Goal: Task Accomplishment & Management: Manage account settings

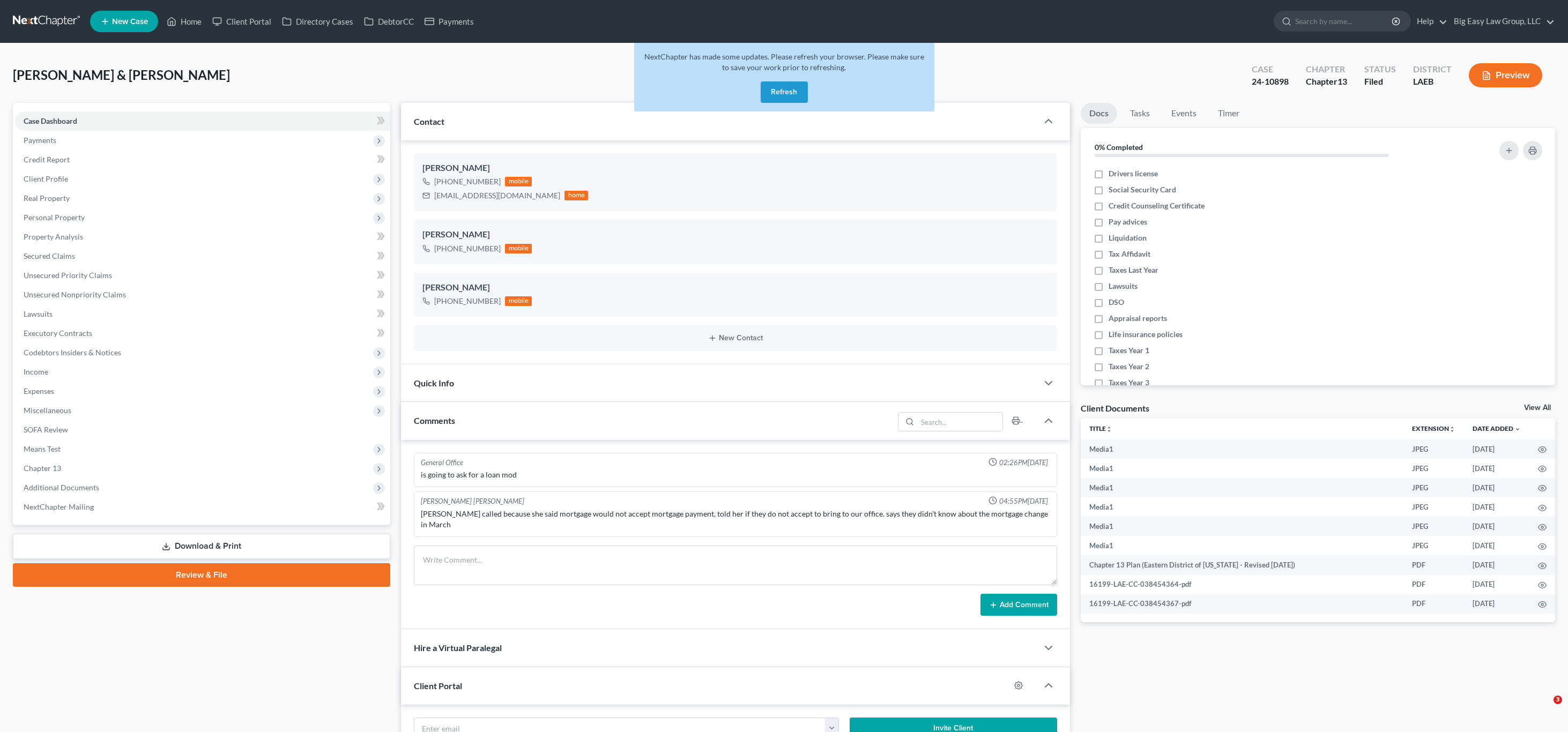
select select "0"
click at [192, 21] on link "Home" at bounding box center [184, 21] width 46 height 19
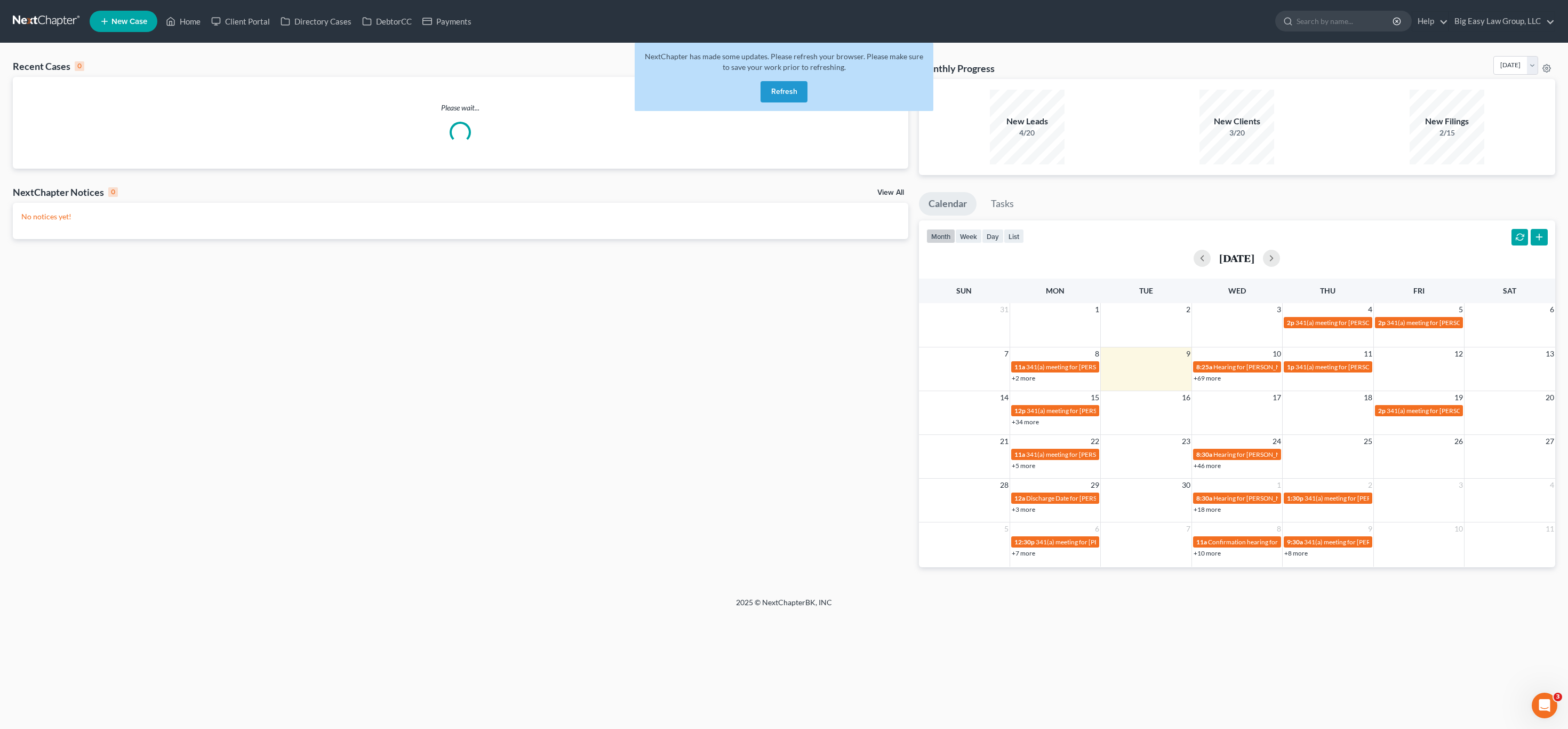
drag, startPoint x: 773, startPoint y: 93, endPoint x: 779, endPoint y: 93, distance: 6.0
click at [773, 93] on button "Refresh" at bounding box center [784, 92] width 47 height 21
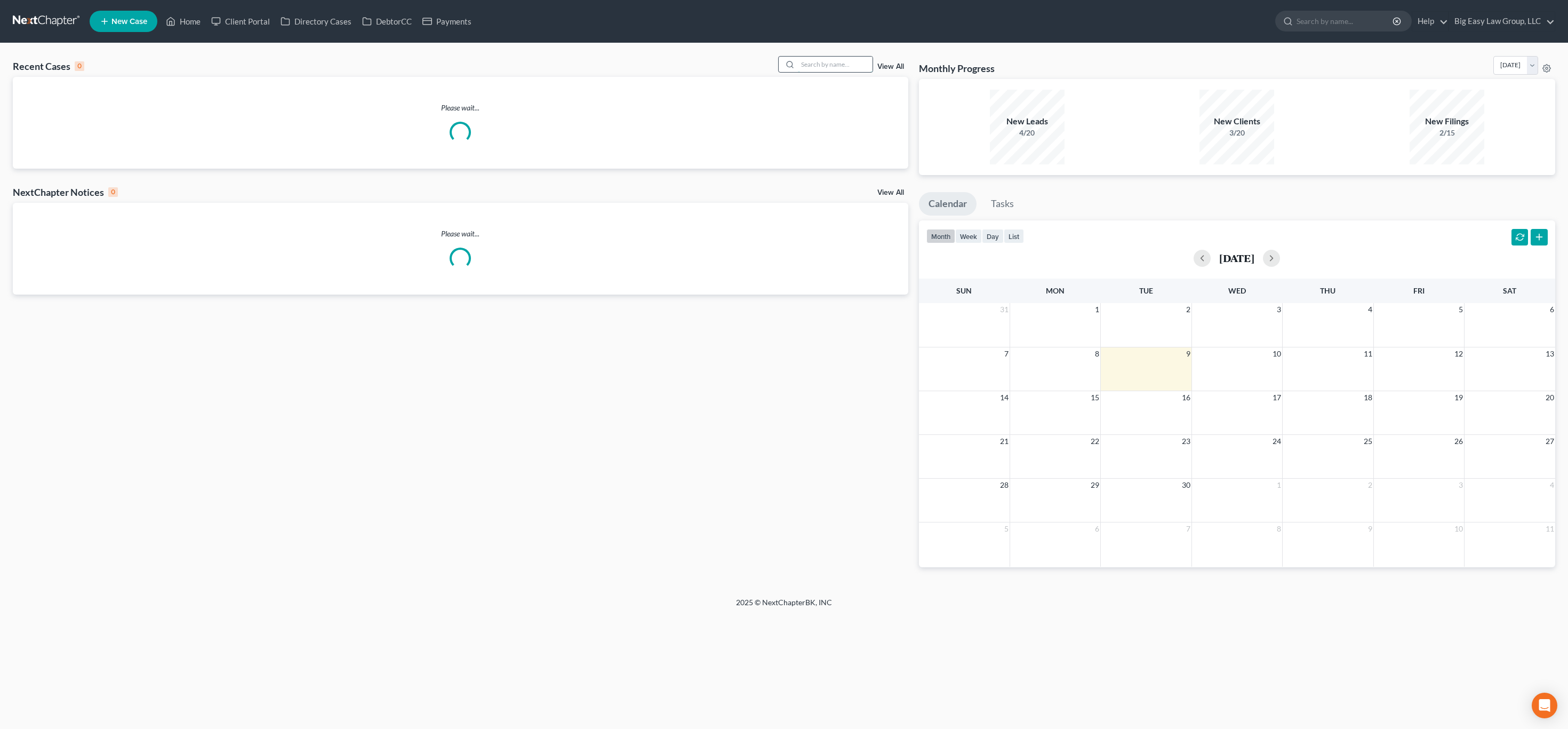
click at [837, 64] on input "search" at bounding box center [835, 64] width 74 height 15
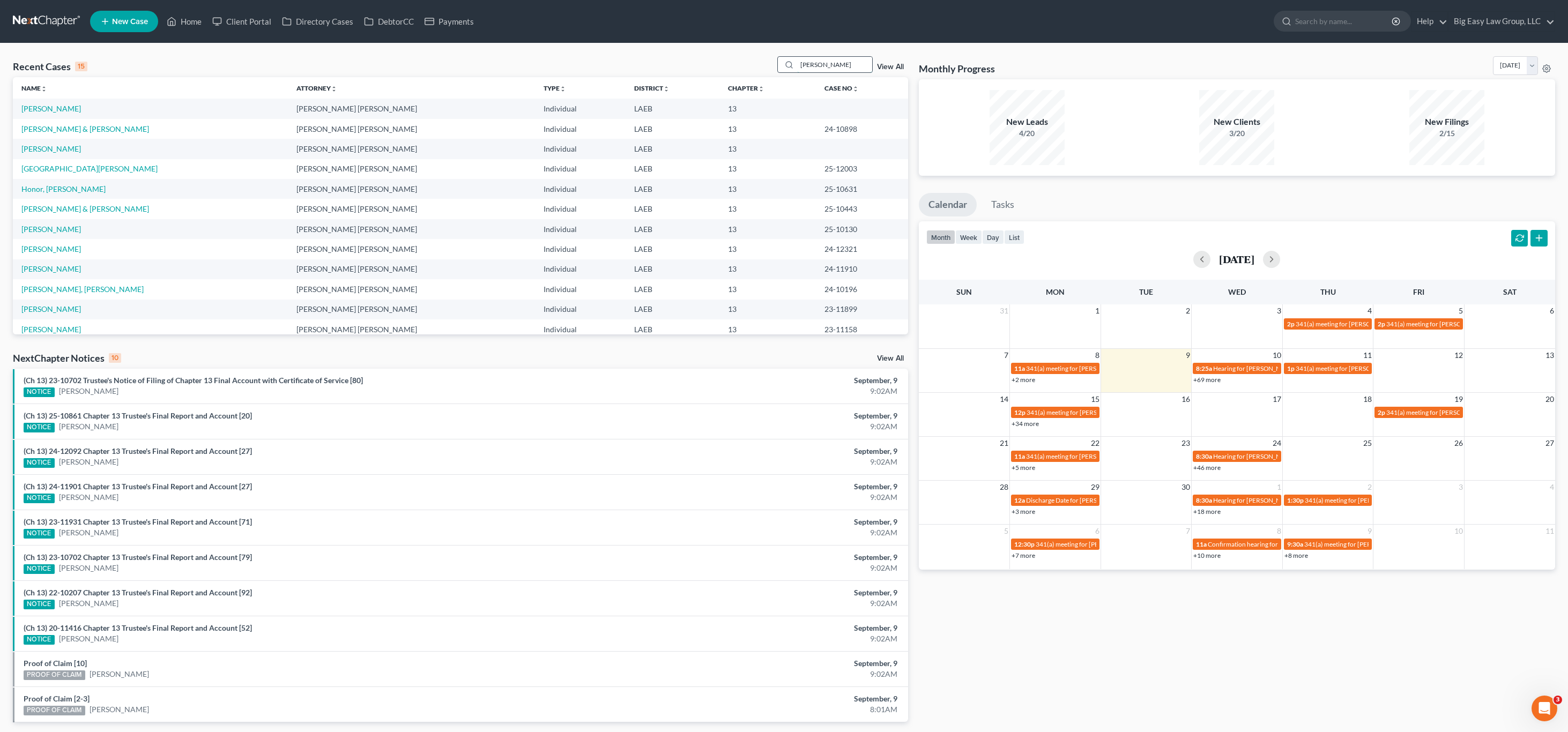
type input "[PERSON_NAME]"
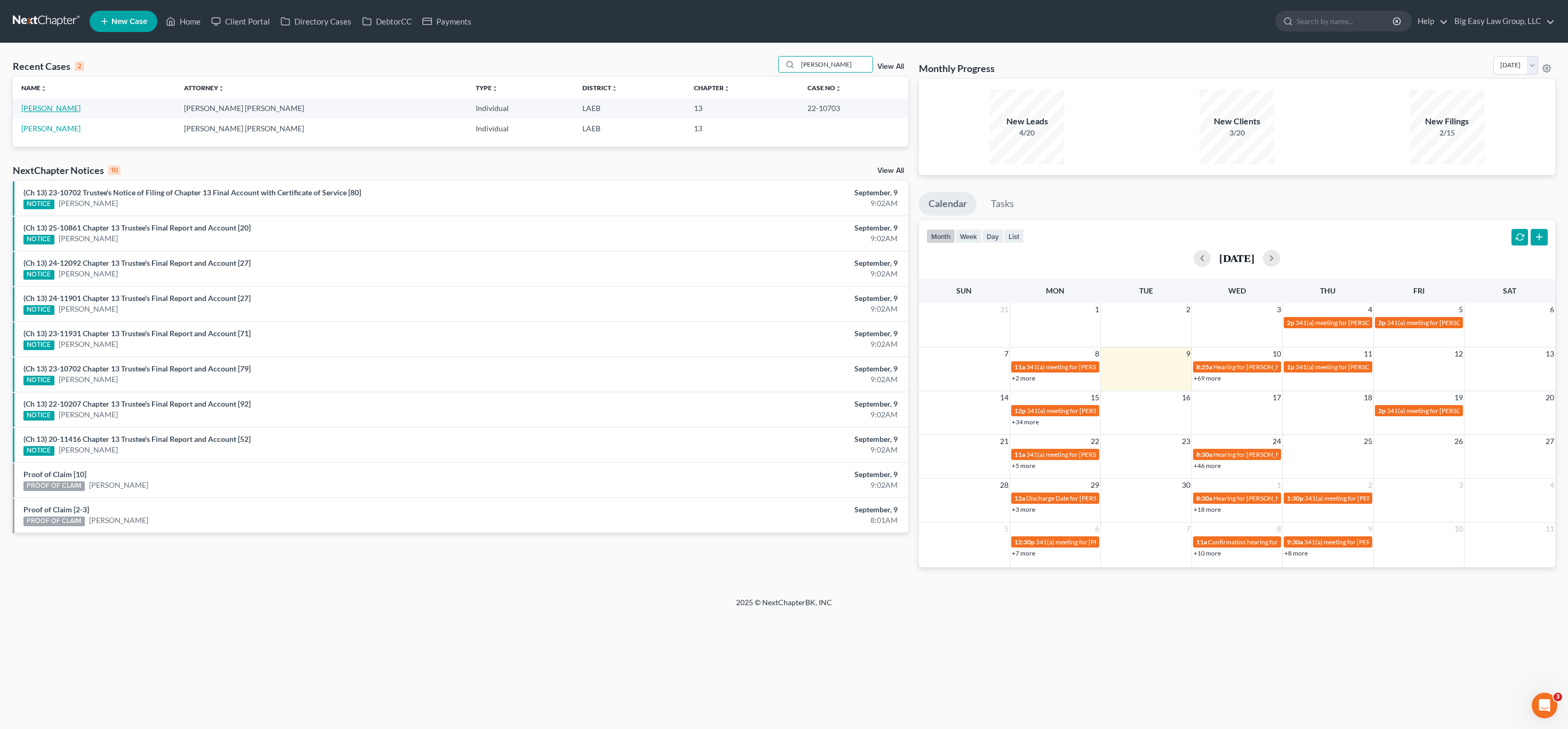
click at [38, 109] on link "[PERSON_NAME]" at bounding box center [51, 108] width 59 height 9
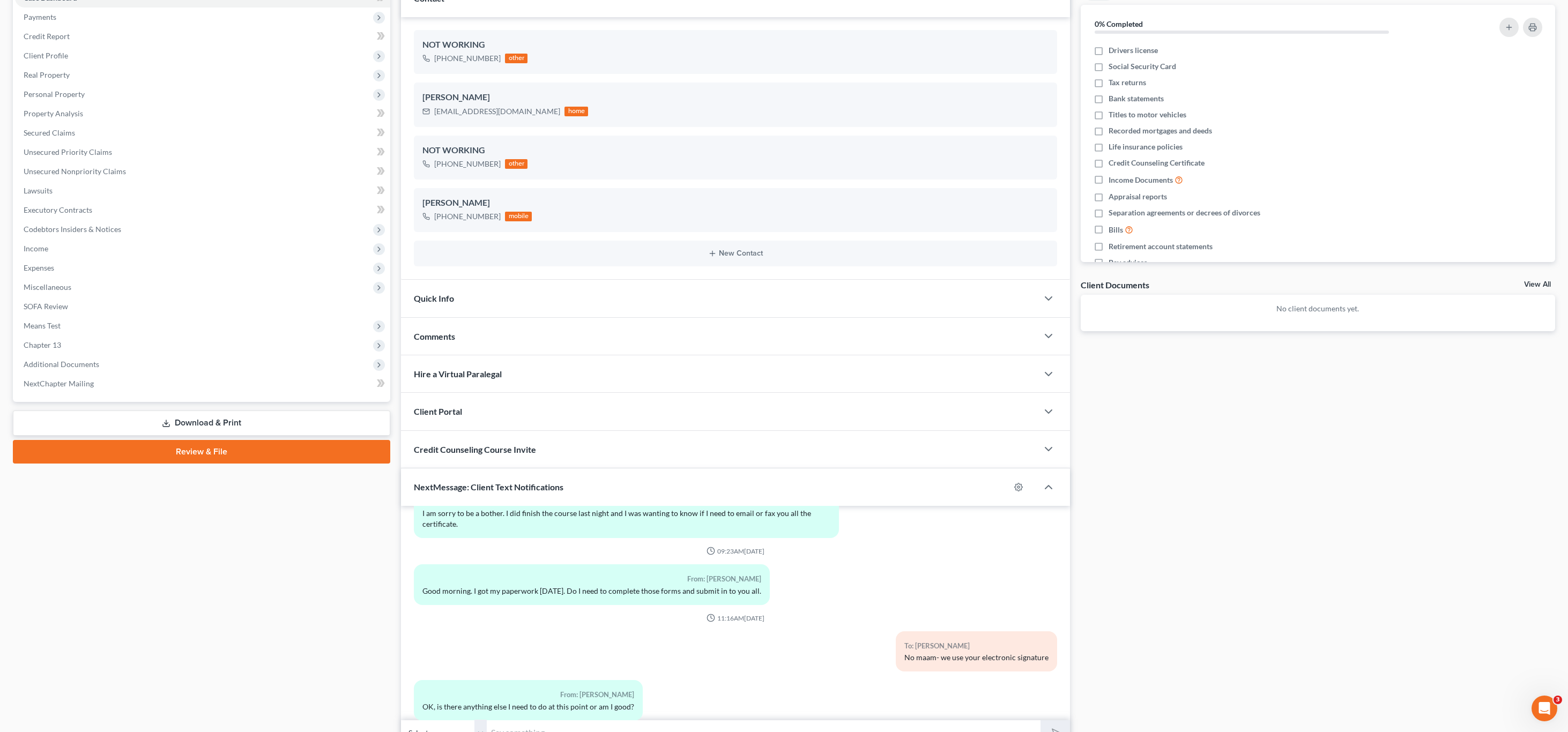
scroll to position [178, 0]
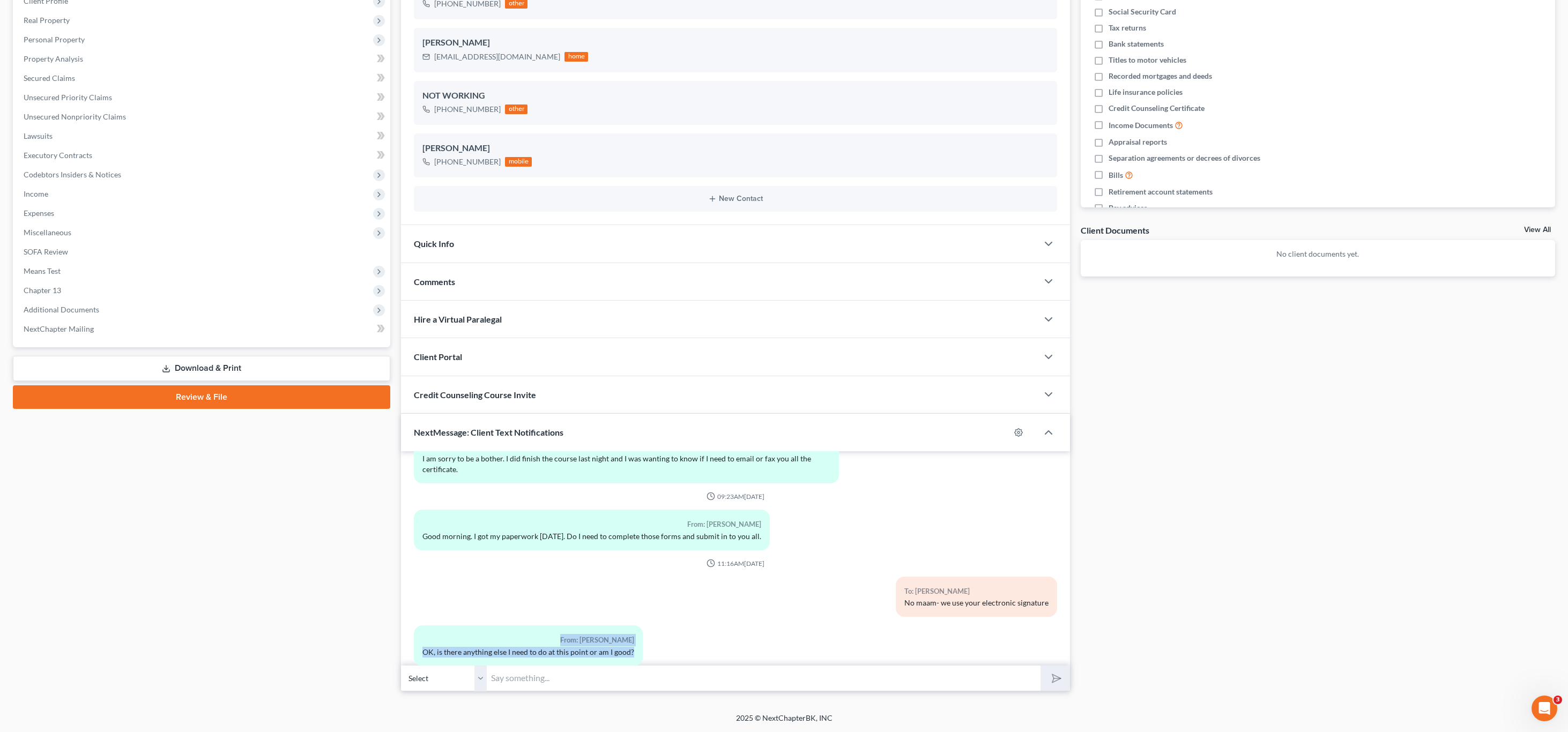
drag, startPoint x: 430, startPoint y: 624, endPoint x: 696, endPoint y: 635, distance: 266.2
click at [639, 647] on div "From: [PERSON_NAME] OK, is there anything else I need to do at this point or am…" at bounding box center [626, 650] width 436 height 49
click at [706, 627] on div "From: [PERSON_NAME] OK, is there anything else I need to do at this point or am…" at bounding box center [626, 650] width 436 height 49
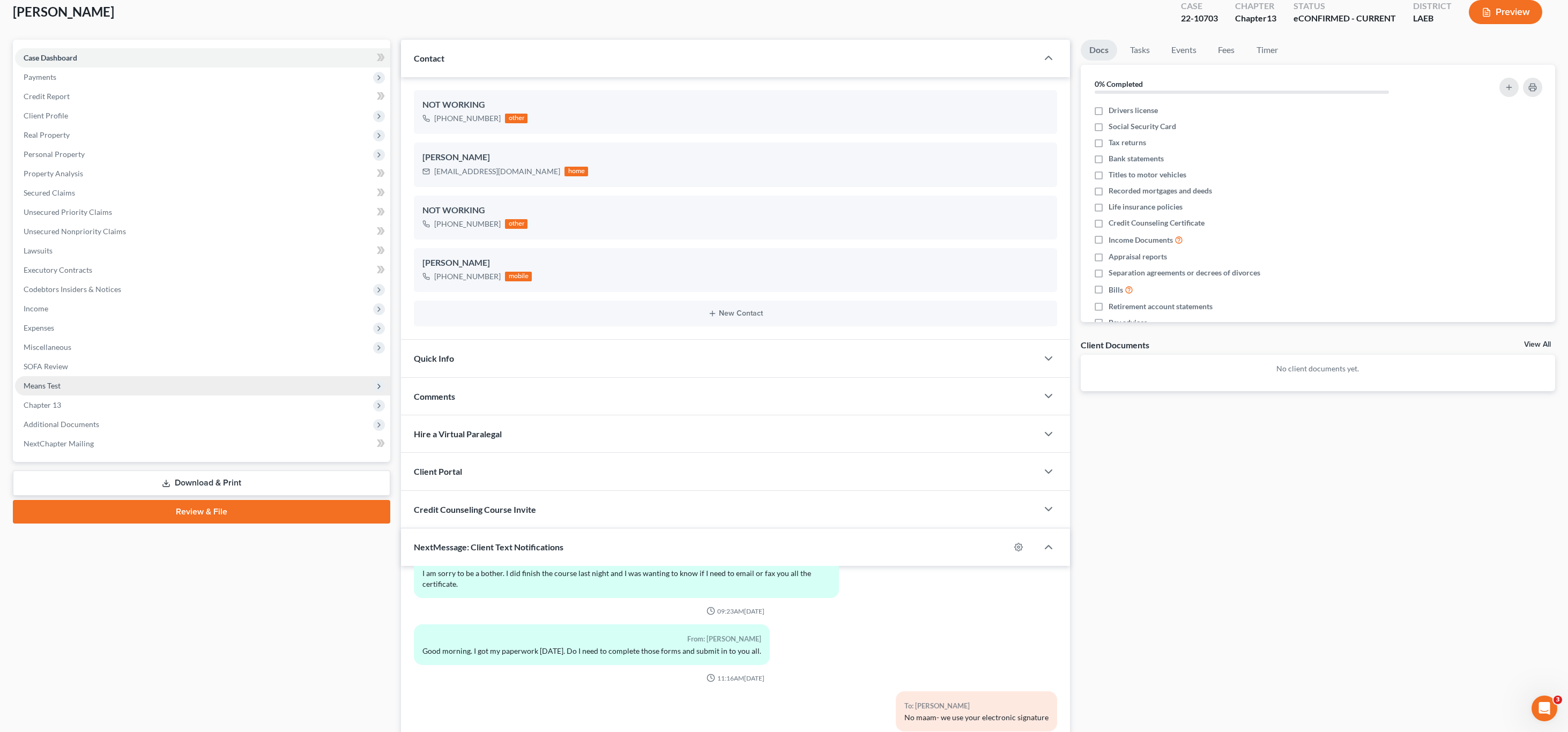
scroll to position [57, 0]
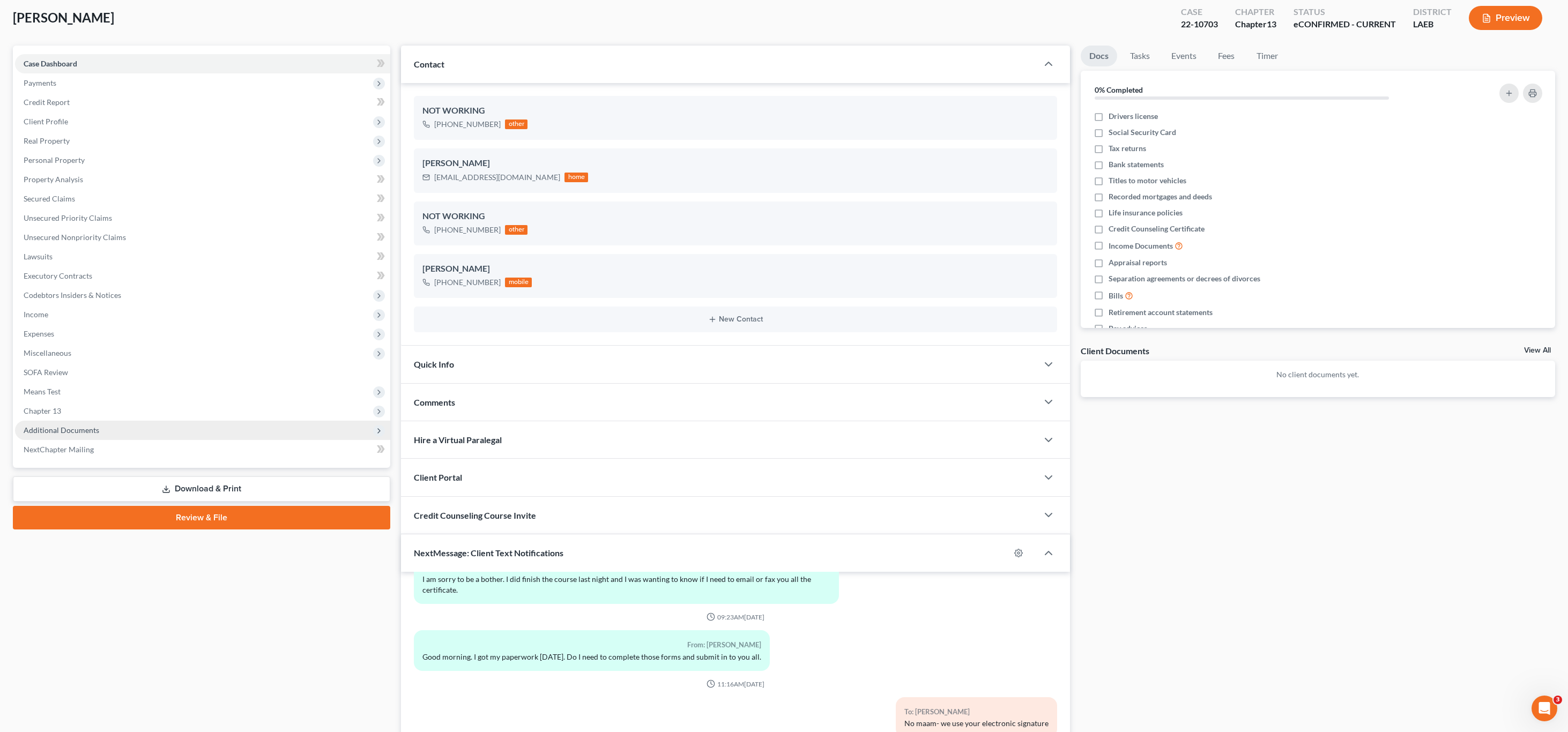
click at [105, 422] on span "Additional Documents" at bounding box center [203, 430] width 375 height 19
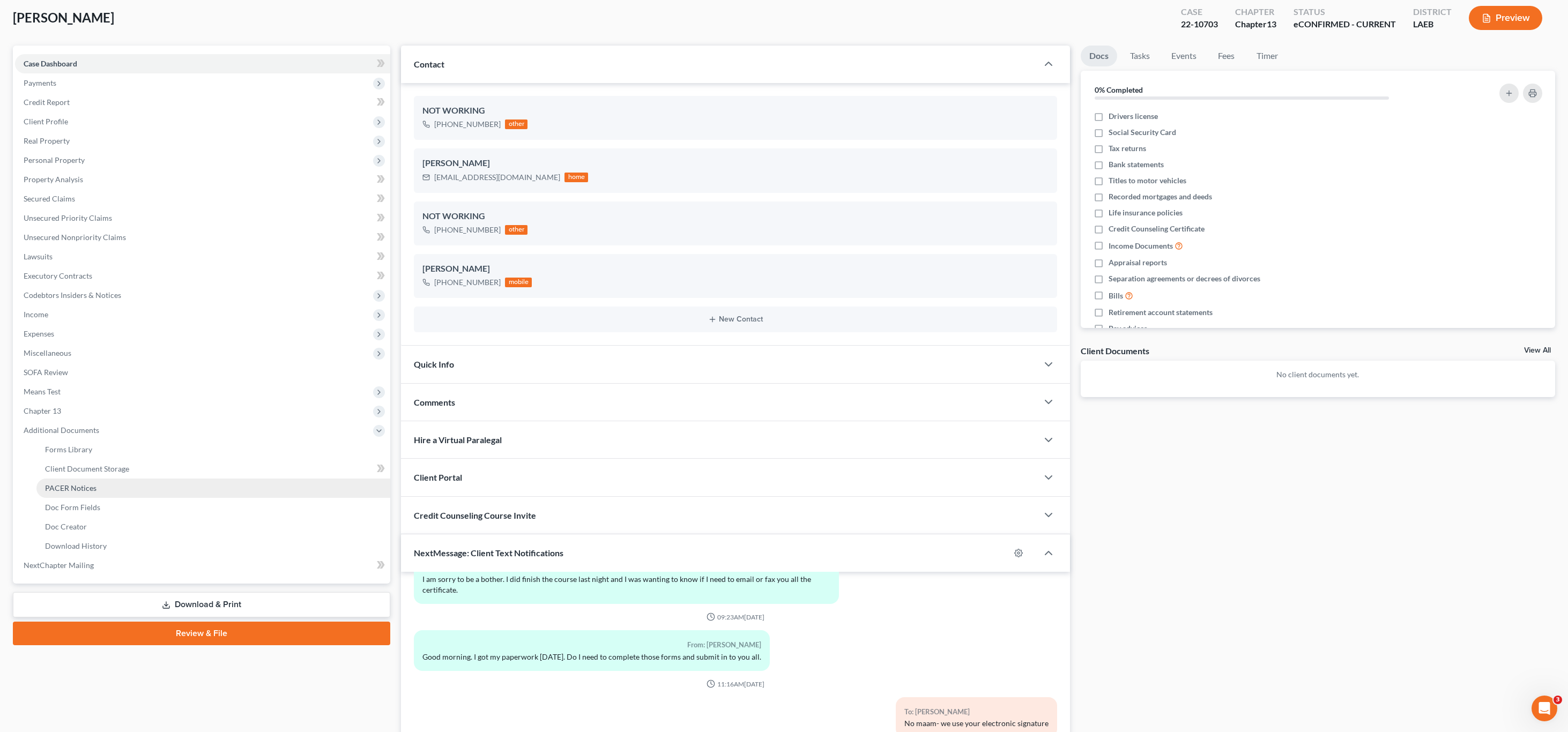
click at [137, 486] on link "PACER Notices" at bounding box center [214, 487] width 354 height 19
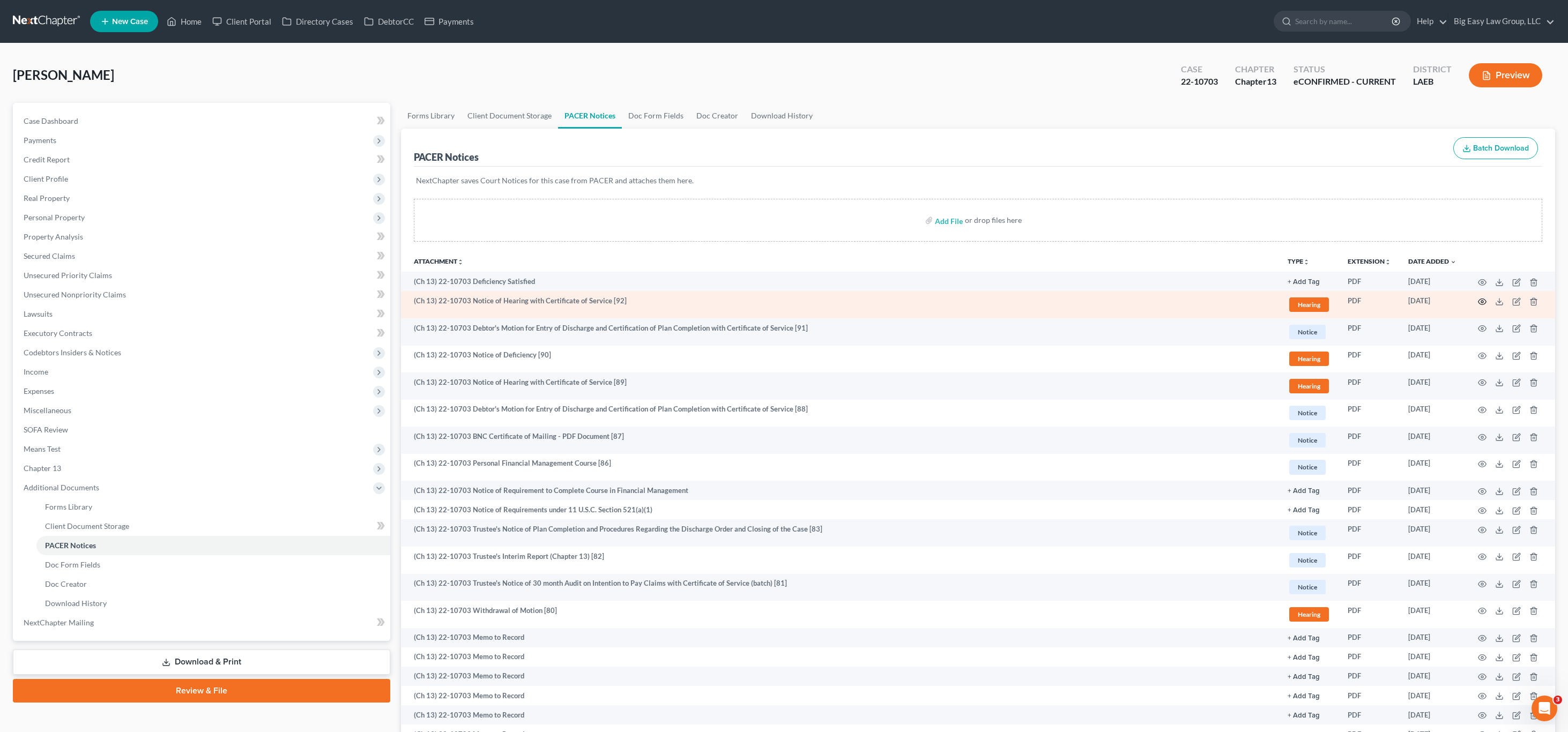
click at [1480, 300] on icon "button" at bounding box center [1482, 301] width 8 height 8
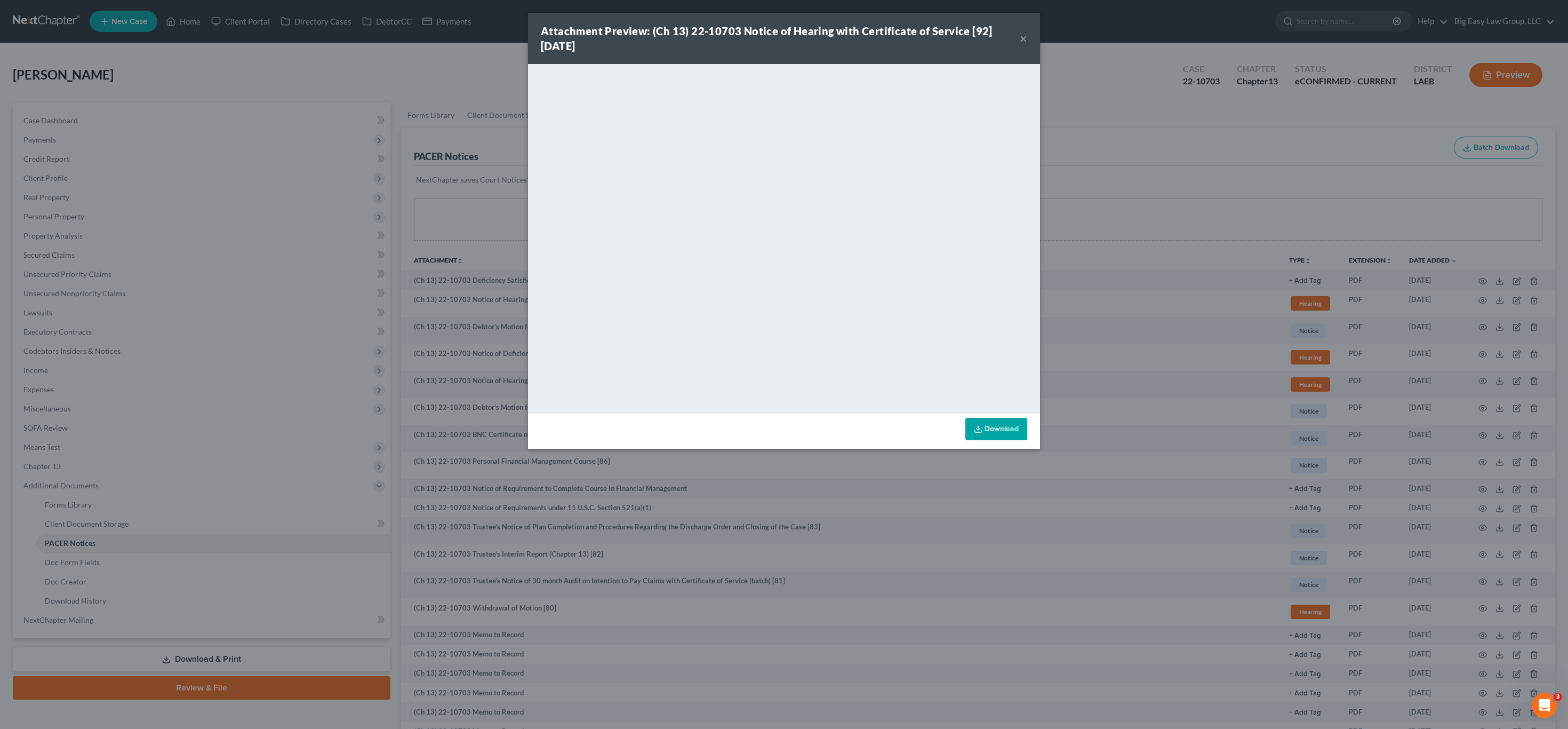
click at [1022, 39] on button "×" at bounding box center [1023, 38] width 8 height 13
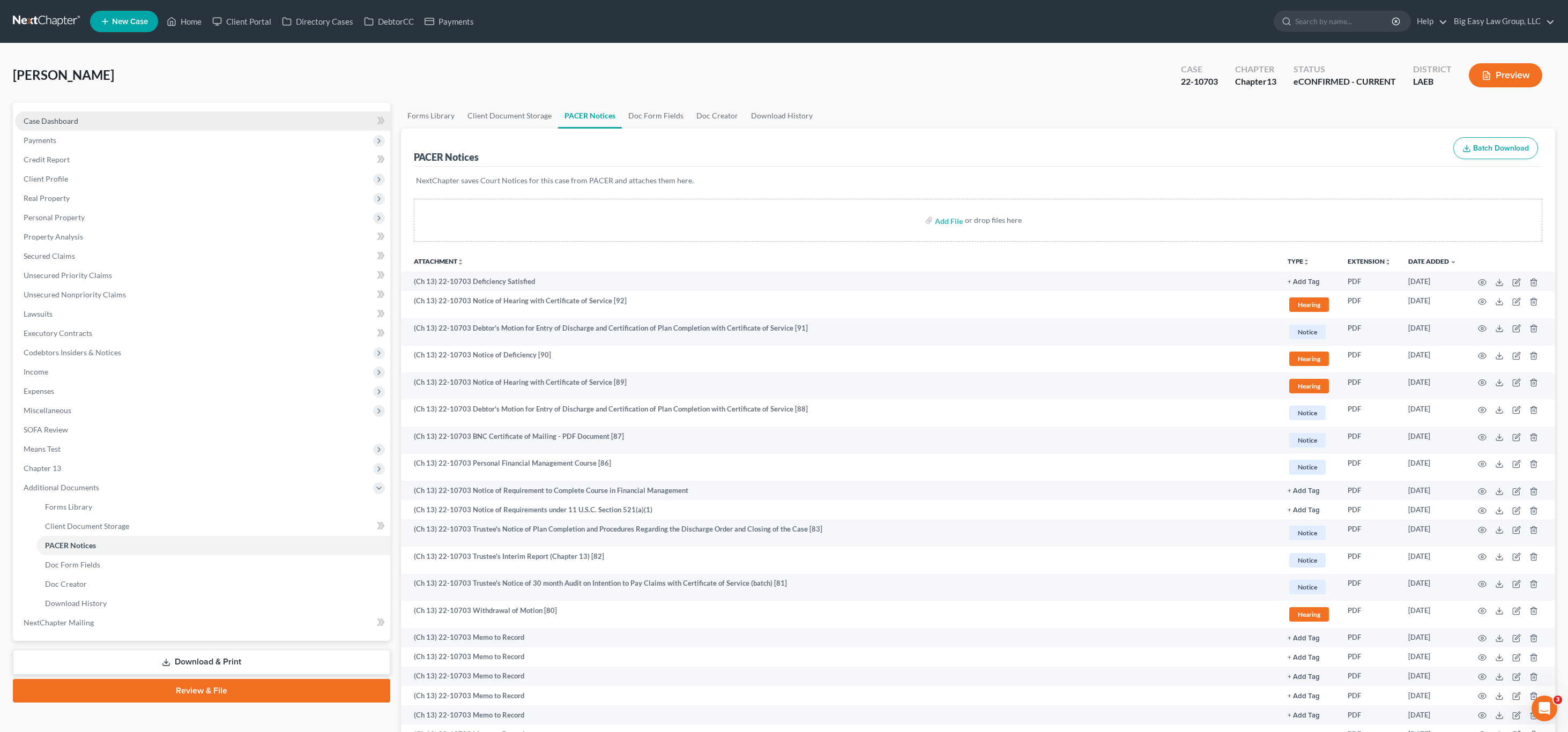
click at [60, 116] on span "Case Dashboard" at bounding box center [51, 120] width 55 height 9
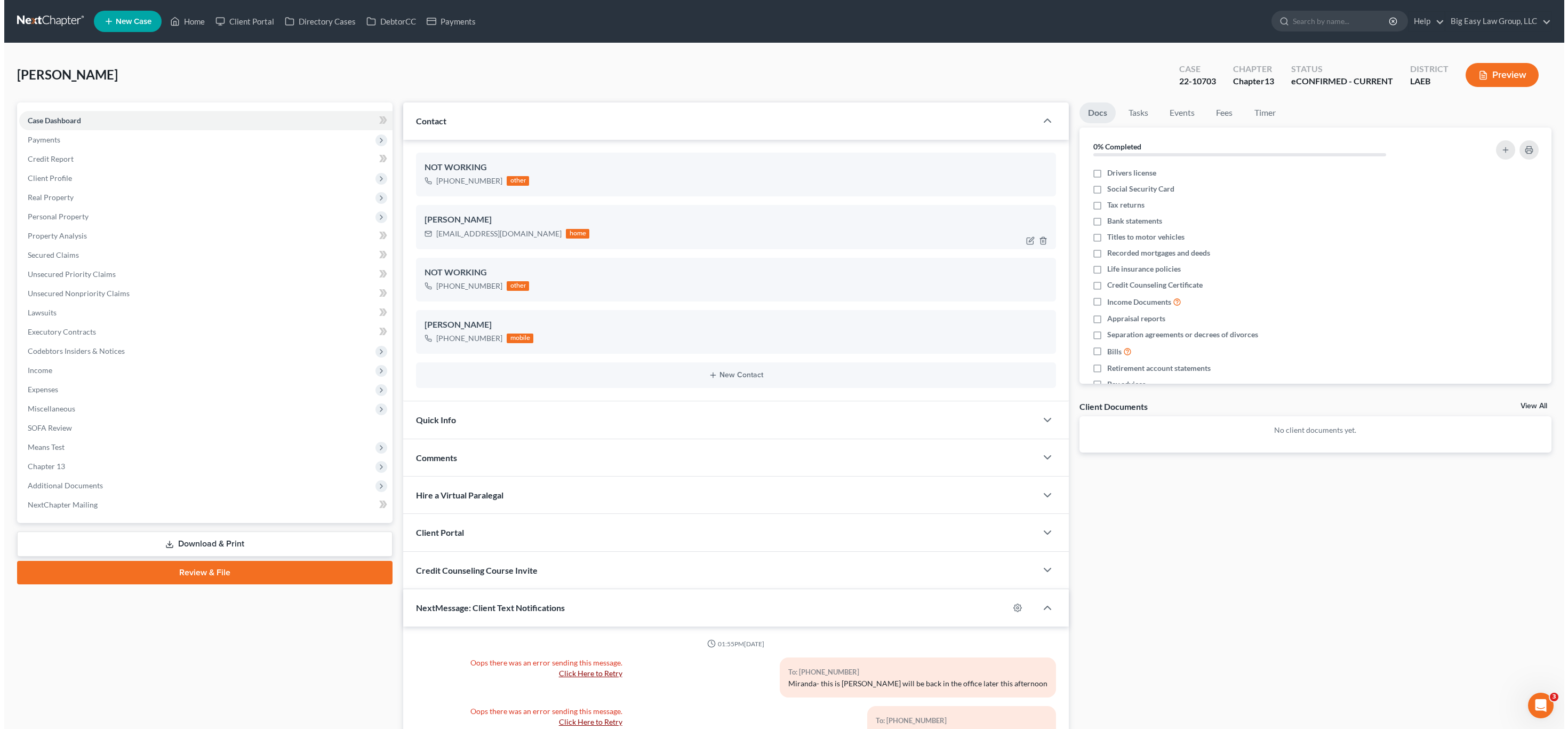
scroll to position [6377, 0]
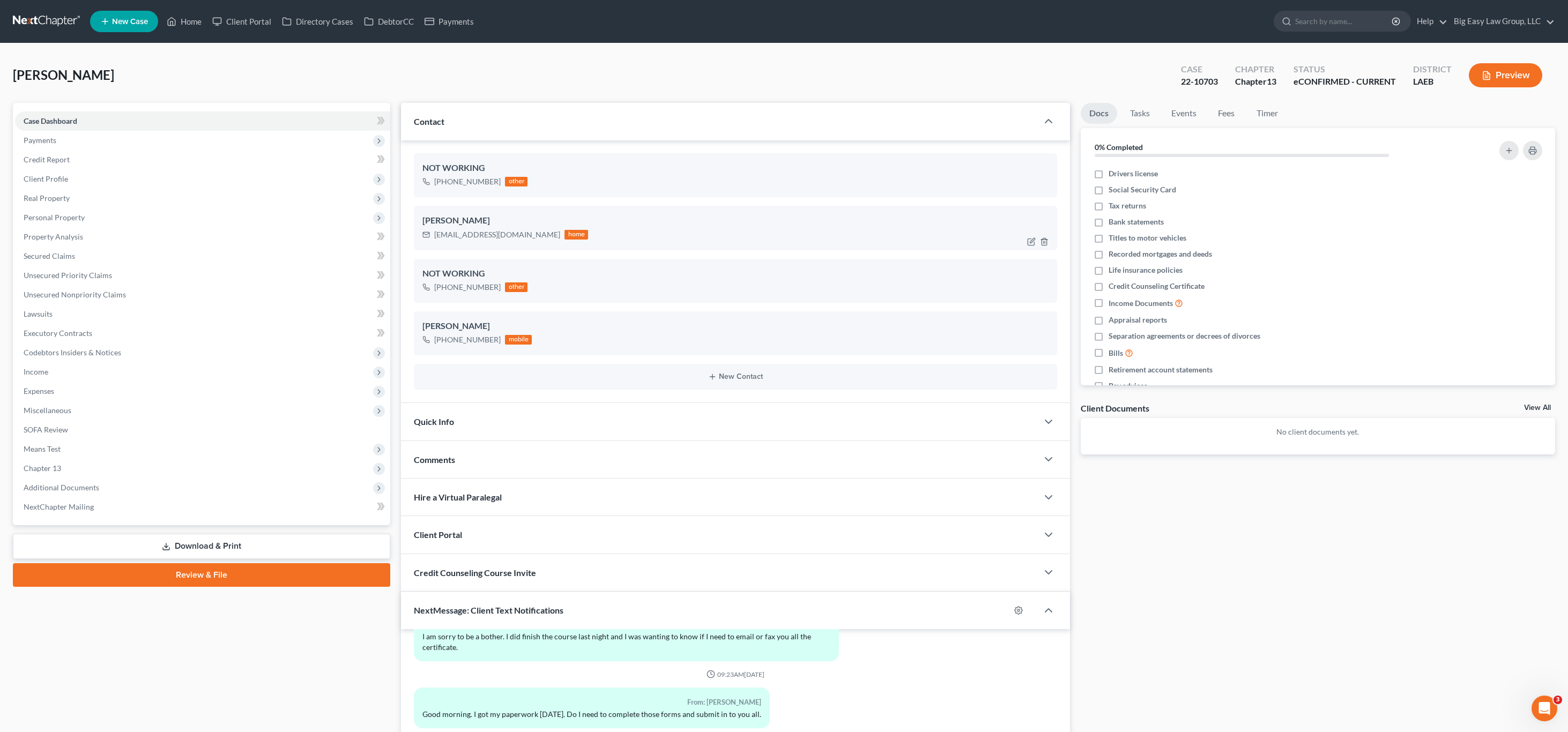
click at [1025, 244] on div at bounding box center [1040, 242] width 34 height 17
click at [1030, 242] on icon "button" at bounding box center [1032, 240] width 5 height 5
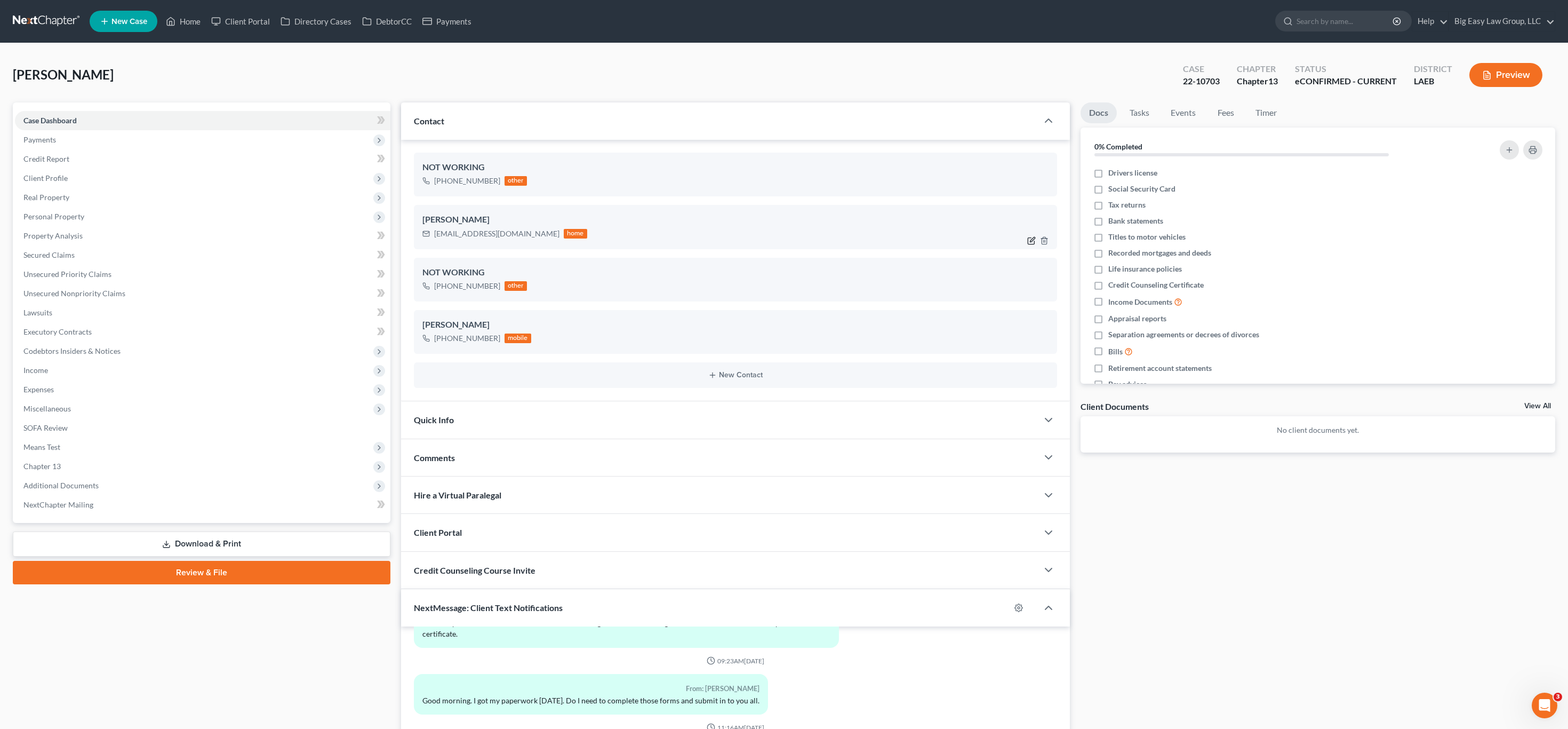
select select "0"
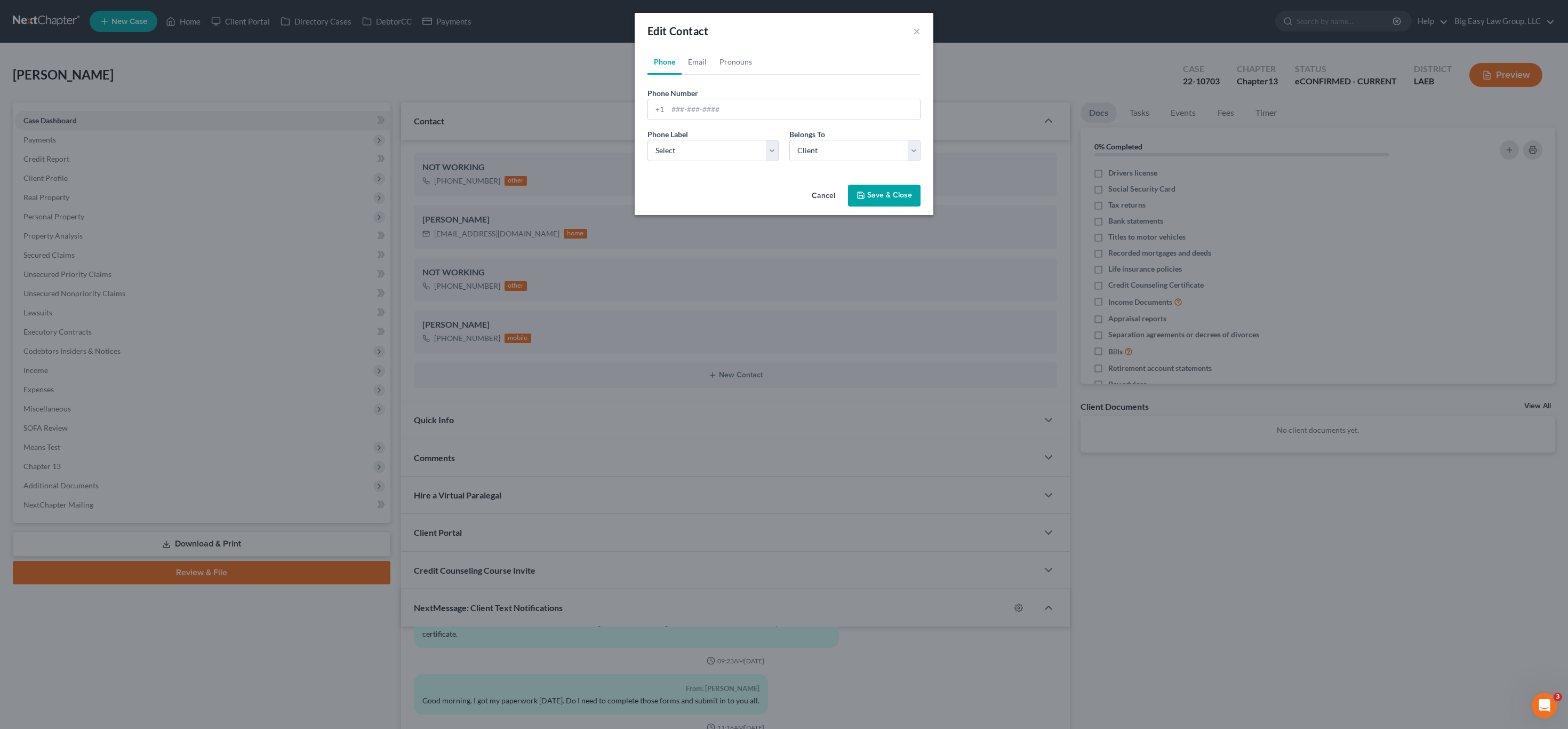
click at [720, 132] on div "Phone Label * Select Mobile Home Work Other" at bounding box center [713, 144] width 142 height 33
click at [723, 110] on input "tel" at bounding box center [794, 109] width 252 height 21
click at [681, 56] on link "Phone" at bounding box center [664, 62] width 34 height 26
click at [917, 35] on button "×" at bounding box center [917, 30] width 8 height 13
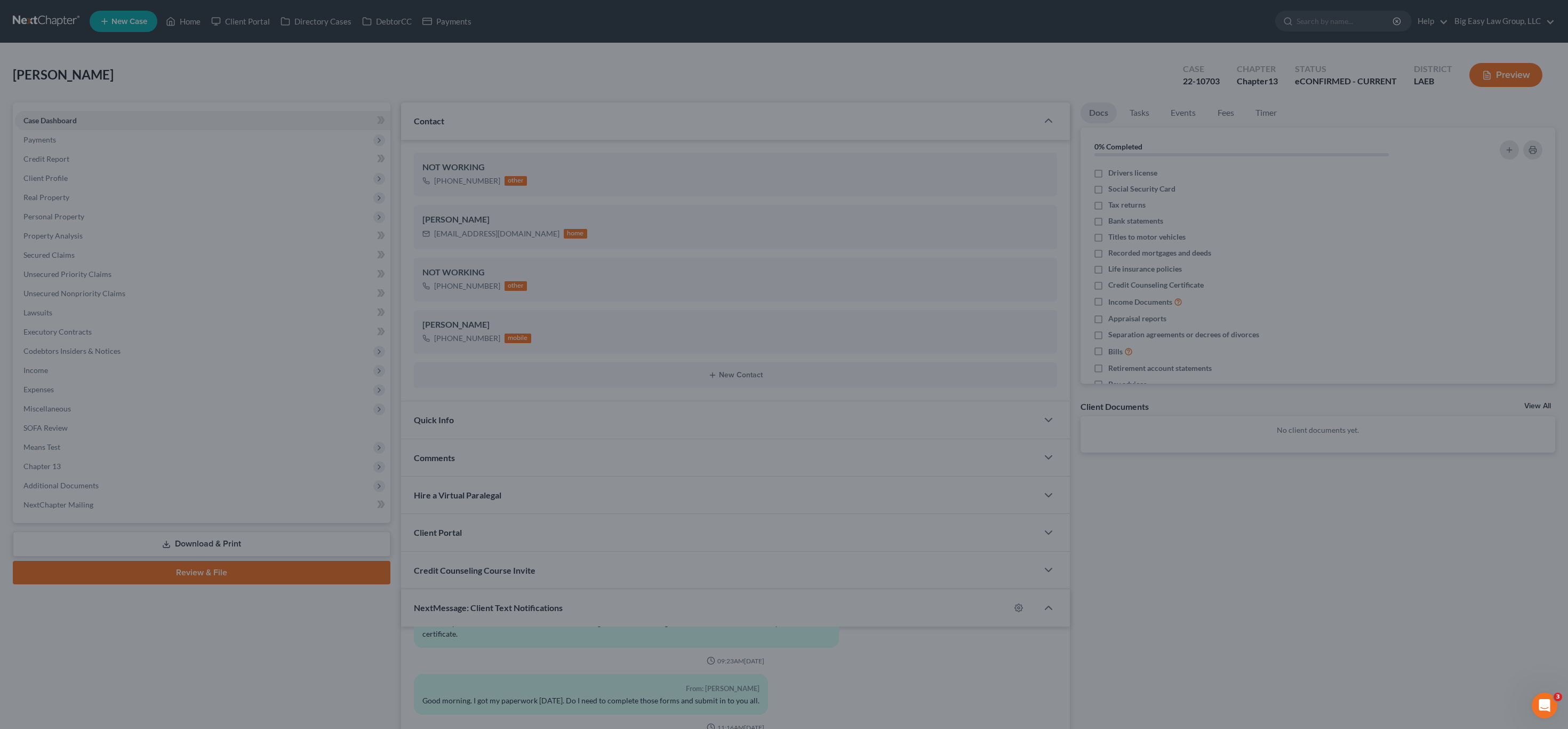
scroll to position [6377, 0]
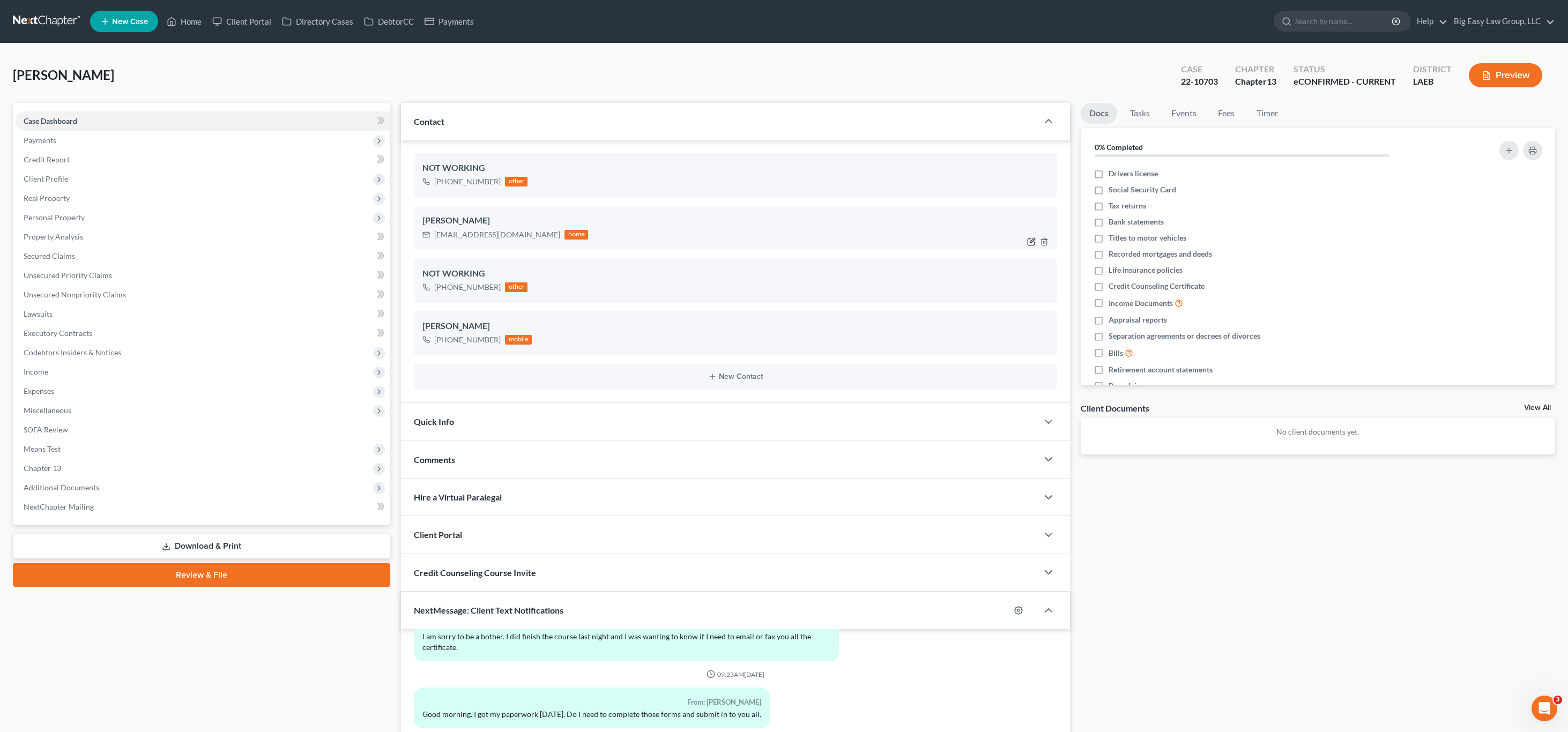
click at [1033, 239] on icon "button" at bounding box center [1032, 240] width 5 height 5
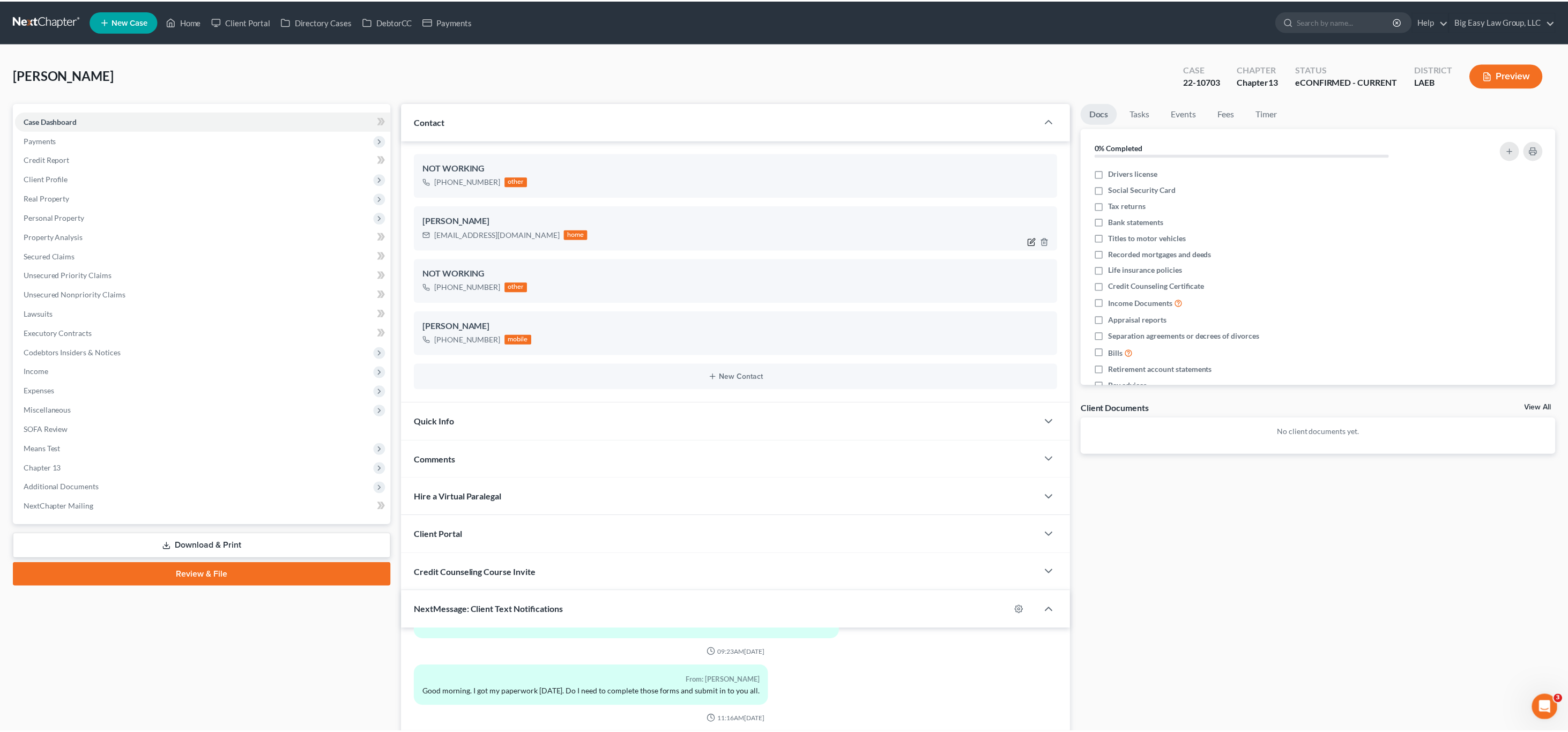
scroll to position [6392, 0]
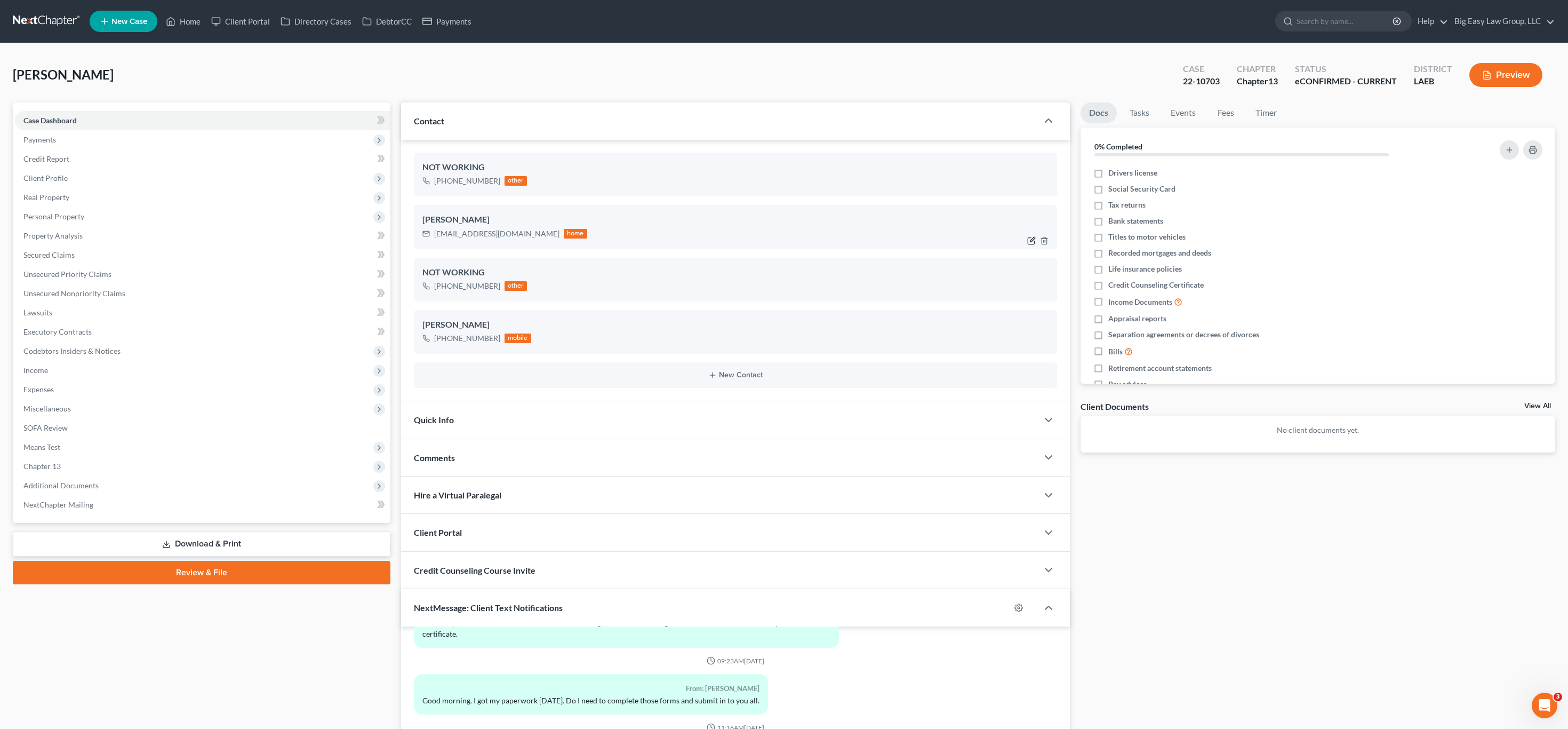
select select "0"
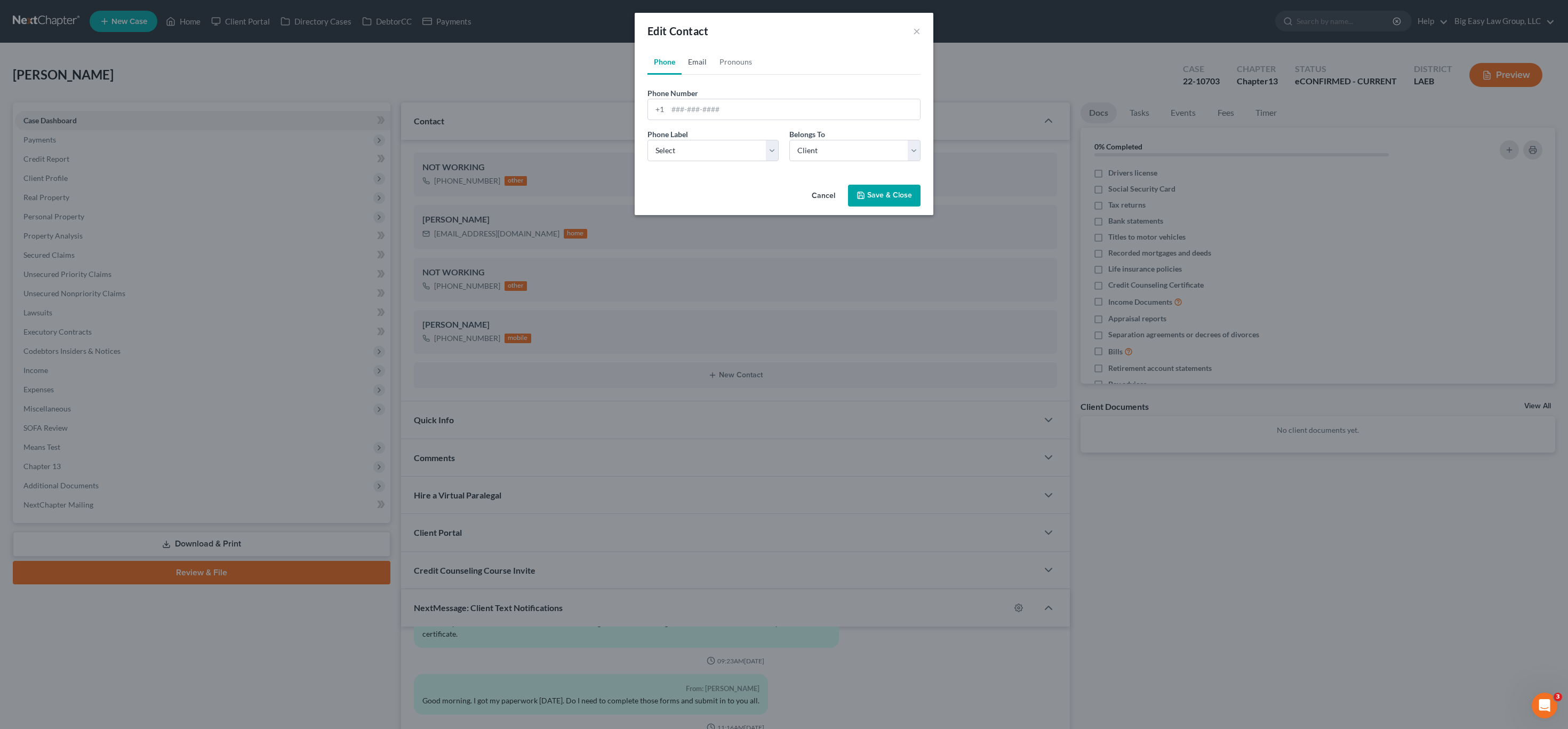
click at [696, 58] on link "Email" at bounding box center [697, 62] width 31 height 26
click at [738, 106] on input "[EMAIL_ADDRESS][DOMAIN_NAME]" at bounding box center [794, 109] width 252 height 21
click at [782, 105] on input "[EMAIL_ADDRESS][DOMAIN_NAME]" at bounding box center [794, 109] width 252 height 21
drag, startPoint x: 790, startPoint y: 110, endPoint x: 658, endPoint y: 91, distance: 133.4
click at [659, 91] on div "Email Address [EMAIL_ADDRESS][DOMAIN_NAME]" at bounding box center [784, 103] width 273 height 33
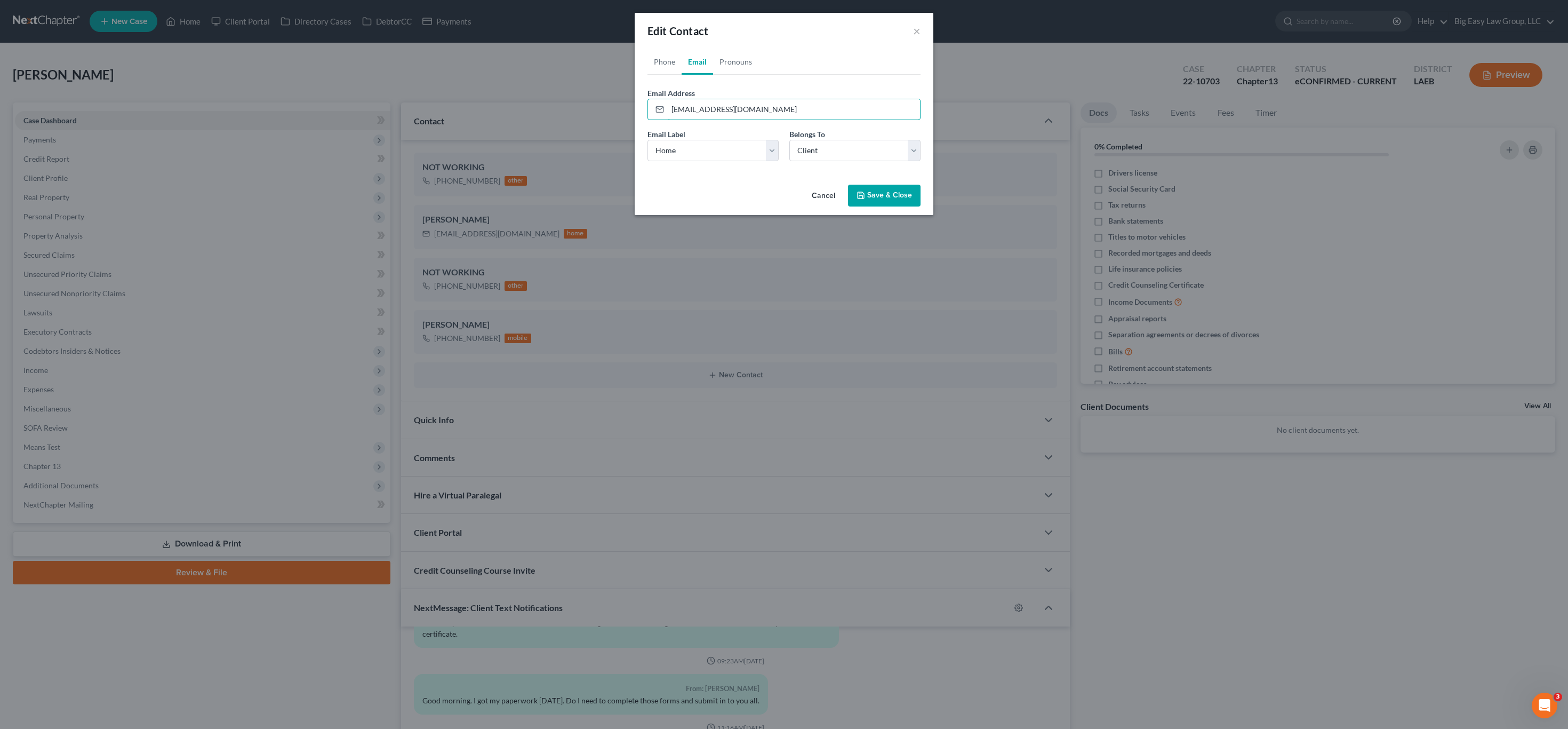
type input "m"
type input "[EMAIL_ADDRESS][DOMAIN_NAME]"
click at [661, 53] on link "Phone" at bounding box center [664, 62] width 34 height 26
click at [726, 115] on input "tel" at bounding box center [794, 109] width 252 height 21
type input "9857711048"
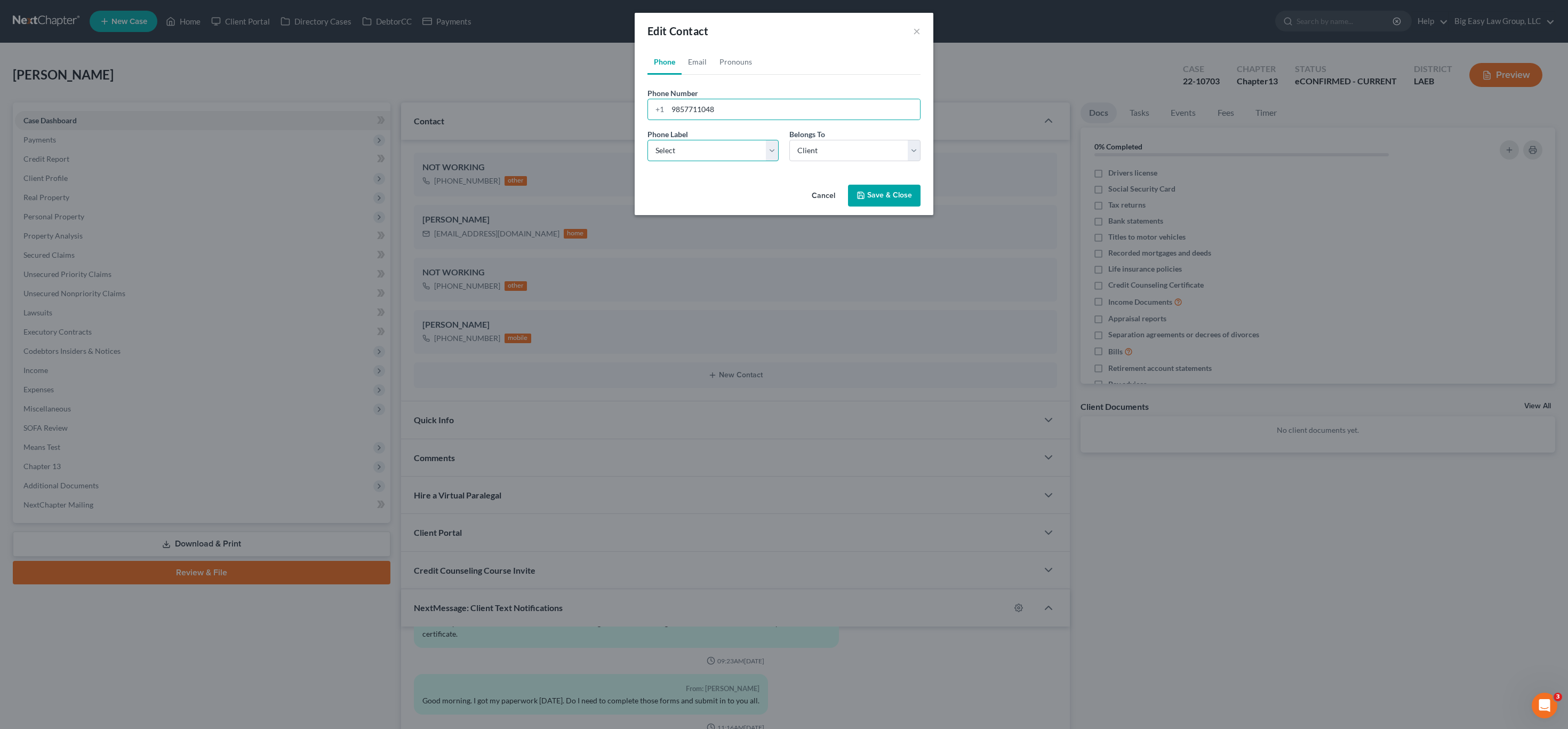
click at [697, 148] on select "Select Mobile Home Work Other" at bounding box center [713, 150] width 131 height 21
select select "0"
click at [647, 140] on select "Select Mobile Home Work Other" at bounding box center [713, 150] width 131 height 21
click at [888, 188] on button "Save & Close" at bounding box center [884, 196] width 73 height 23
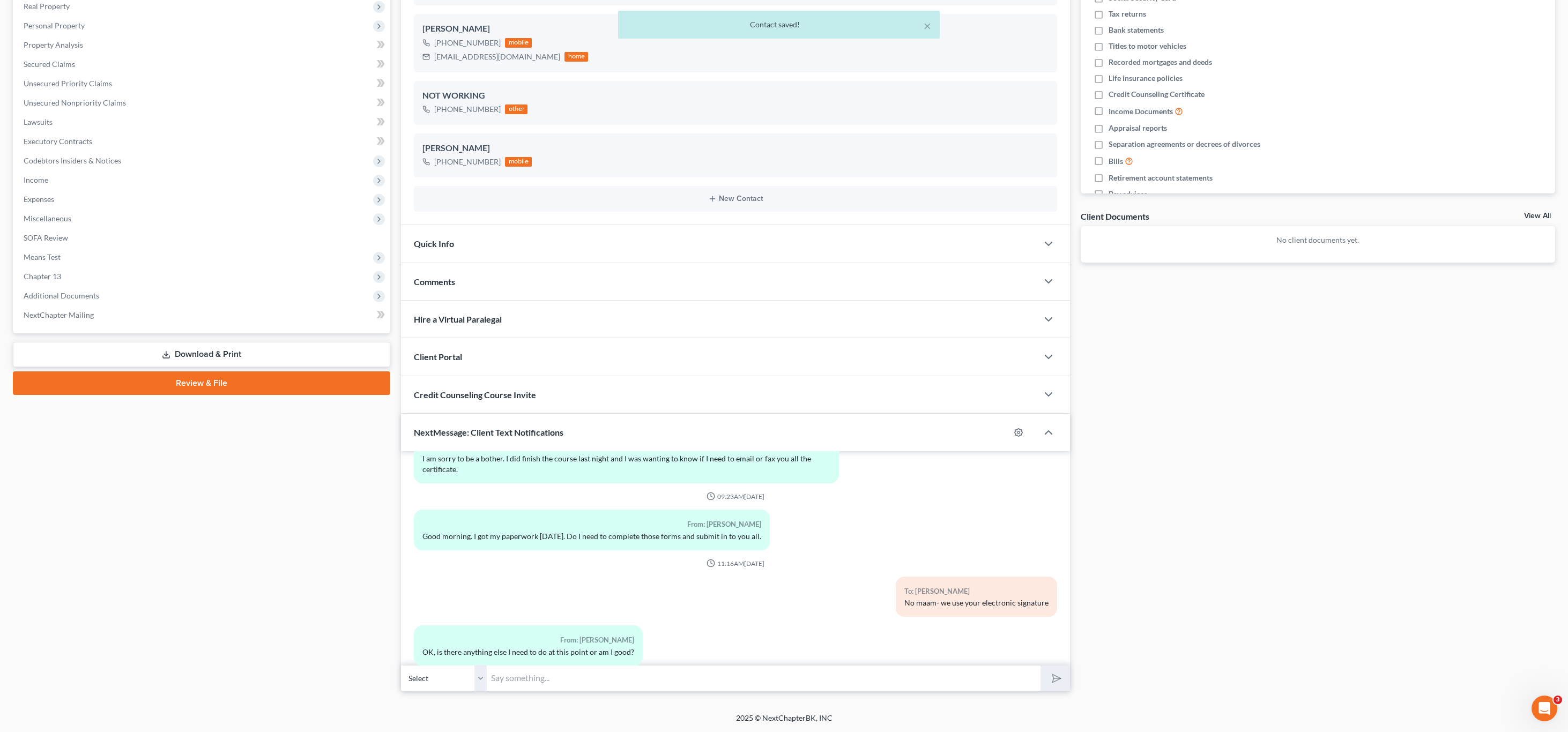
scroll to position [6816, 0]
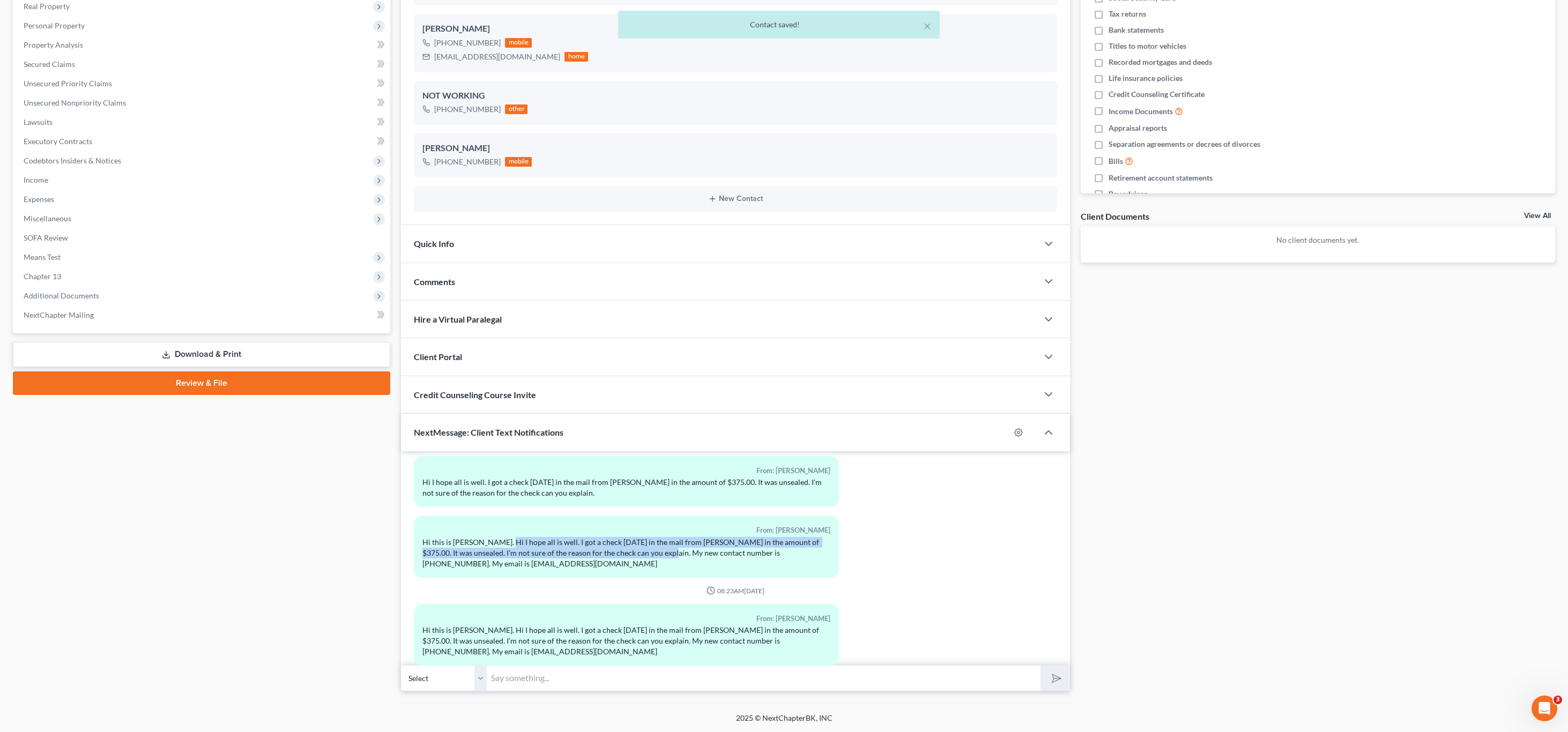
drag, startPoint x: 509, startPoint y: 517, endPoint x: 756, endPoint y: 545, distance: 248.6
click at [721, 544] on div "Hi this is [PERSON_NAME]. Hi I hope all is well. I got a check [DATE] in the ma…" at bounding box center [626, 553] width 408 height 32
click at [767, 540] on div "Hi this is [PERSON_NAME]. Hi I hope all is well. I got a check [DATE] in the ma…" at bounding box center [626, 553] width 408 height 32
drag, startPoint x: 693, startPoint y: 541, endPoint x: 465, endPoint y: 533, distance: 228.1
click at [446, 537] on div "Hi this is [PERSON_NAME]. Hi I hope all is well. I got a check [DATE] in the ma…" at bounding box center [626, 553] width 408 height 32
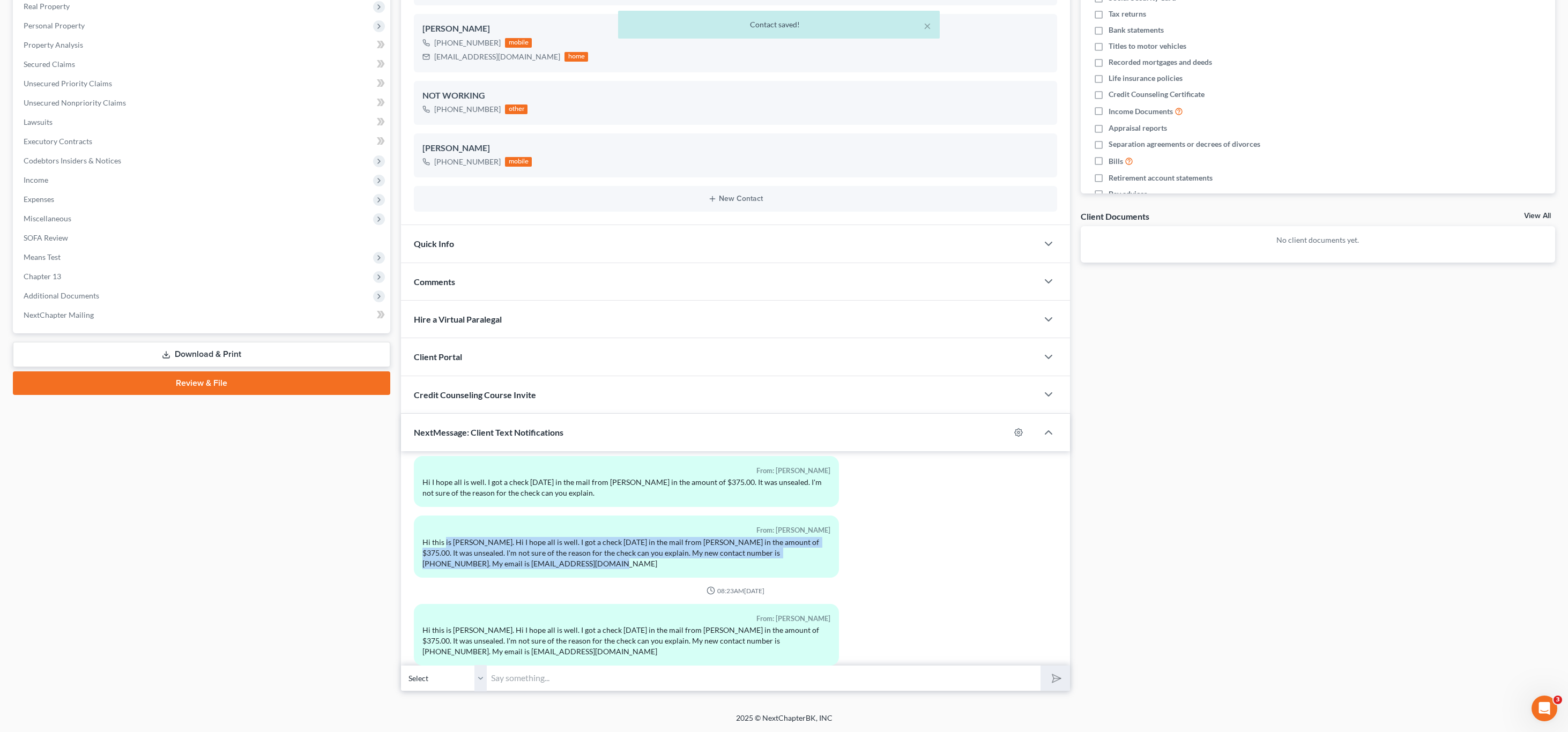
click at [524, 551] on div "From: [PERSON_NAME] Hi this is [PERSON_NAME]. Hi I hope all is well. I got a ch…" at bounding box center [626, 546] width 425 height 62
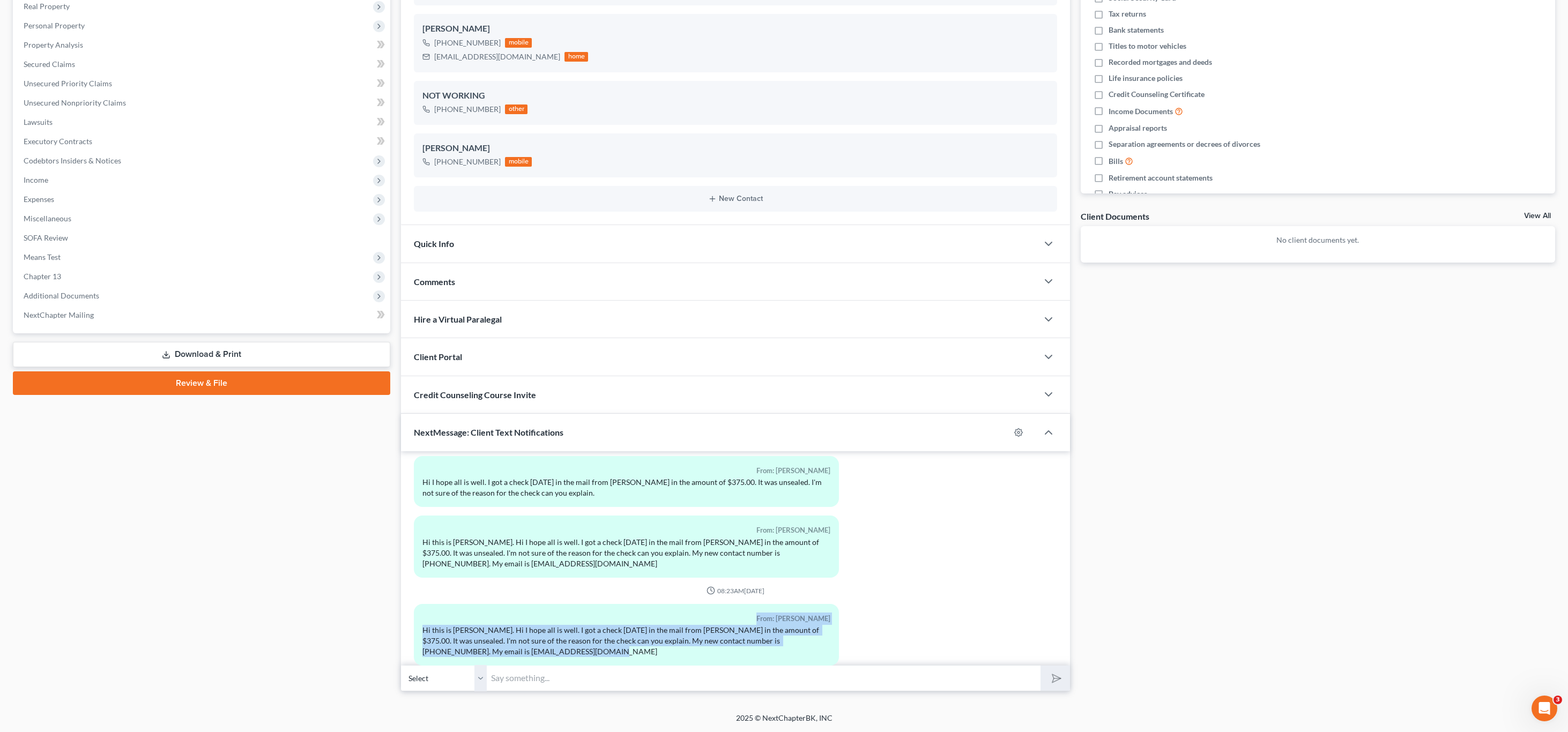
drag, startPoint x: 461, startPoint y: 600, endPoint x: 607, endPoint y: 644, distance: 152.5
click at [597, 650] on div "From: [PERSON_NAME] Hi this is [PERSON_NAME]. Hi I hope all is well. I got a ch…" at bounding box center [626, 639] width 436 height 70
click at [611, 631] on div "Hi this is [PERSON_NAME]. Hi I hope all is well. I got a check [DATE] in the ma…" at bounding box center [626, 640] width 408 height 32
click at [485, 564] on div "From: [PERSON_NAME] Hi this is [PERSON_NAME]. Hi I hope all is well. I got a ch…" at bounding box center [626, 551] width 436 height 70
drag, startPoint x: 538, startPoint y: 611, endPoint x: 648, endPoint y: 630, distance: 111.6
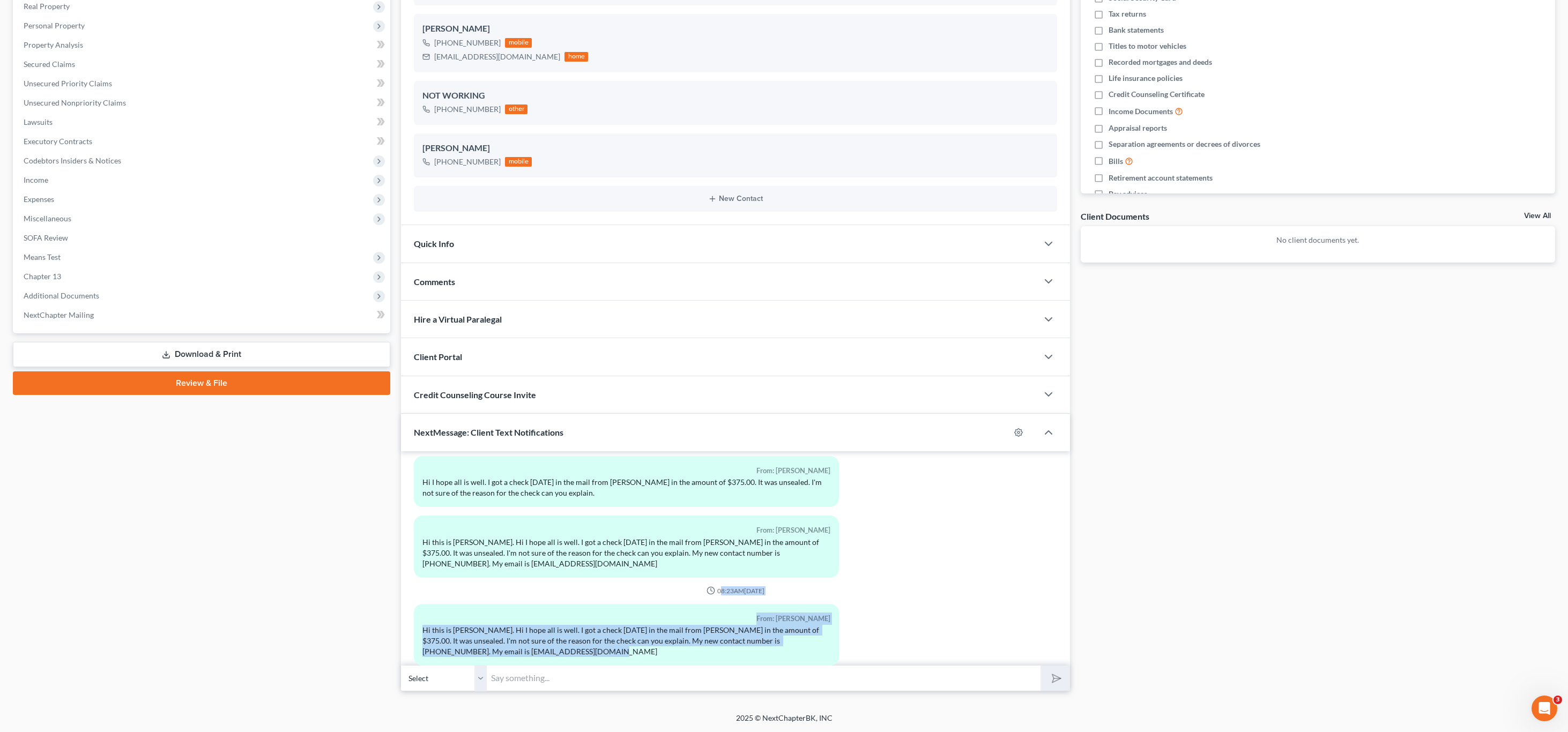
click at [665, 624] on div "Hi this is [PERSON_NAME]. Hi I hope all is well. I got a check [DATE] in the ma…" at bounding box center [626, 640] width 408 height 32
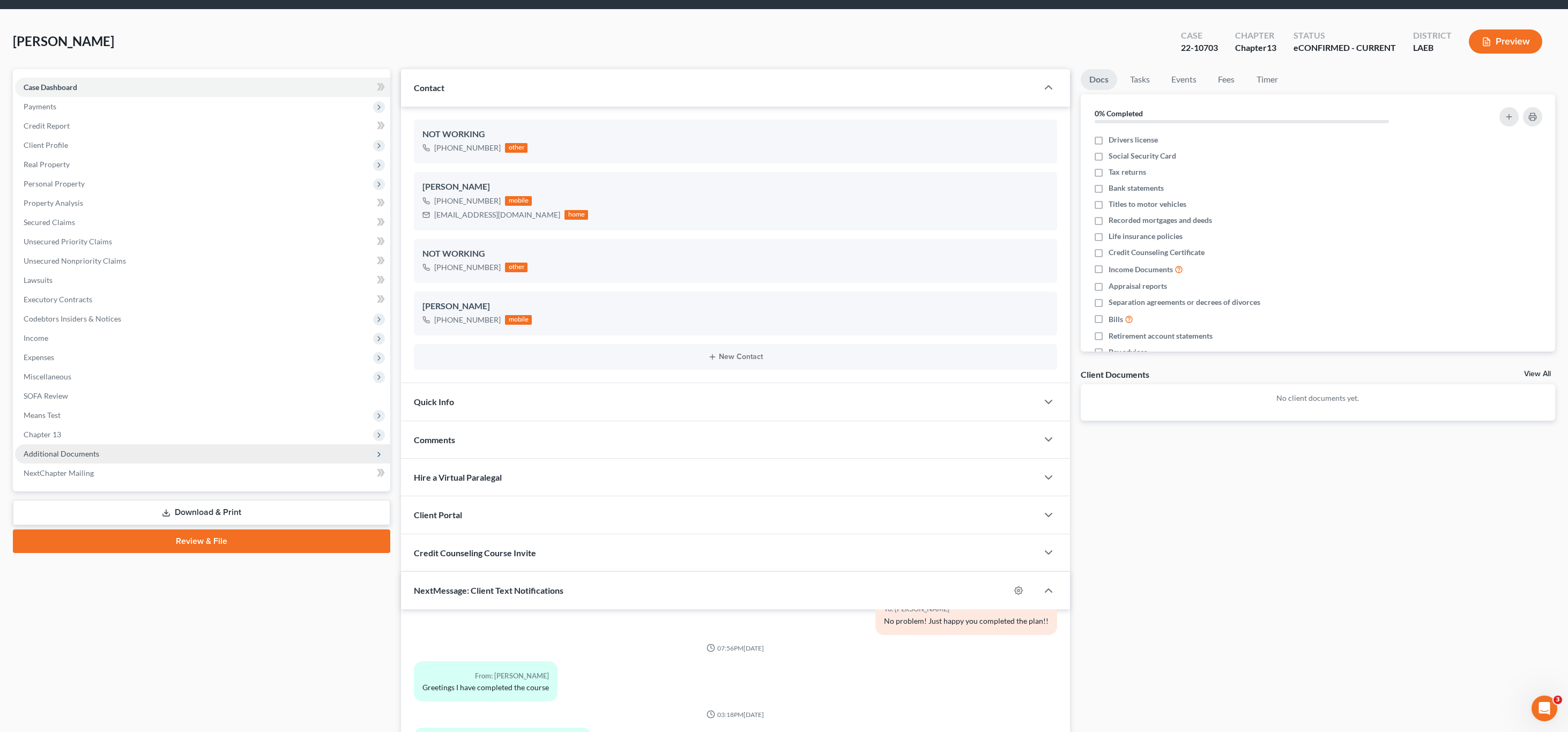
scroll to position [0, 0]
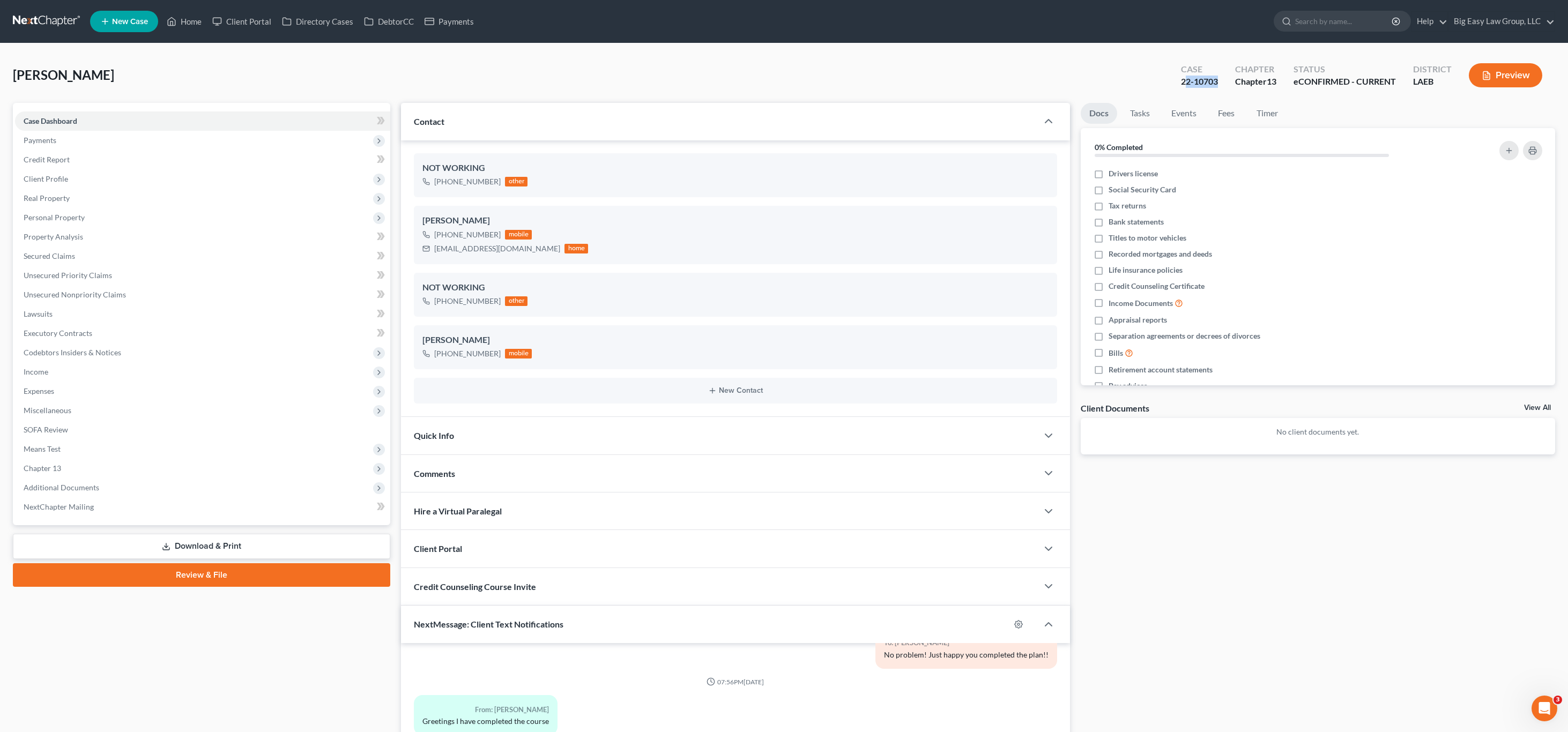
drag, startPoint x: 1182, startPoint y: 85, endPoint x: 1252, endPoint y: 100, distance: 71.6
click at [1222, 95] on div "[PERSON_NAME] Upgraded Case 22-10703 Chapter Chapter 13 Status eCONFIRMED - CUR…" at bounding box center [784, 79] width 1542 height 47
click at [1259, 101] on div "[PERSON_NAME] Upgraded Case 22-10703 Chapter Chapter 13 Status eCONFIRMED - CUR…" at bounding box center [784, 79] width 1542 height 47
click at [179, 24] on link "Home" at bounding box center [184, 21] width 46 height 19
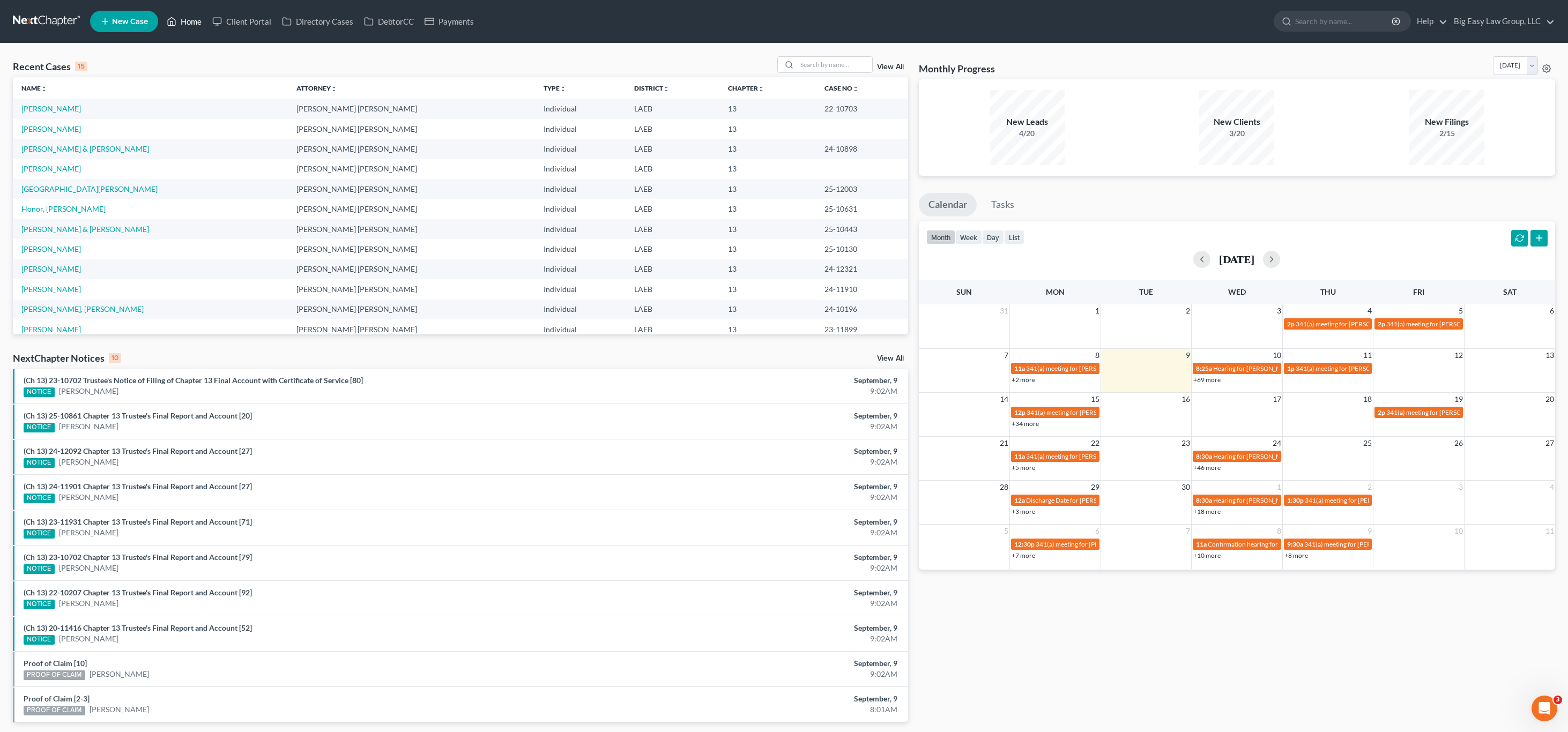
click at [185, 14] on link "Home" at bounding box center [184, 21] width 46 height 19
click at [53, 108] on link "[PERSON_NAME]" at bounding box center [51, 108] width 60 height 9
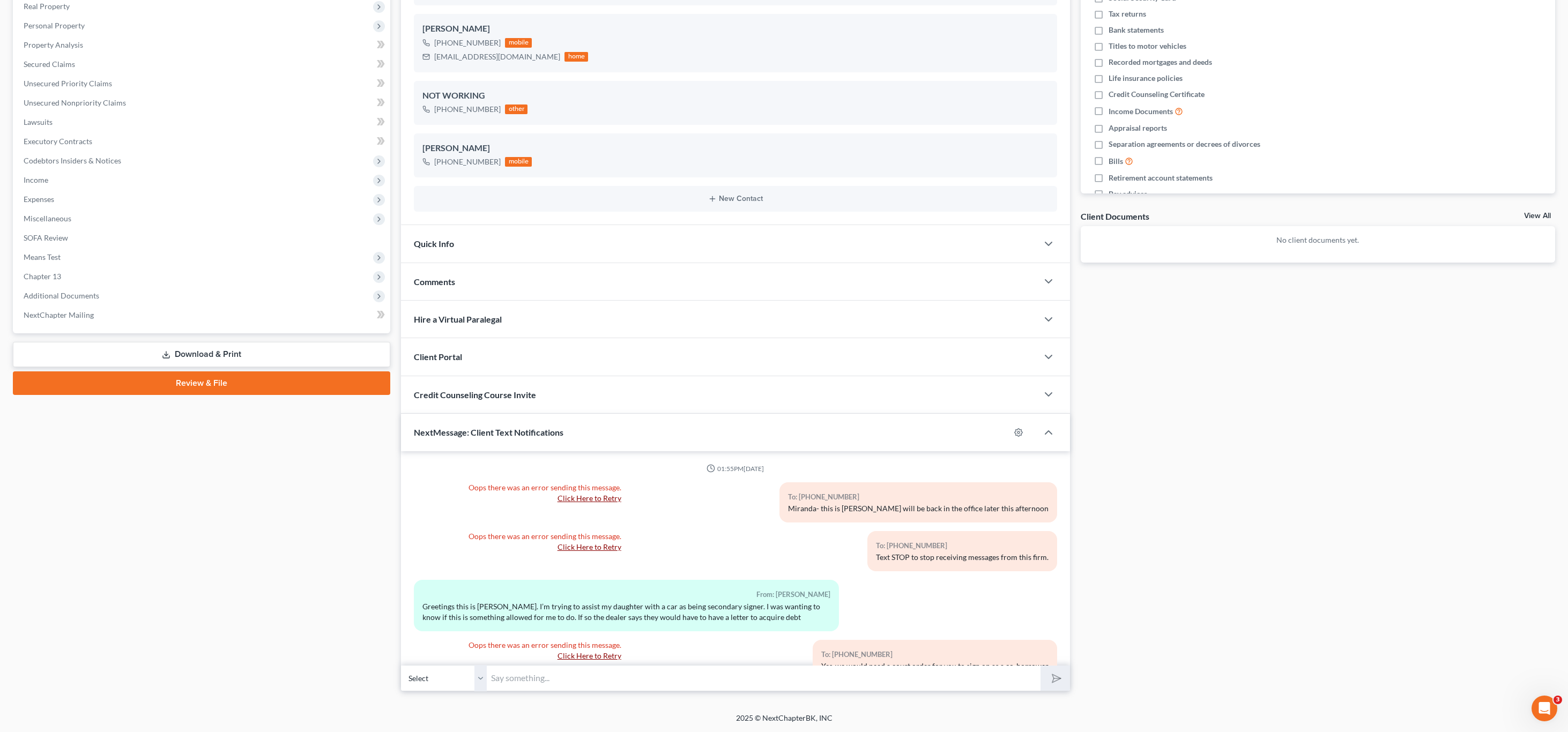
scroll to position [6816, 0]
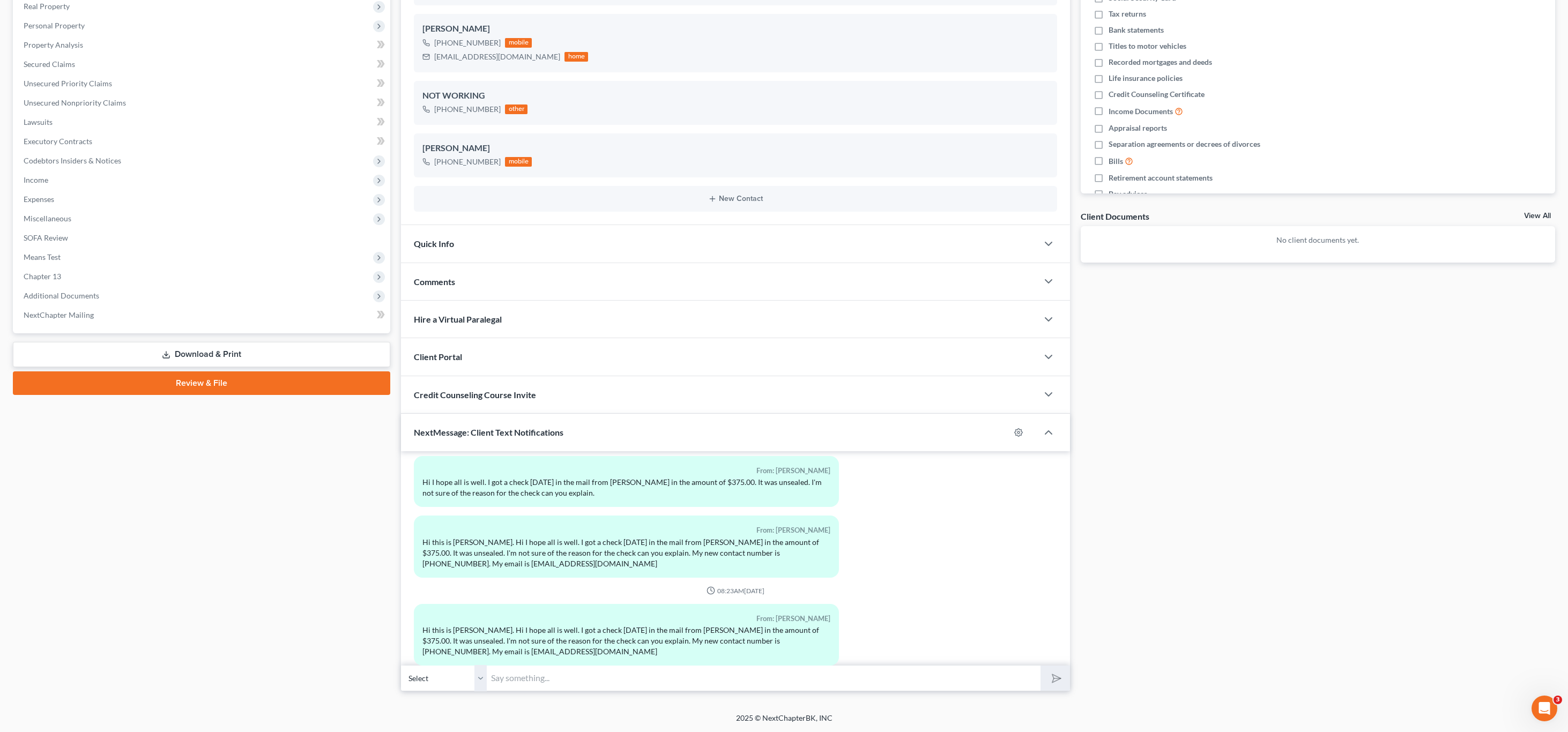
click at [526, 433] on span "NextMessage: Client Text Notifications" at bounding box center [488, 432] width 150 height 10
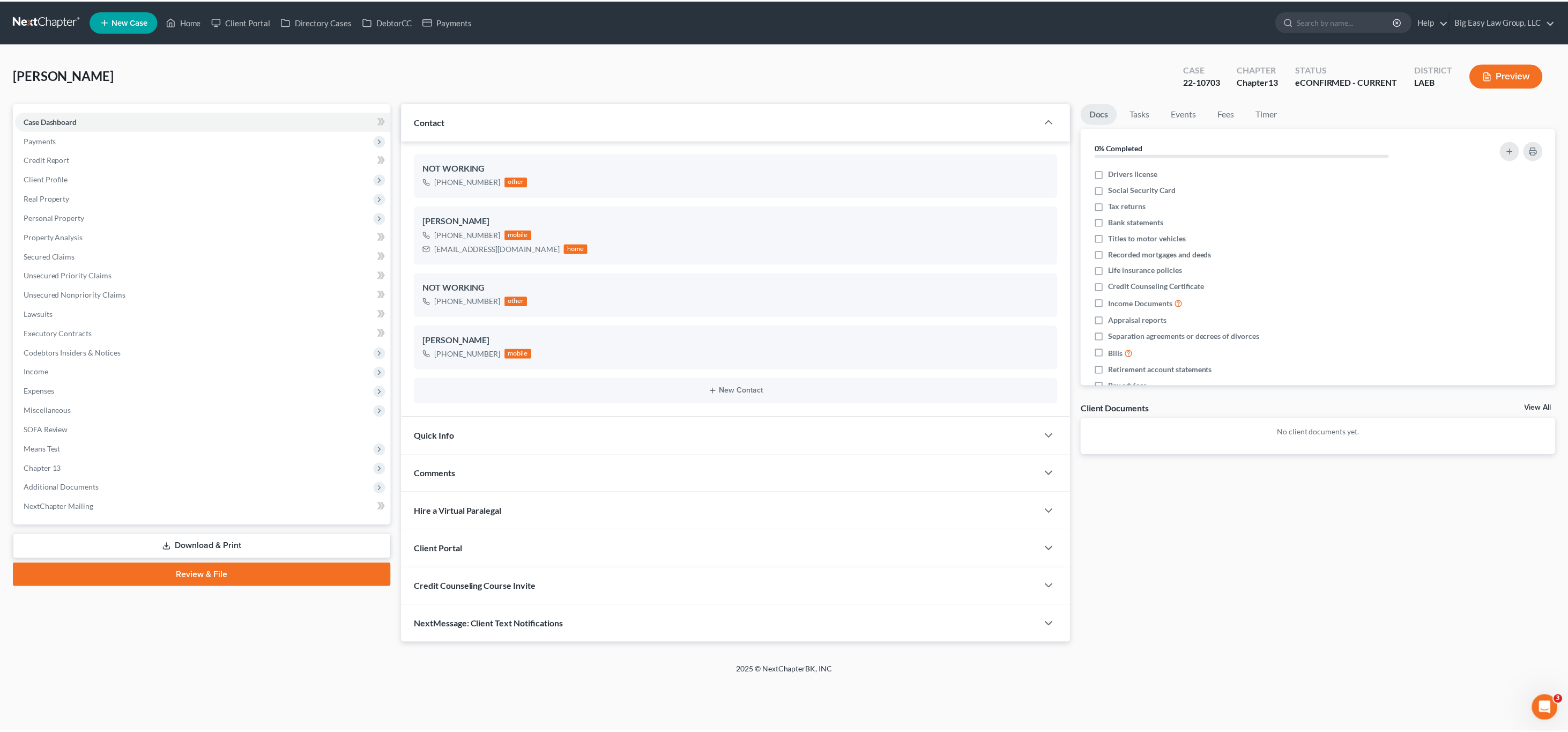
scroll to position [0, 0]
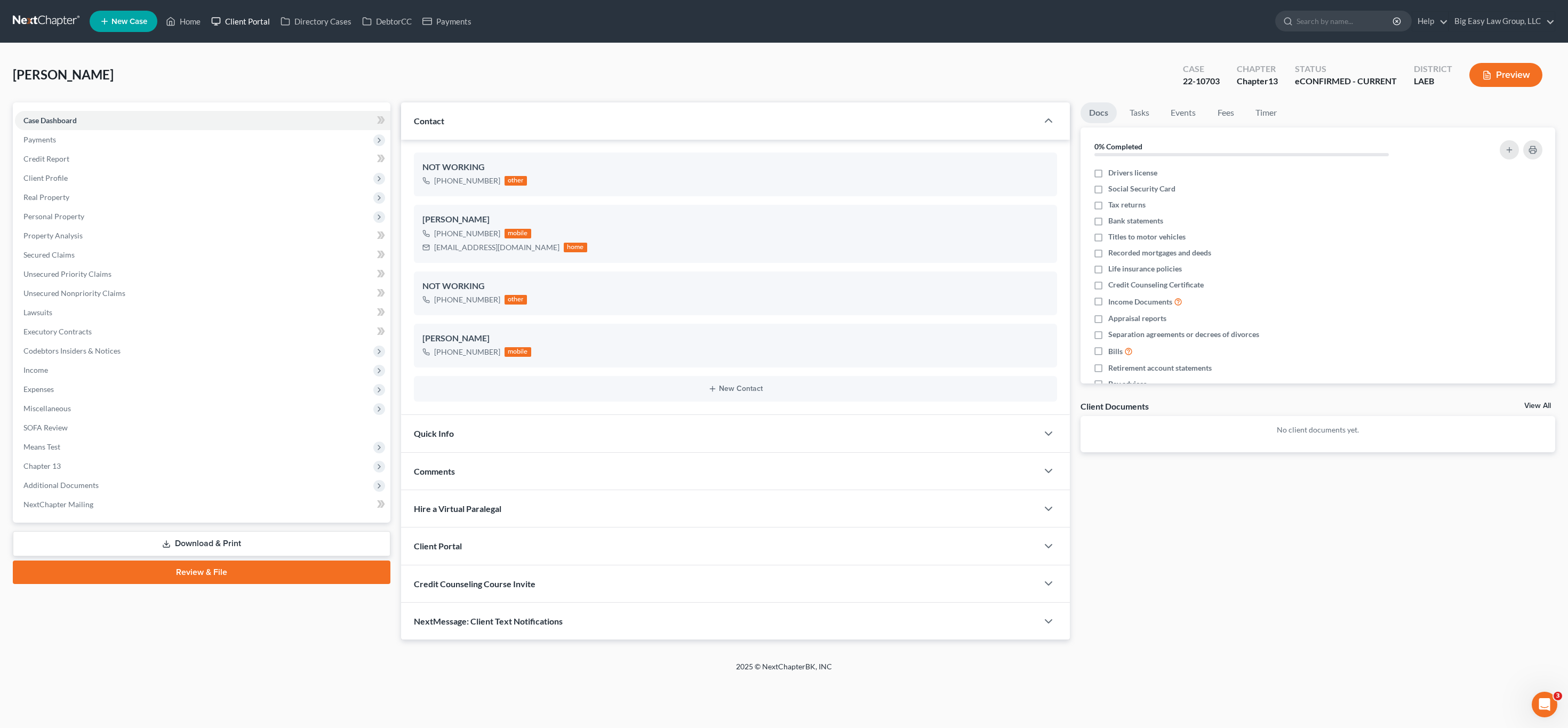
click at [209, 28] on link "Client Portal" at bounding box center [240, 20] width 69 height 19
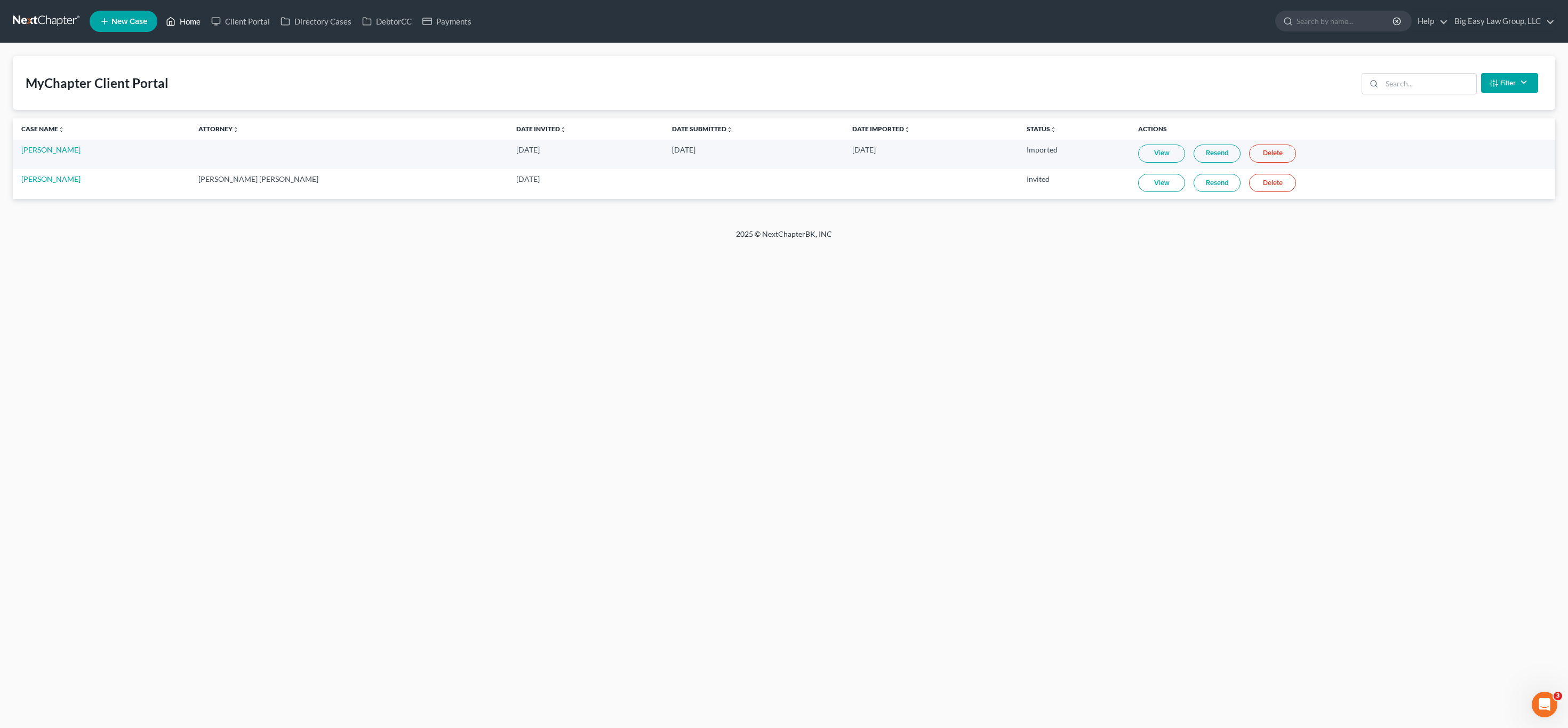
click at [182, 21] on link "Home" at bounding box center [183, 20] width 46 height 19
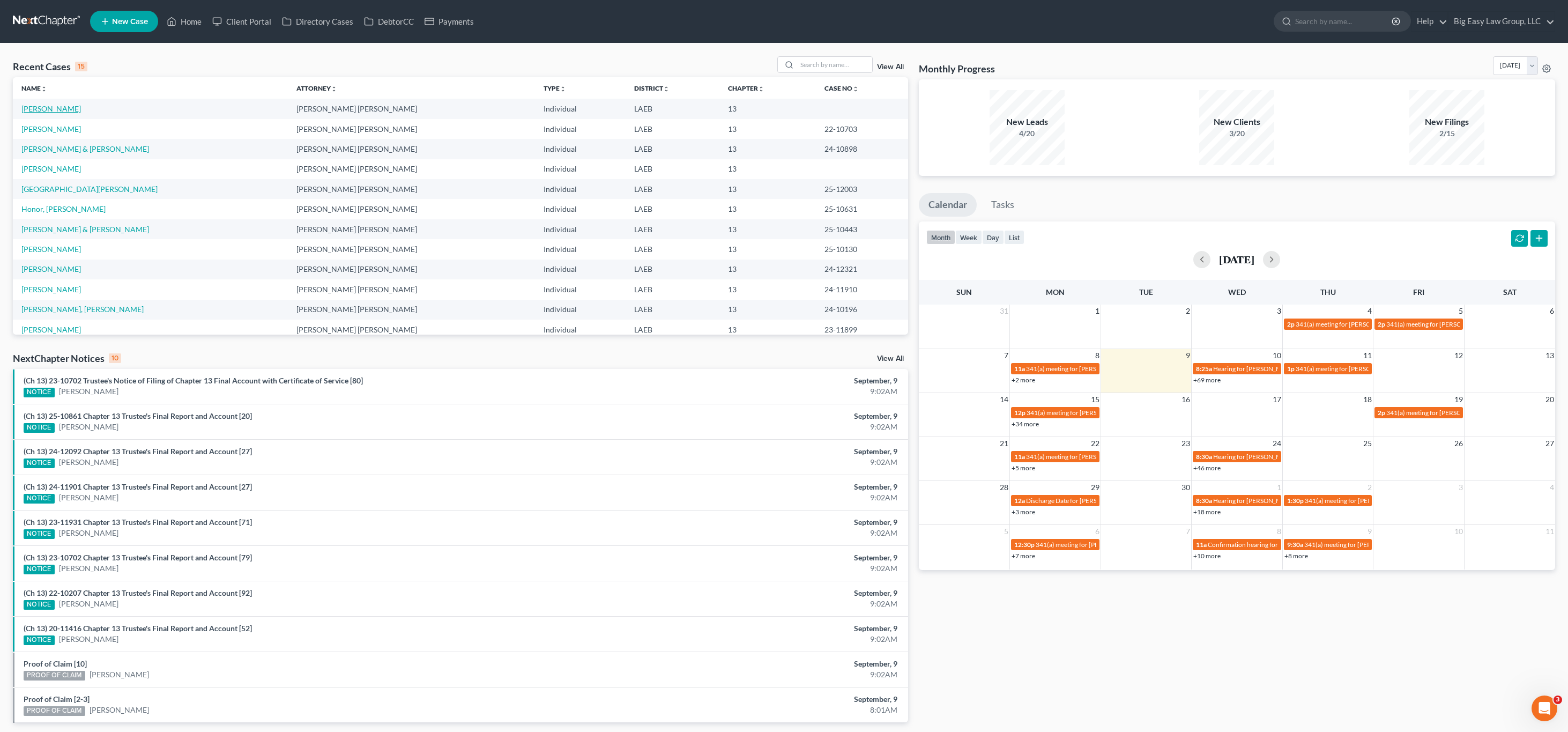
click at [63, 110] on link "[PERSON_NAME]" at bounding box center [51, 108] width 60 height 9
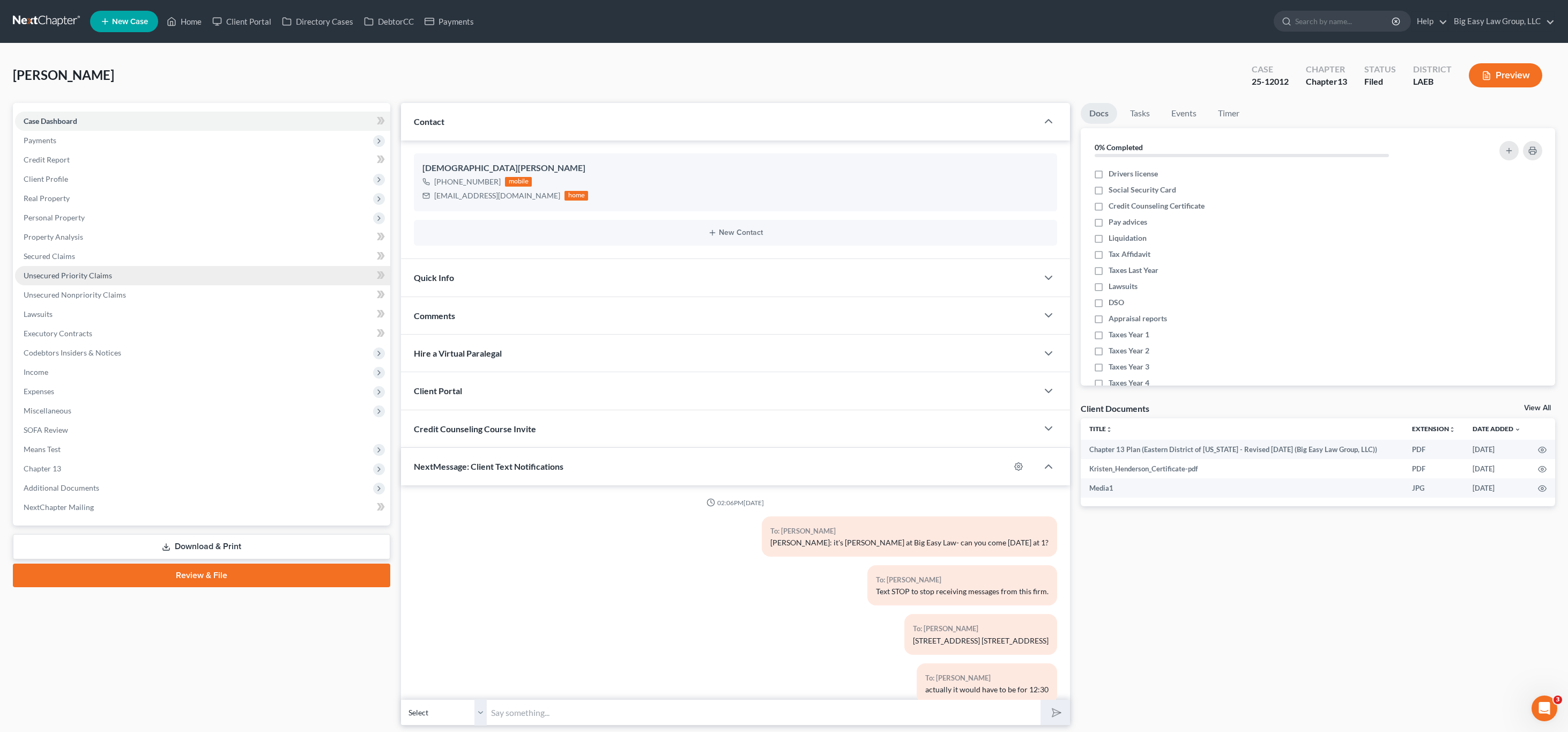
scroll to position [1125, 0]
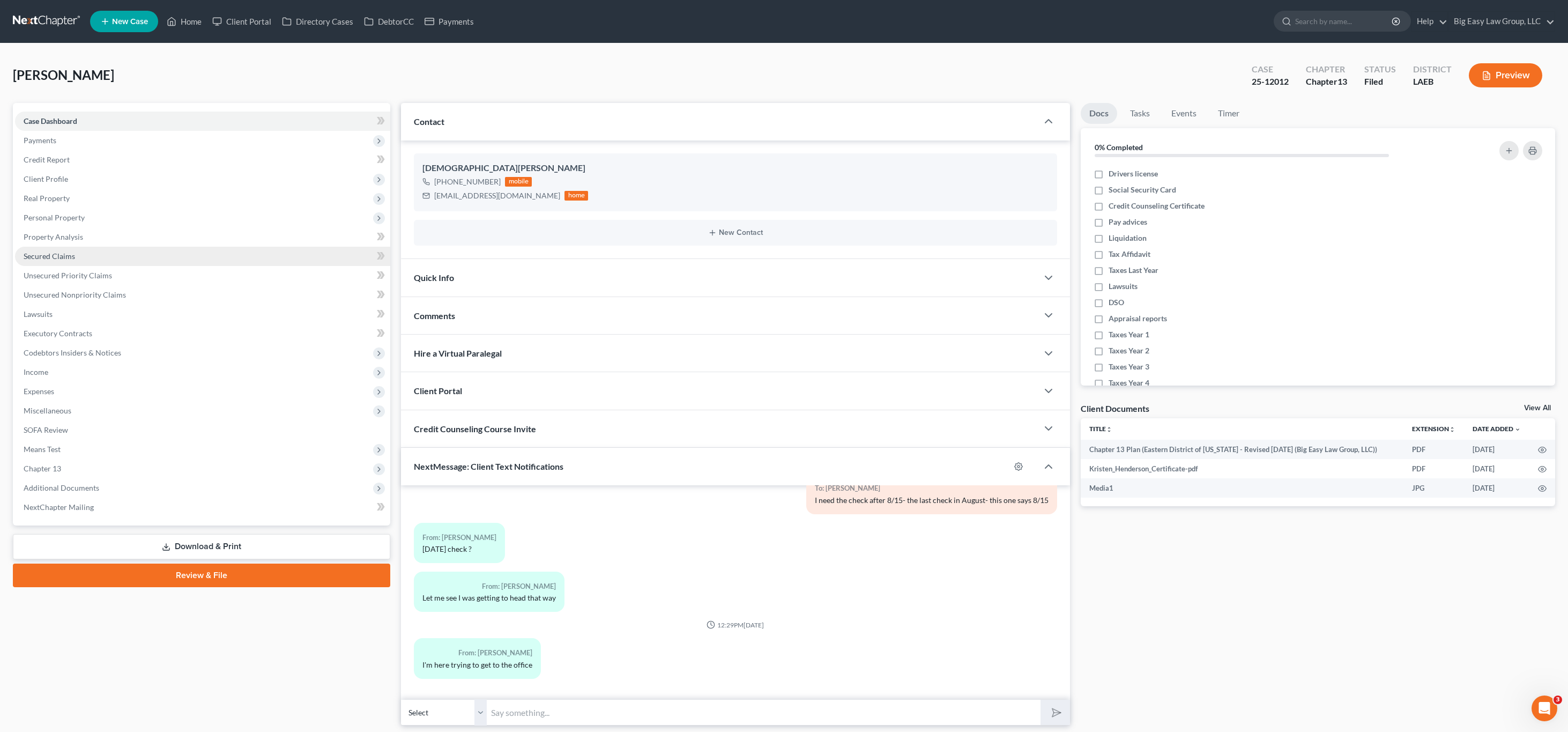
click at [120, 260] on link "Secured Claims" at bounding box center [203, 256] width 375 height 19
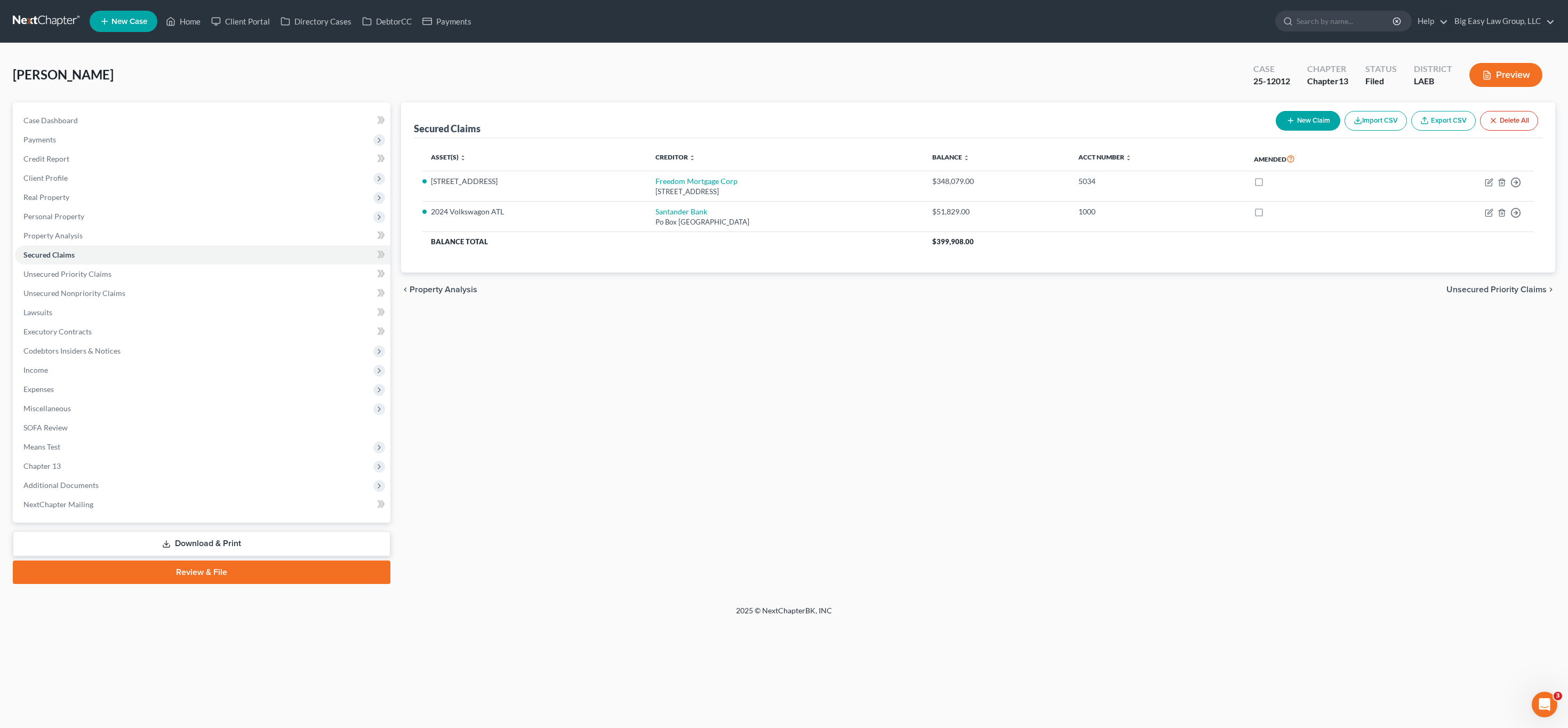
click at [71, 106] on div "Case Dashboard Payments Invoices Payments Payments Credit Report Client Profile…" at bounding box center [201, 313] width 377 height 421
click at [81, 118] on link "Case Dashboard" at bounding box center [203, 120] width 376 height 19
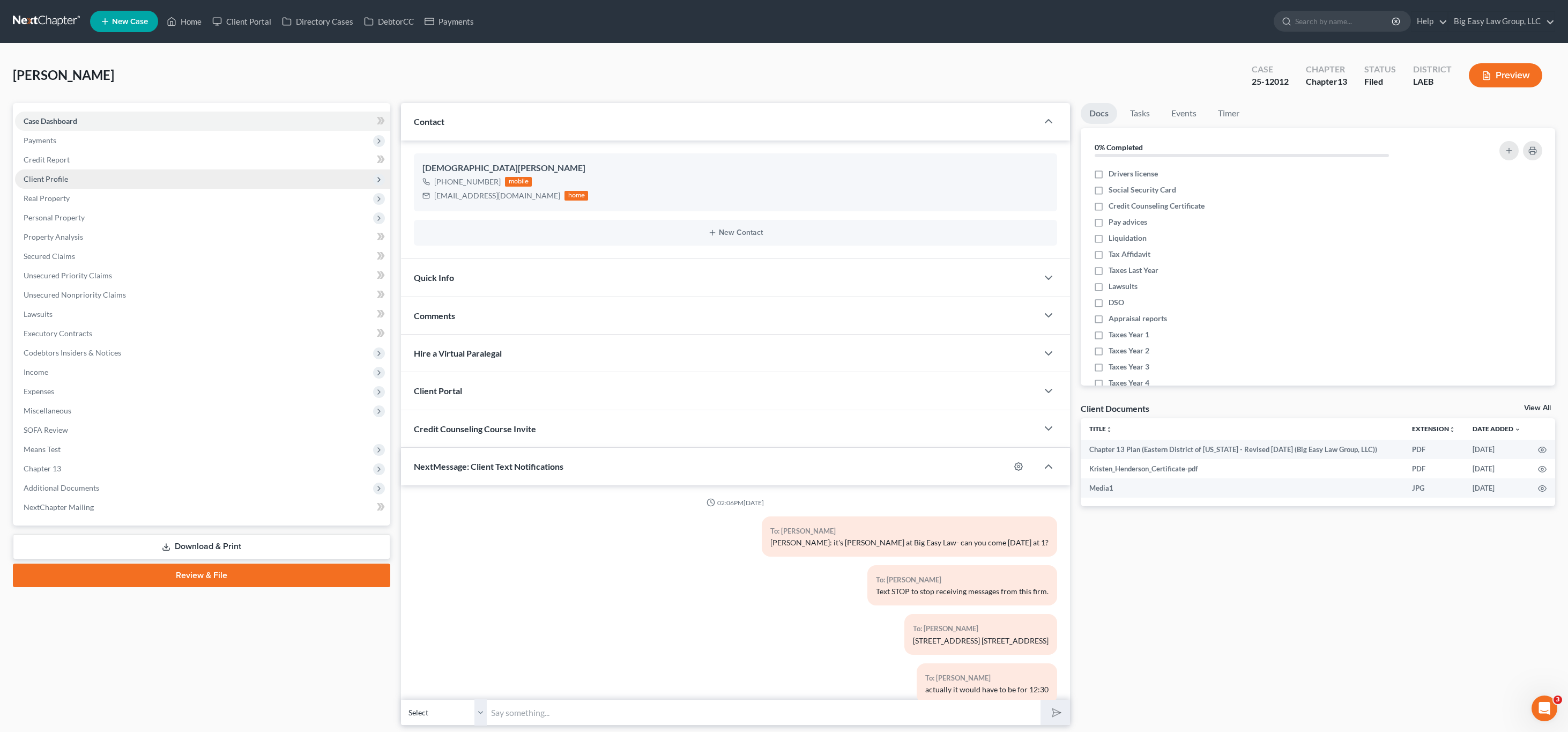
scroll to position [1125, 0]
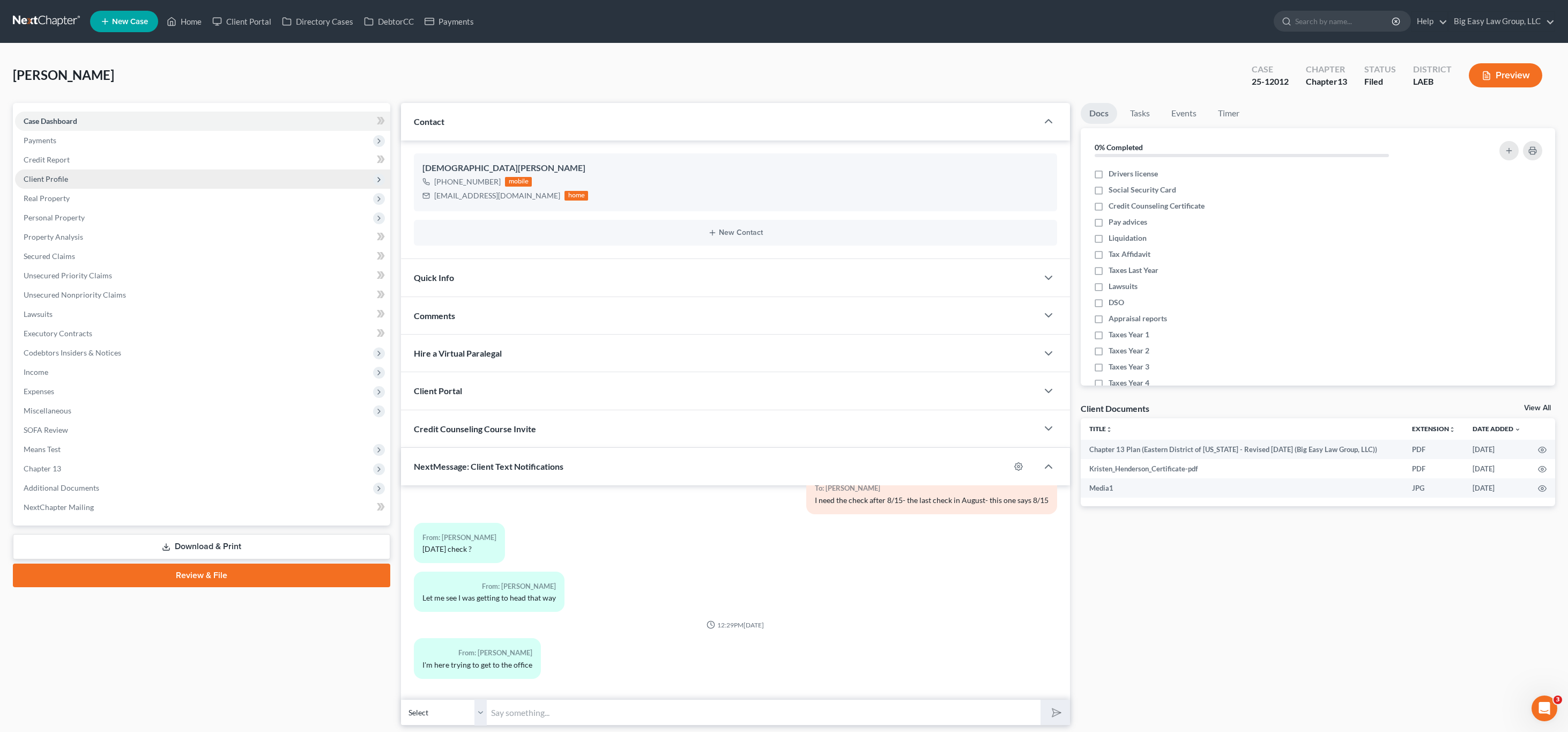
click at [72, 173] on span "Client Profile" at bounding box center [203, 179] width 375 height 19
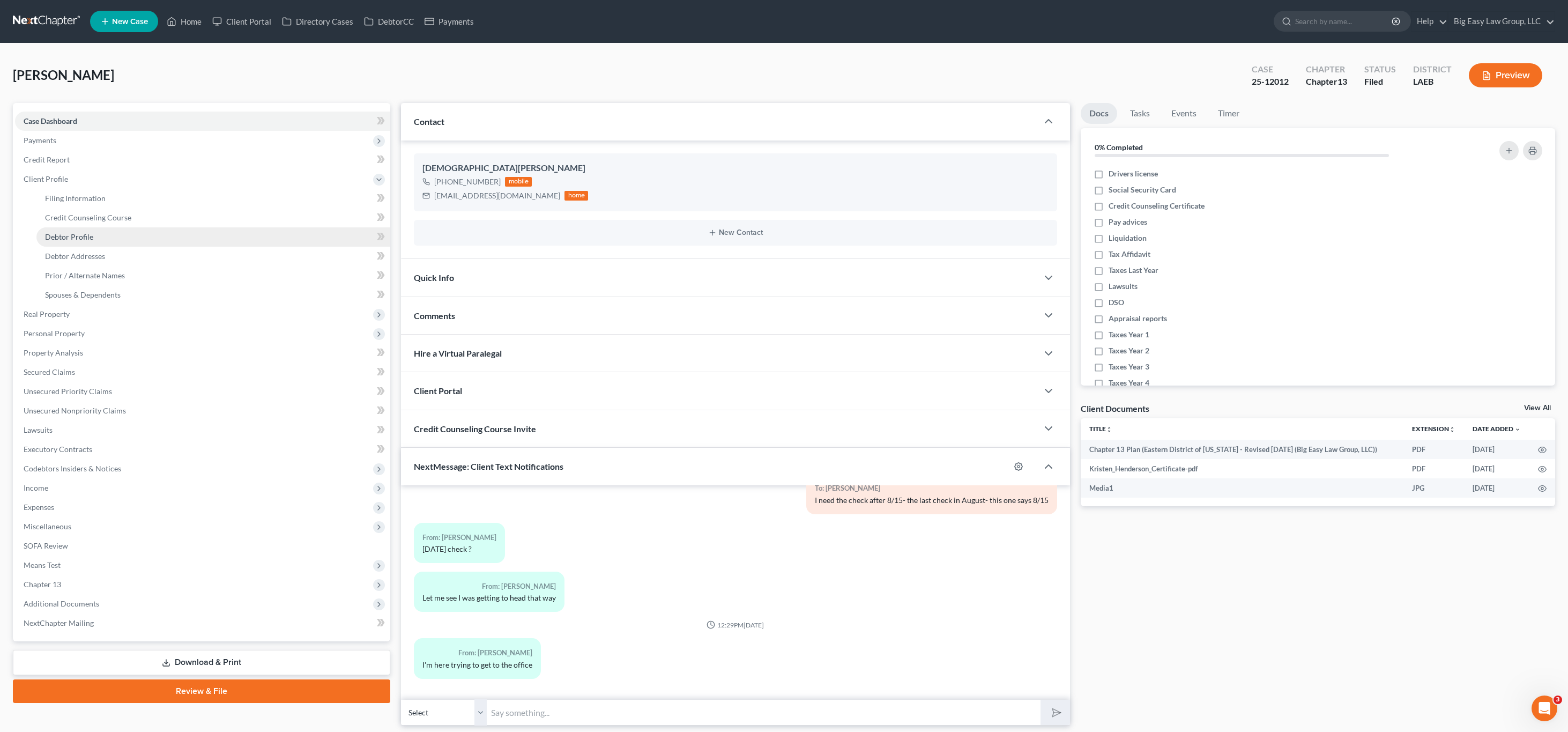
click at [108, 229] on link "Debtor Profile" at bounding box center [214, 237] width 354 height 19
select select "0"
select select "2"
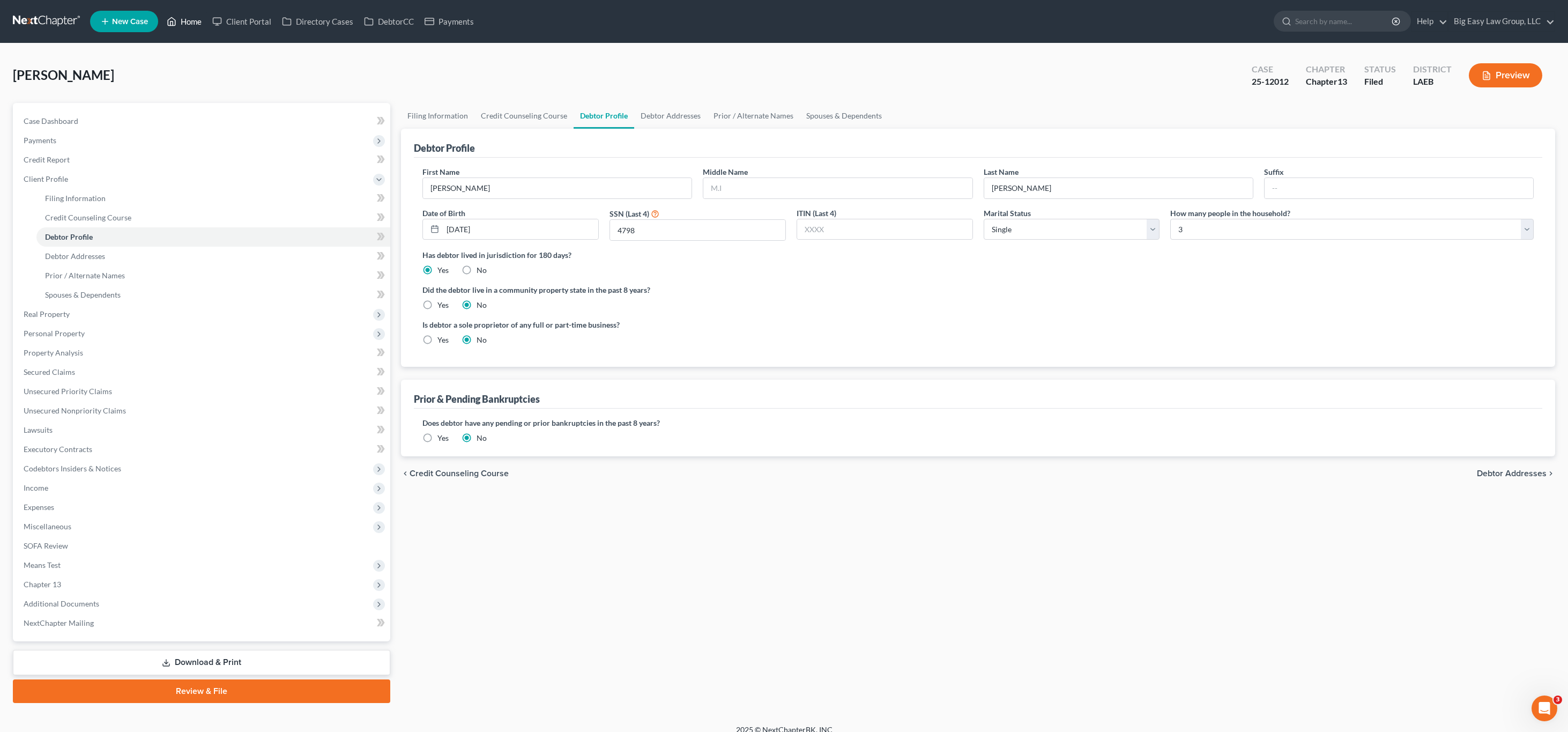
click at [194, 24] on link "Home" at bounding box center [184, 21] width 46 height 19
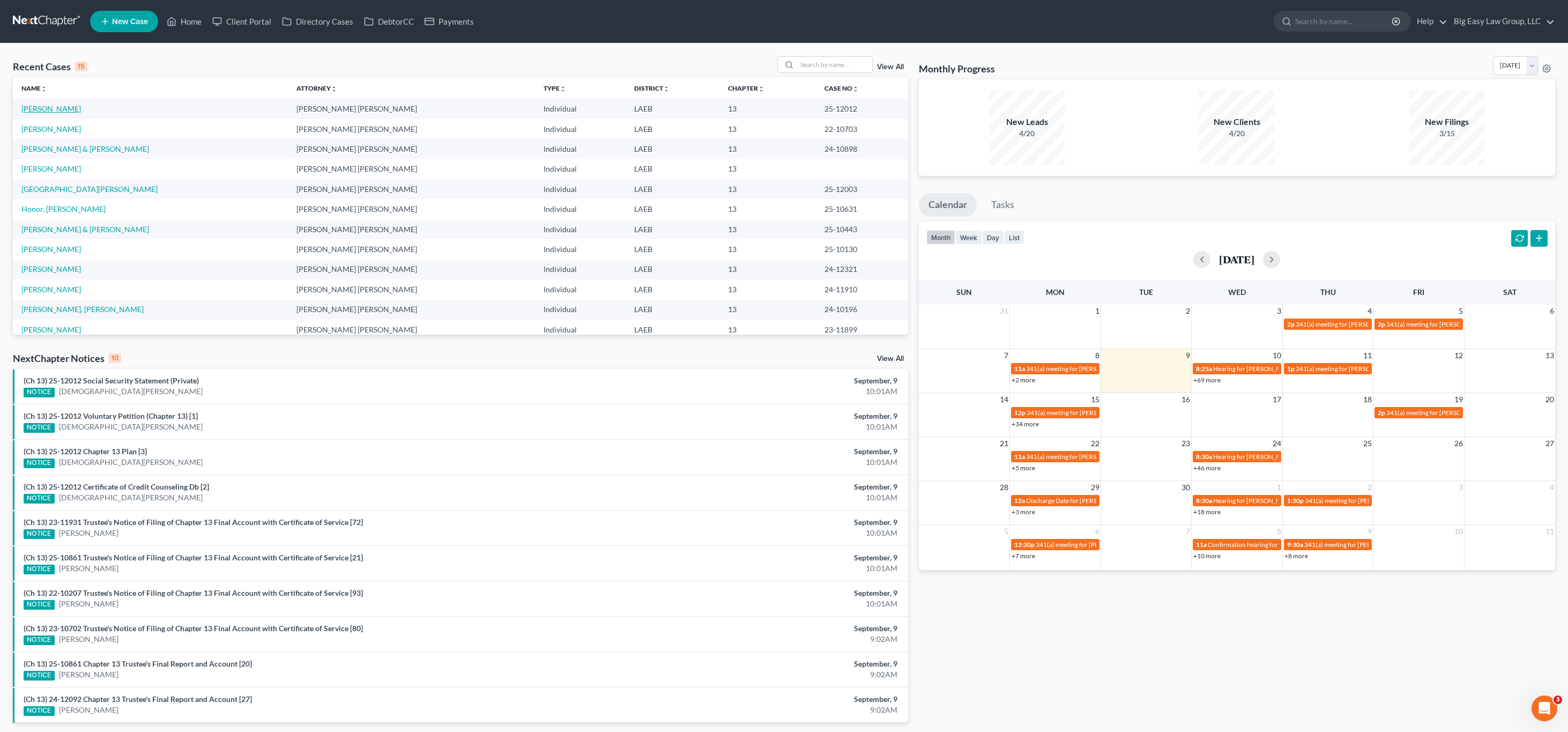
click at [58, 108] on link "[PERSON_NAME]" at bounding box center [51, 108] width 60 height 9
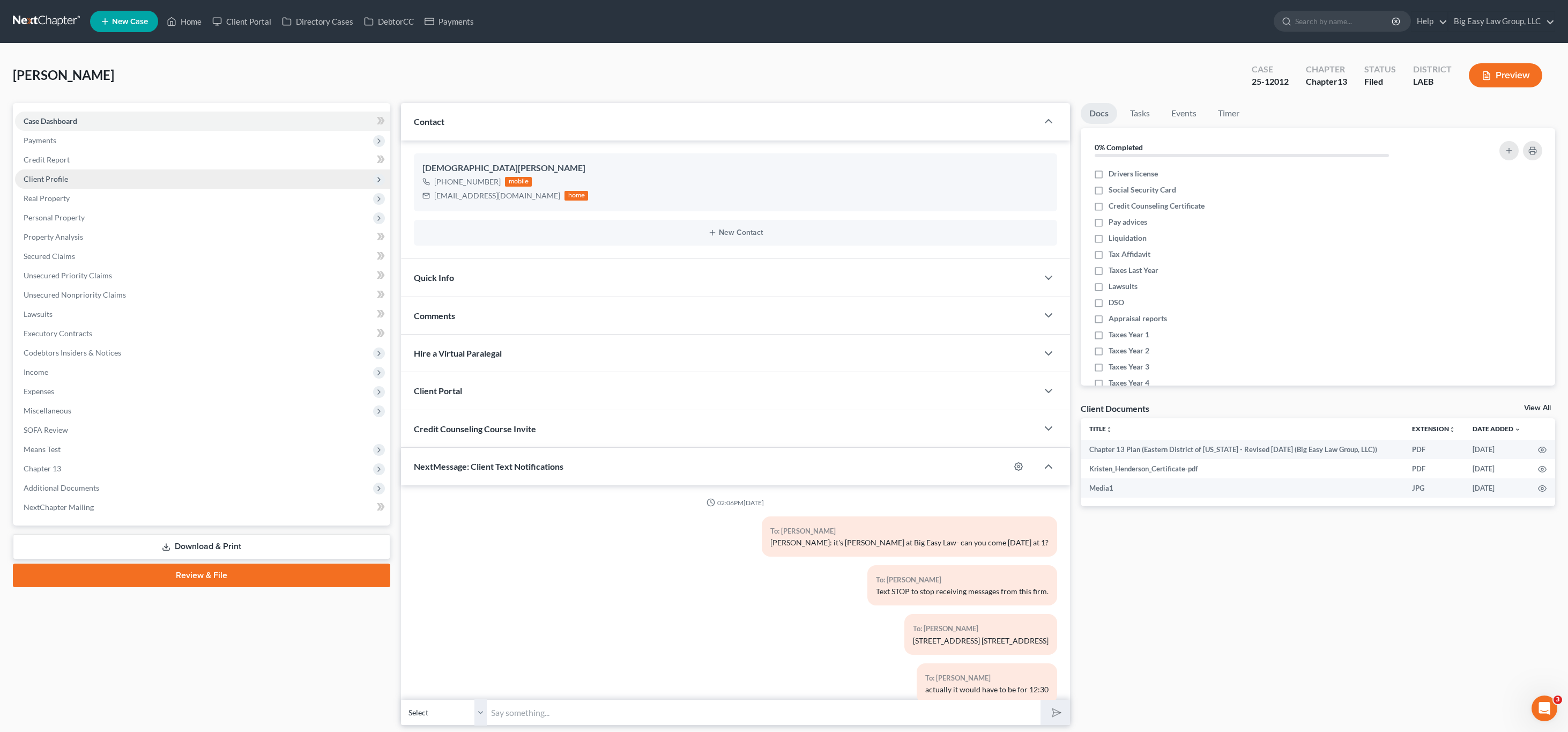
scroll to position [1125, 0]
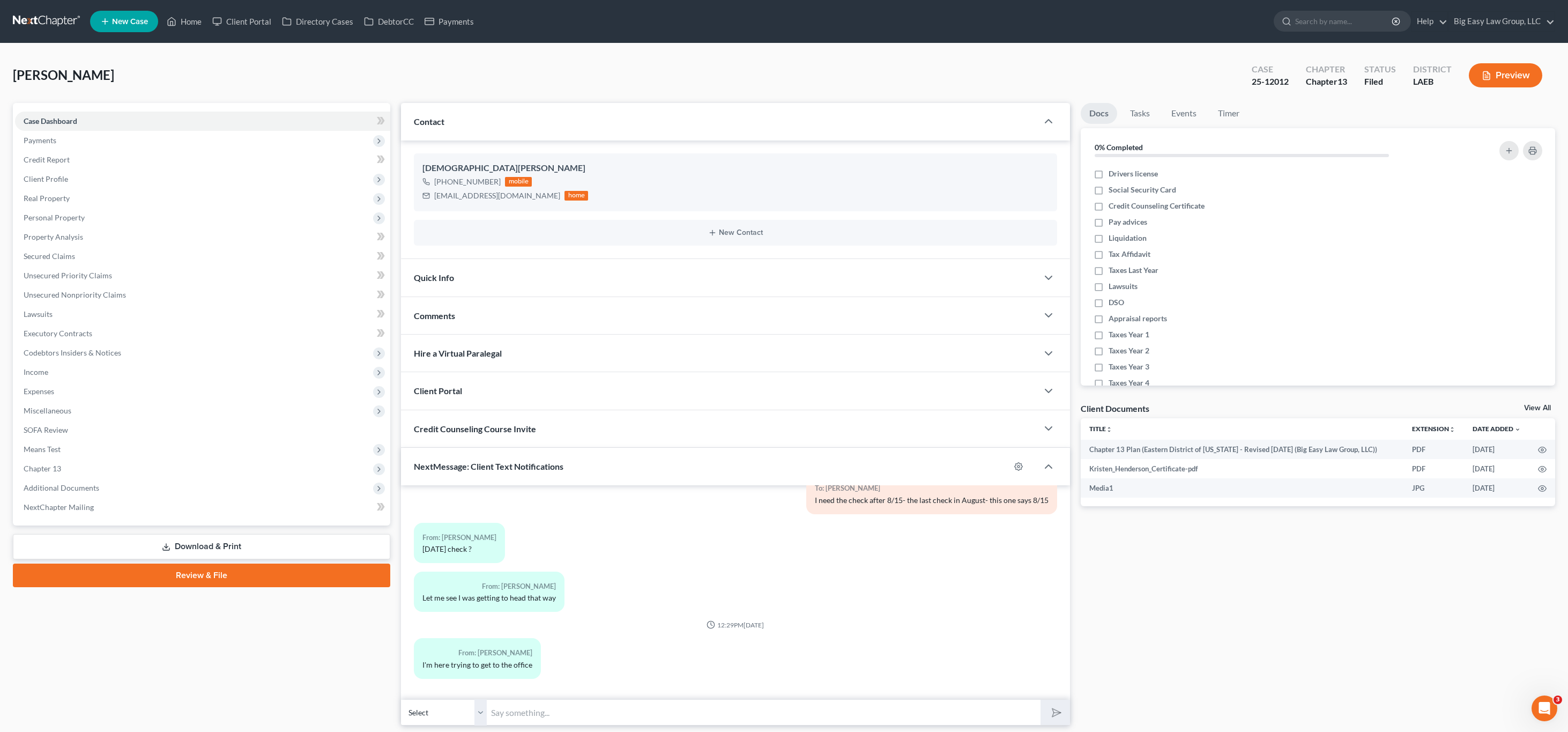
drag, startPoint x: 63, startPoint y: 179, endPoint x: 96, endPoint y: 195, distance: 36.7
click at [63, 179] on span "Client Profile" at bounding box center [46, 179] width 44 height 9
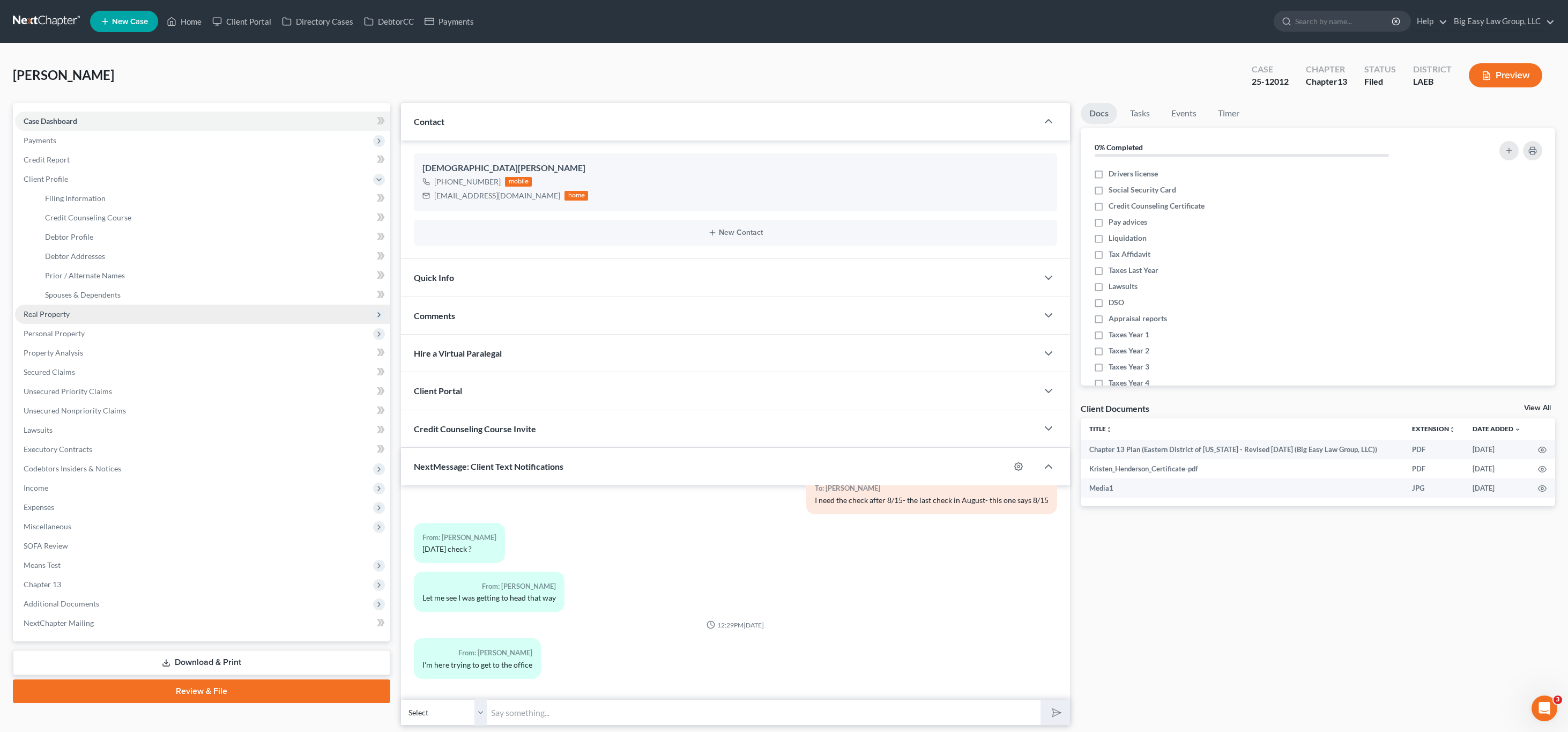
click at [98, 319] on span "Real Property" at bounding box center [203, 314] width 375 height 19
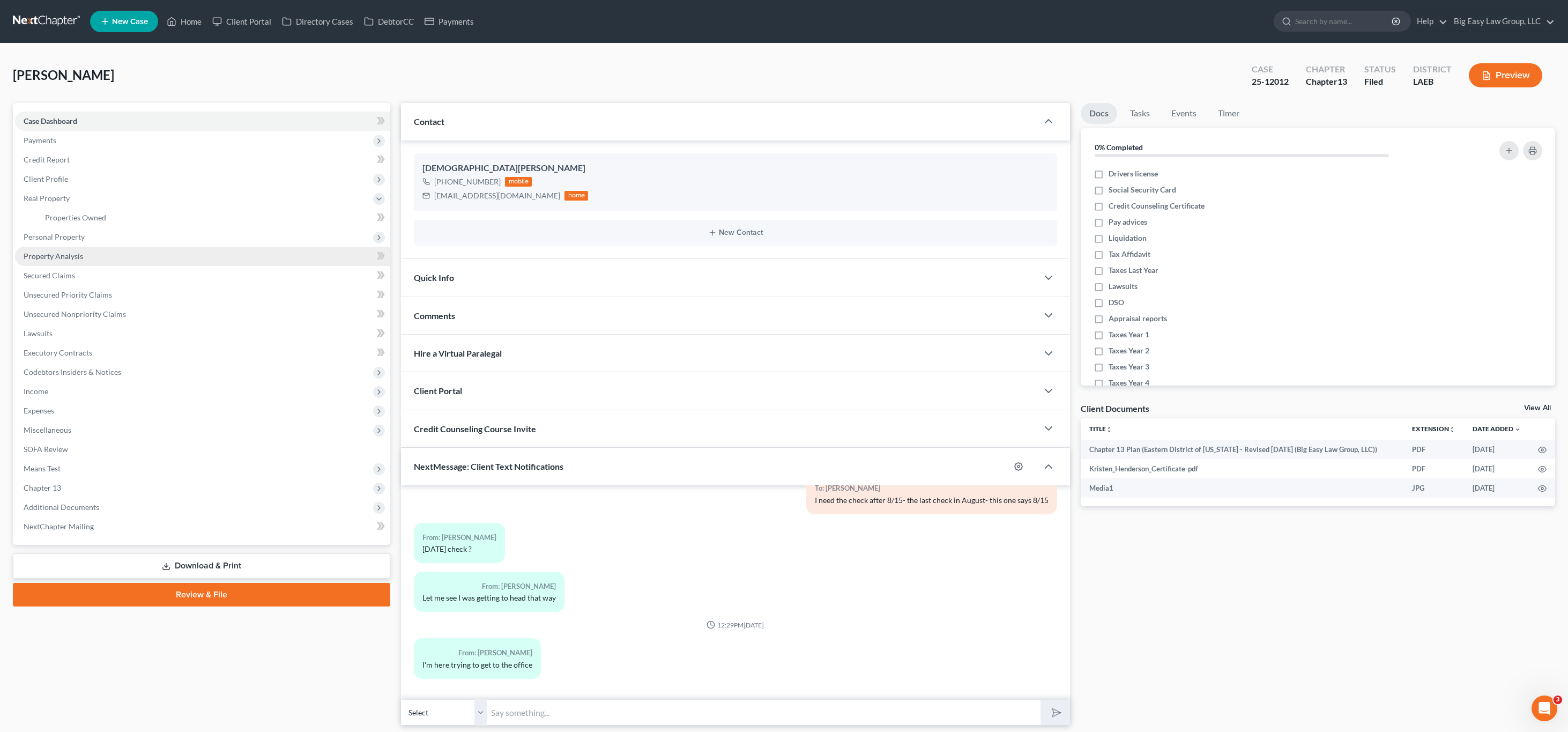
click at [66, 247] on link "Property Analysis" at bounding box center [203, 256] width 375 height 19
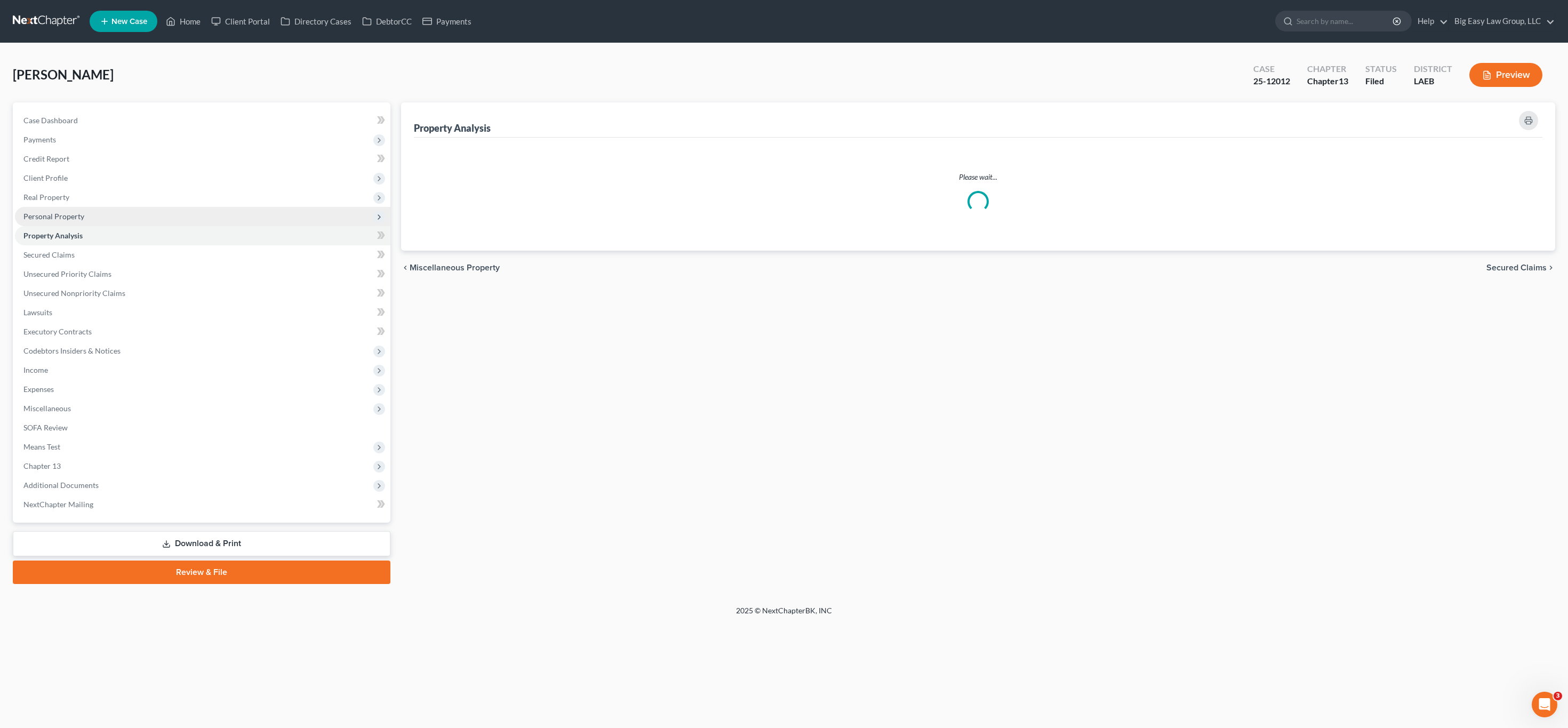
click at [65, 235] on ul "Case Dashboard Payments Invoices Payments Payments Credit Report Client Profile" at bounding box center [203, 312] width 376 height 403
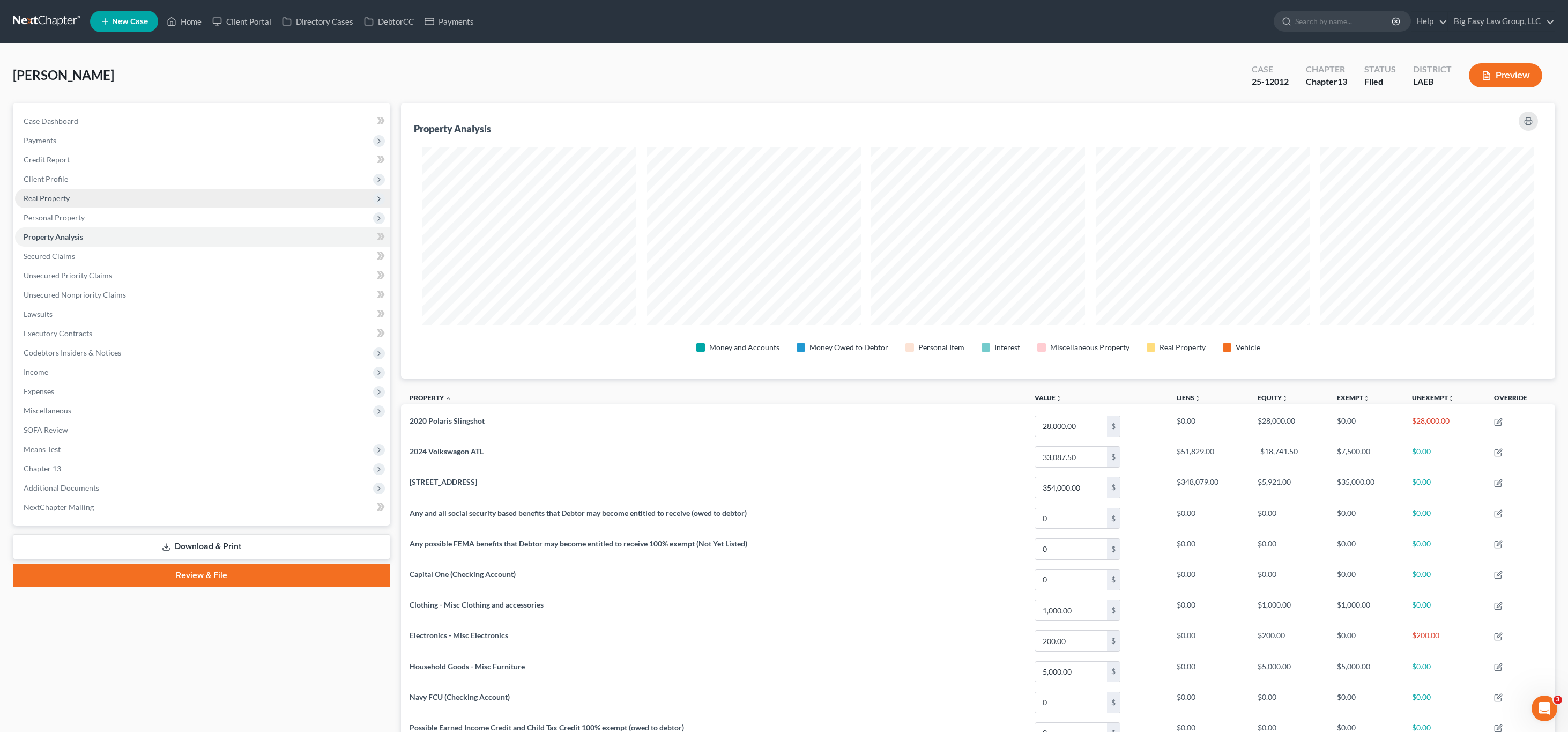
scroll to position [276, 1154]
click at [100, 207] on span "Real Property" at bounding box center [203, 198] width 375 height 19
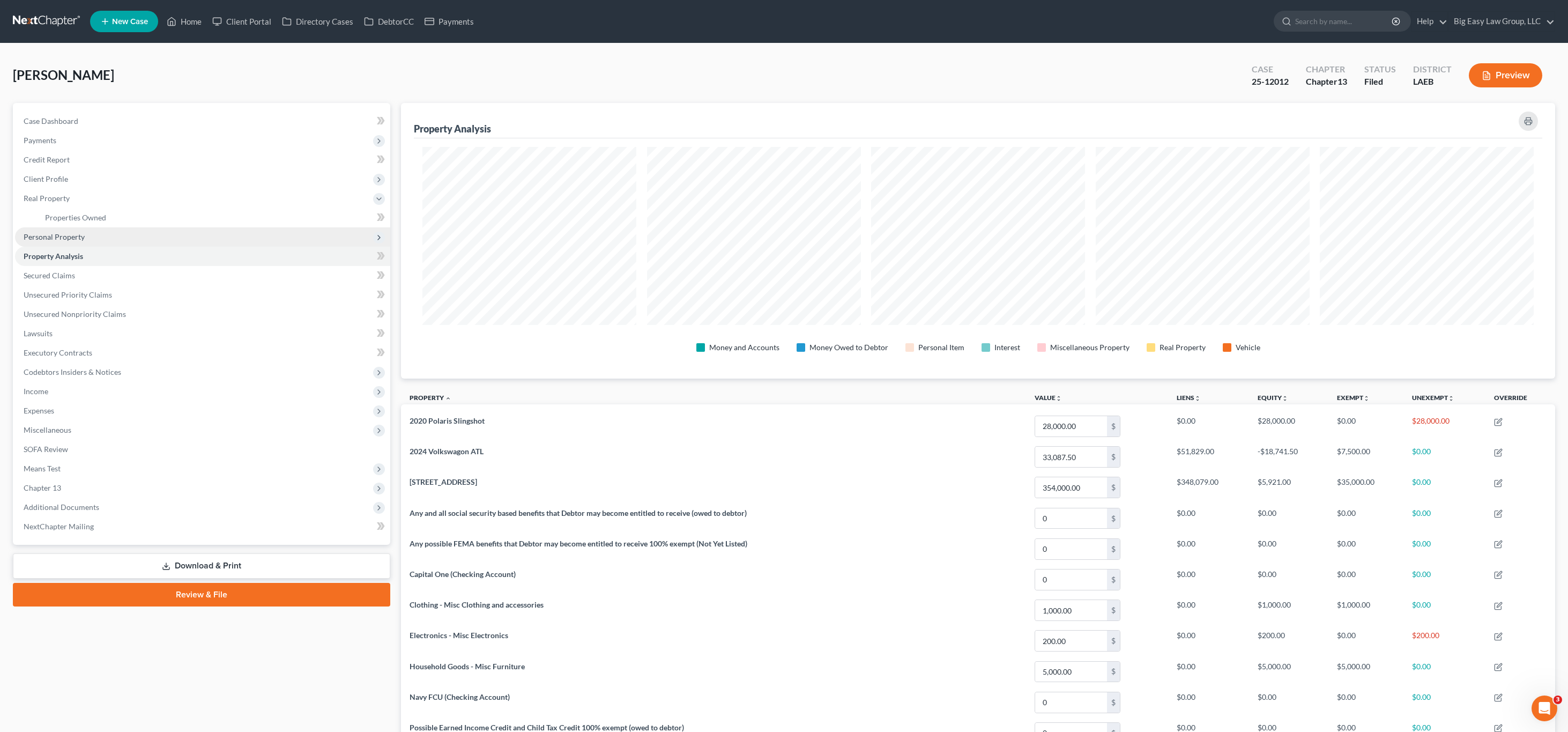
click at [89, 243] on span "Personal Property" at bounding box center [203, 237] width 375 height 19
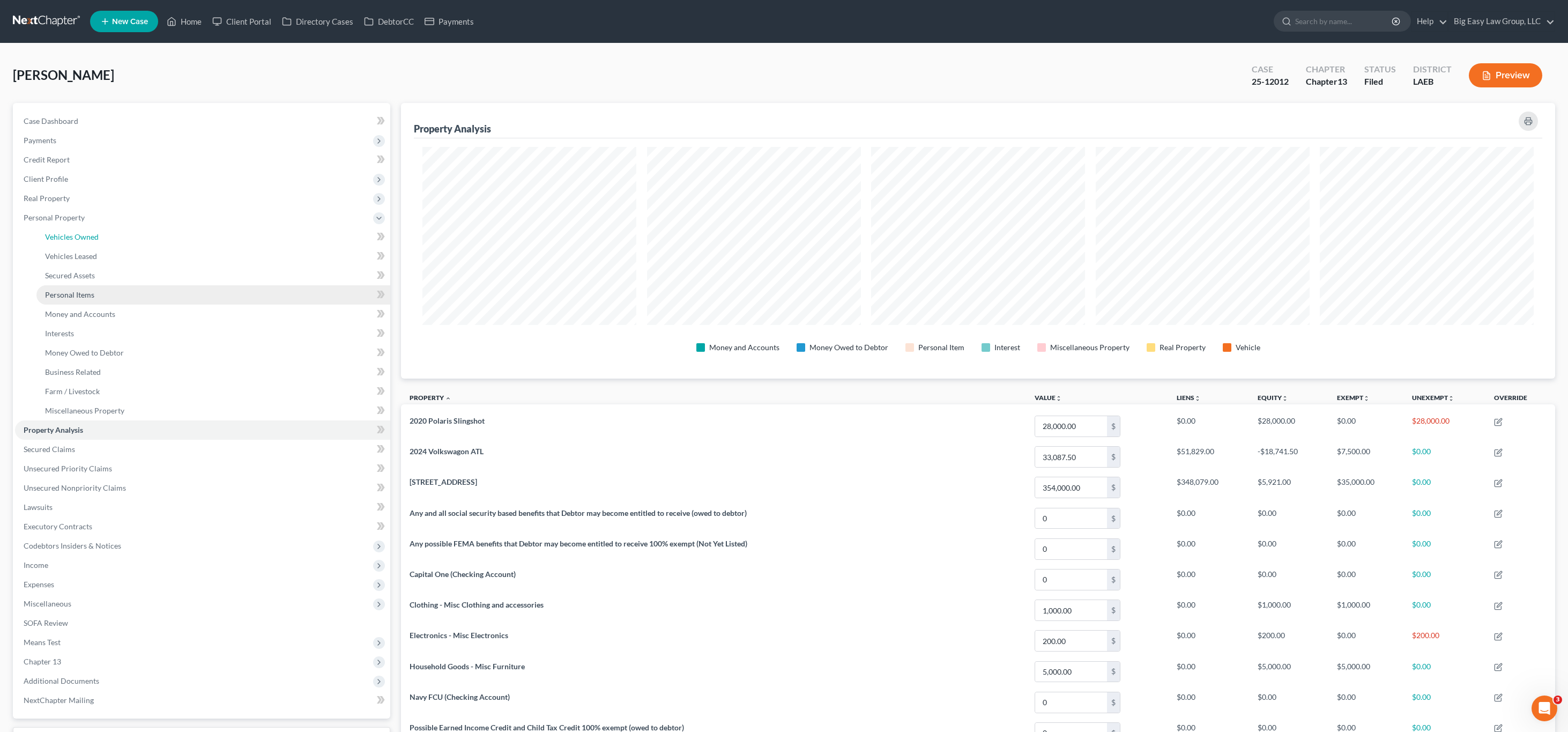
drag, startPoint x: 109, startPoint y: 235, endPoint x: 329, endPoint y: 295, distance: 228.0
click at [108, 235] on link "Vehicles Owned" at bounding box center [214, 237] width 354 height 19
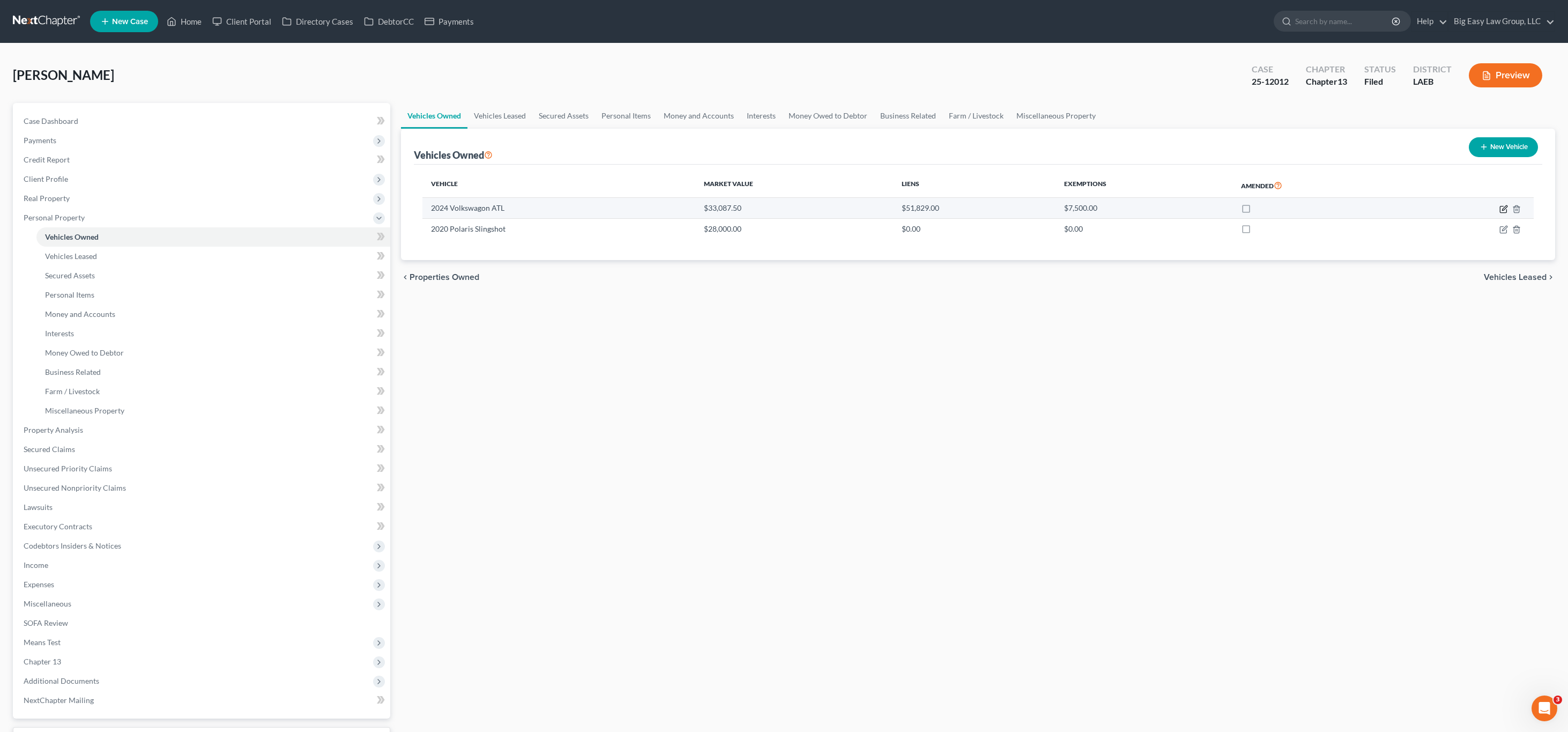
click at [1505, 208] on icon "button" at bounding box center [1503, 208] width 8 height 8
select select "0"
select select "2"
select select "1"
select select "0"
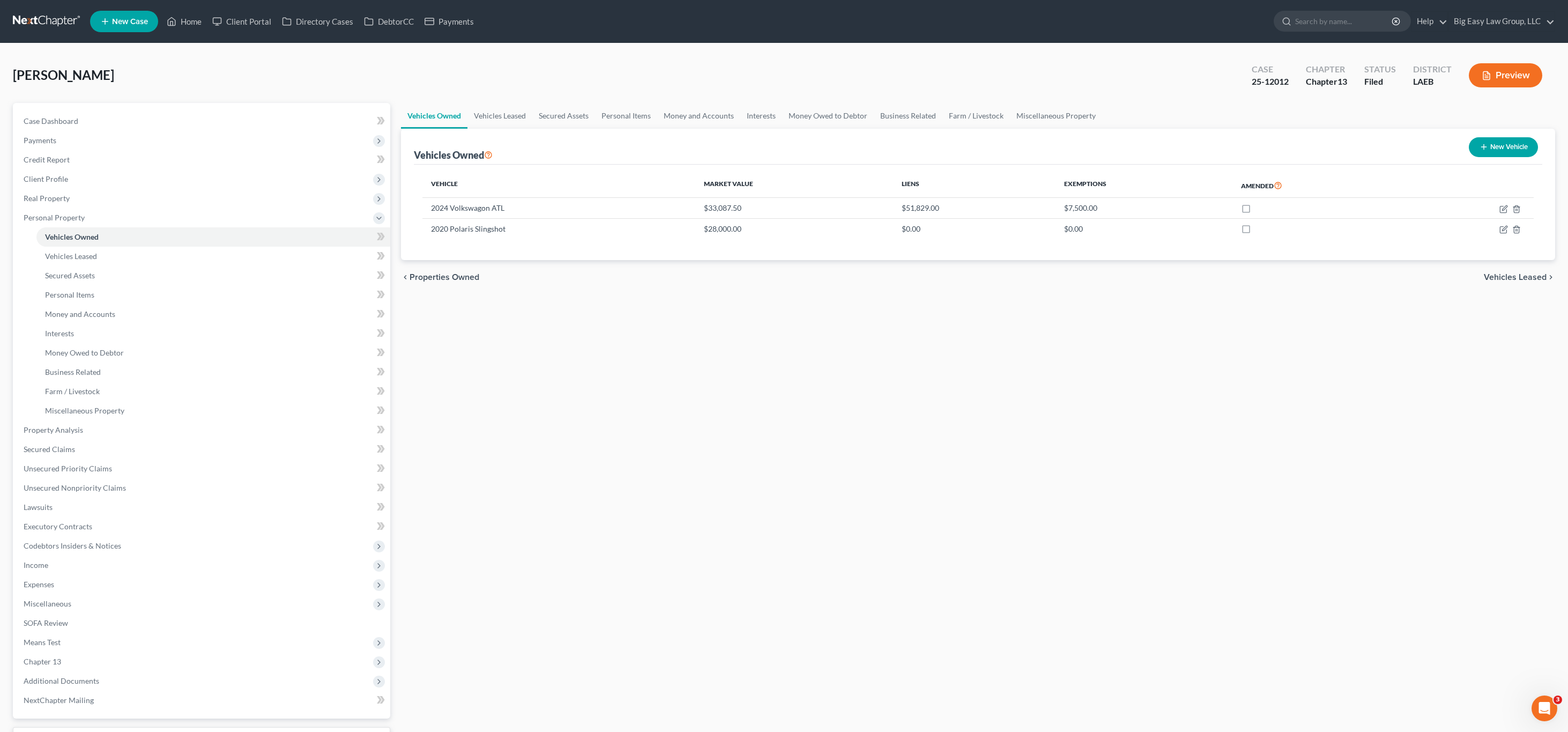
select select "45"
select select "0"
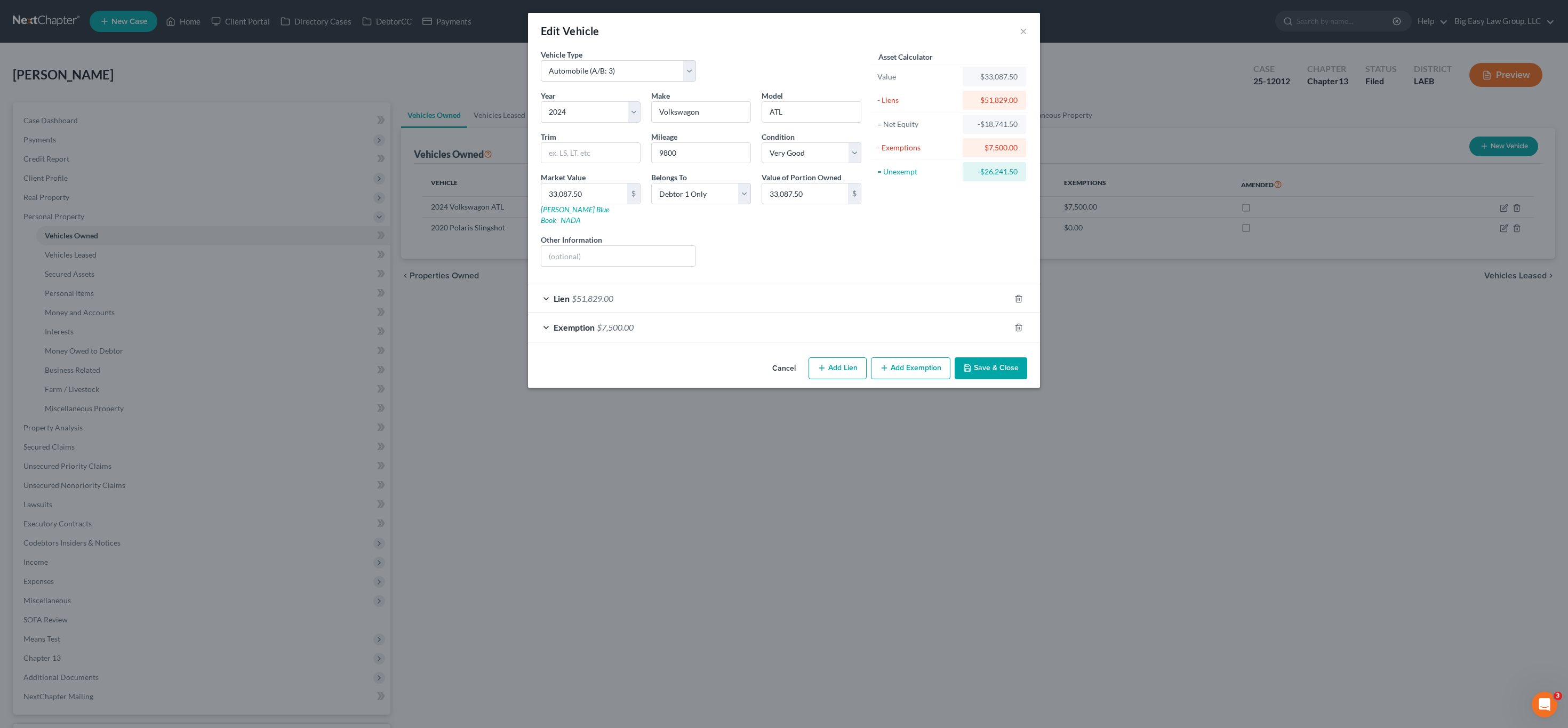
click at [677, 284] on div "Lien $51,829.00" at bounding box center [769, 298] width 482 height 28
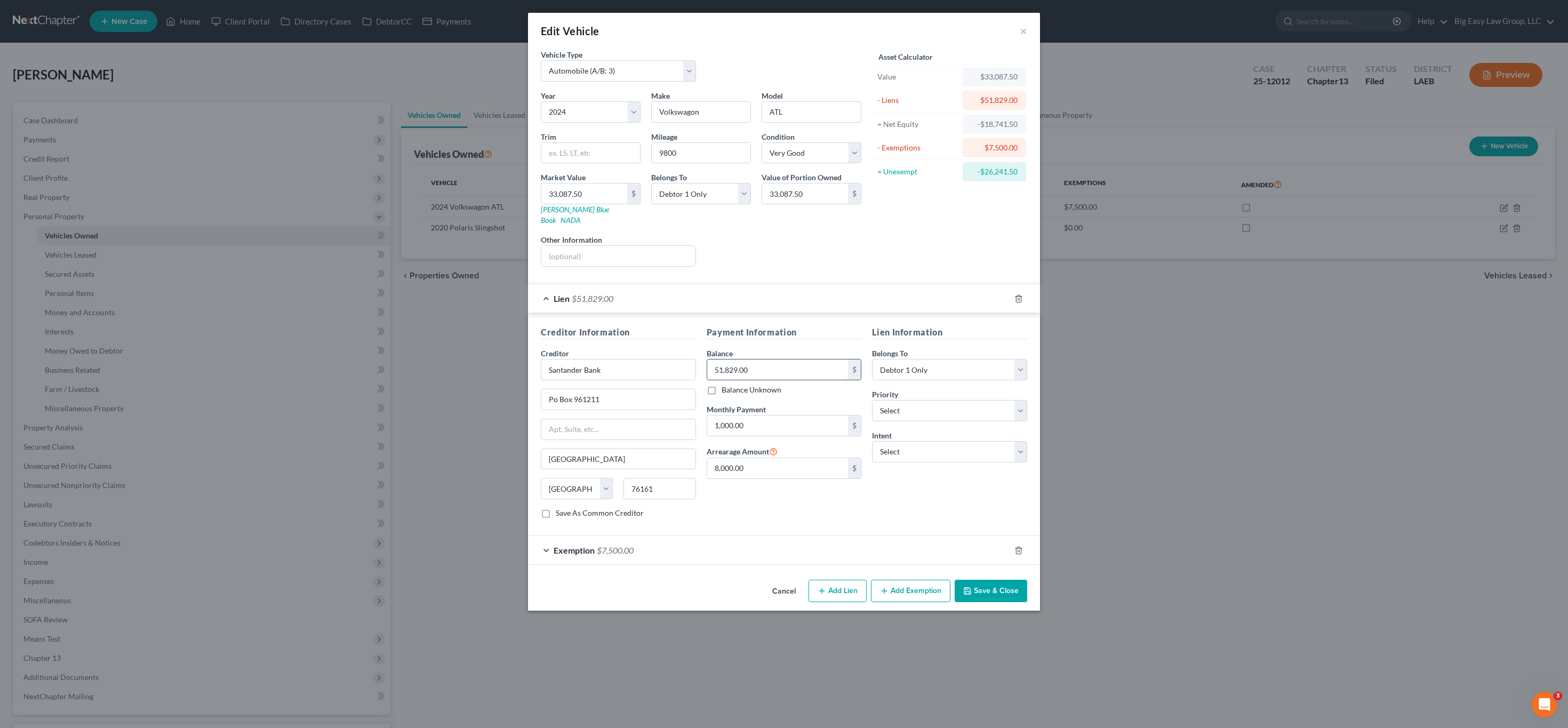
click at [788, 360] on input "51,829.00" at bounding box center [778, 370] width 141 height 20
drag, startPoint x: 795, startPoint y: 361, endPoint x: 806, endPoint y: 382, distance: 23.7
click at [795, 361] on input "51,829.00" at bounding box center [778, 370] width 141 height 20
click at [806, 459] on input "8,000.00" at bounding box center [778, 468] width 141 height 20
click at [811, 459] on input "8,000.00" at bounding box center [778, 468] width 141 height 20
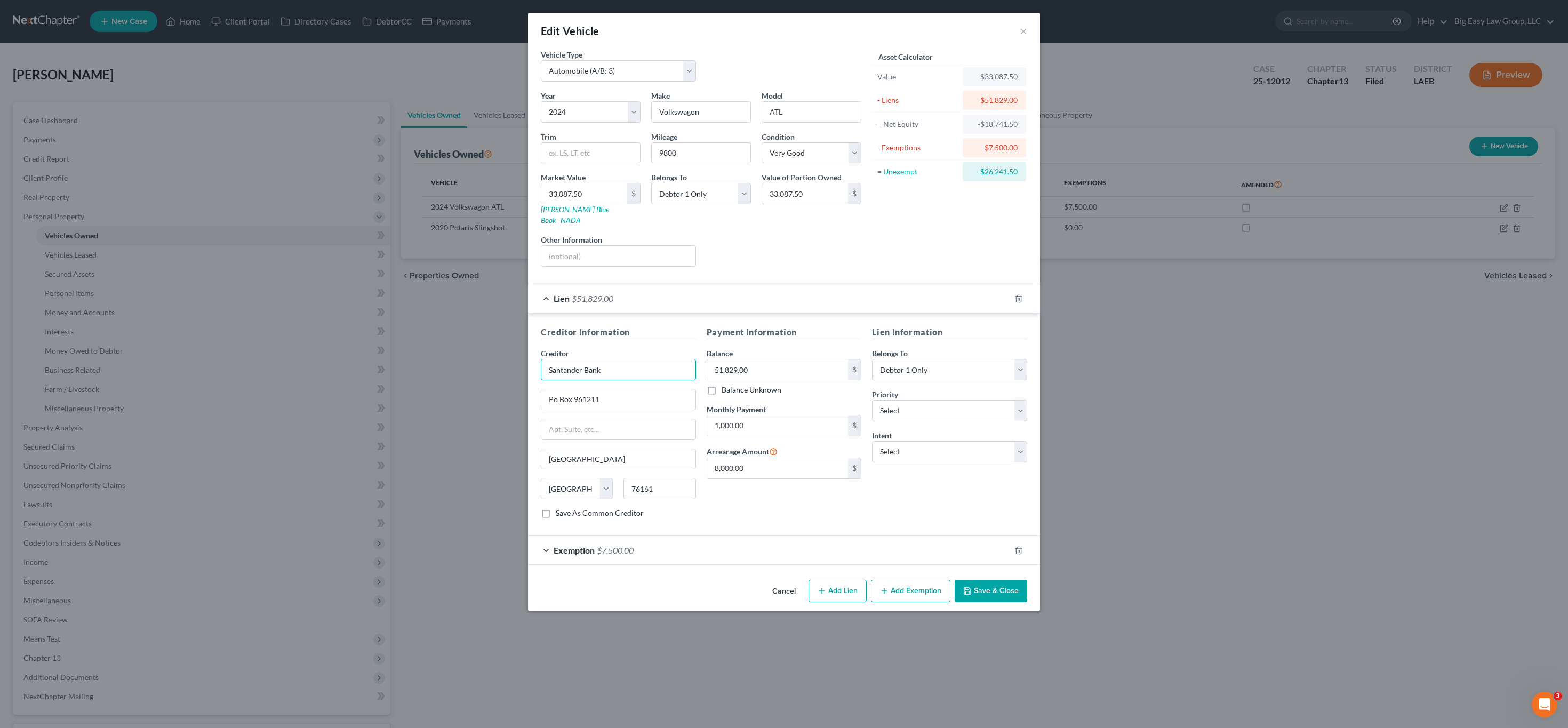
click at [623, 361] on input "Santander Bank" at bounding box center [618, 370] width 155 height 21
click at [639, 389] on input "Po Box 961211" at bounding box center [618, 399] width 154 height 20
click at [662, 364] on input "Santander Bank" at bounding box center [618, 370] width 155 height 21
click at [984, 580] on button "Save & Close" at bounding box center [991, 591] width 73 height 23
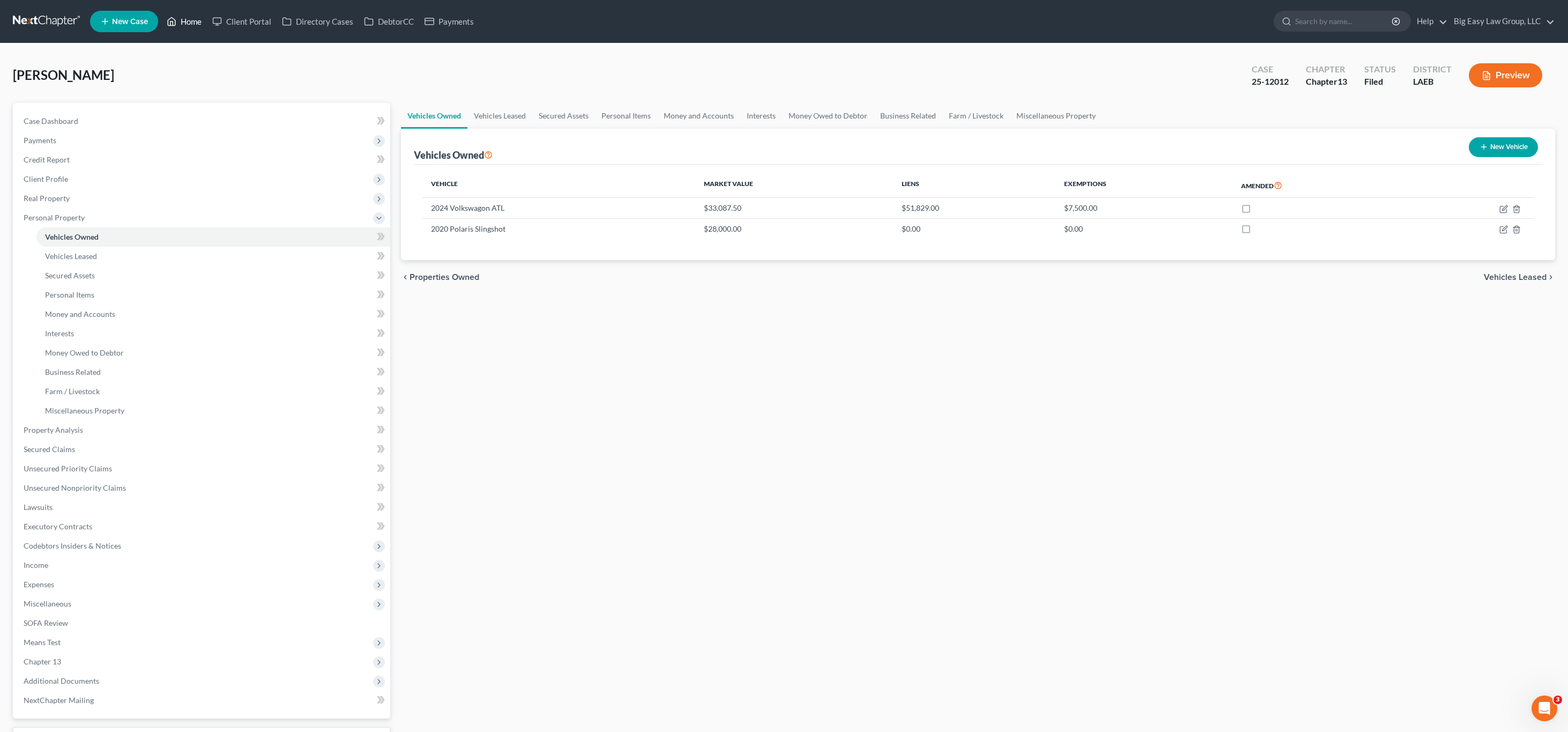
click at [188, 19] on link "Home" at bounding box center [184, 21] width 46 height 19
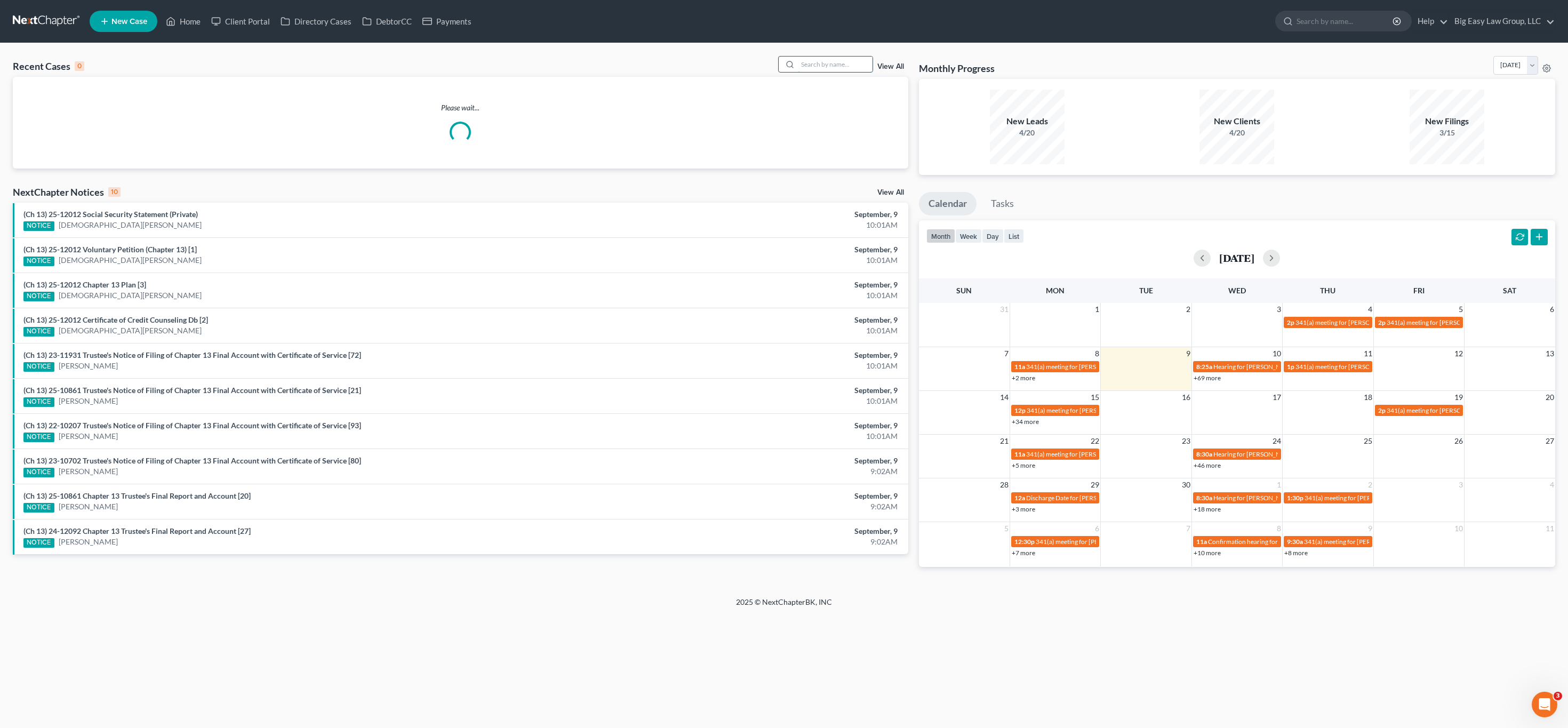
click at [822, 68] on input "search" at bounding box center [835, 64] width 74 height 15
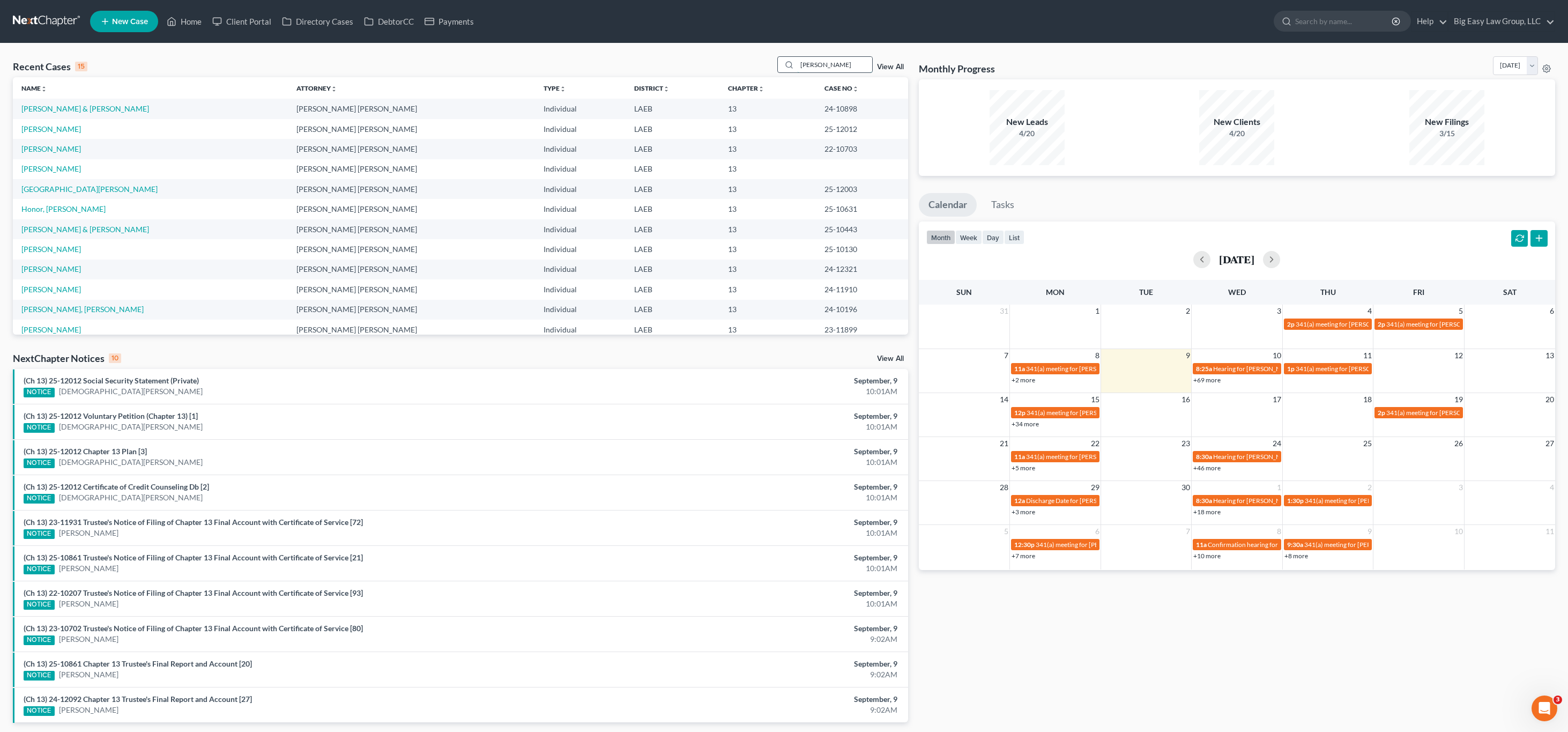
type input "[PERSON_NAME]"
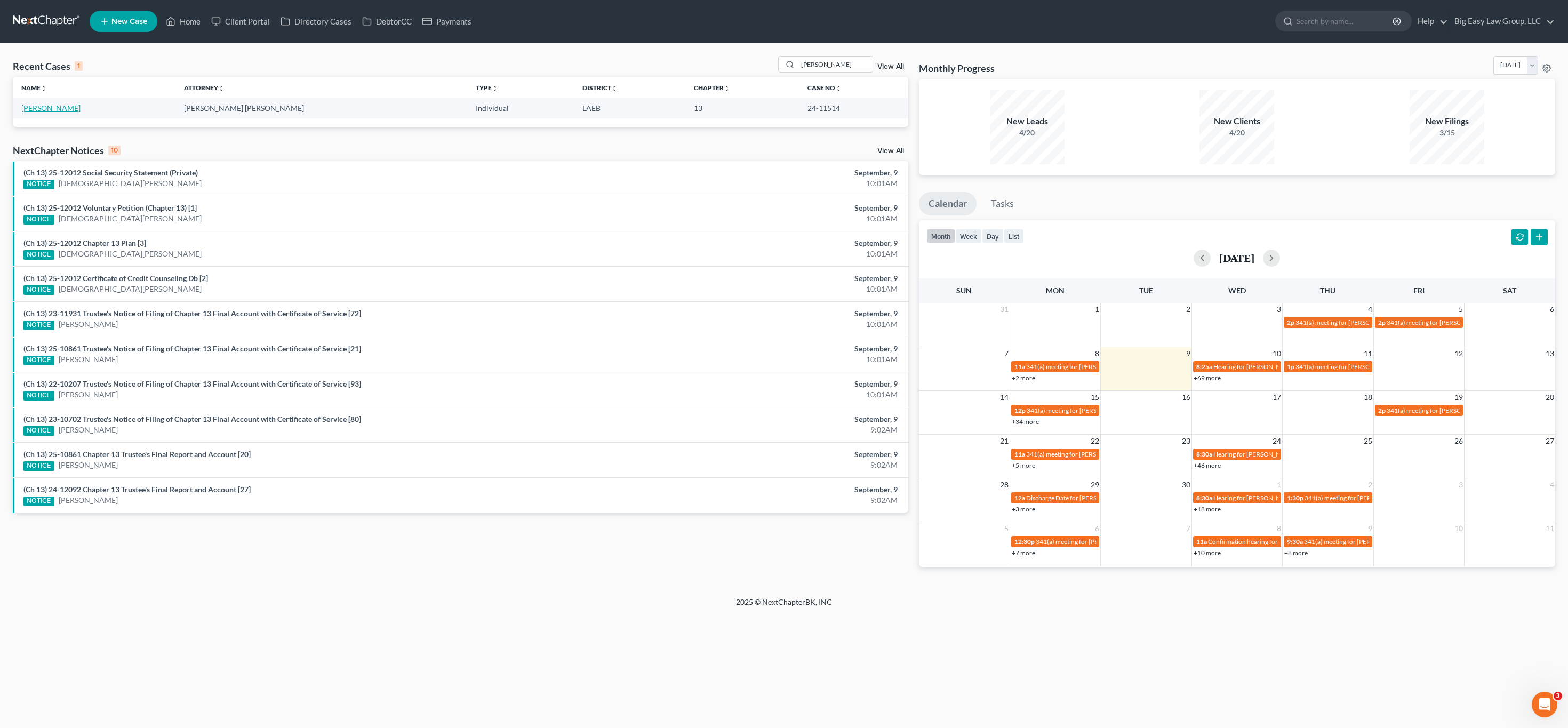
click at [53, 112] on link "[PERSON_NAME]" at bounding box center [51, 108] width 59 height 9
click at [51, 107] on link "[PERSON_NAME]" at bounding box center [51, 108] width 59 height 9
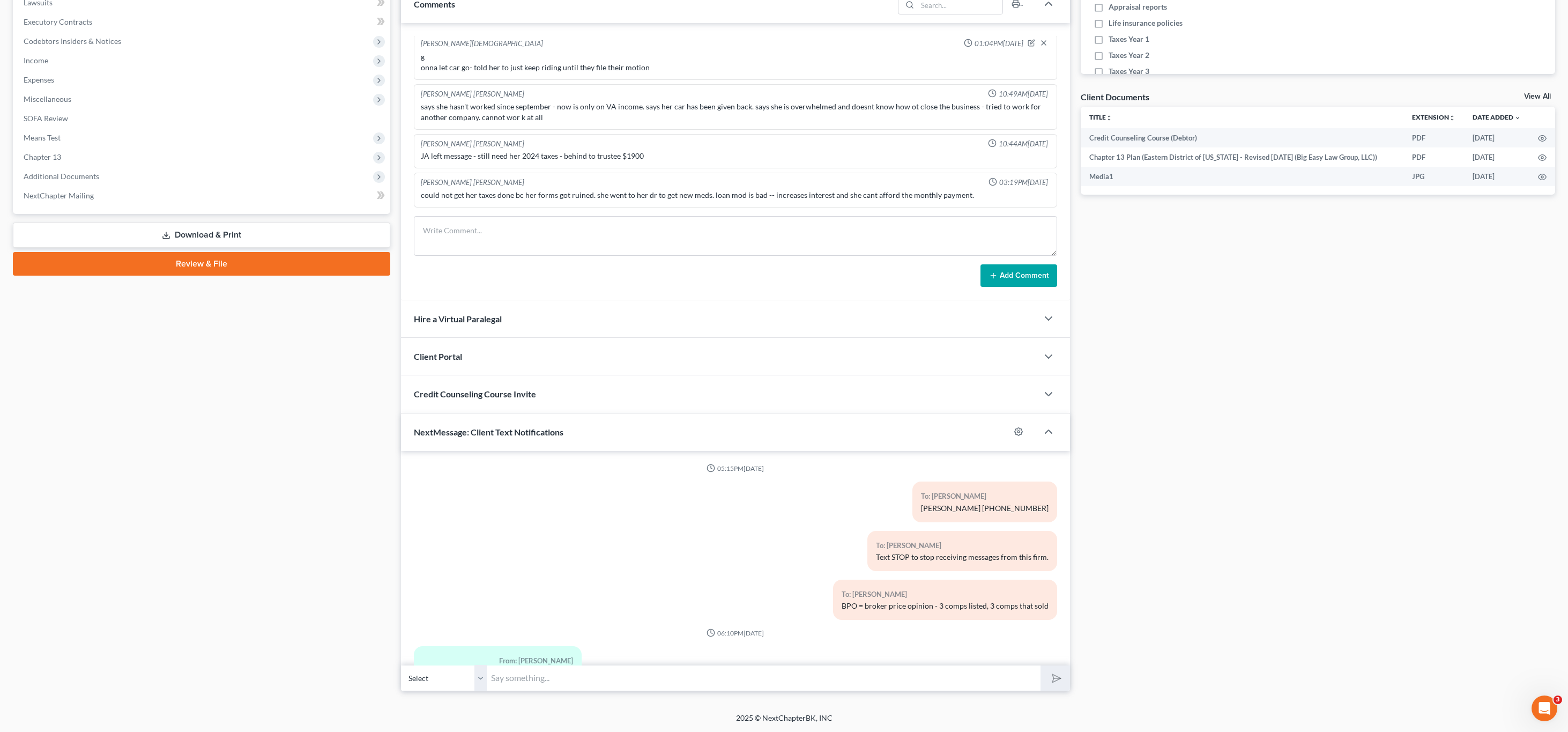
scroll to position [5845, 0]
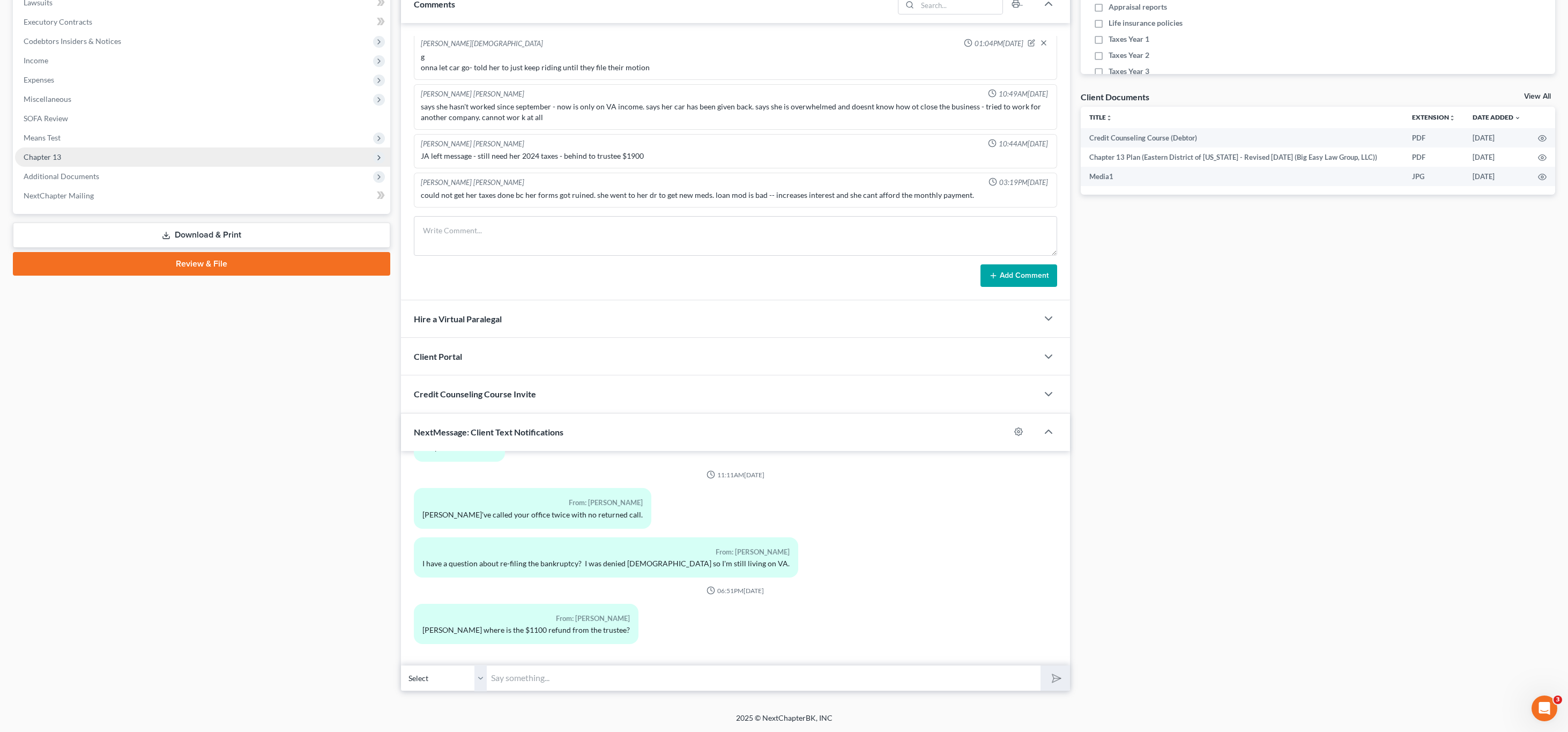
click at [70, 163] on span "Chapter 13" at bounding box center [203, 156] width 375 height 19
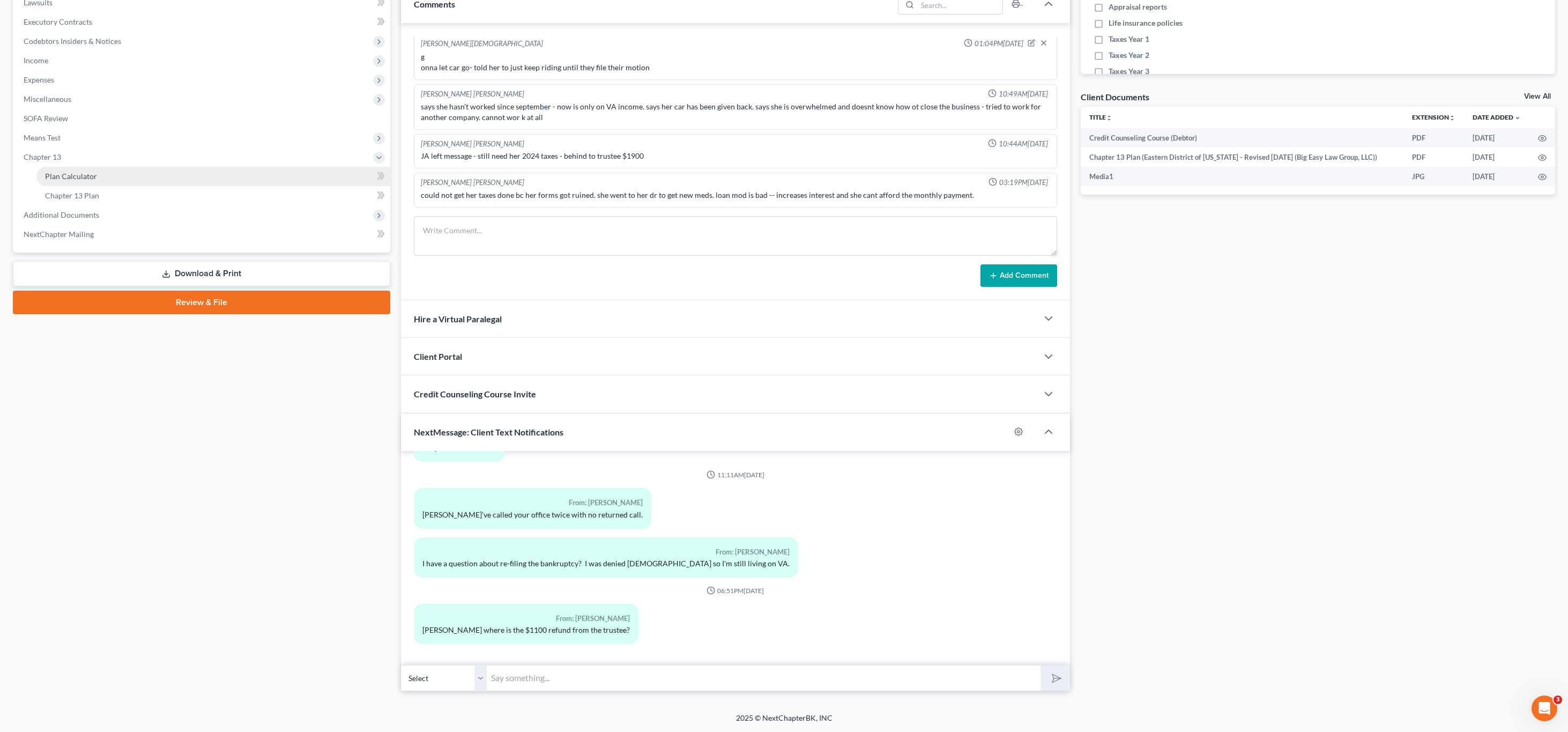
click at [76, 176] on span "Plan Calculator" at bounding box center [71, 176] width 52 height 9
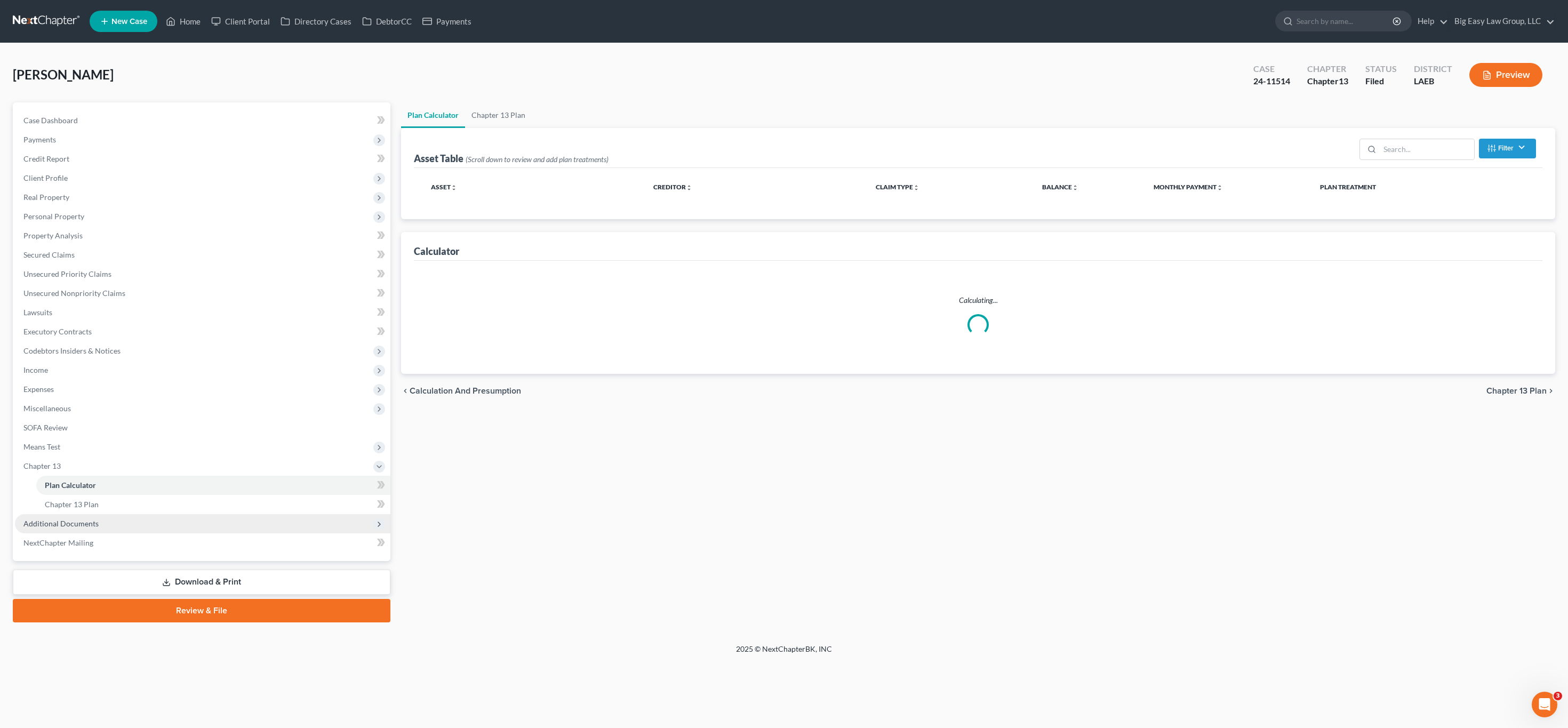
click at [96, 523] on span "Additional Documents" at bounding box center [61, 524] width 75 height 9
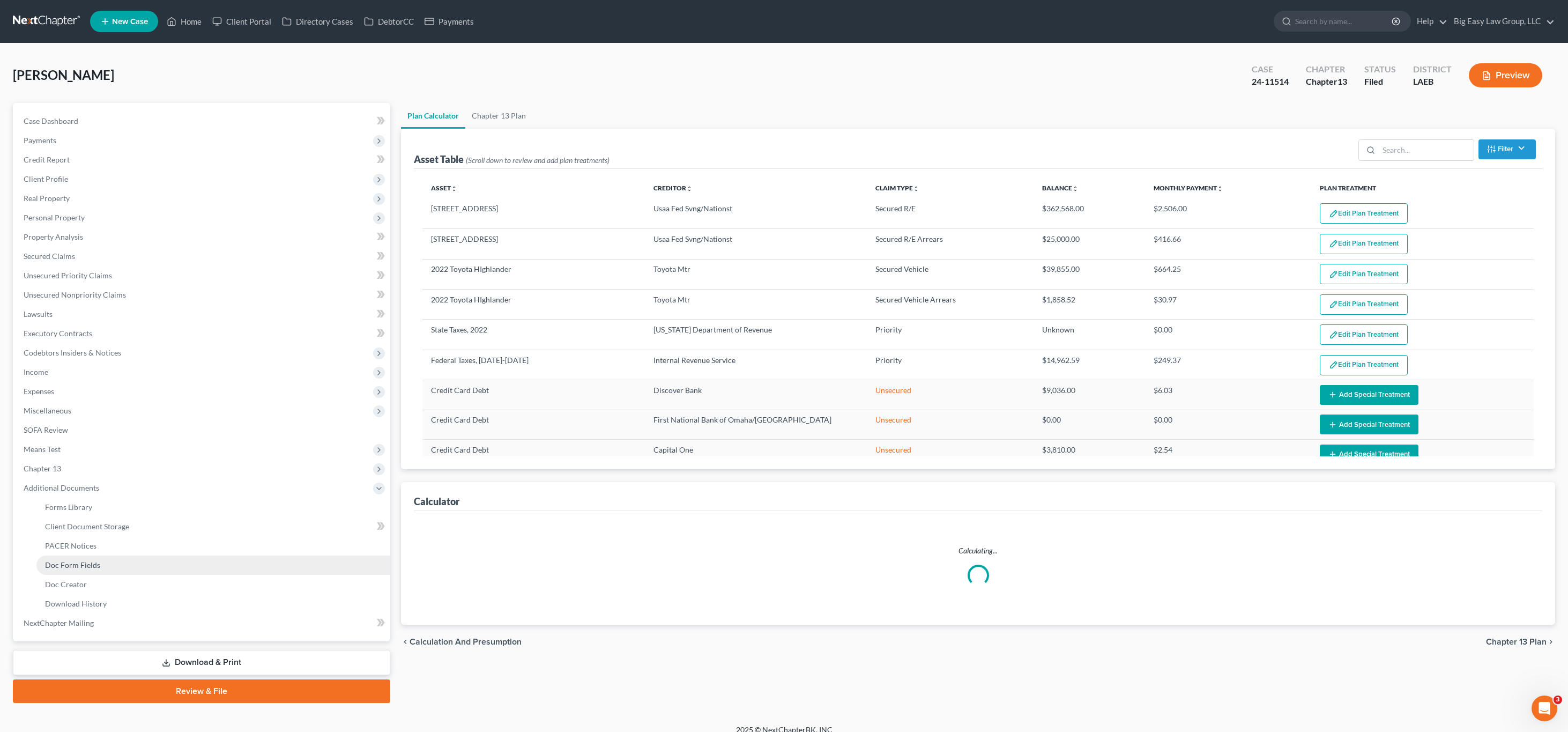
select select "59"
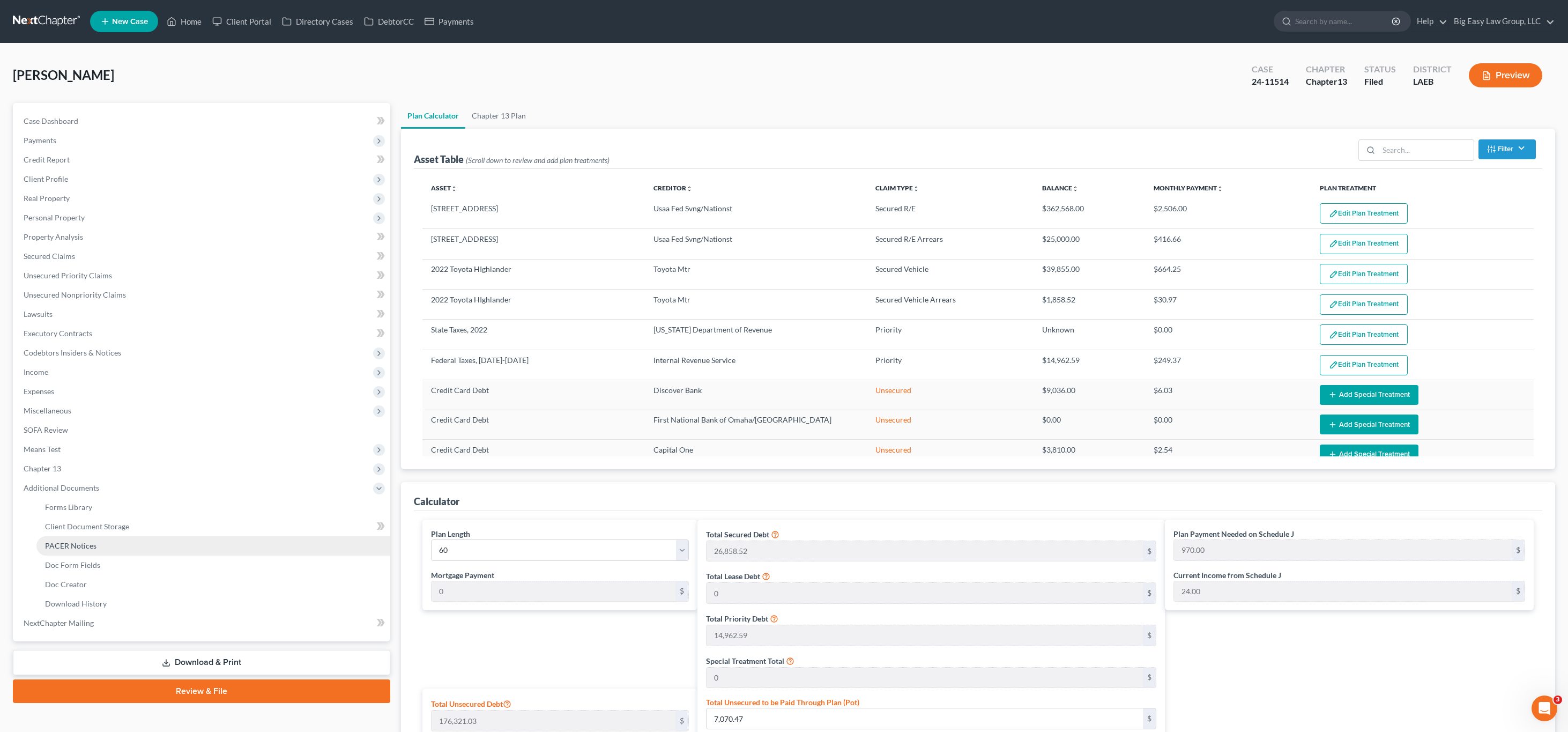
click at [131, 543] on link "PACER Notices" at bounding box center [214, 546] width 354 height 19
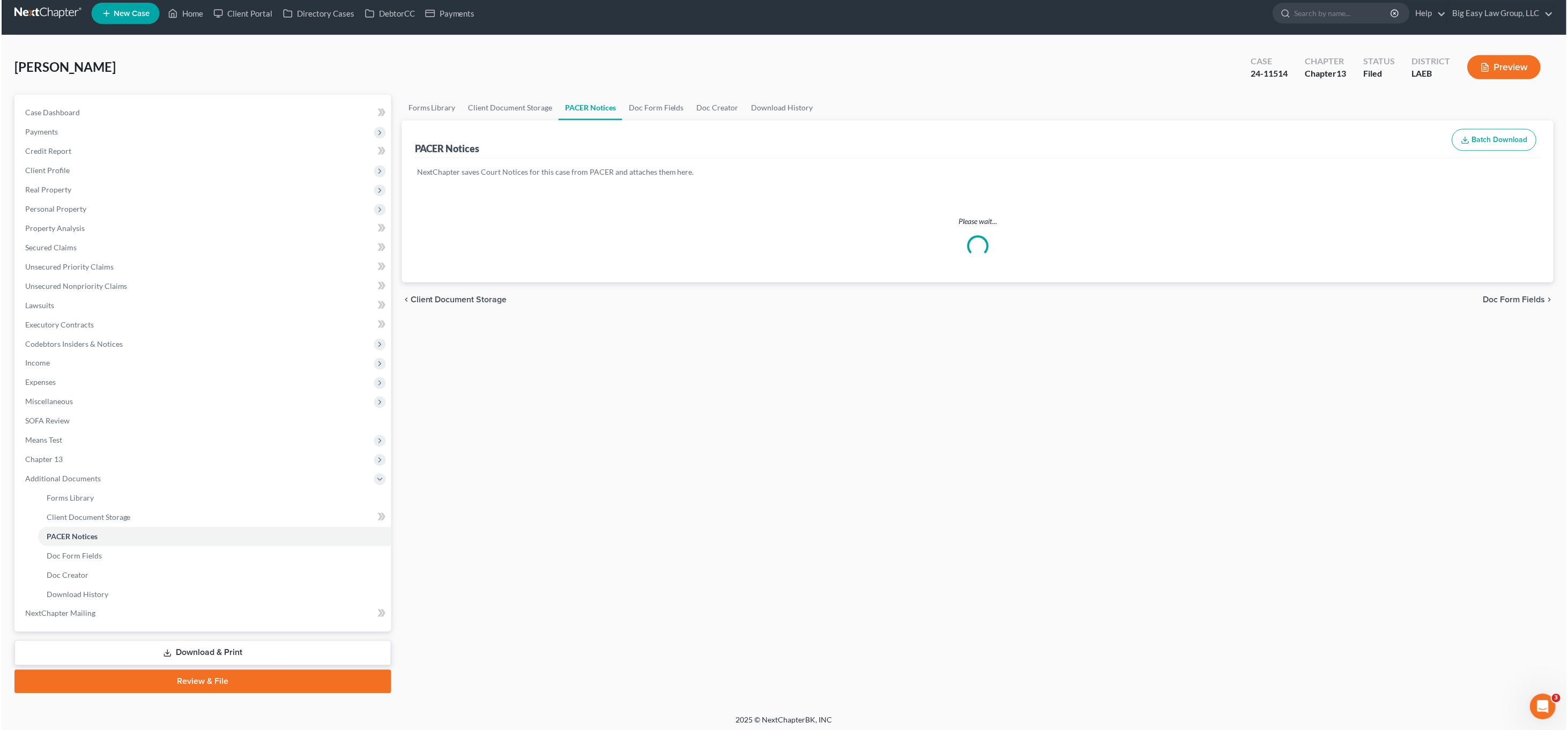
scroll to position [11, 0]
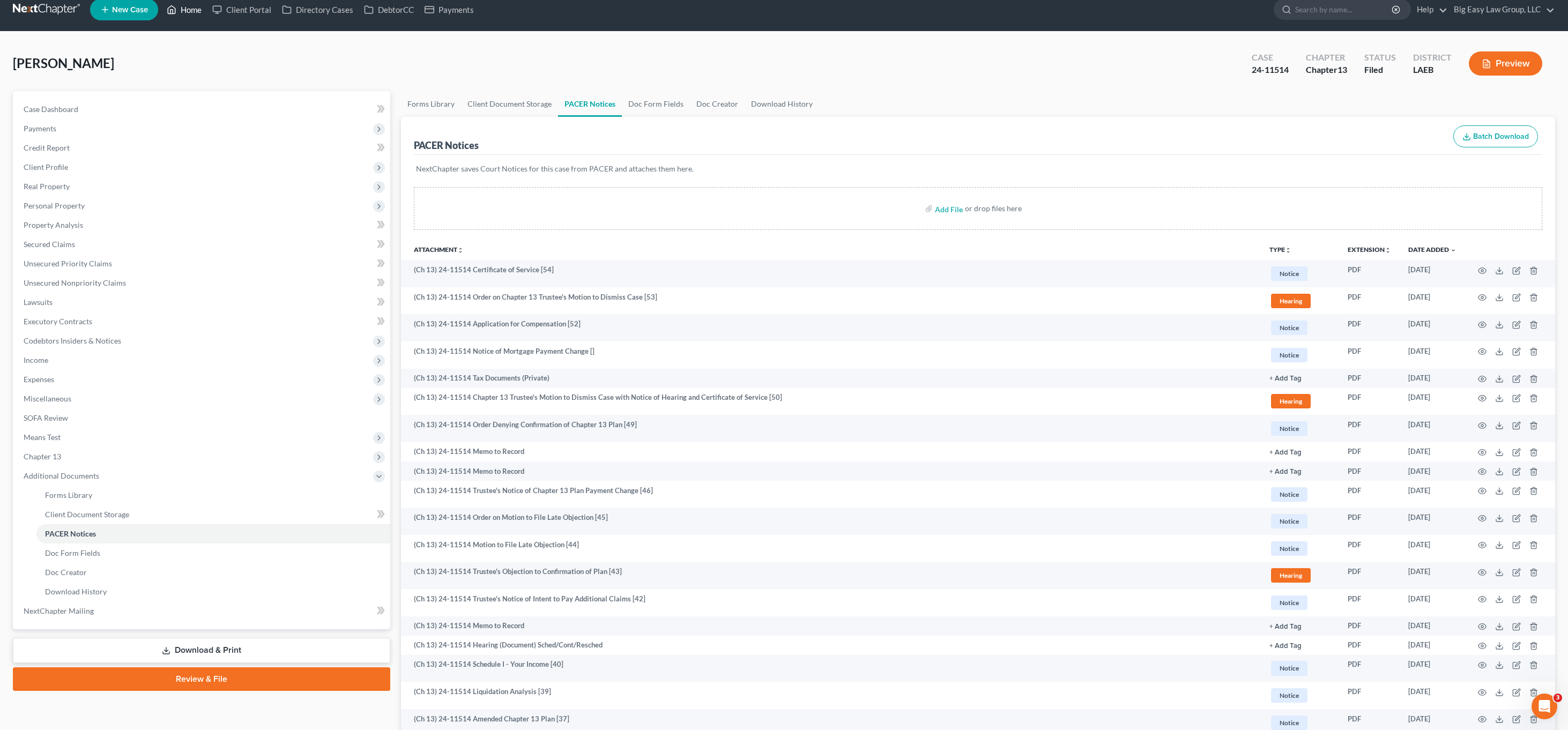
drag, startPoint x: 192, startPoint y: 14, endPoint x: 362, endPoint y: 53, distance: 174.4
click at [192, 14] on link "Home" at bounding box center [184, 9] width 46 height 19
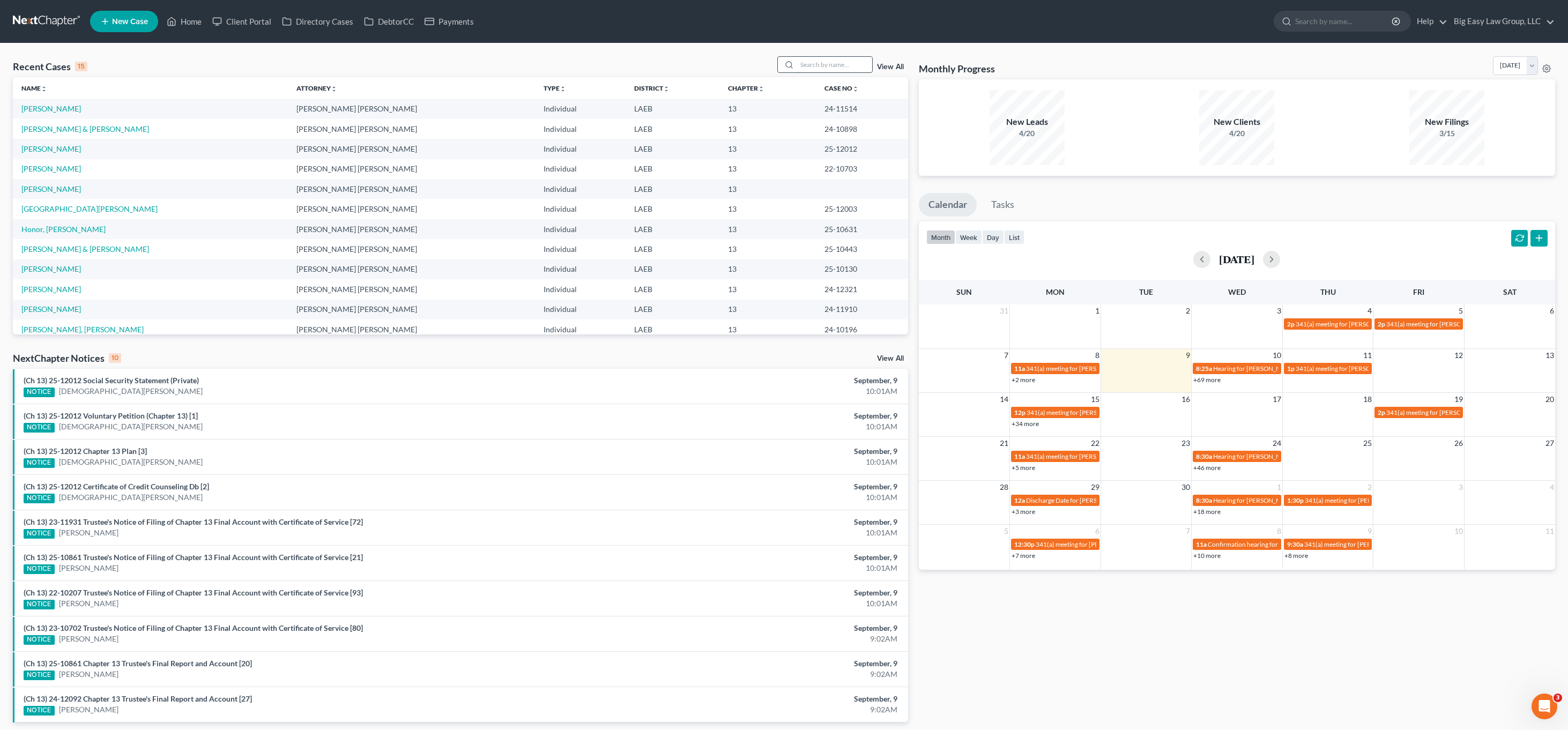
click at [855, 56] on input "search" at bounding box center [835, 64] width 75 height 15
click at [35, 145] on link "[PERSON_NAME]" at bounding box center [51, 149] width 60 height 9
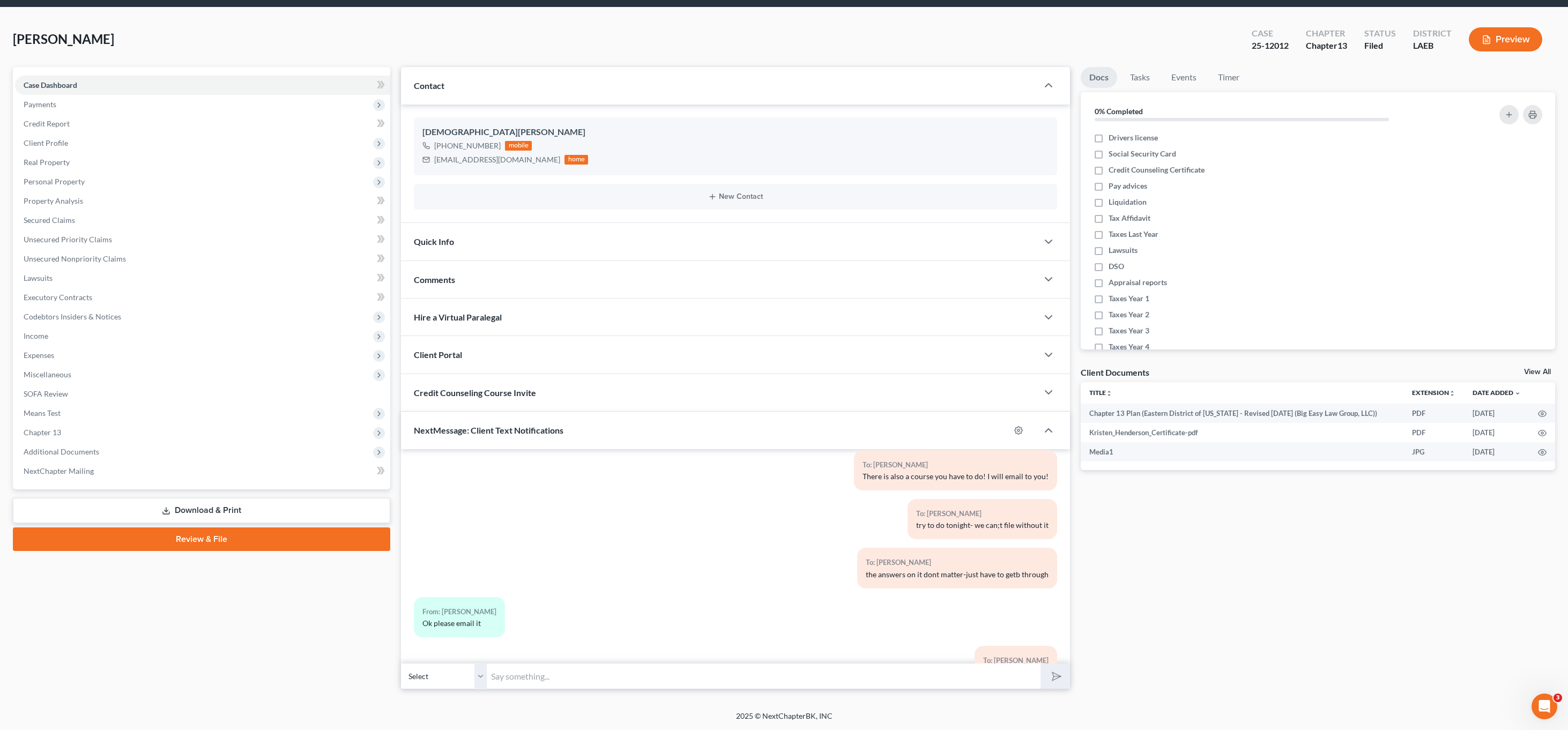
scroll to position [1202, 0]
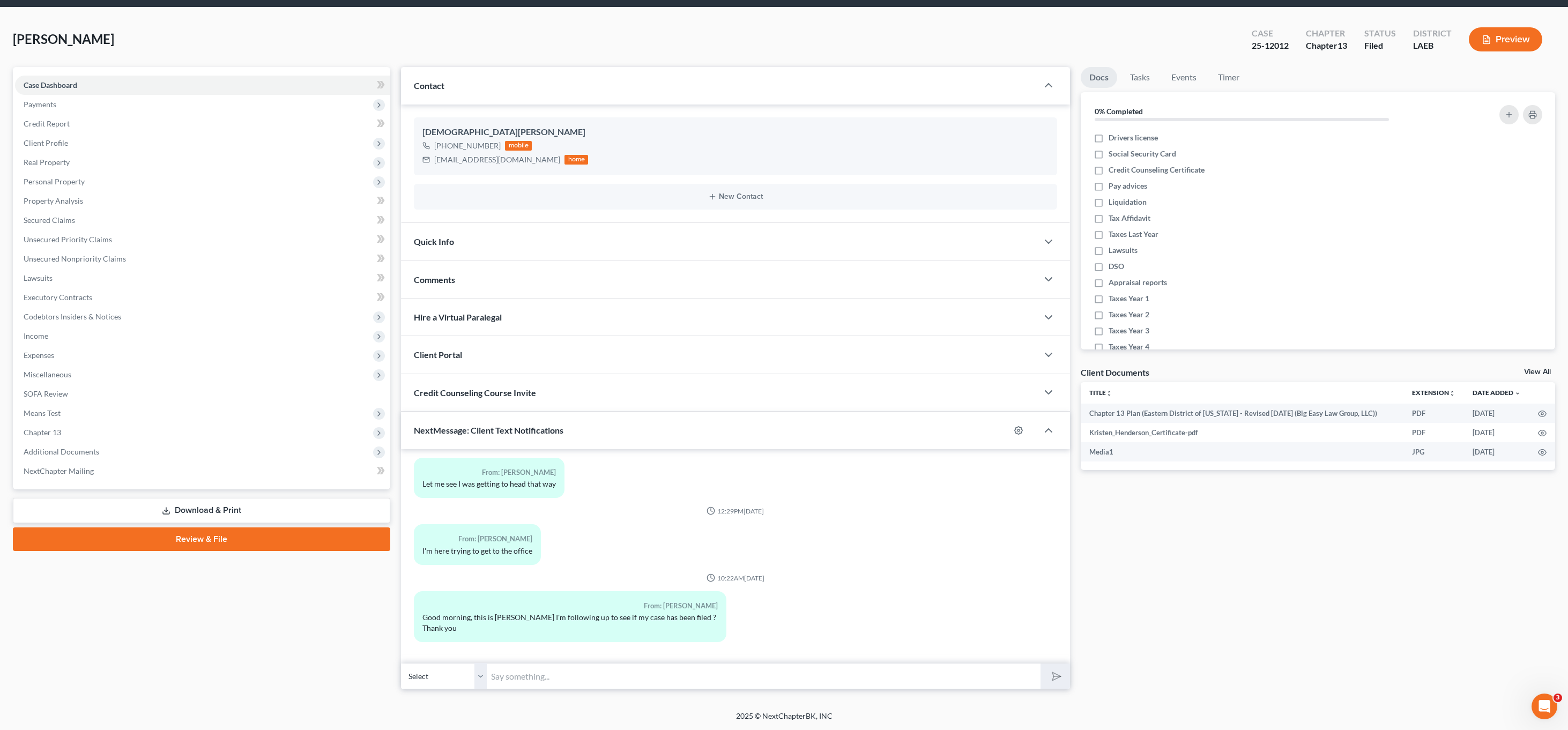
click at [797, 668] on input "text" at bounding box center [763, 676] width 553 height 26
click at [1041, 664] on button "submit" at bounding box center [1055, 676] width 30 height 25
type input "The case was filed just a few minutes ago. Your case # is 25-1201"
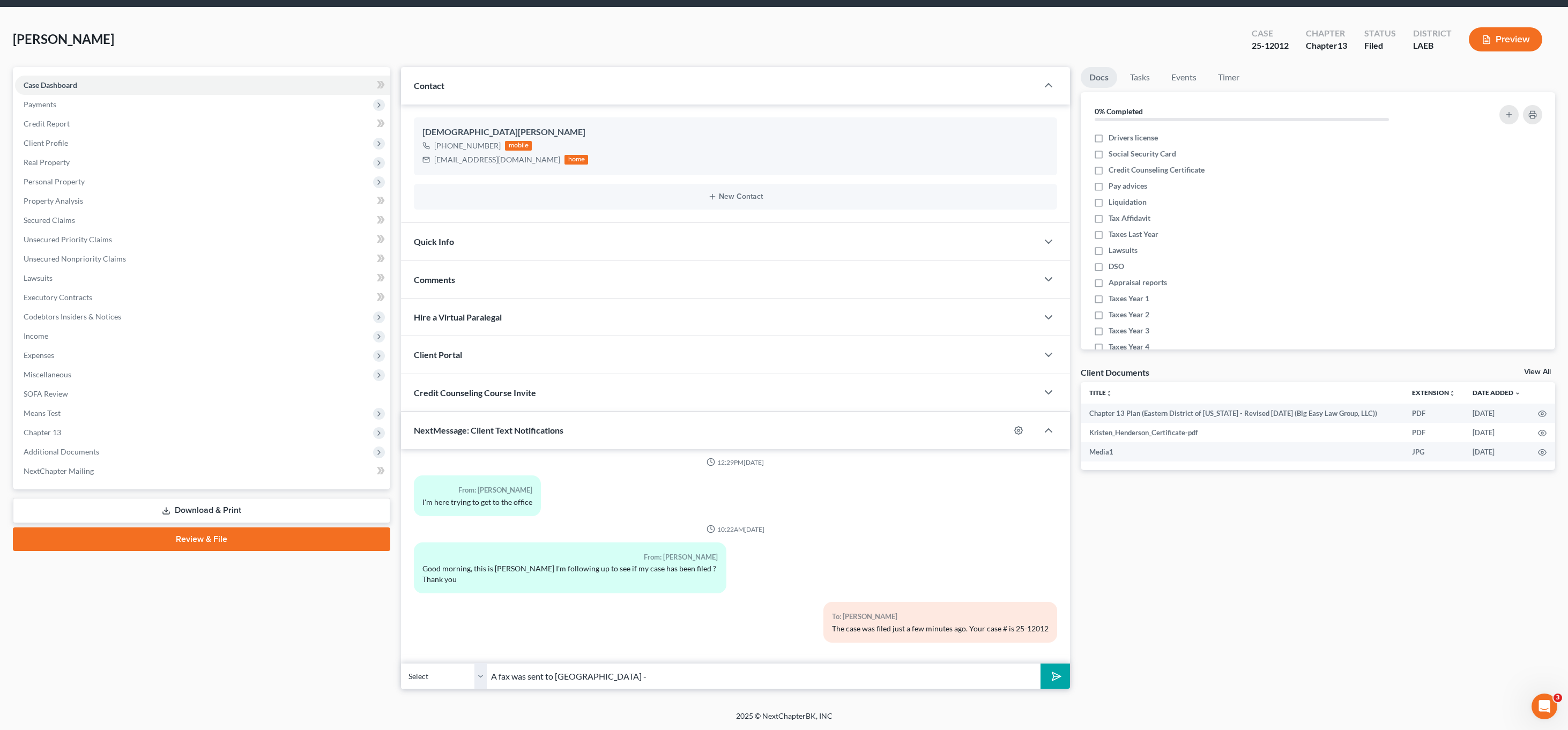
drag, startPoint x: 577, startPoint y: 676, endPoint x: 588, endPoint y: 677, distance: 11.0
click at [577, 677] on input "A fax was sent to [GEOGRAPHIC_DATA] -" at bounding box center [763, 676] width 553 height 26
click at [640, 683] on input "A fax was sent to [GEOGRAPHIC_DATA] -" at bounding box center [763, 676] width 553 height 26
type input "A fax was sent to [GEOGRAPHIC_DATA] - you should be able to call them after two…"
click at [1041, 664] on button "submit" at bounding box center [1055, 676] width 30 height 25
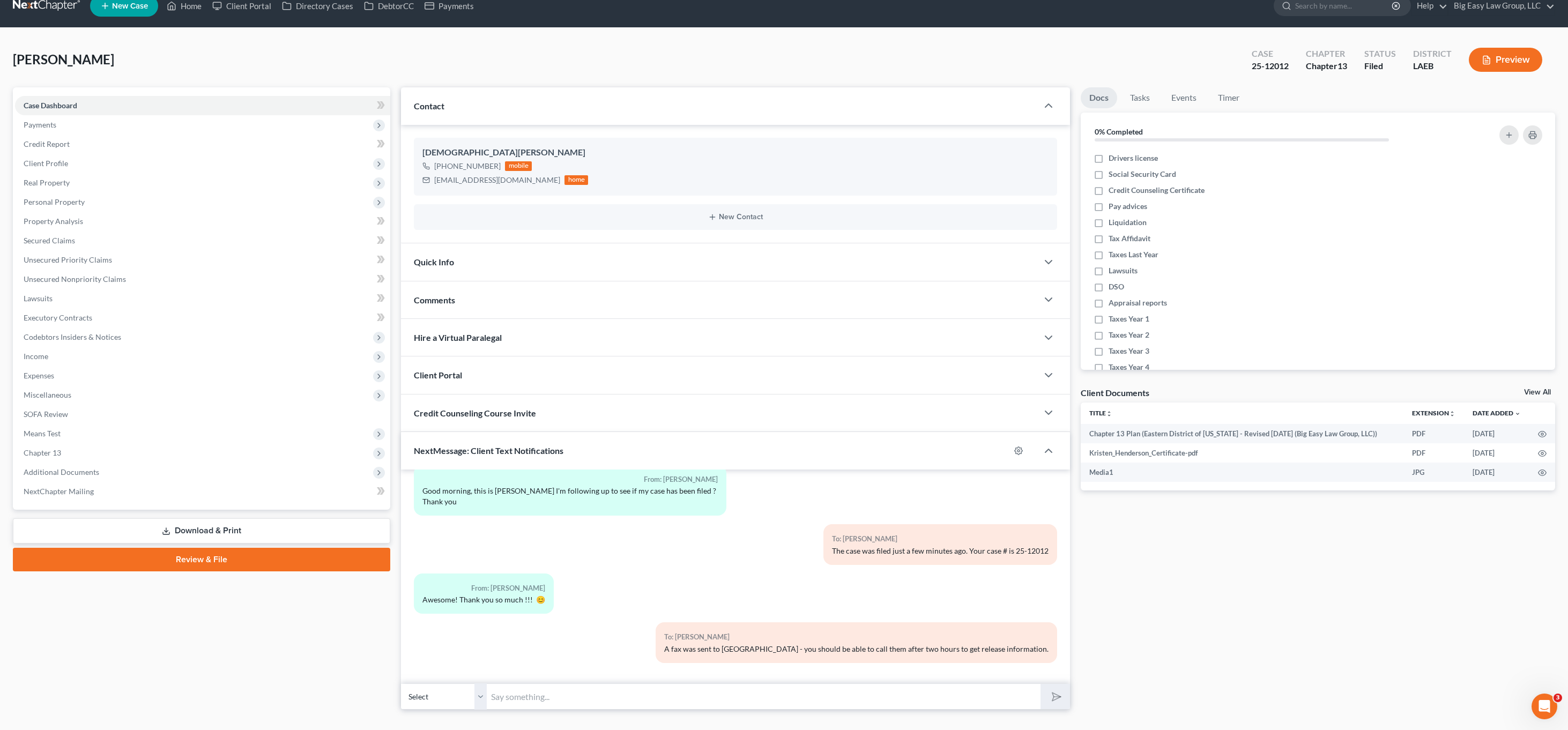
scroll to position [0, 0]
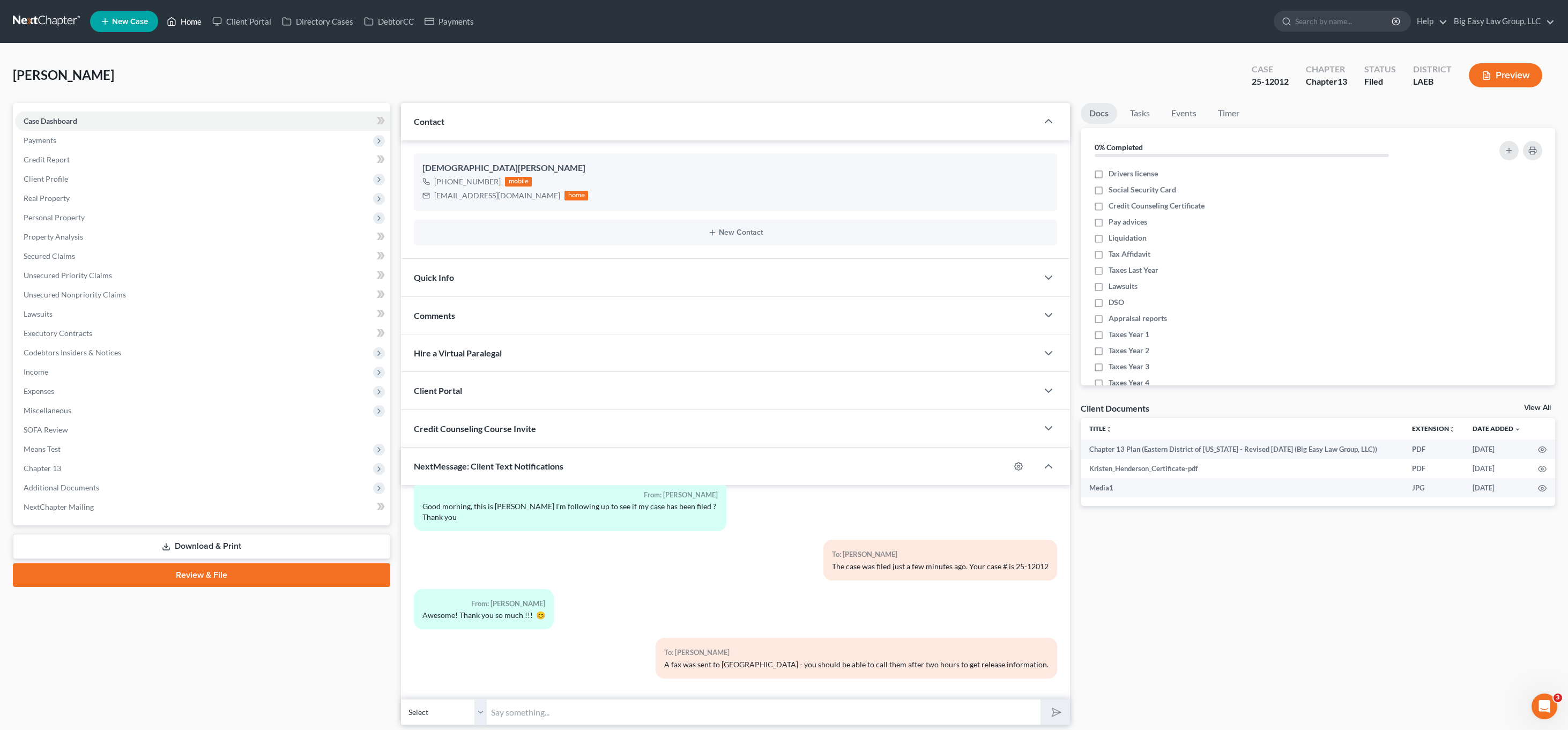
click at [195, 25] on link "Home" at bounding box center [184, 21] width 46 height 19
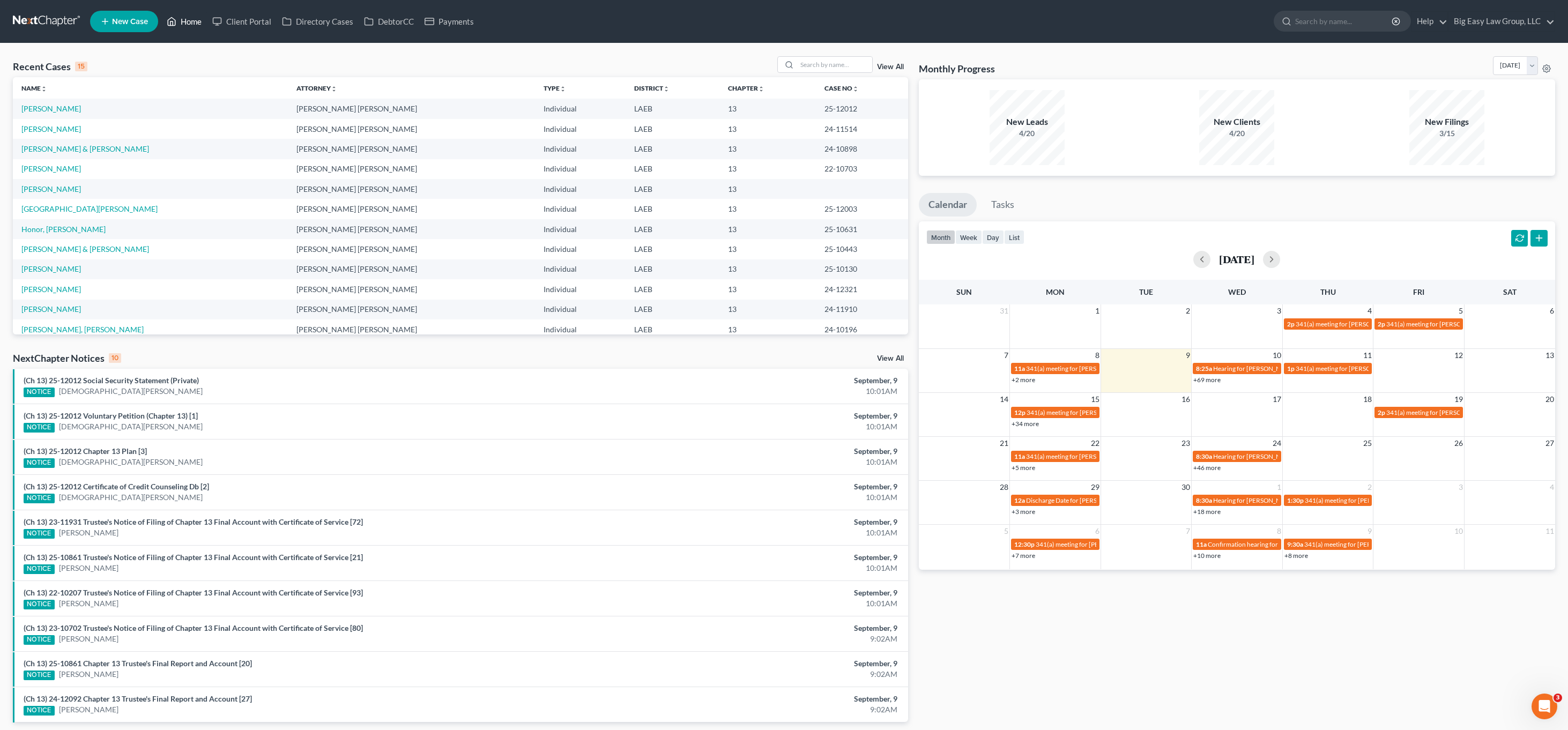
click at [183, 11] on link "Home" at bounding box center [184, 21] width 46 height 19
click at [842, 76] on div "Recent Cases 15 View All" at bounding box center [460, 66] width 895 height 21
click at [846, 63] on input "search" at bounding box center [835, 64] width 75 height 15
type input "[GEOGRAPHIC_DATA]"
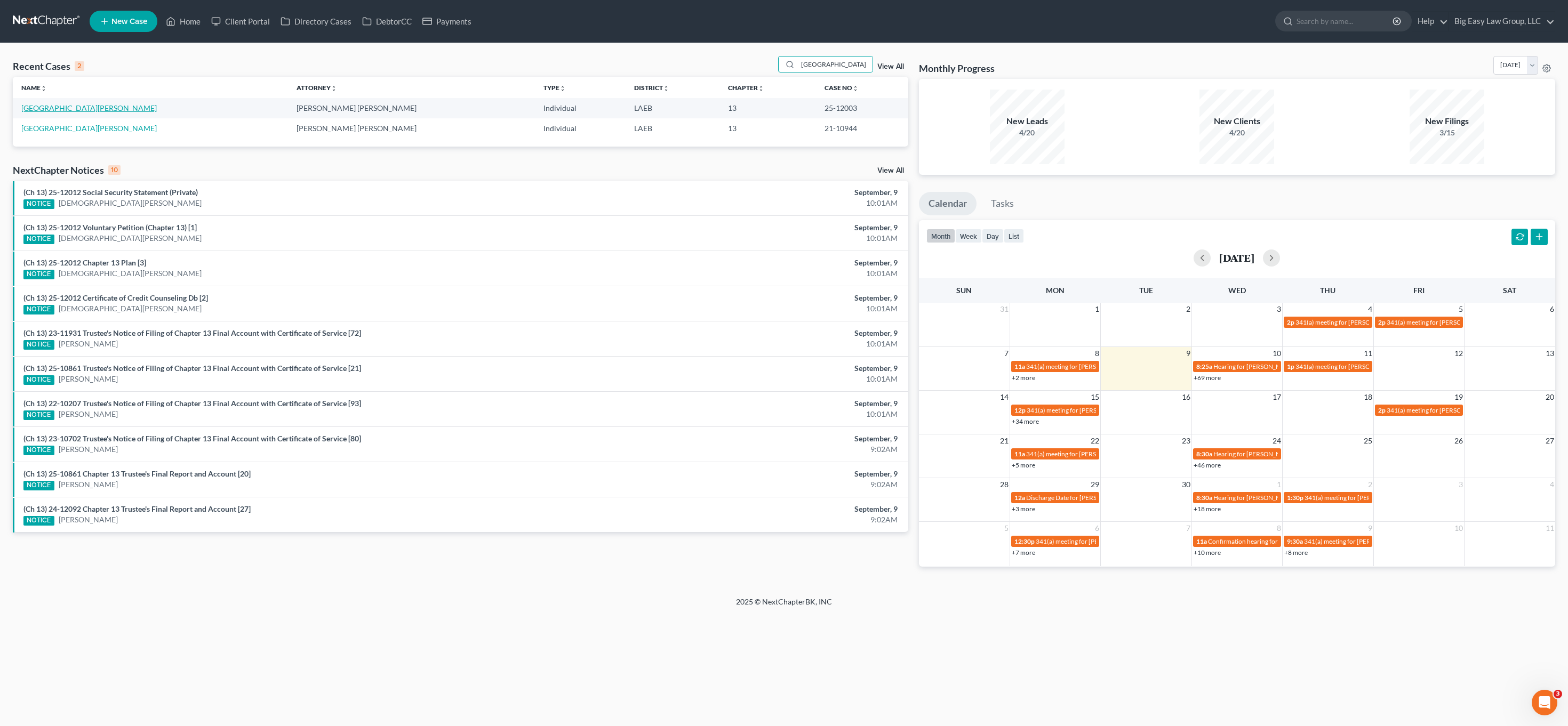
click at [64, 108] on link "[GEOGRAPHIC_DATA][PERSON_NAME]" at bounding box center [89, 108] width 135 height 9
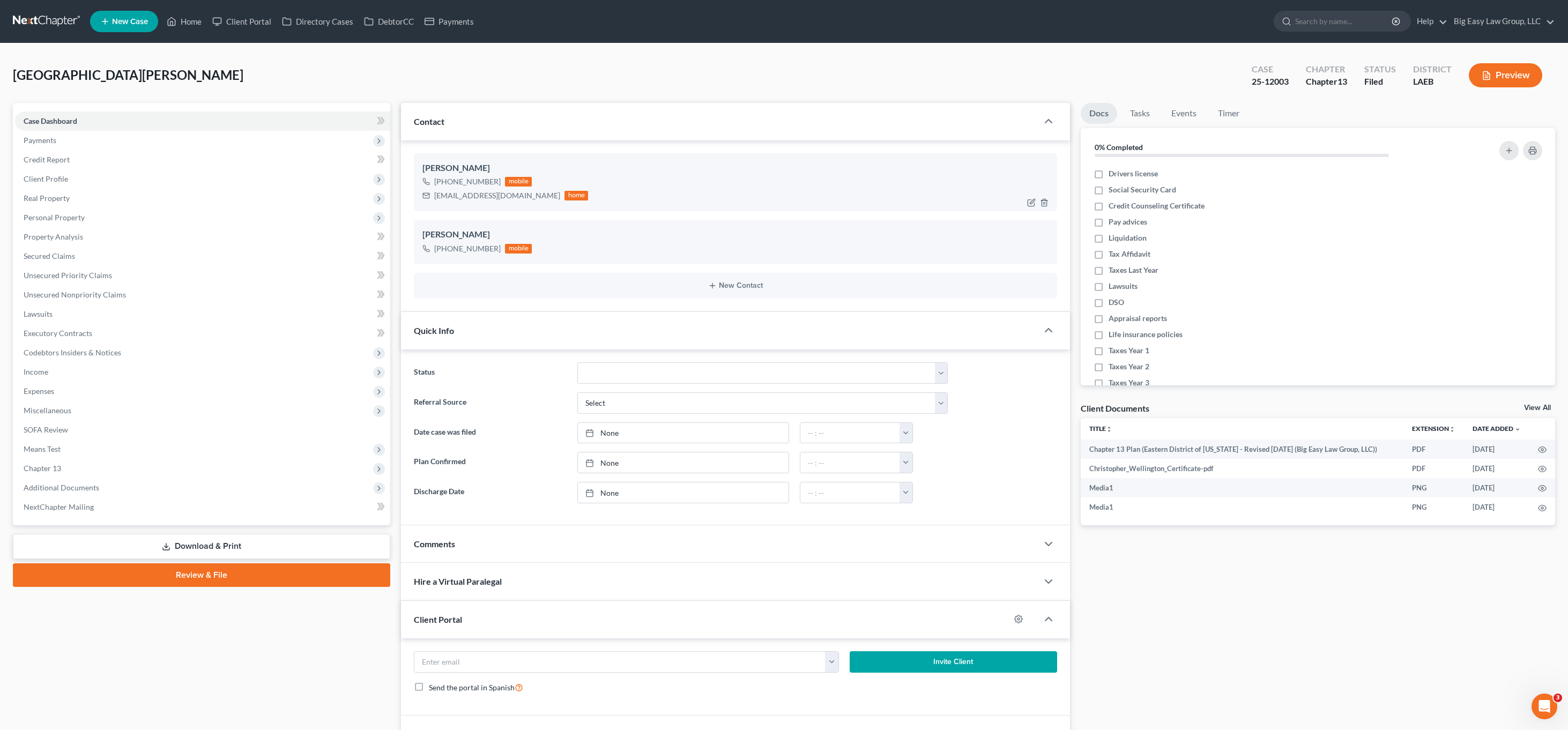
scroll to position [2439, 0]
drag, startPoint x: 498, startPoint y: 195, endPoint x: 446, endPoint y: 196, distance: 52.0
click at [428, 198] on div "[EMAIL_ADDRESS][DOMAIN_NAME] home" at bounding box center [505, 195] width 166 height 14
copy div "[EMAIL_ADDRESS][DOMAIN_NAME]"
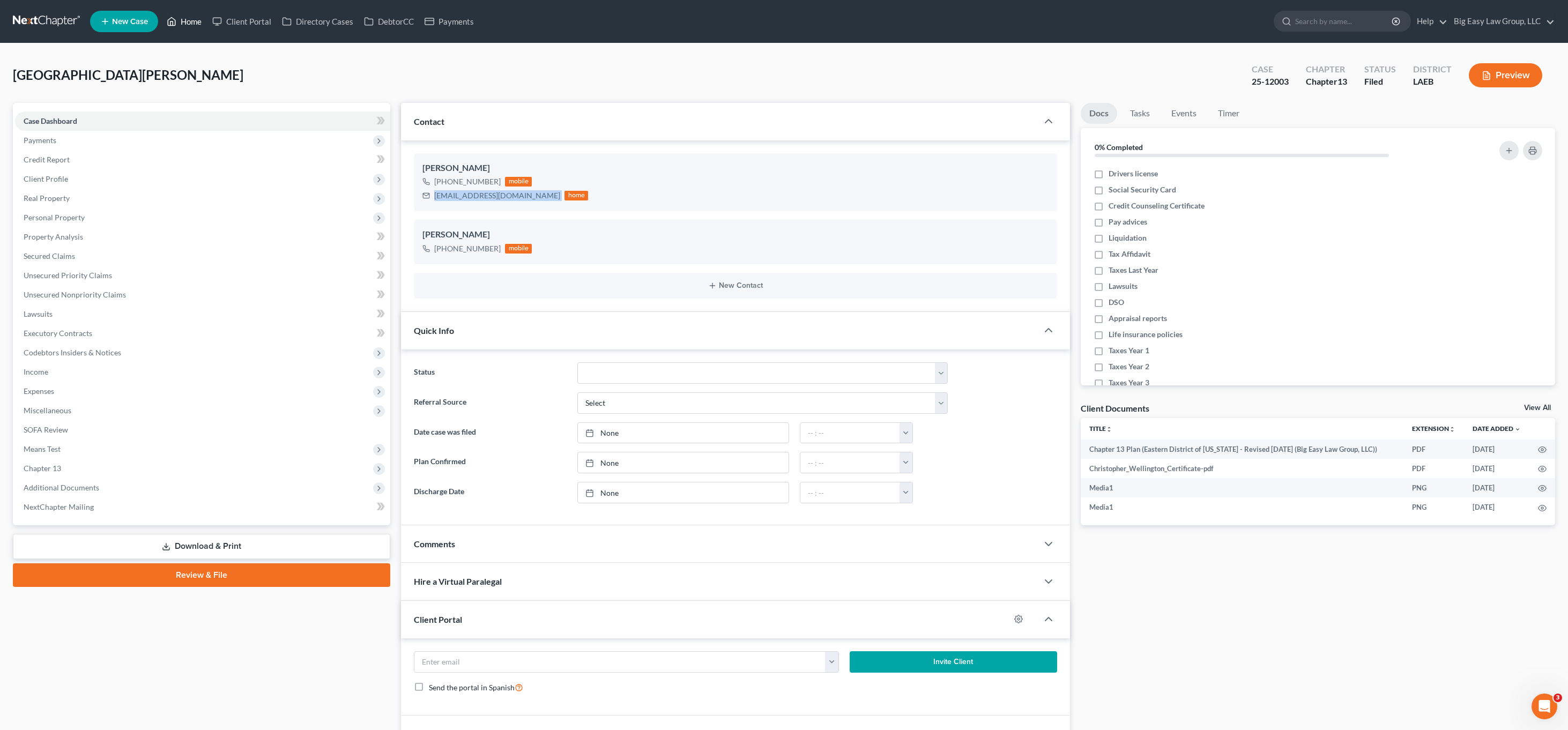
click at [181, 27] on link "Home" at bounding box center [184, 21] width 46 height 19
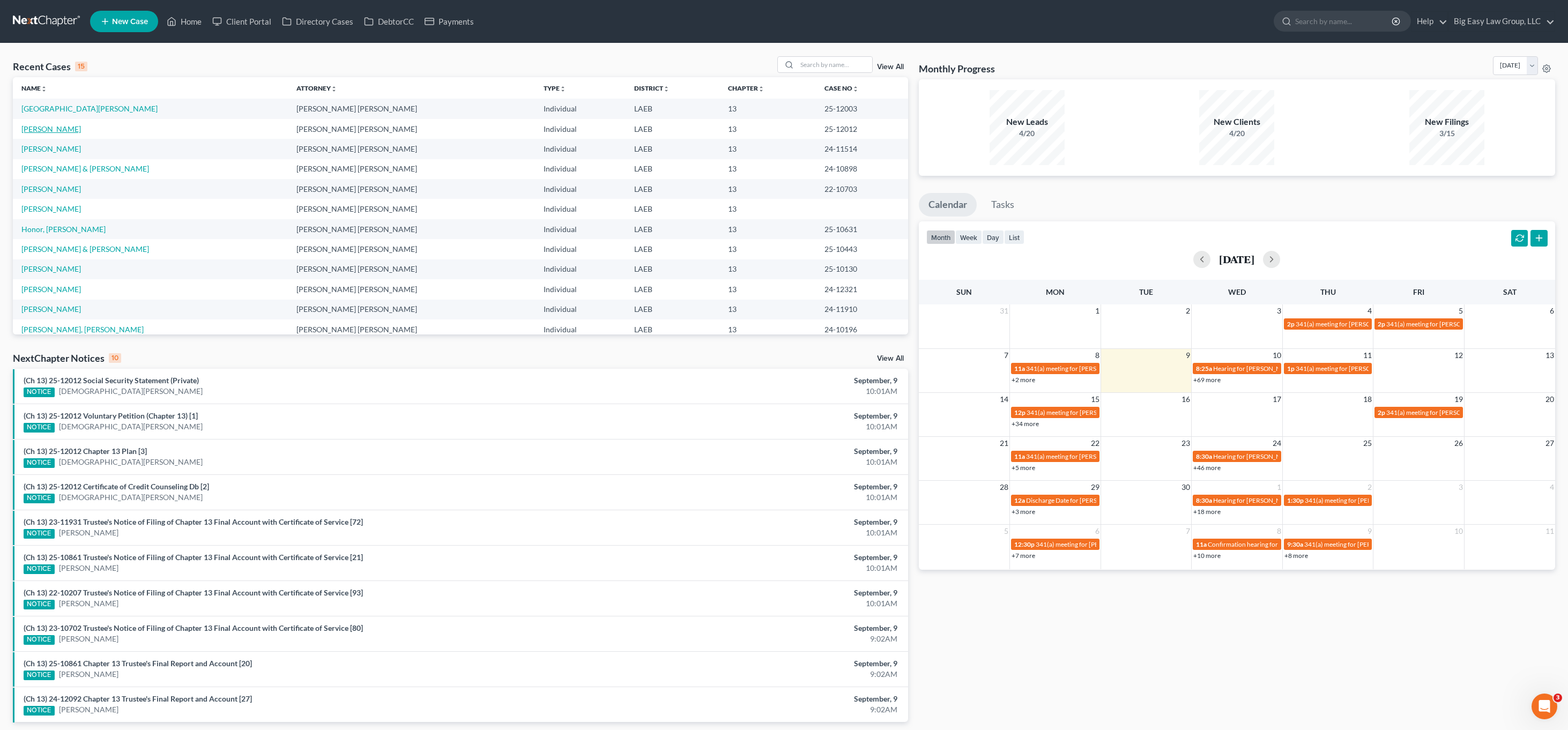
drag, startPoint x: 63, startPoint y: 130, endPoint x: 85, endPoint y: 133, distance: 22.2
click at [63, 130] on link "[PERSON_NAME]" at bounding box center [51, 129] width 60 height 9
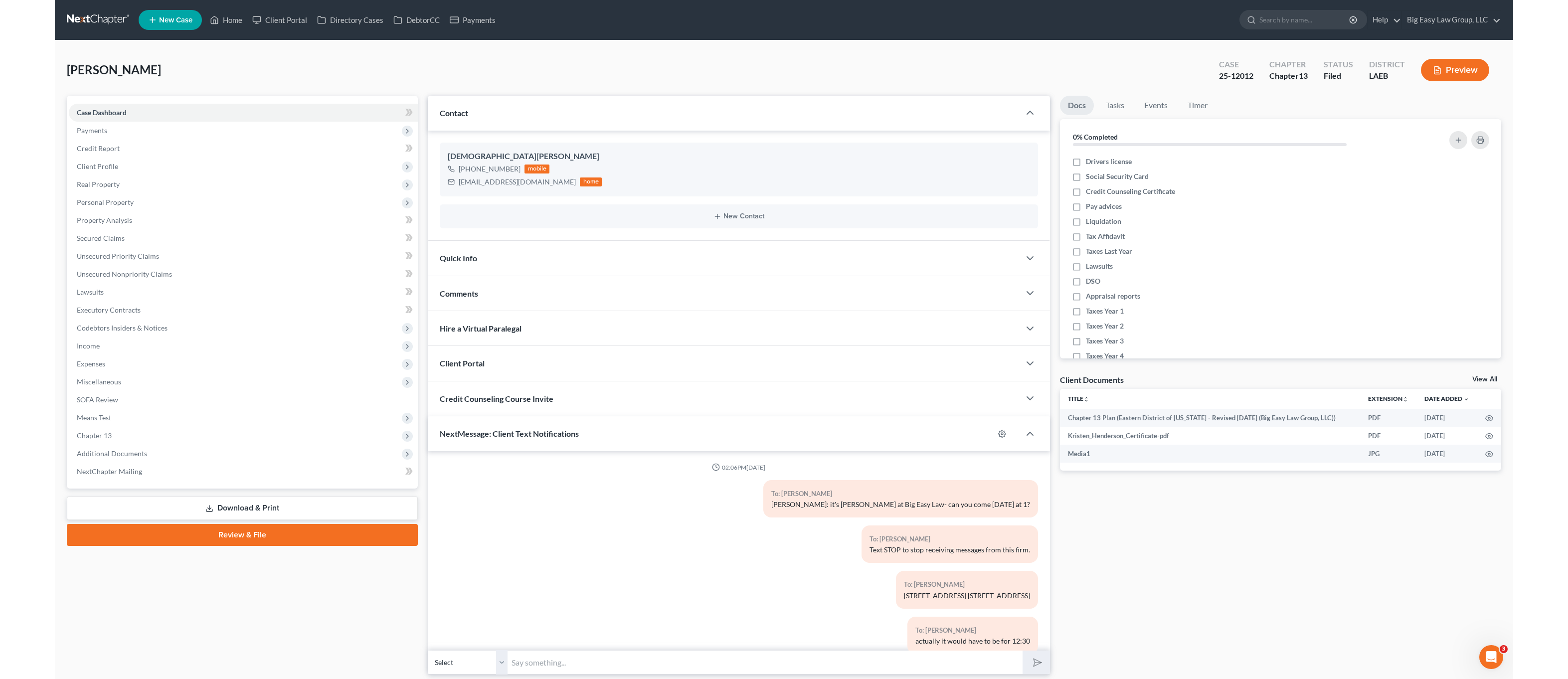
scroll to position [1346, 0]
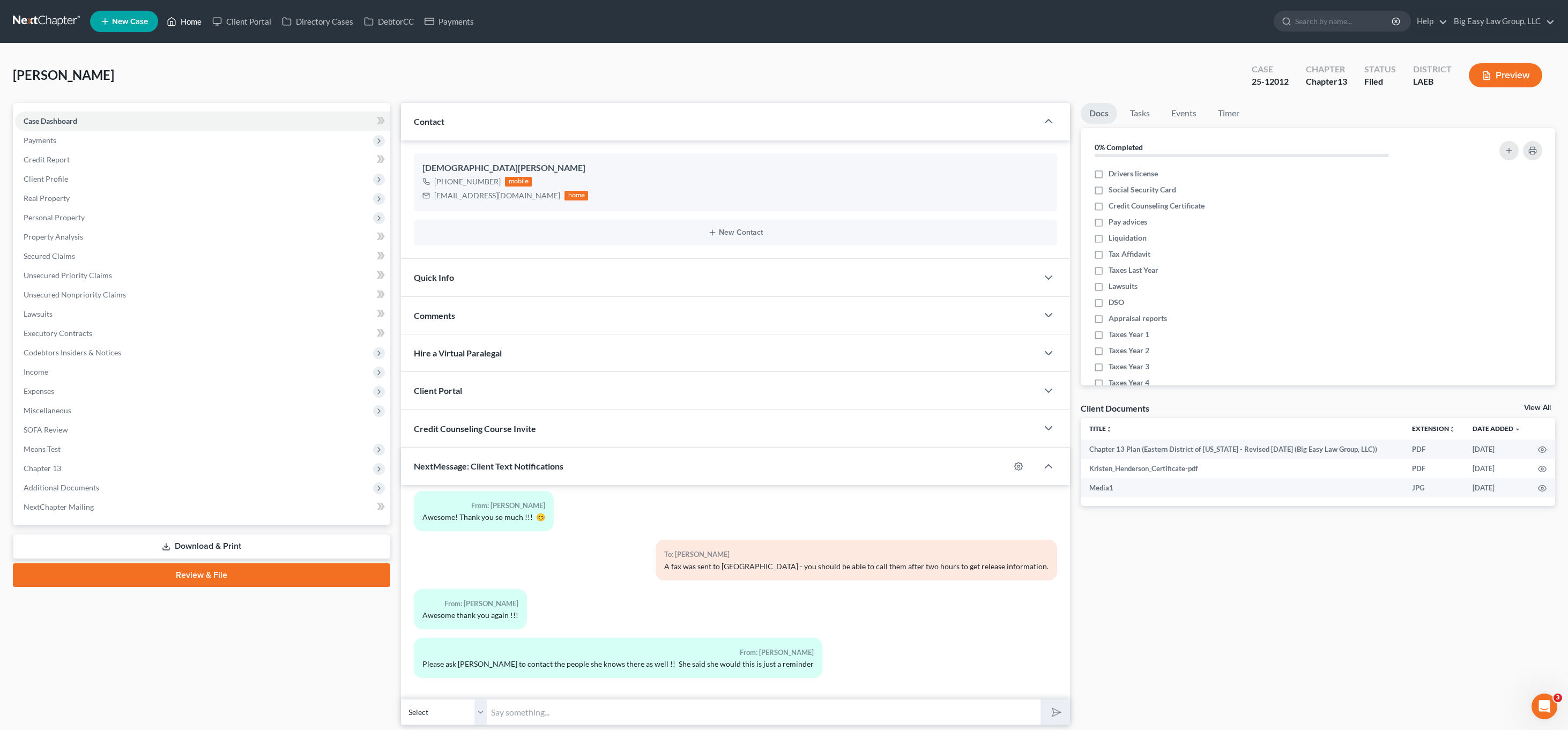
drag, startPoint x: 187, startPoint y: 18, endPoint x: 195, endPoint y: 21, distance: 8.5
click at [187, 18] on link "Home" at bounding box center [184, 21] width 46 height 19
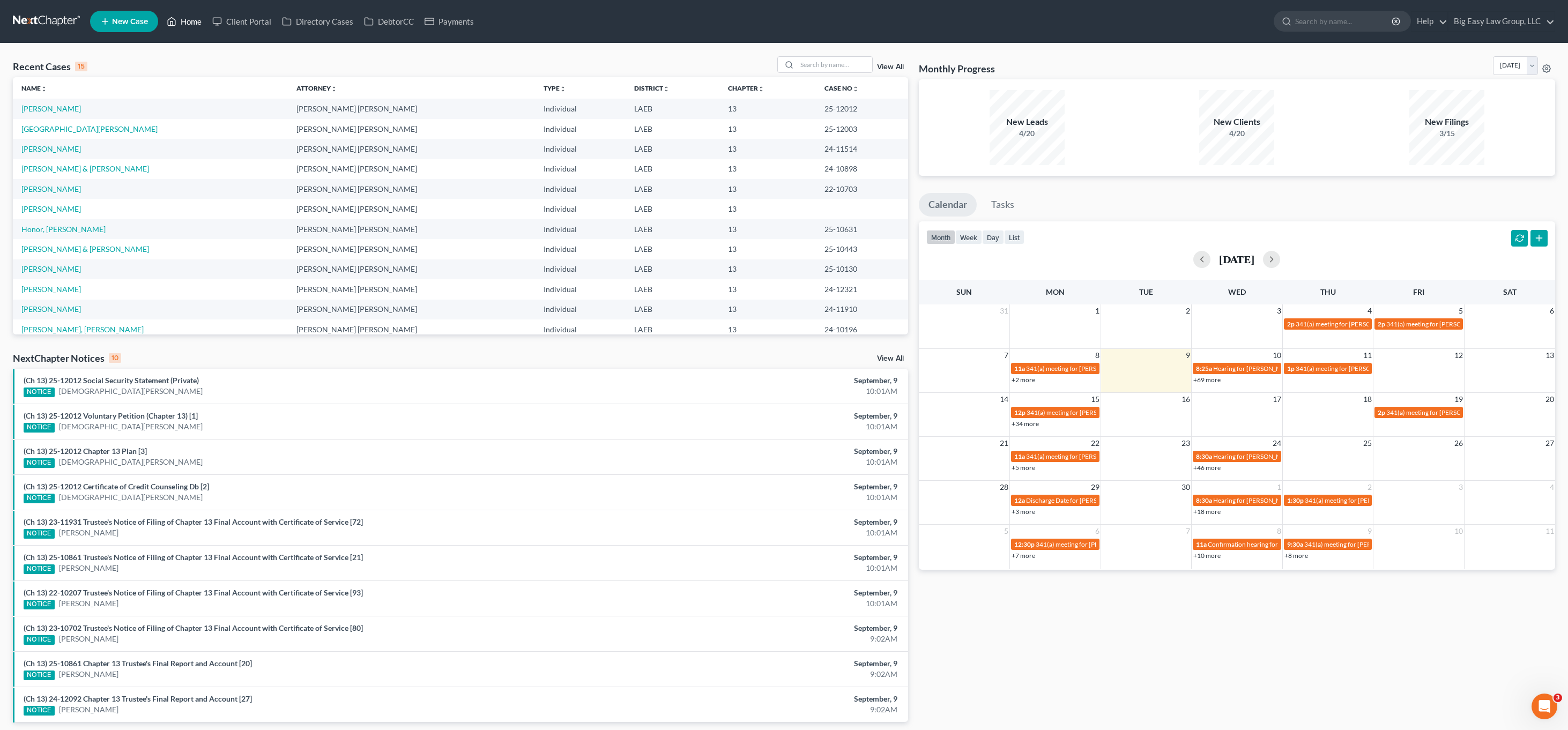
click at [190, 12] on link "Home" at bounding box center [184, 21] width 46 height 19
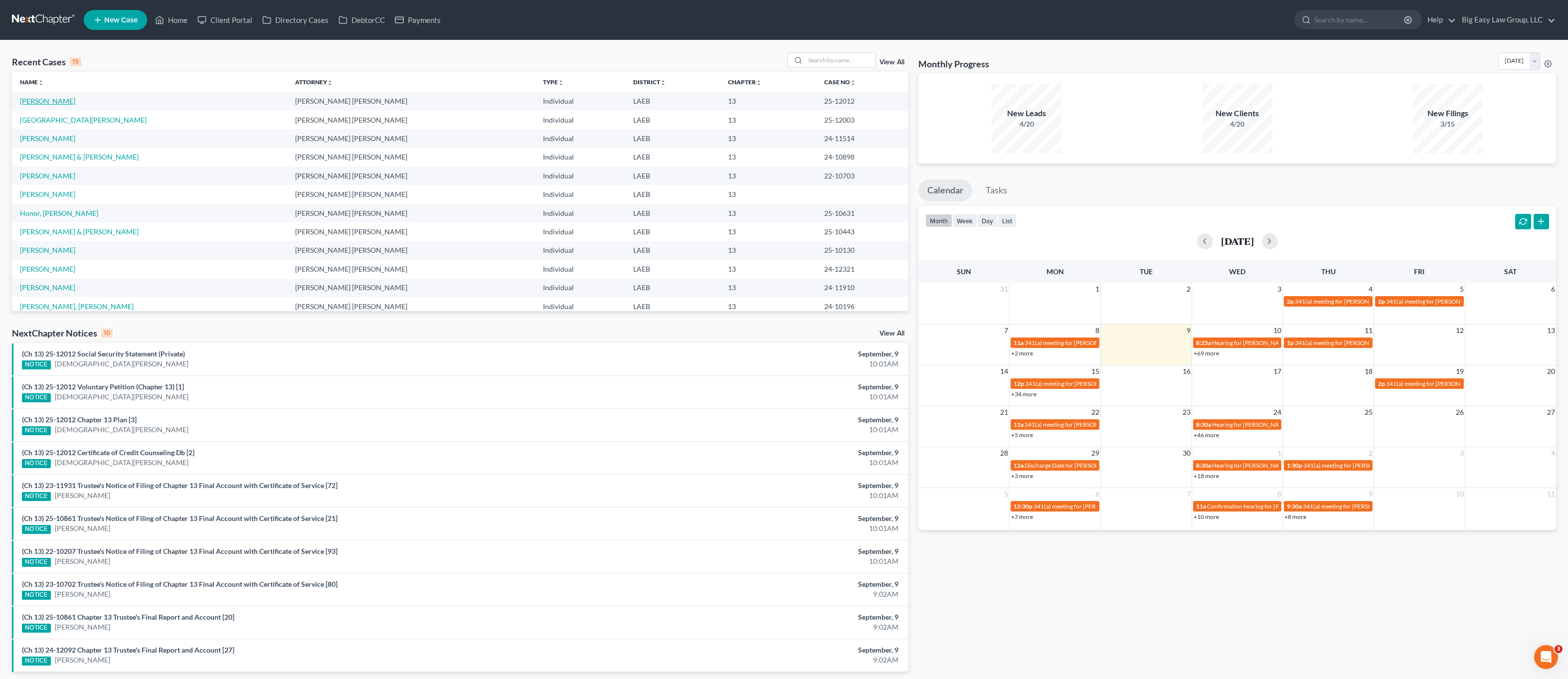
click at [56, 97] on link "[PERSON_NAME]" at bounding box center [48, 101] width 55 height 9
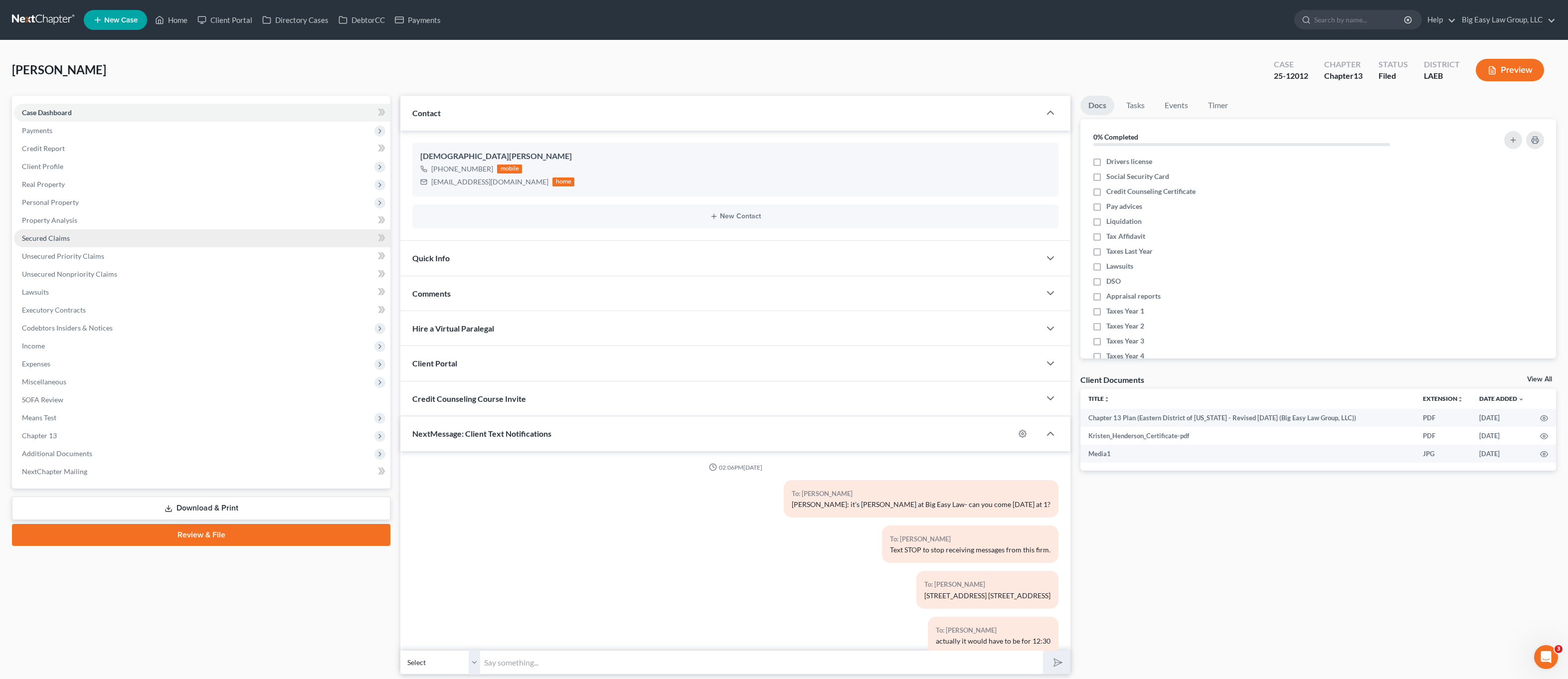
scroll to position [1346, 0]
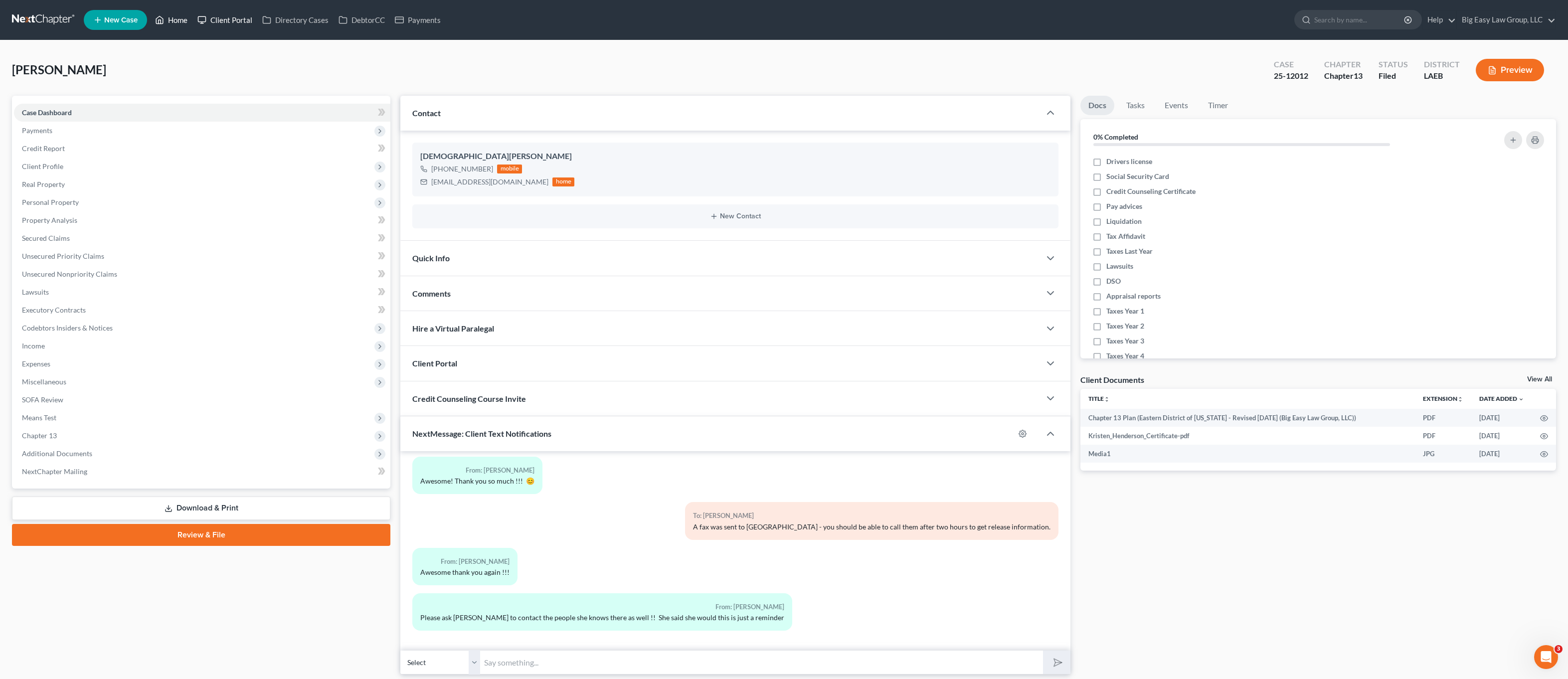
drag, startPoint x: 182, startPoint y: 21, endPoint x: 207, endPoint y: 18, distance: 25.2
click at [182, 21] on link "Home" at bounding box center [171, 19] width 43 height 18
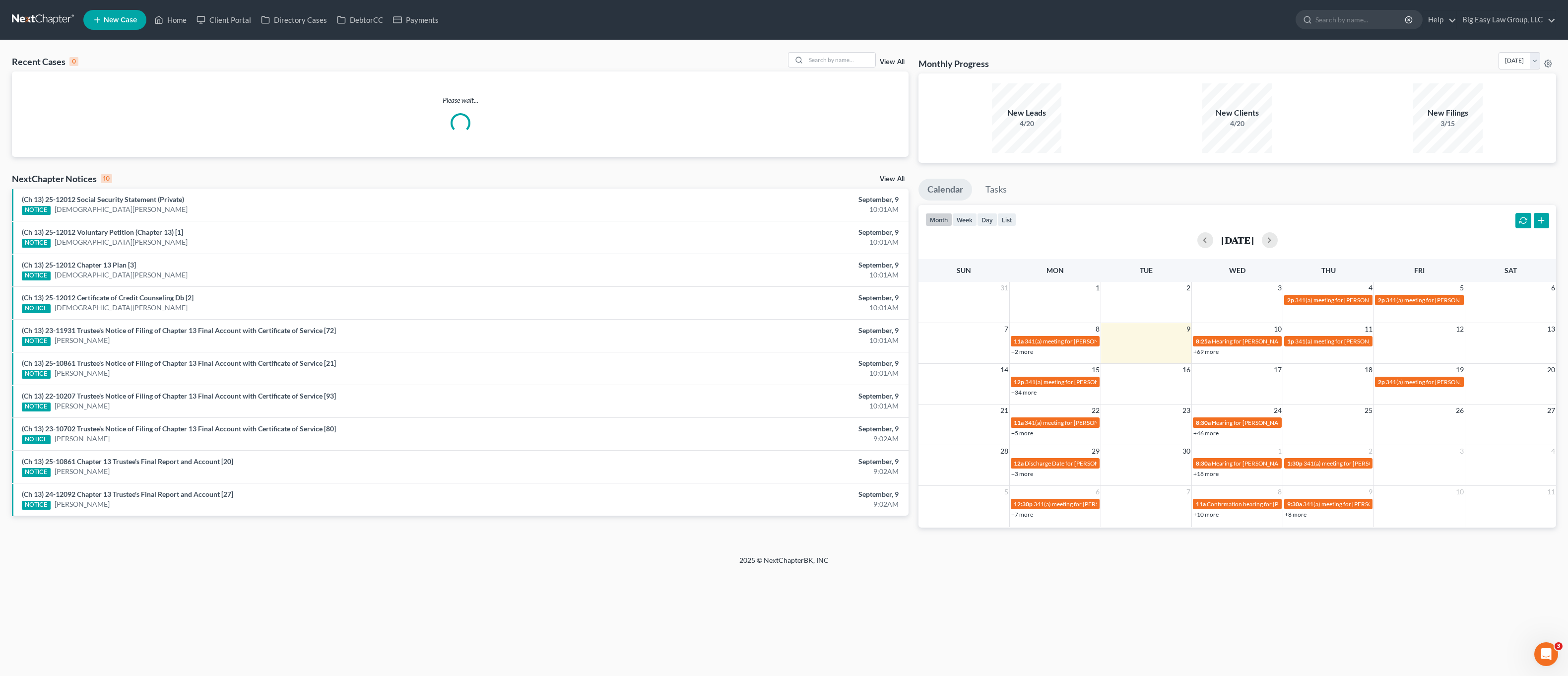
click at [804, 47] on div "Recent Cases 0 View All Please wait... NextChapter Notices 10 View All (Ch 13) …" at bounding box center [784, 297] width 1568 height 515
click at [809, 54] on input "search" at bounding box center [841, 59] width 69 height 14
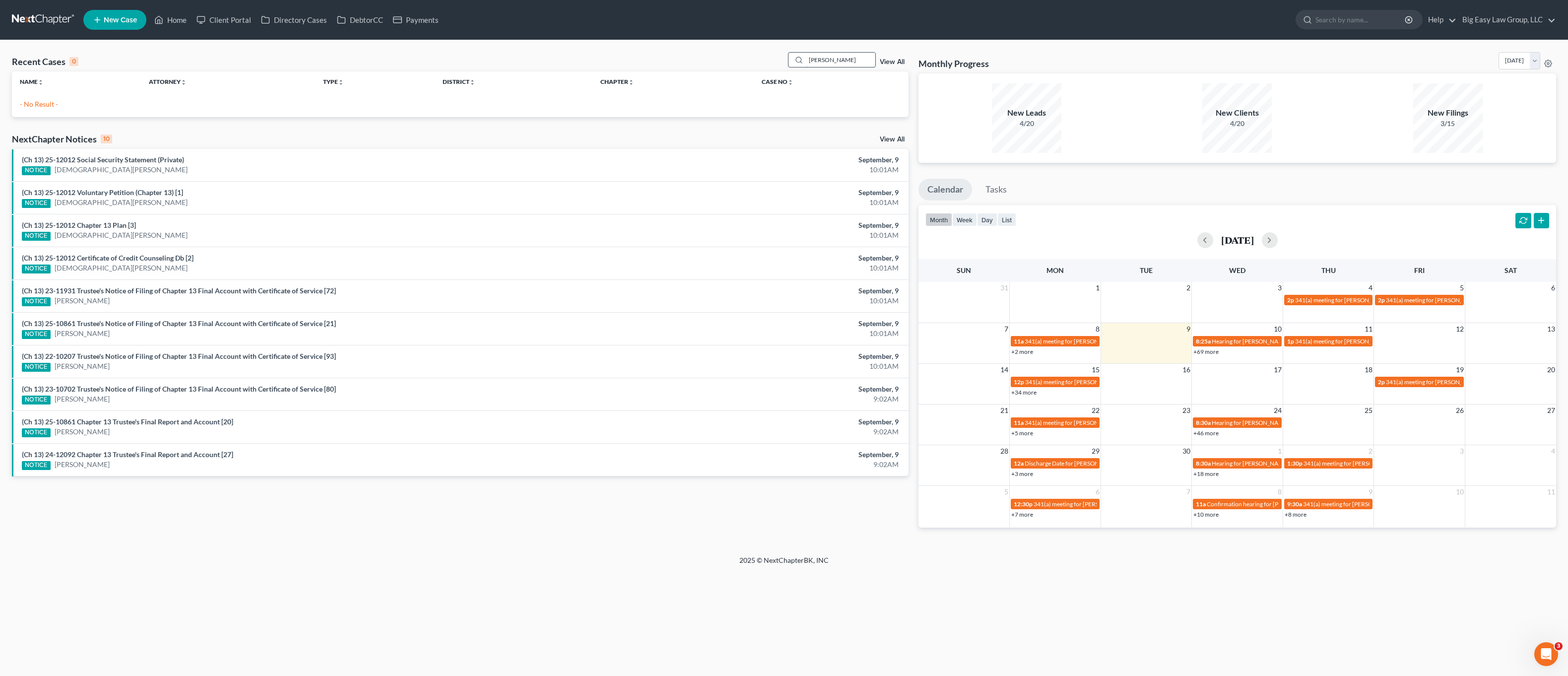
drag, startPoint x: 864, startPoint y: 61, endPoint x: 794, endPoint y: 59, distance: 70.0
click at [794, 59] on div "[PERSON_NAME]" at bounding box center [832, 60] width 88 height 16
type input "[PERSON_NAME]"
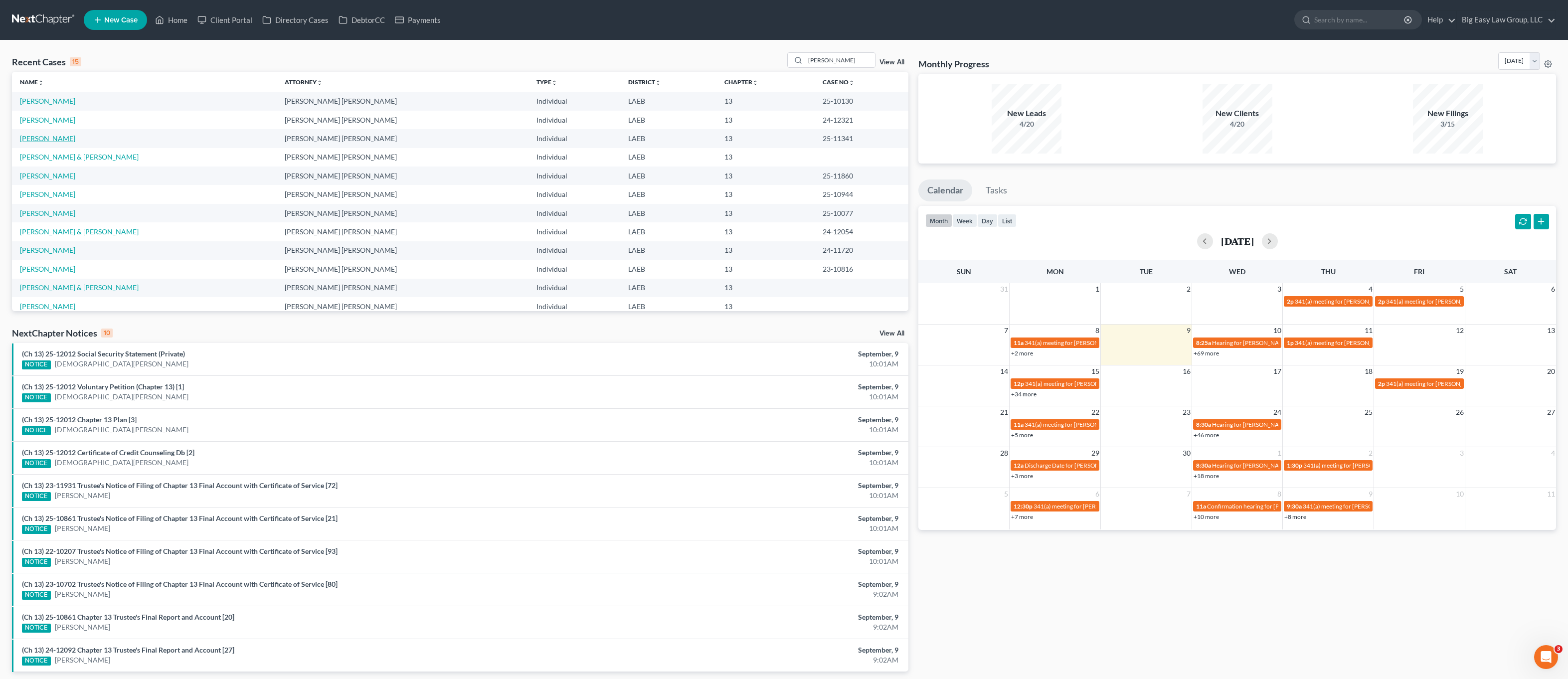
click at [62, 136] on link "[PERSON_NAME]" at bounding box center [48, 138] width 55 height 9
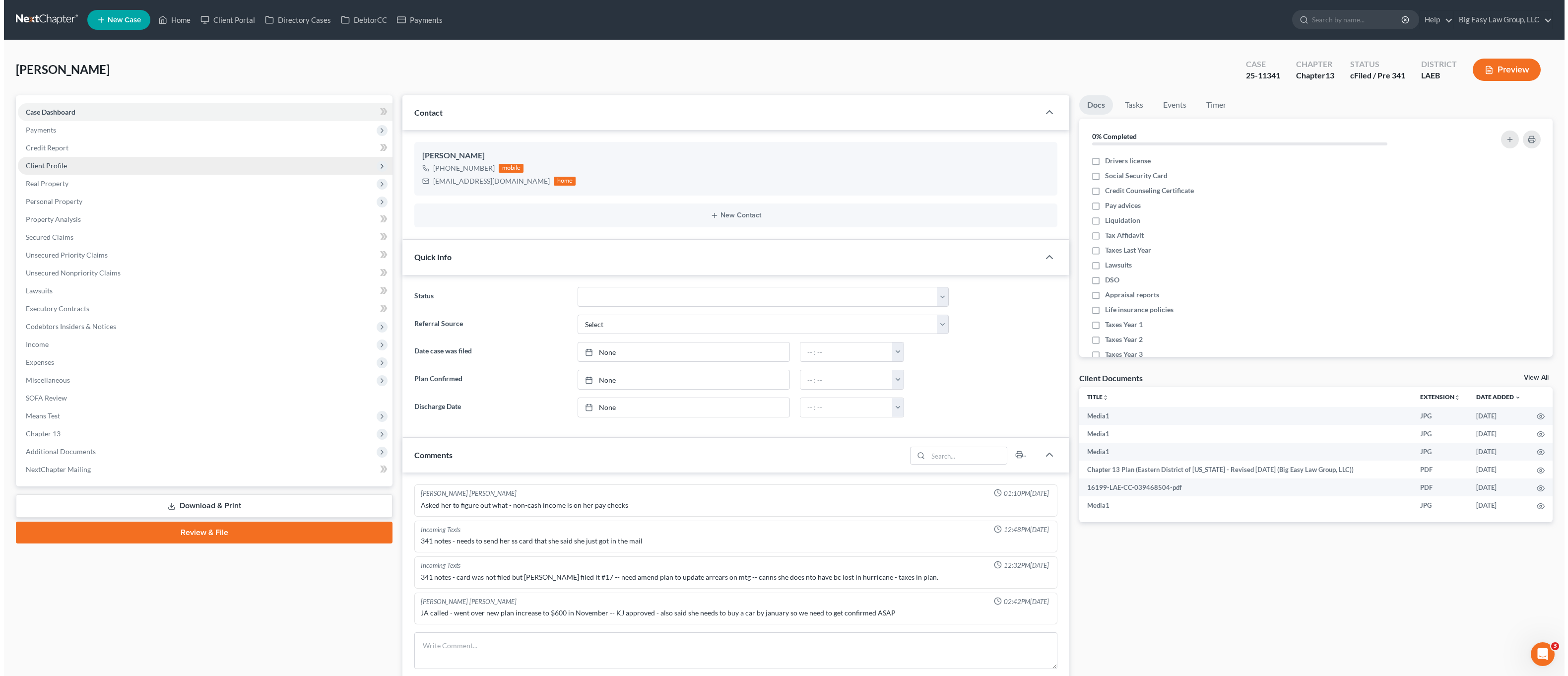
scroll to position [4875, 0]
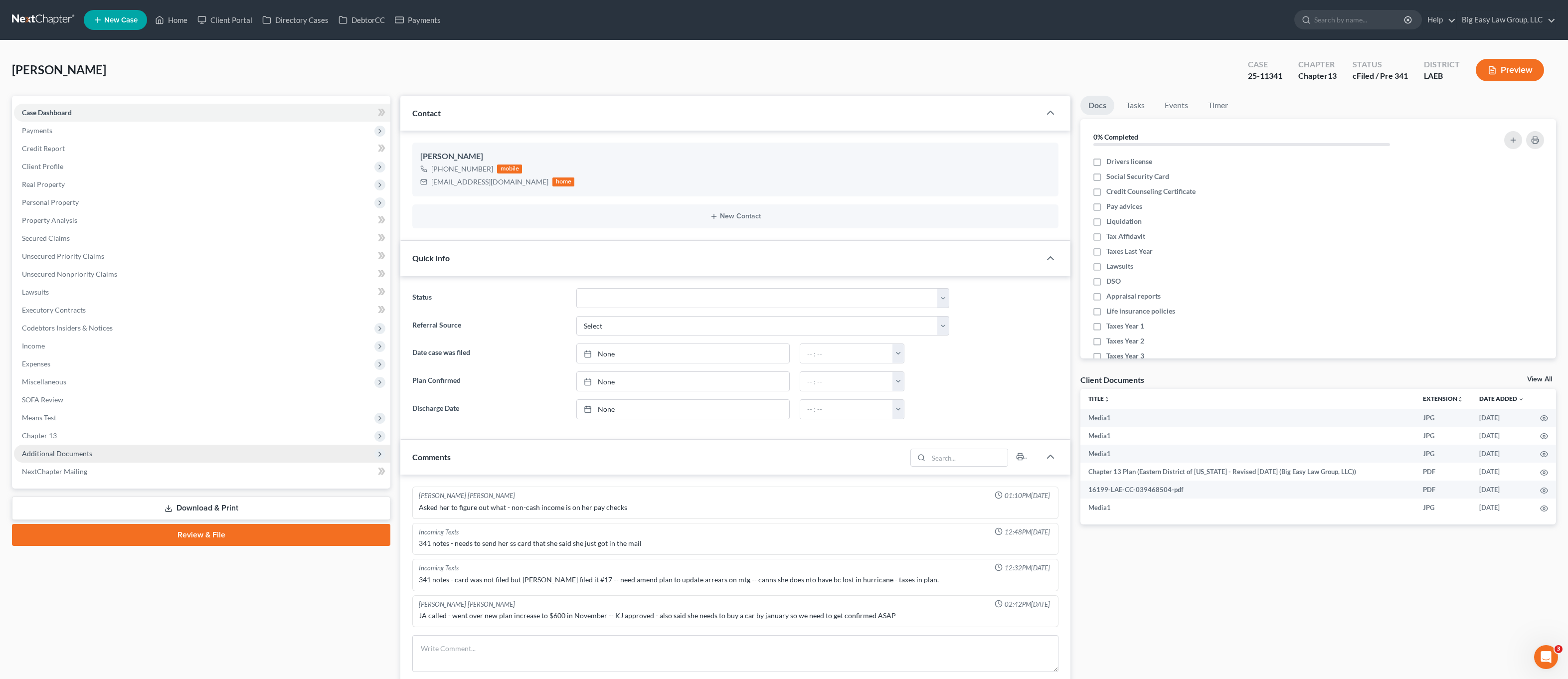
click at [70, 446] on span "Additional Documents" at bounding box center [202, 453] width 376 height 18
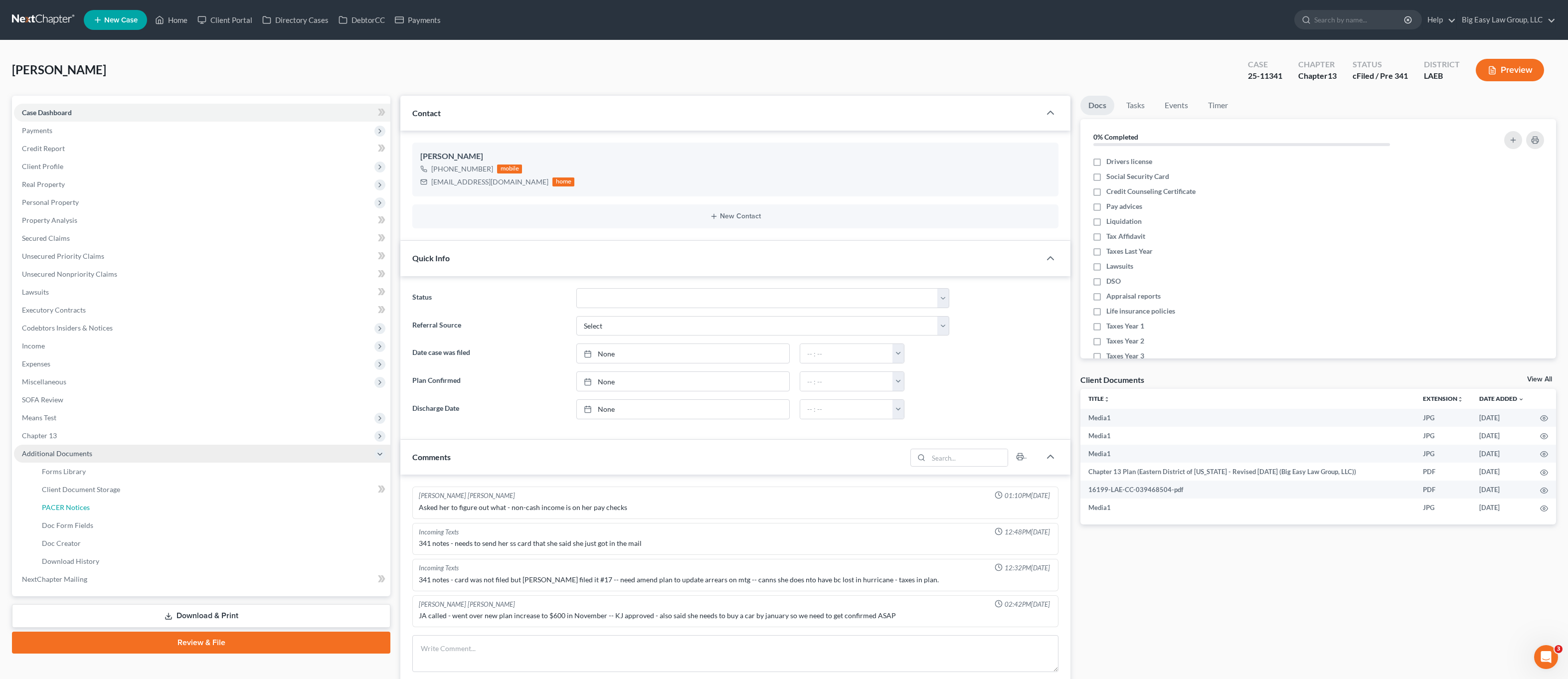
click at [129, 512] on link "PACER Notices" at bounding box center [212, 507] width 356 height 18
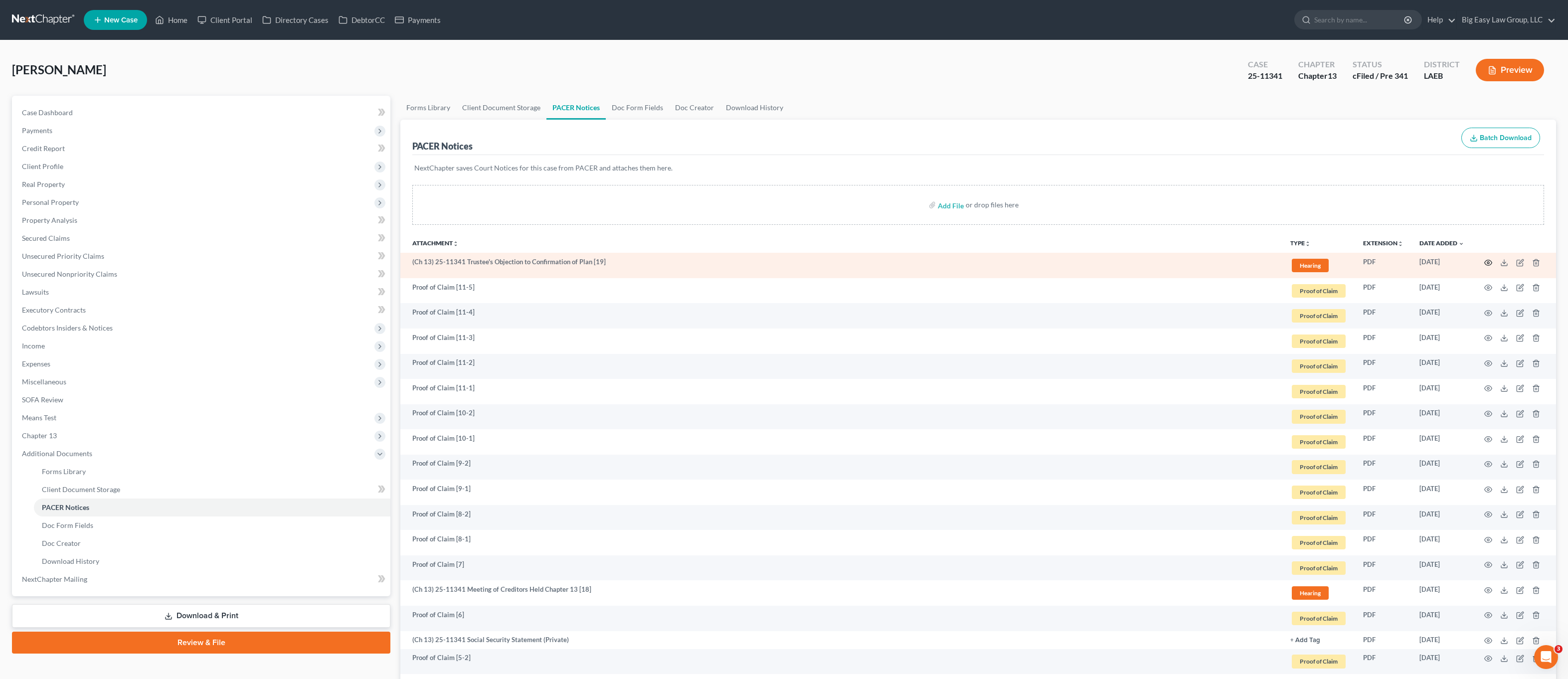
click at [1465, 260] on icon "button" at bounding box center [1488, 263] width 8 height 8
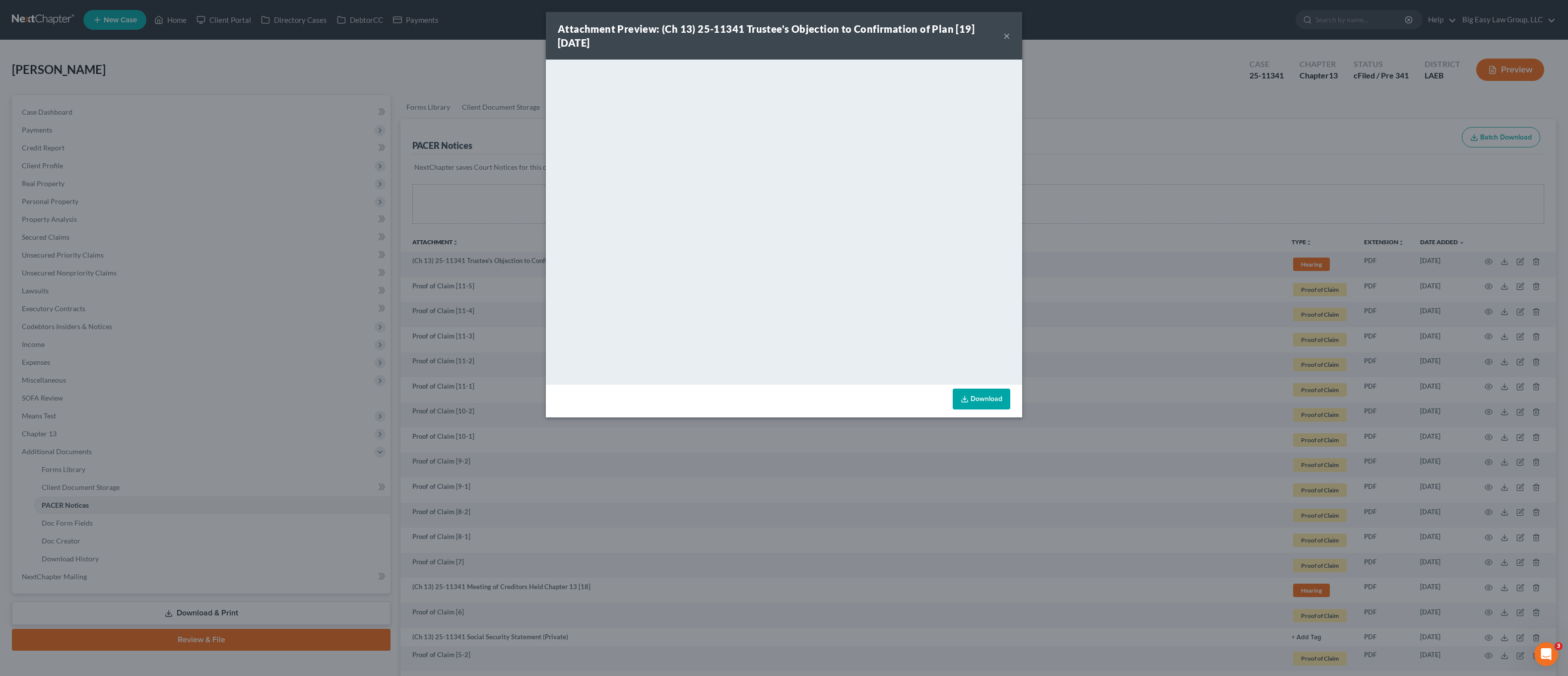
drag, startPoint x: 520, startPoint y: 362, endPoint x: 562, endPoint y: 530, distance: 173.2
click at [520, 362] on div "Attachment Preview: (Ch 13) 25-11341 Trustee's Objection to Confirmation of Pla…" at bounding box center [784, 338] width 1568 height 676
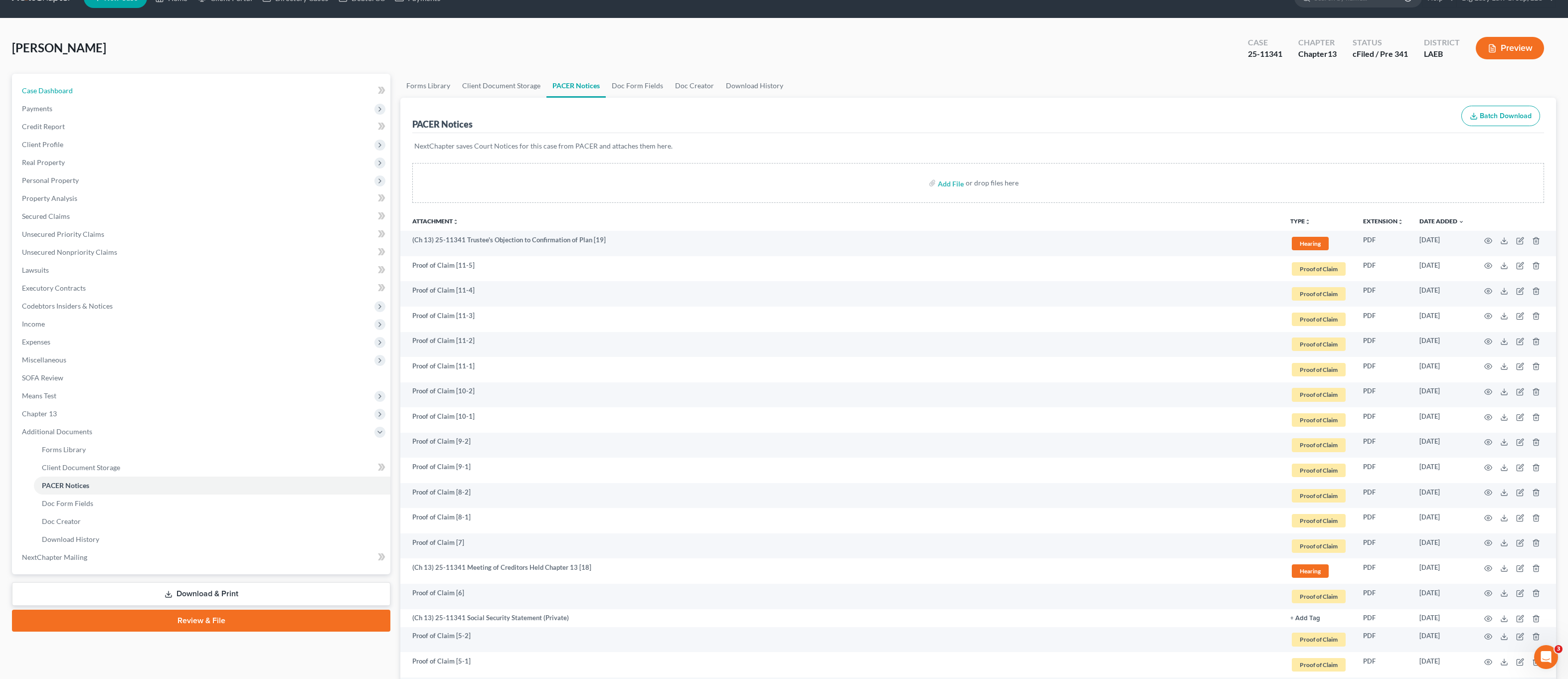
drag, startPoint x: 73, startPoint y: 90, endPoint x: 459, endPoint y: 206, distance: 403.1
click at [73, 90] on link "Case Dashboard" at bounding box center [202, 90] width 376 height 18
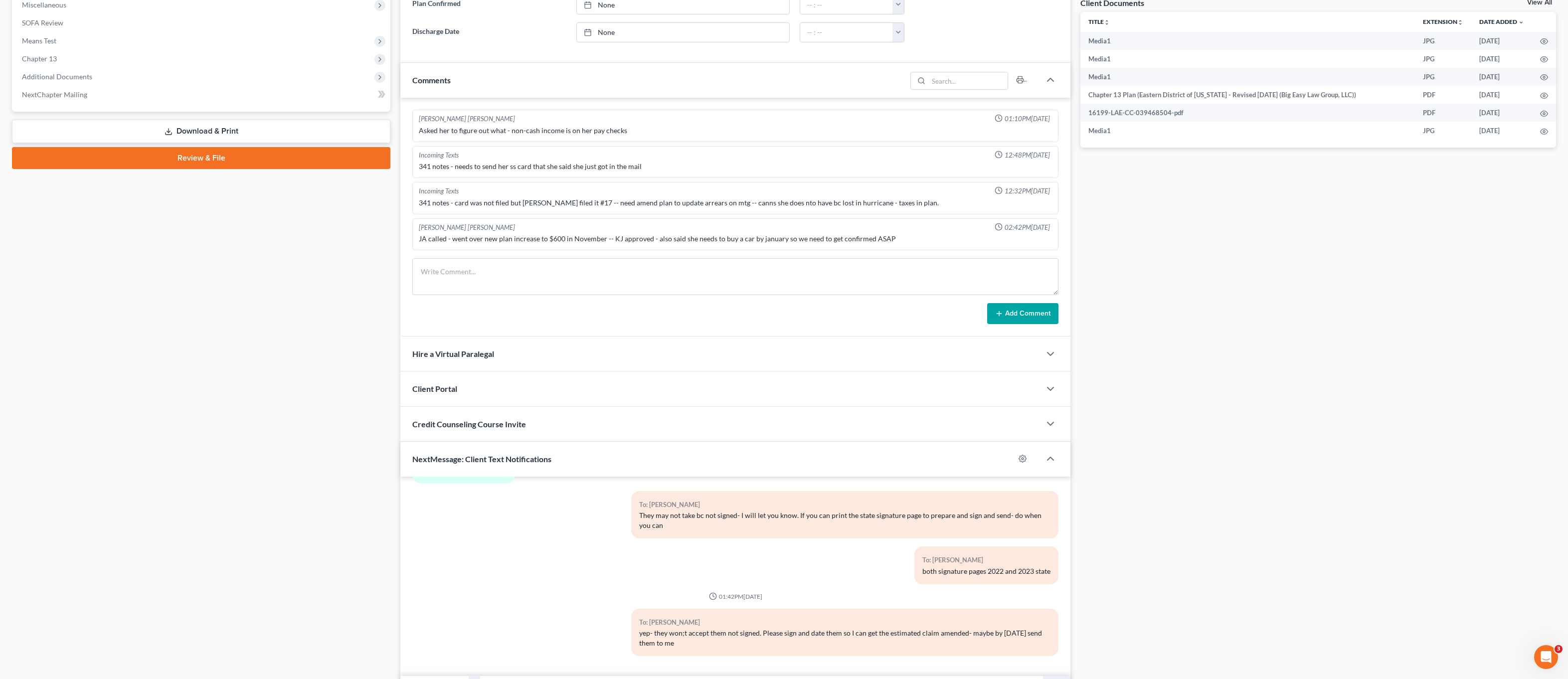
scroll to position [436, 0]
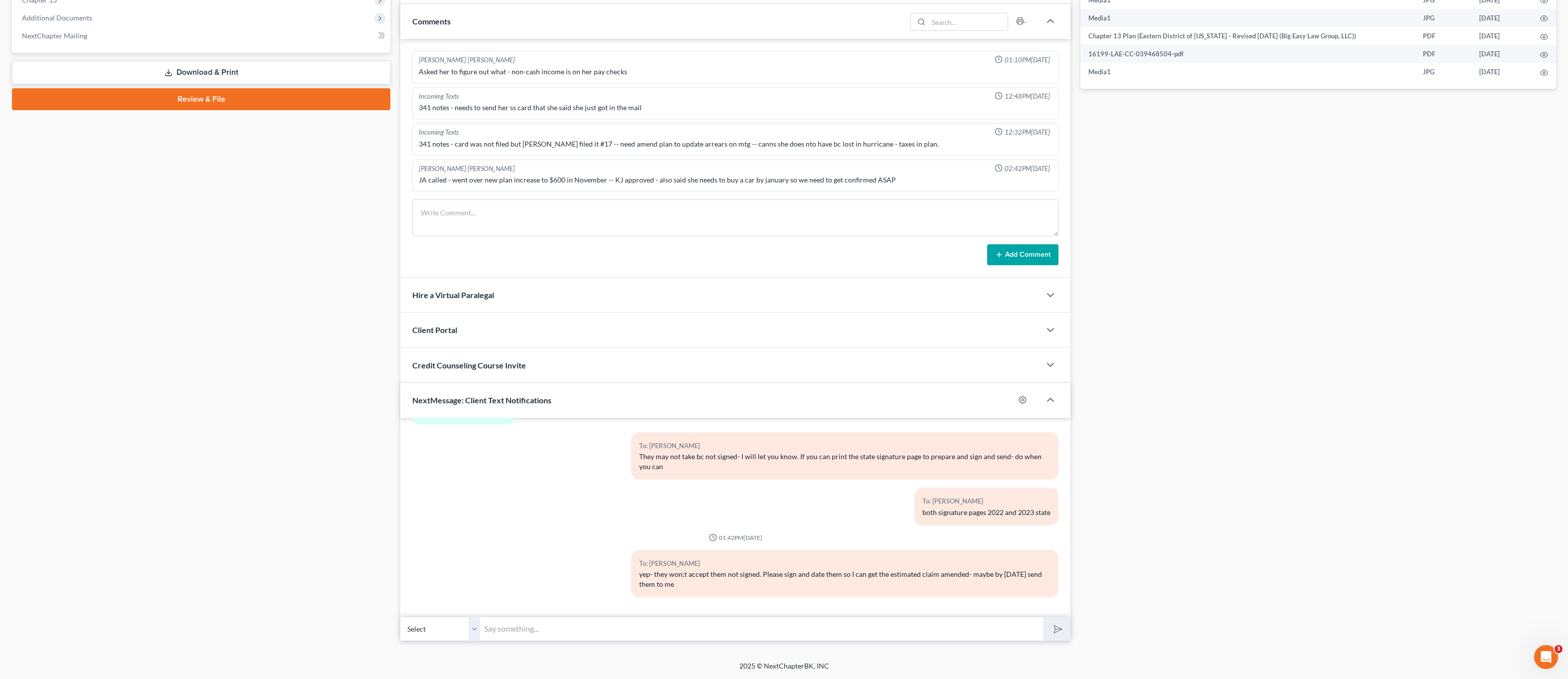
click at [727, 628] on input "text" at bounding box center [761, 629] width 563 height 24
type input "got the taxes TY"
click at [1043, 617] on button "submit" at bounding box center [1056, 629] width 28 height 23
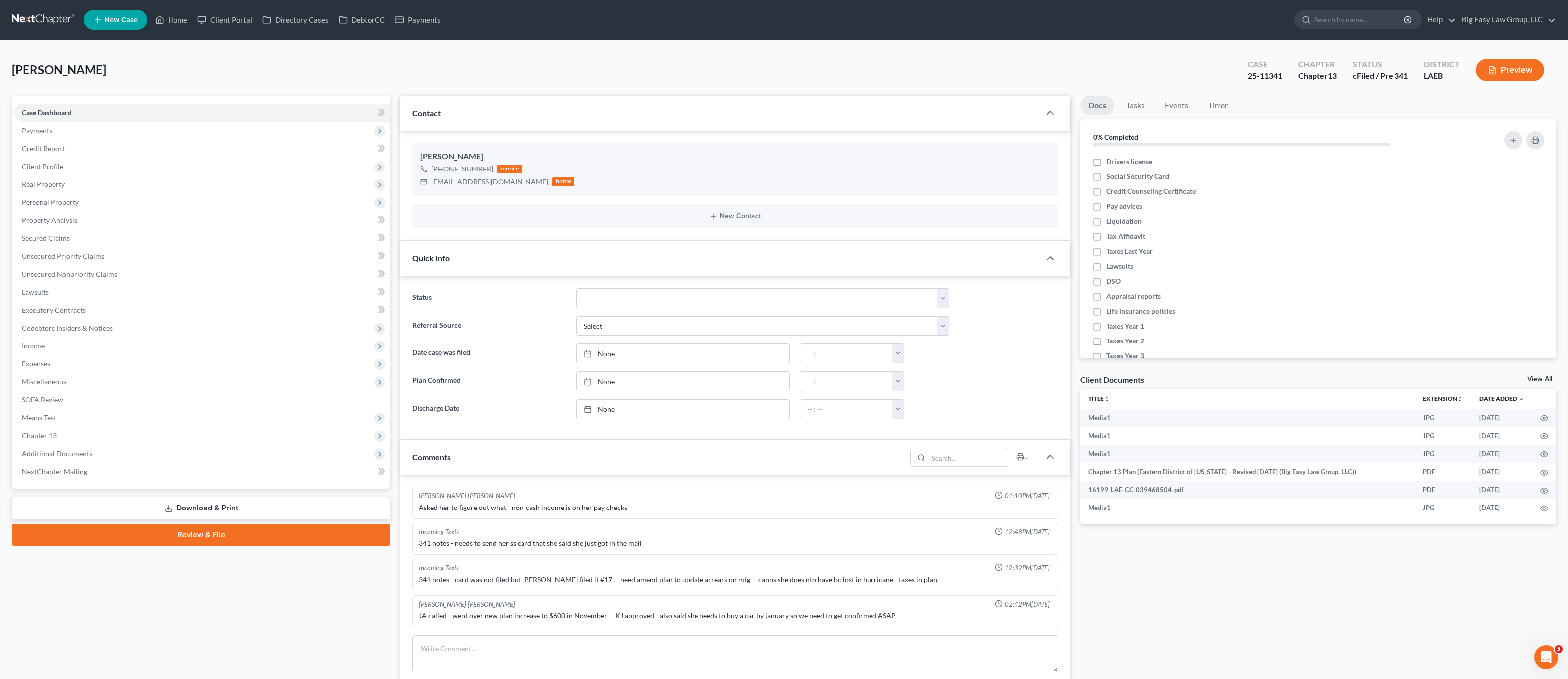
scroll to position [4959, 0]
drag, startPoint x: 180, startPoint y: 16, endPoint x: 210, endPoint y: 24, distance: 31.0
click at [179, 16] on link "Home" at bounding box center [171, 19] width 43 height 18
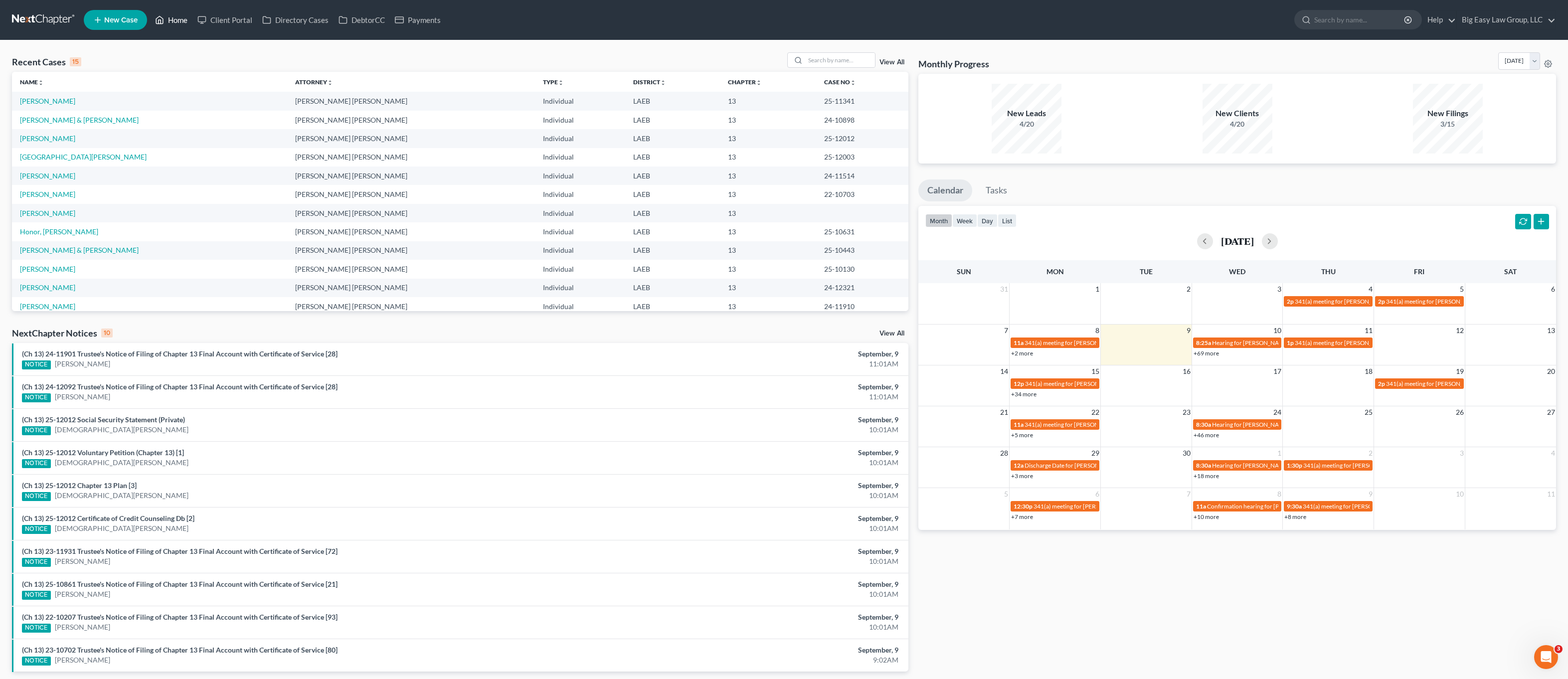
click at [170, 16] on link "Home" at bounding box center [171, 19] width 43 height 18
click at [820, 43] on div "Recent Cases 15 View All Name unfold_more expand_more expand_less Attorney unfo…" at bounding box center [784, 370] width 1568 height 659
click at [822, 52] on div "Recent Cases 15 View All Name unfold_more expand_more expand_less Attorney unfo…" at bounding box center [784, 370] width 1568 height 659
click at [825, 64] on input "search" at bounding box center [840, 60] width 70 height 14
type input "[PERSON_NAME]"
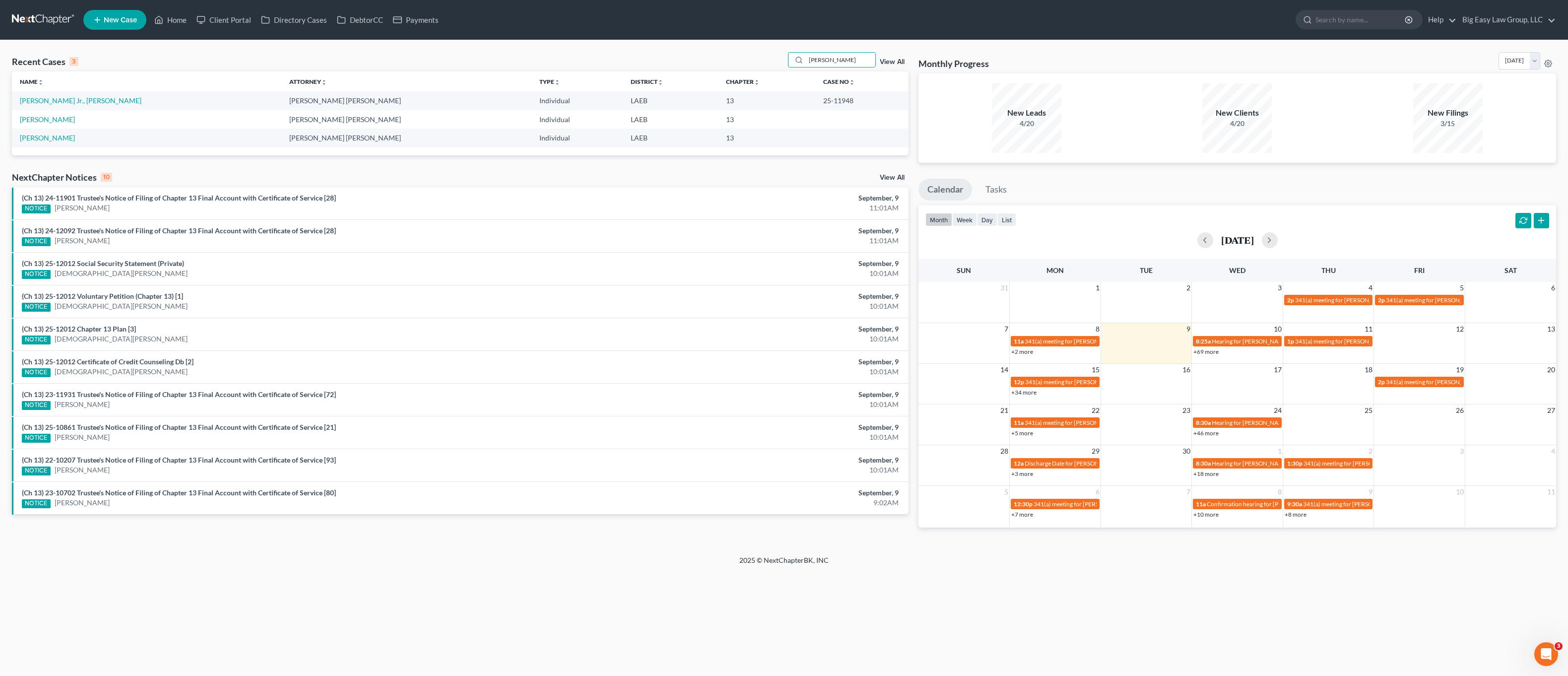
click at [69, 93] on td "[PERSON_NAME] Jr., [PERSON_NAME]" at bounding box center [147, 100] width 270 height 18
click at [51, 100] on link "[PERSON_NAME] Jr., [PERSON_NAME]" at bounding box center [81, 100] width 121 height 8
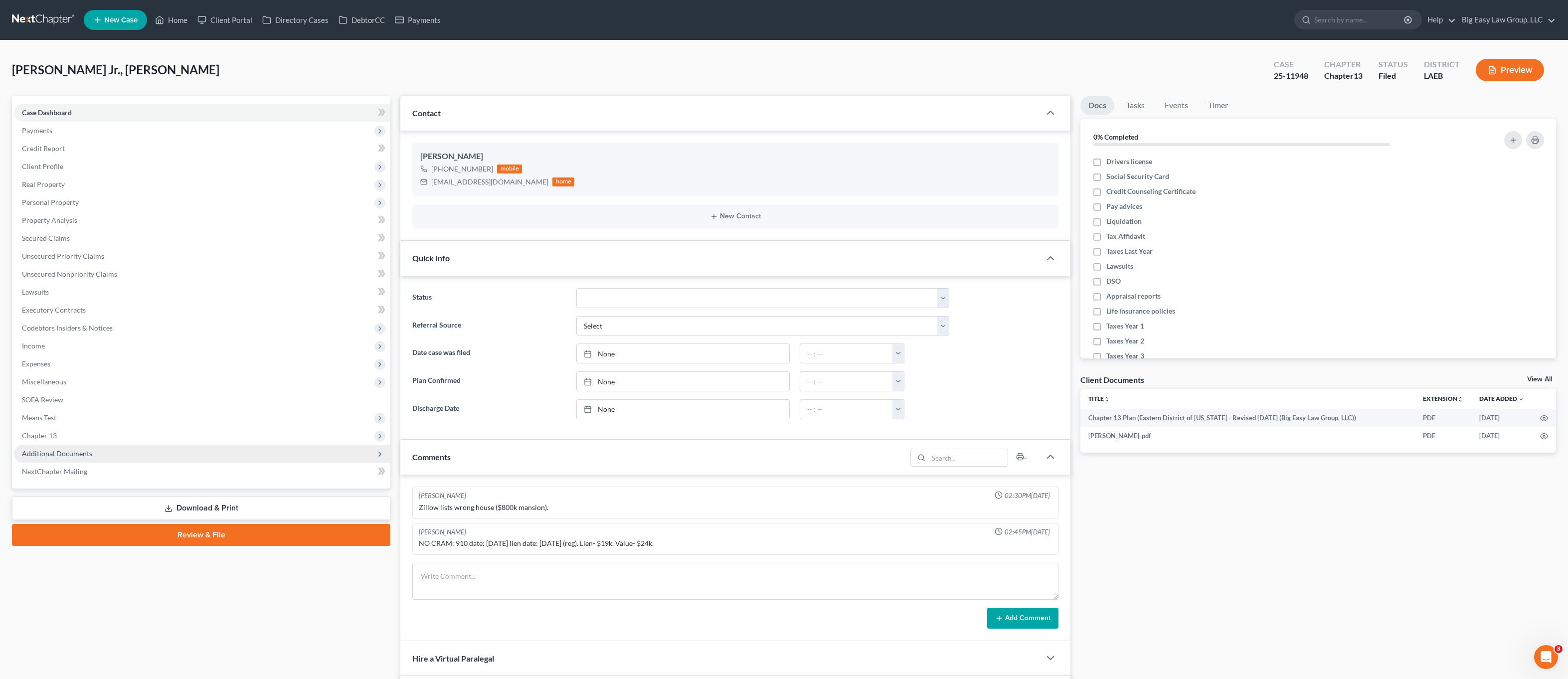
click at [88, 460] on span "Additional Documents" at bounding box center [202, 453] width 376 height 18
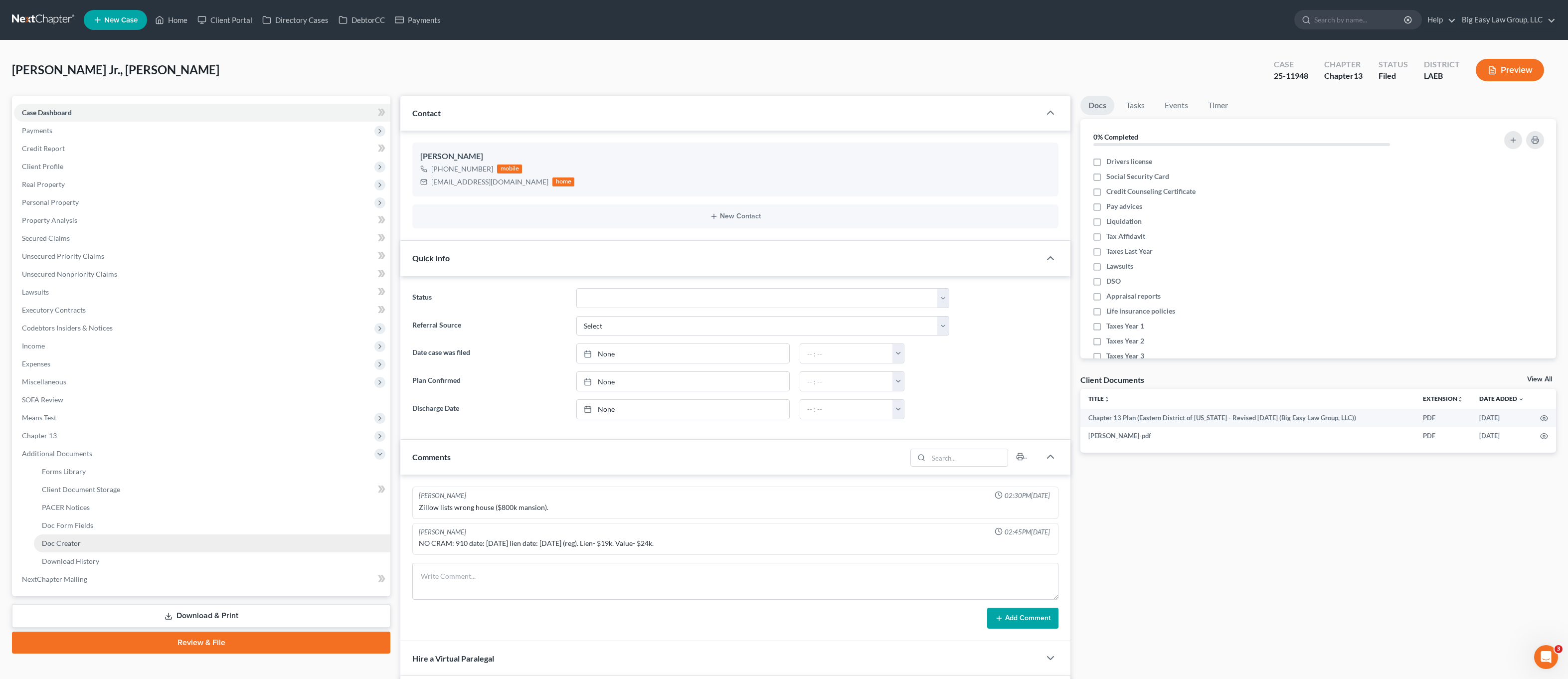
scroll to position [626, 0]
click at [133, 509] on link "PACER Notices" at bounding box center [212, 507] width 356 height 18
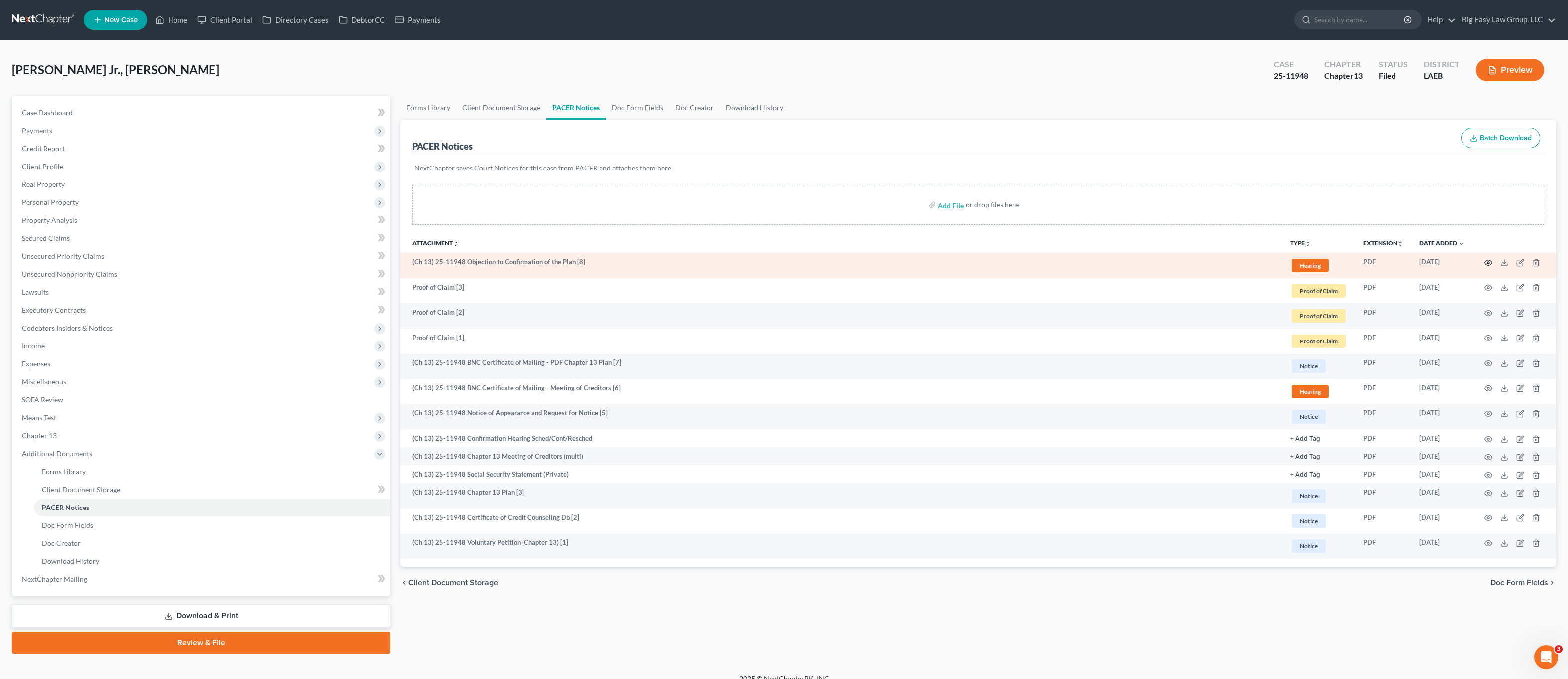
click at [1465, 260] on icon "button" at bounding box center [1488, 263] width 8 height 8
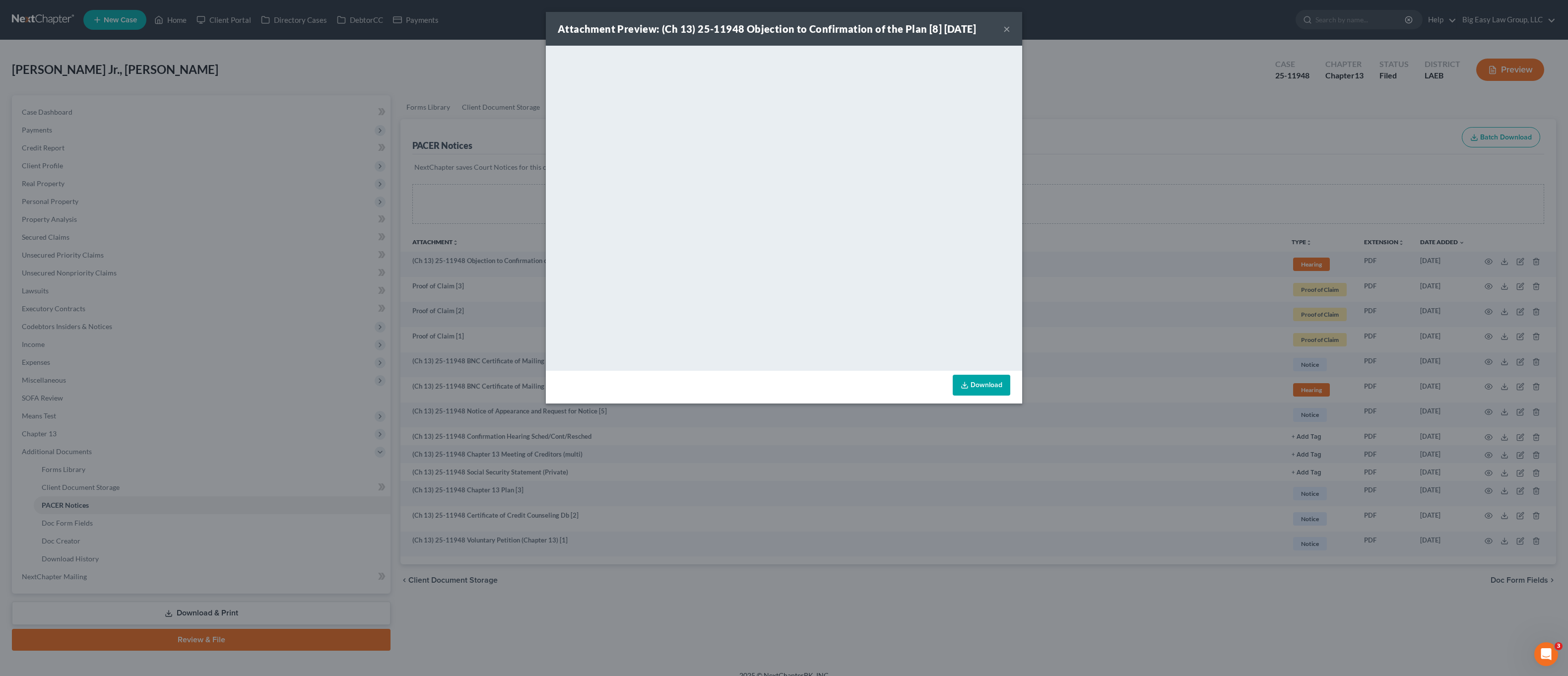
click at [1005, 30] on div "Attachment Preview: (Ch 13) 25-11948 Objection to Confirmation of the Plan [8] …" at bounding box center [784, 29] width 477 height 34
click at [1011, 31] on div "Attachment Preview: (Ch 13) 25-11948 Objection to Confirmation of the Plan [8] …" at bounding box center [784, 29] width 477 height 34
click at [1006, 28] on button "×" at bounding box center [1007, 28] width 7 height 12
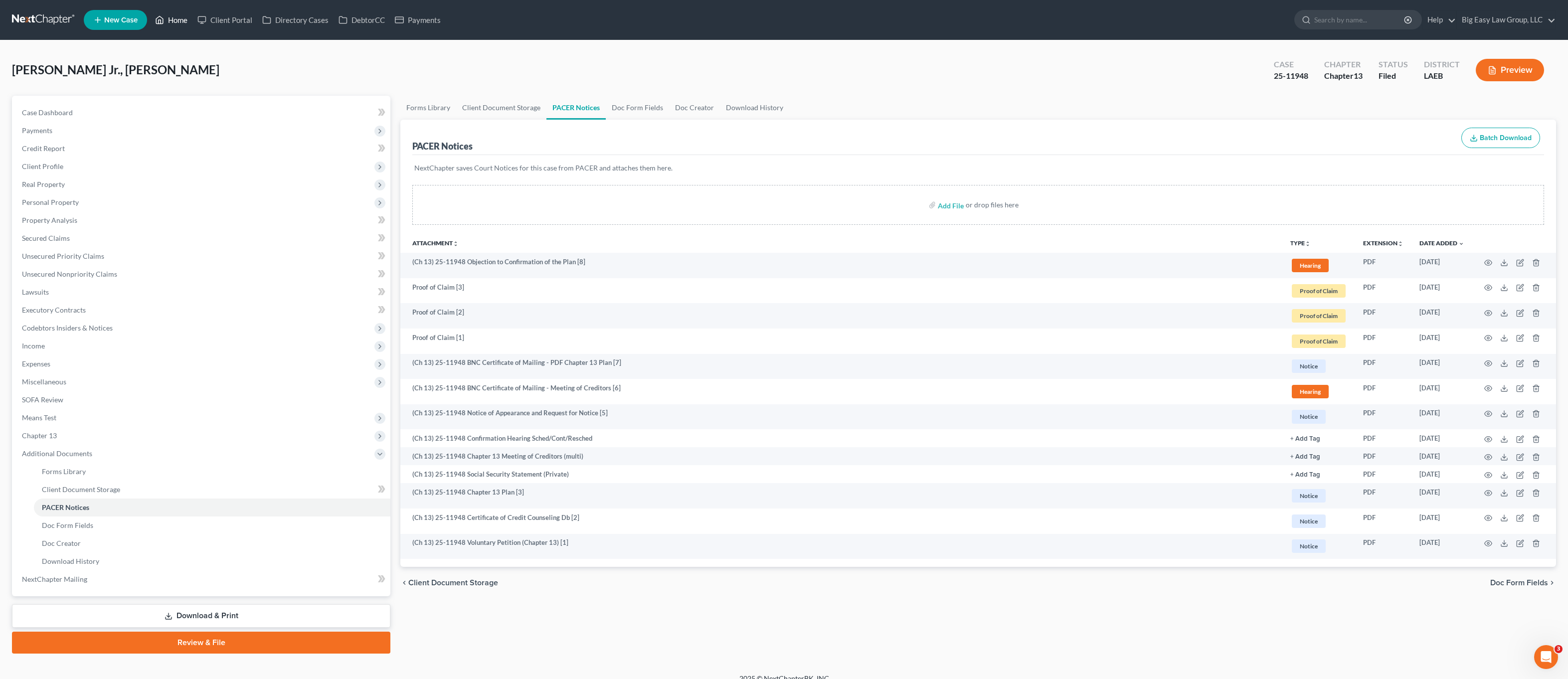
click at [177, 21] on link "Home" at bounding box center [171, 19] width 43 height 18
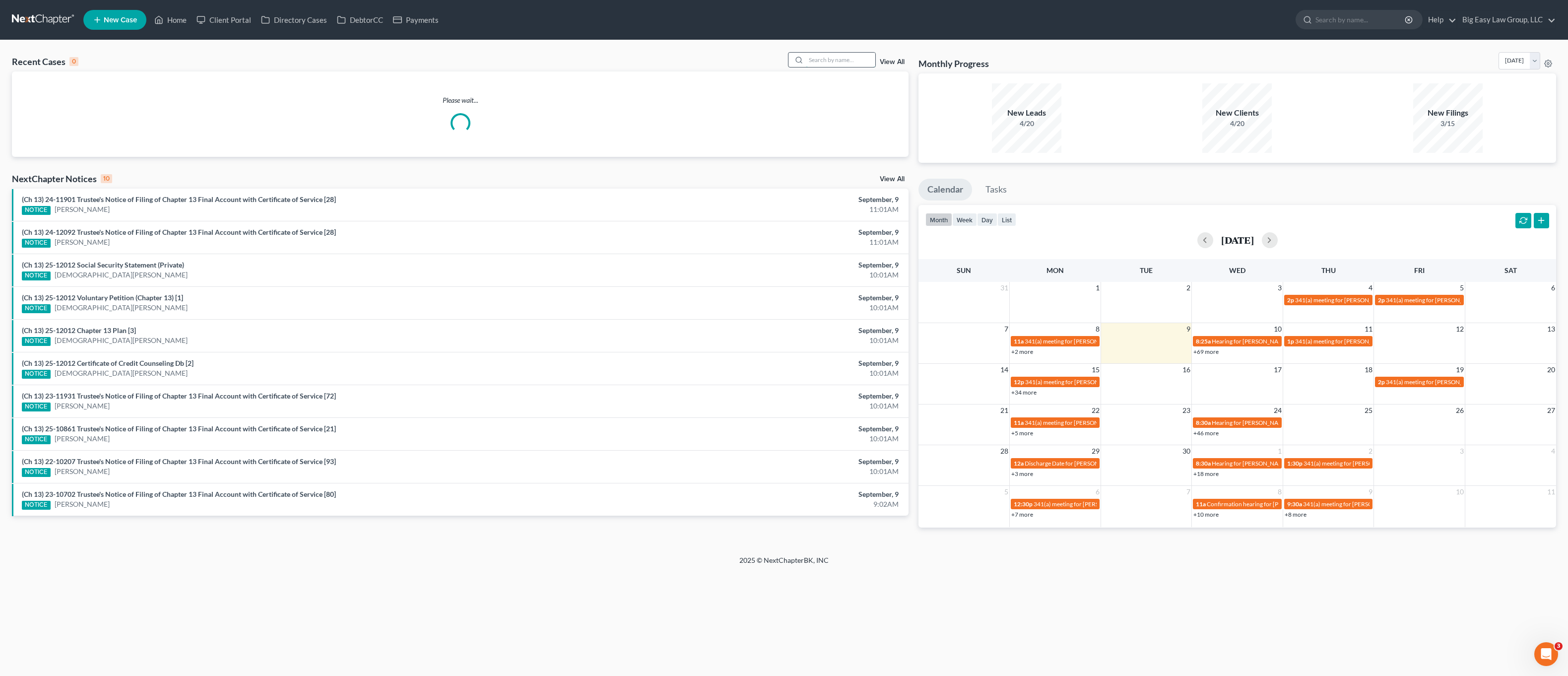
click at [848, 59] on input "search" at bounding box center [841, 59] width 69 height 14
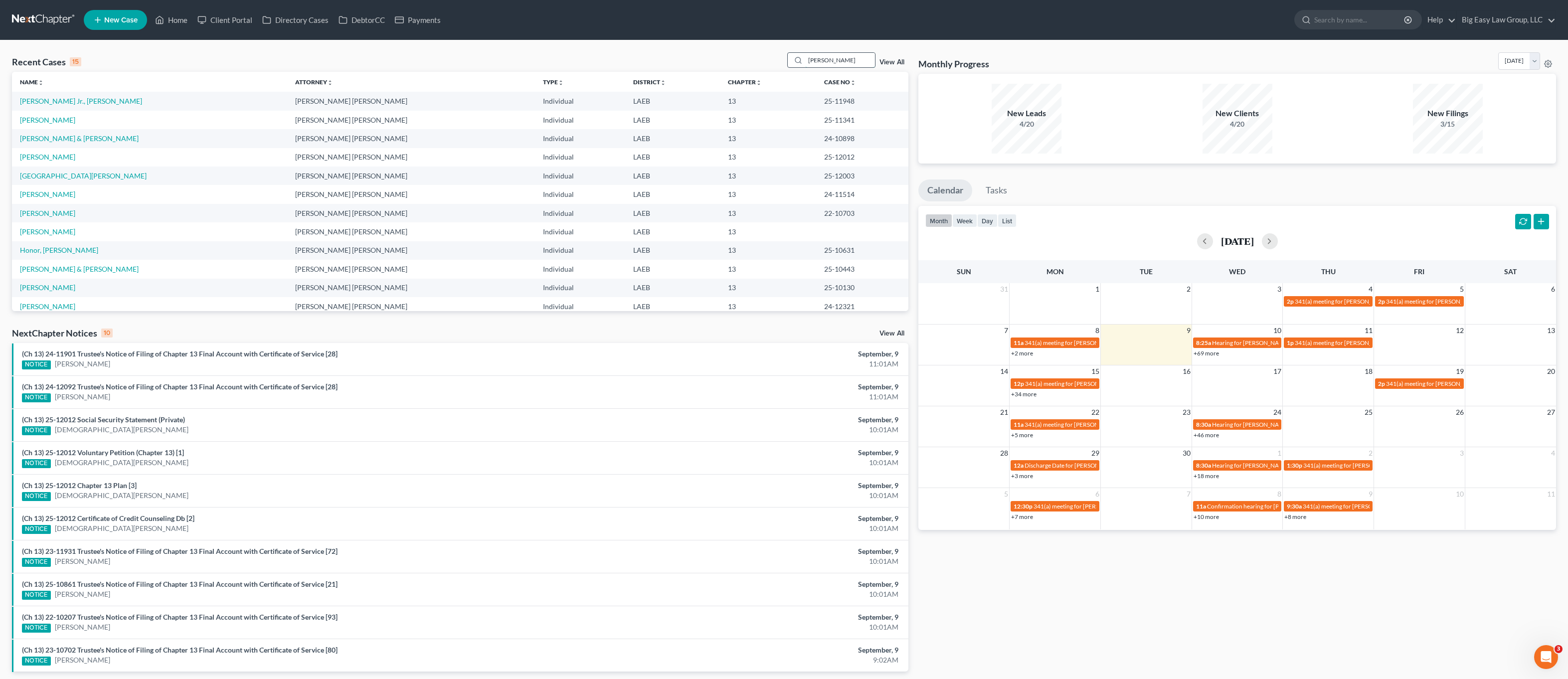
type input "[PERSON_NAME]"
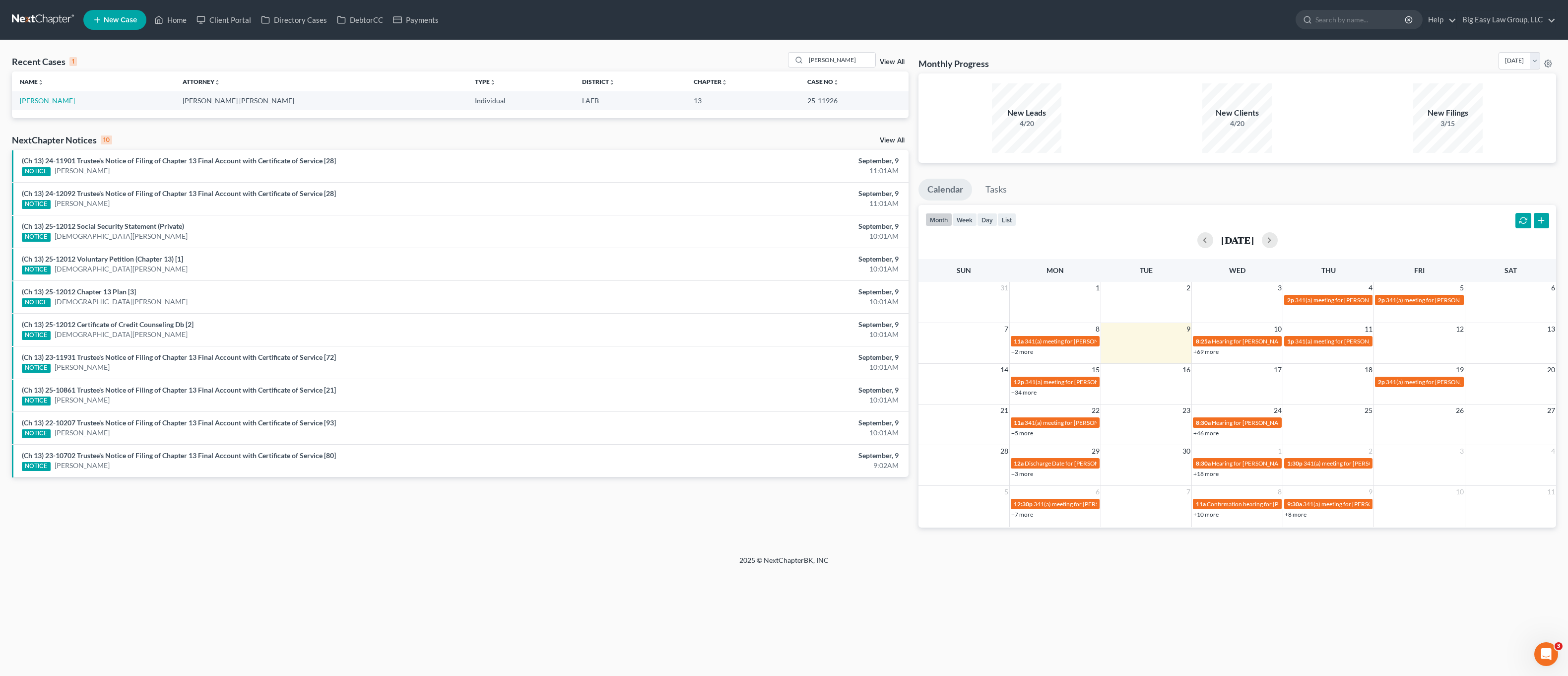
click at [32, 94] on td "[PERSON_NAME]" at bounding box center [93, 100] width 162 height 18
click at [32, 101] on link "[PERSON_NAME]" at bounding box center [47, 100] width 55 height 8
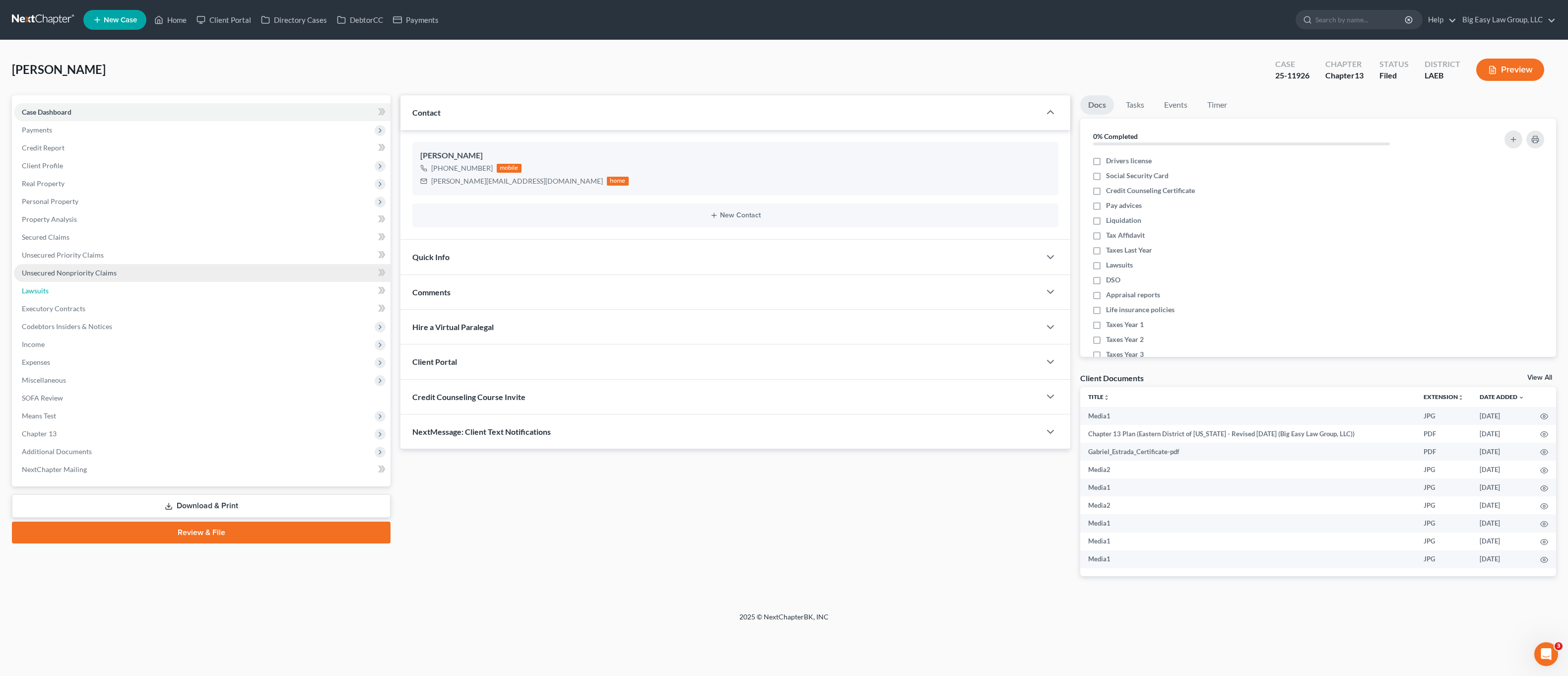
click at [101, 282] on link "Lawsuits" at bounding box center [202, 290] width 376 height 18
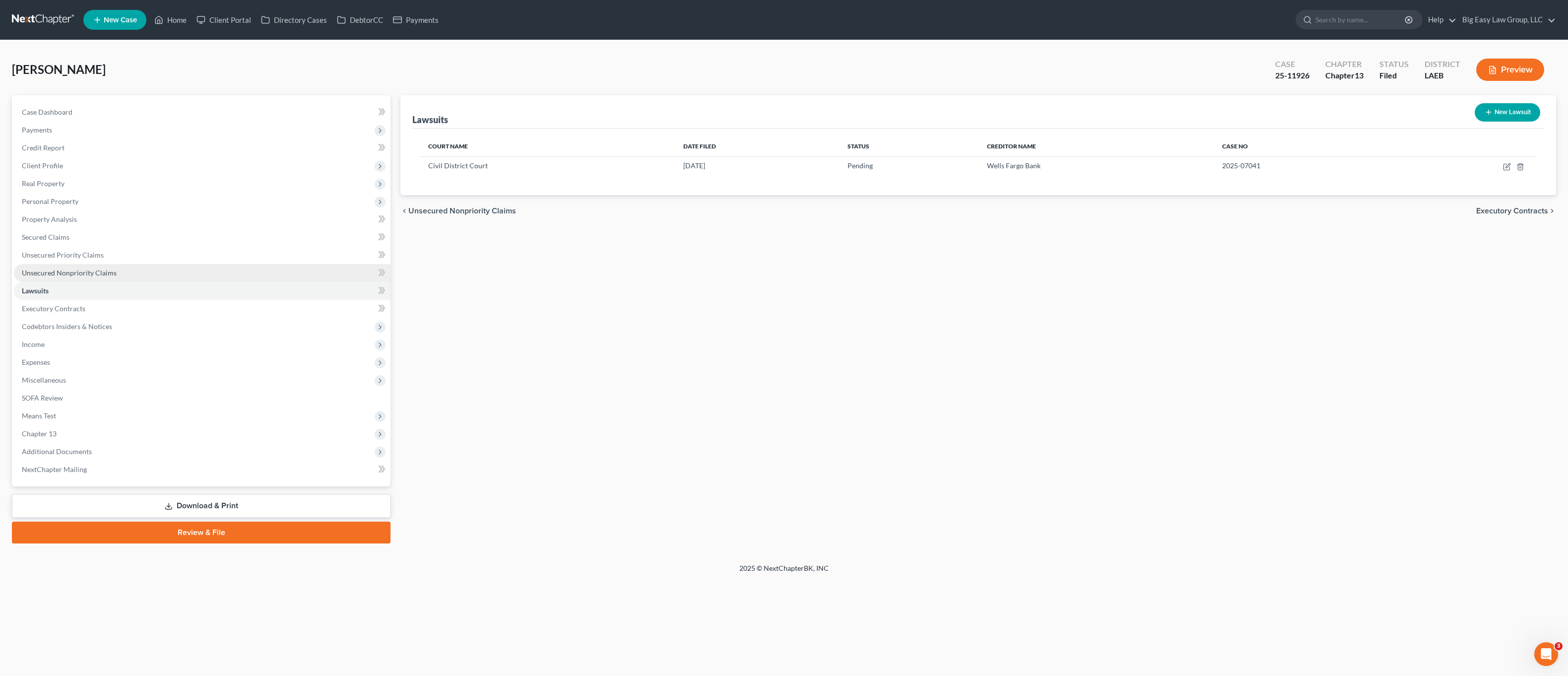
click at [115, 273] on link "Unsecured Nonpriority Claims" at bounding box center [202, 273] width 376 height 18
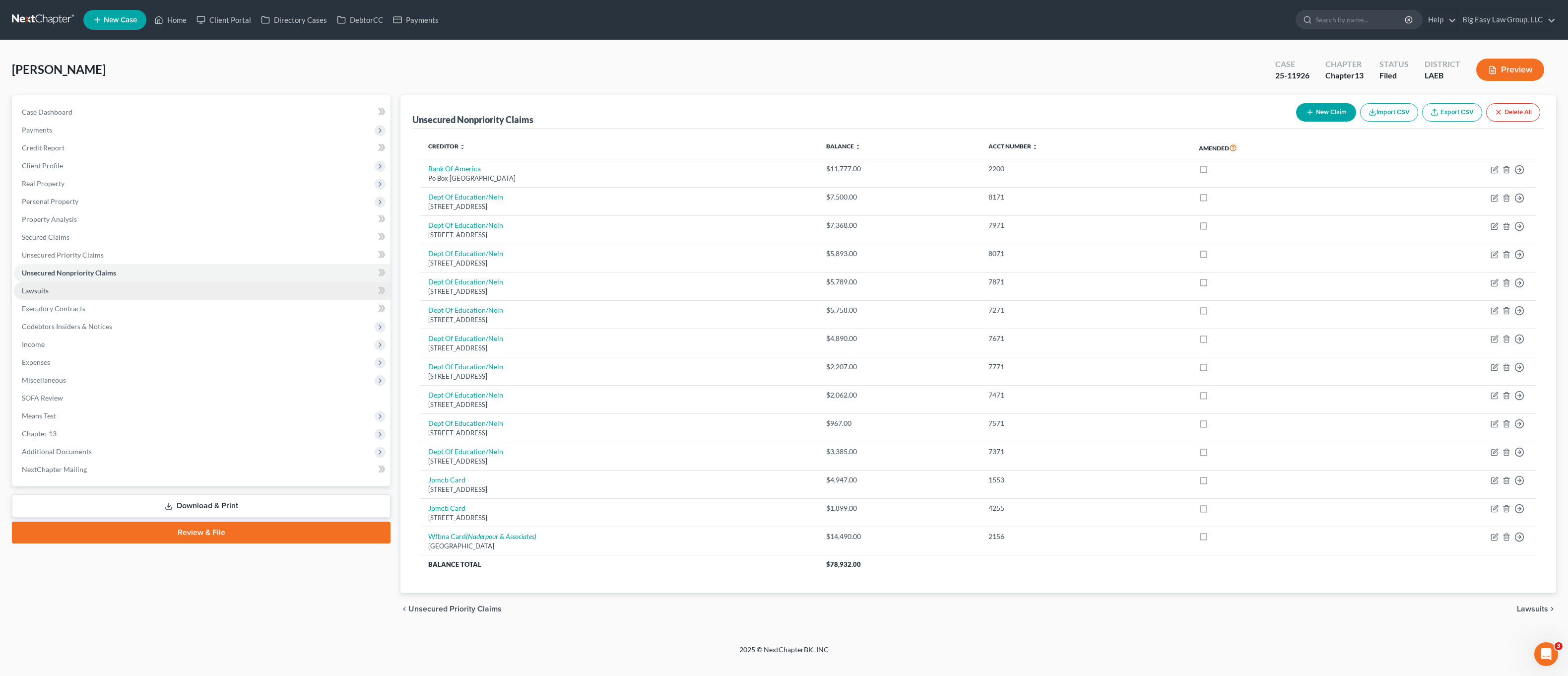
click at [129, 297] on link "Lawsuits" at bounding box center [202, 290] width 376 height 18
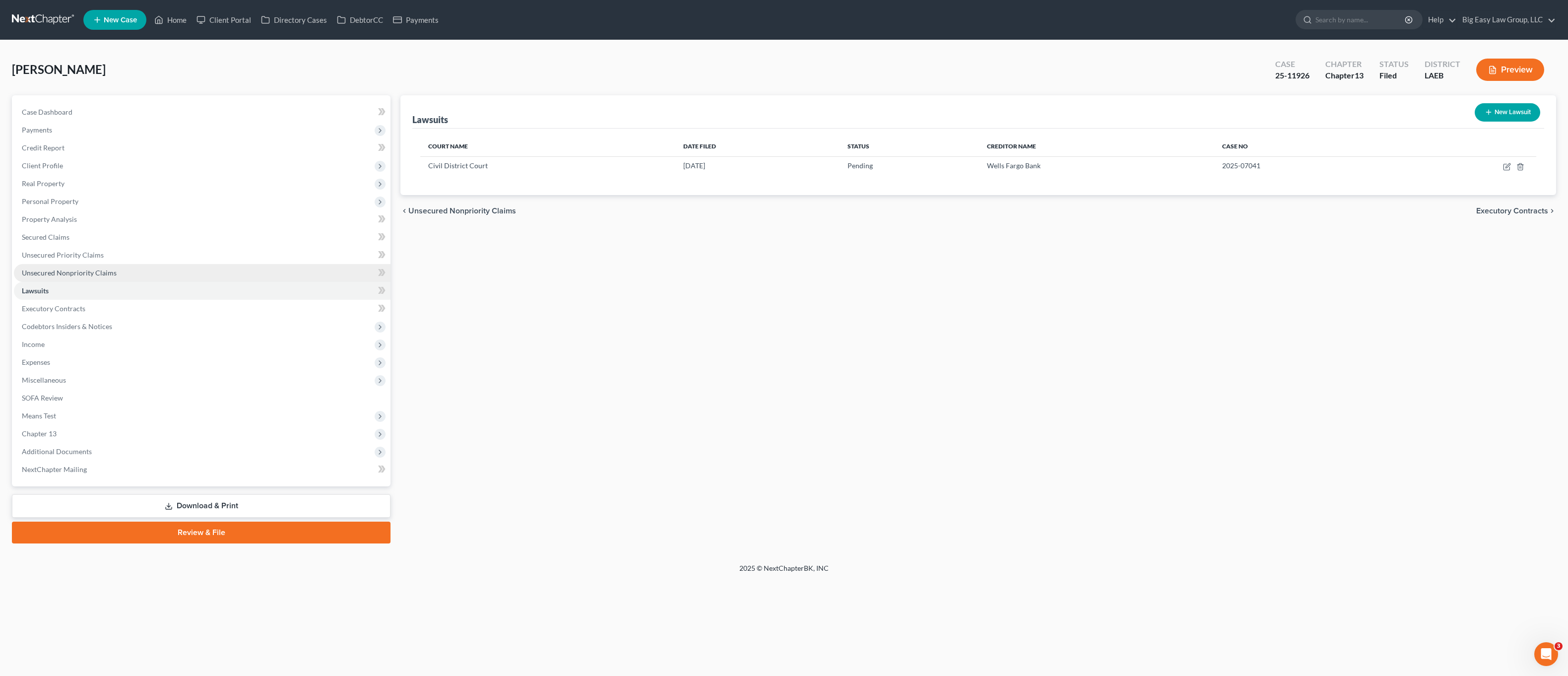
click at [108, 267] on link "Unsecured Nonpriority Claims" at bounding box center [202, 273] width 376 height 18
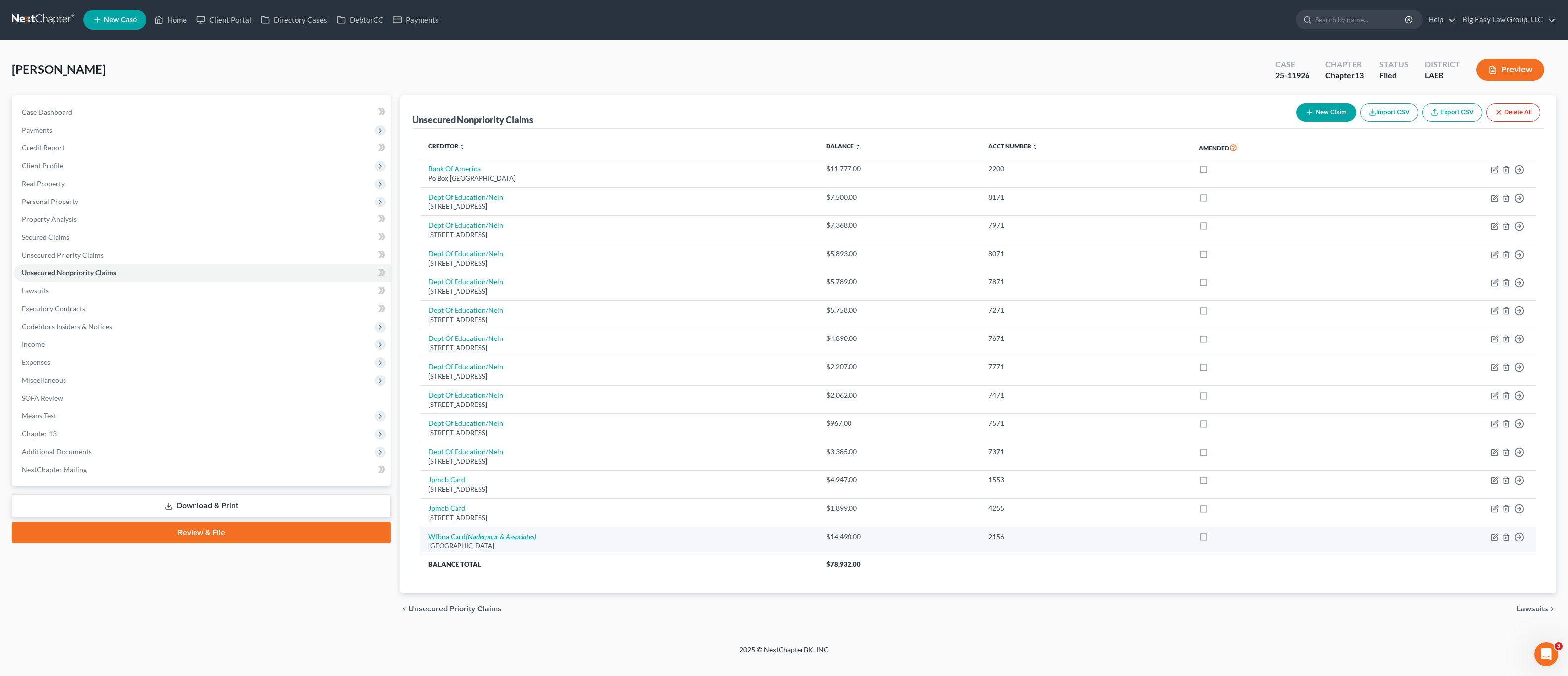
click at [517, 537] on icon "(Naderpour & Associates)" at bounding box center [501, 536] width 71 height 8
select select "24"
select select "0"
select select "19"
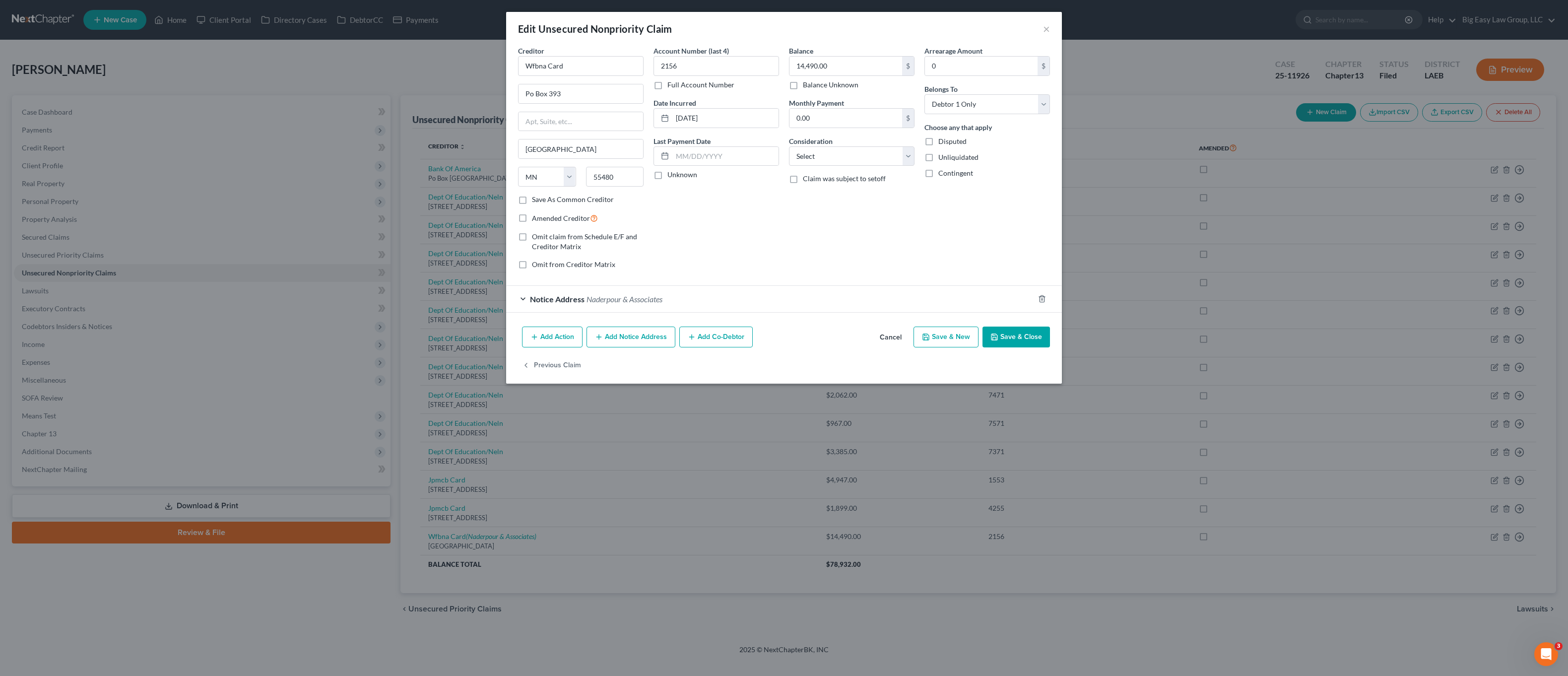
click at [614, 303] on span "Naderpour & Associates" at bounding box center [624, 299] width 76 height 9
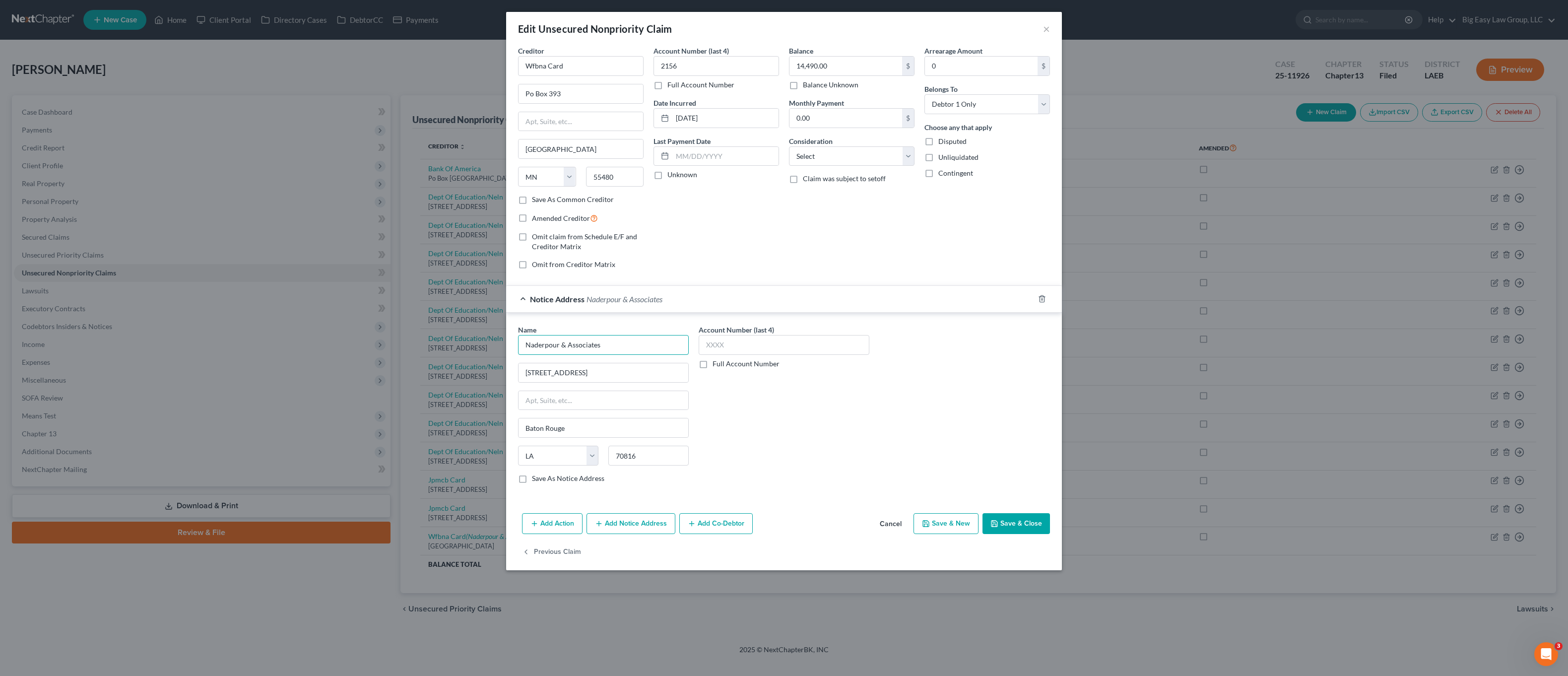
drag, startPoint x: 639, startPoint y: 344, endPoint x: 491, endPoint y: 343, distance: 148.0
click at [491, 343] on div "Edit Unsecured Nonpriority Claim × Creditor * Wfbna Card Po Box 393 [GEOGRAPHIC…" at bounding box center [784, 338] width 1568 height 676
drag, startPoint x: 1023, startPoint y: 528, endPoint x: 995, endPoint y: 498, distance: 41.0
click at [1023, 528] on button "Save & Close" at bounding box center [1016, 523] width 68 height 21
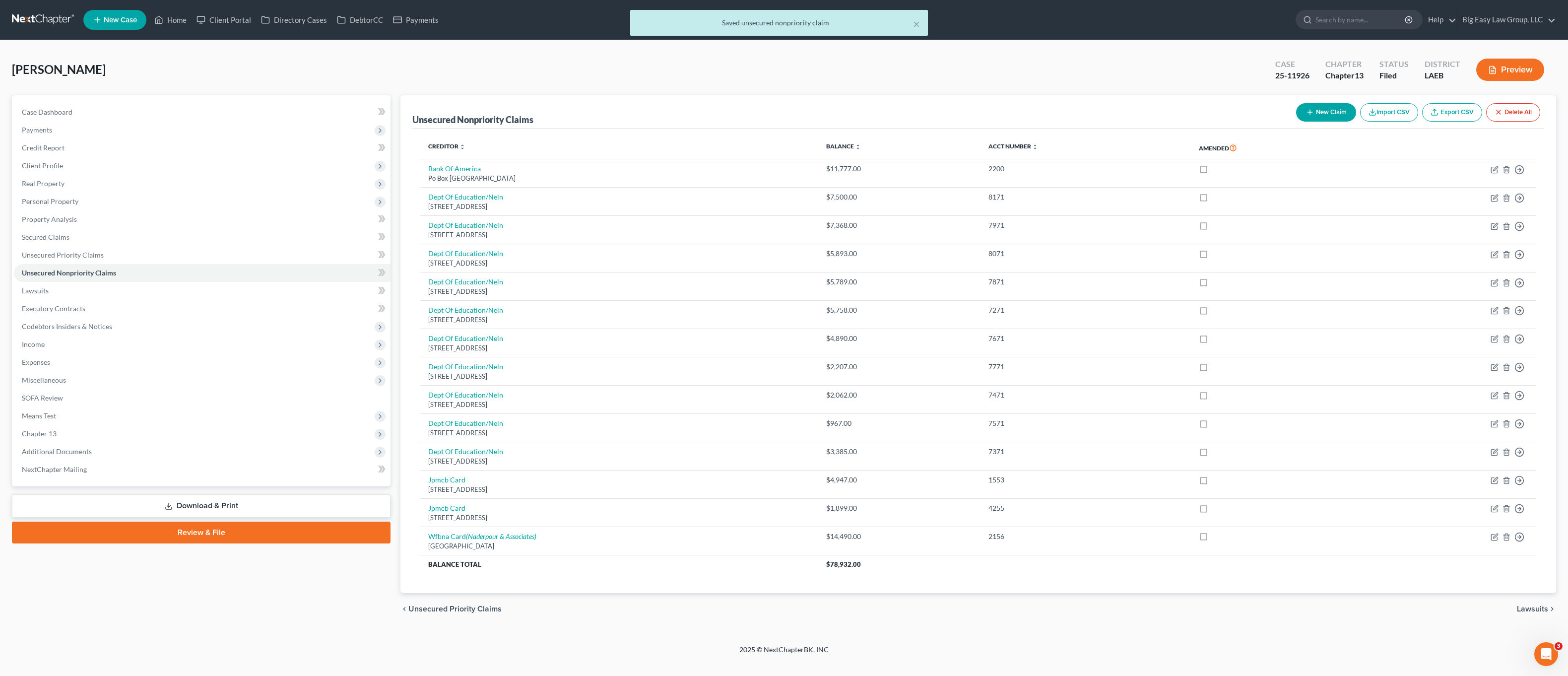
click at [183, 16] on div "× Saved unsecured nonpriority claim" at bounding box center [779, 25] width 1568 height 31
click at [171, 25] on div "× Saved unsecured nonpriority claim" at bounding box center [779, 25] width 1568 height 31
click at [181, 25] on div "× Saved unsecured nonpriority claim" at bounding box center [779, 25] width 1568 height 31
click at [188, 19] on div "× Saved unsecured nonpriority claim" at bounding box center [779, 25] width 1568 height 31
drag, startPoint x: 166, startPoint y: 22, endPoint x: 178, endPoint y: 23, distance: 12.0
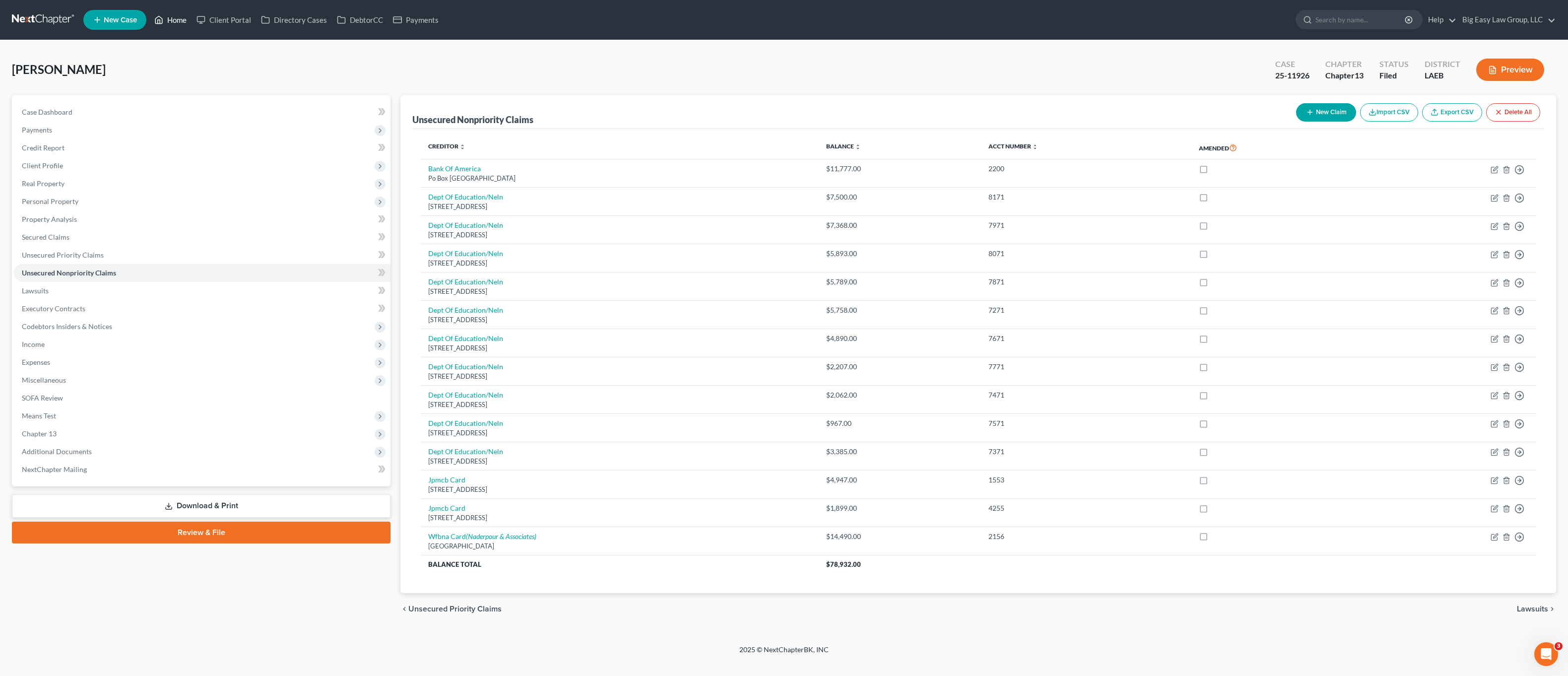
click at [166, 22] on link "Home" at bounding box center [170, 19] width 42 height 18
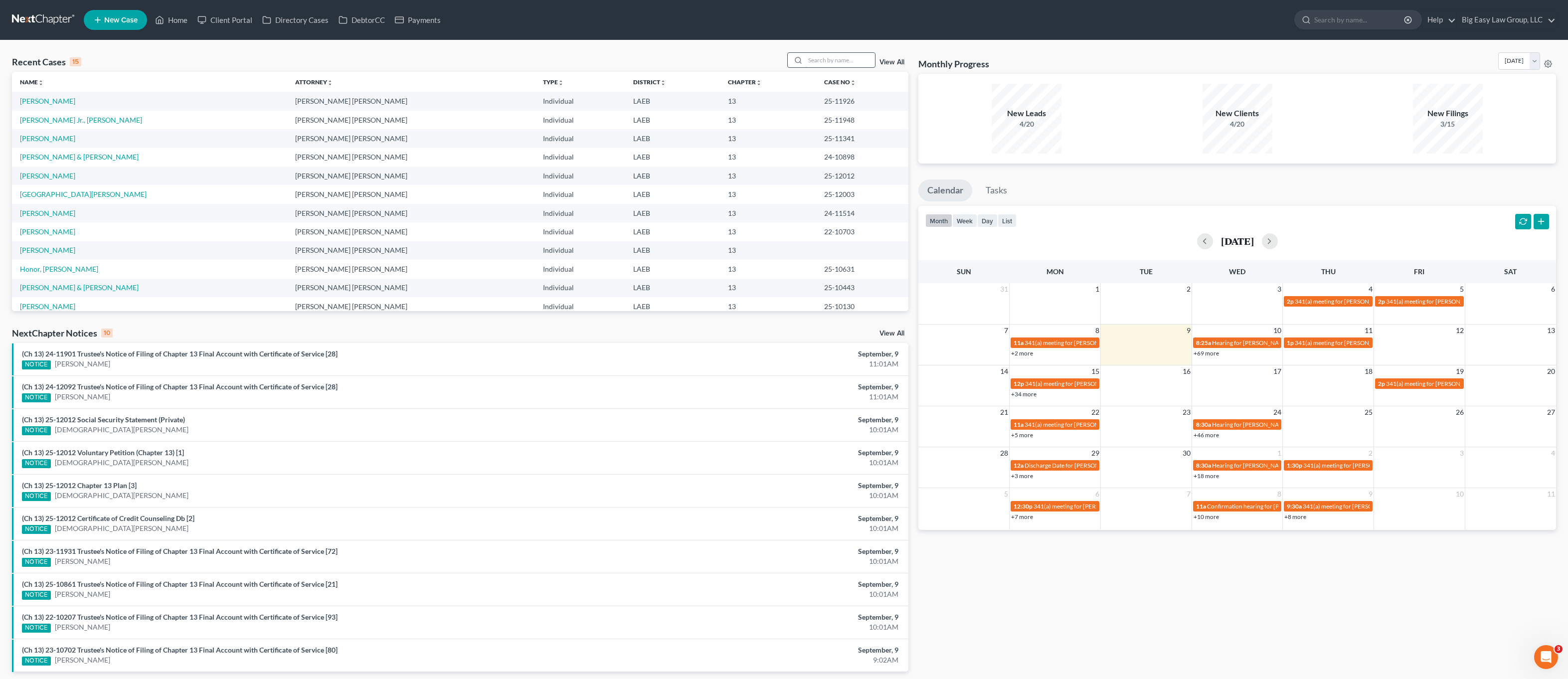
drag, startPoint x: 829, startPoint y: 59, endPoint x: 834, endPoint y: 57, distance: 5.4
click at [829, 59] on input "search" at bounding box center [840, 60] width 70 height 14
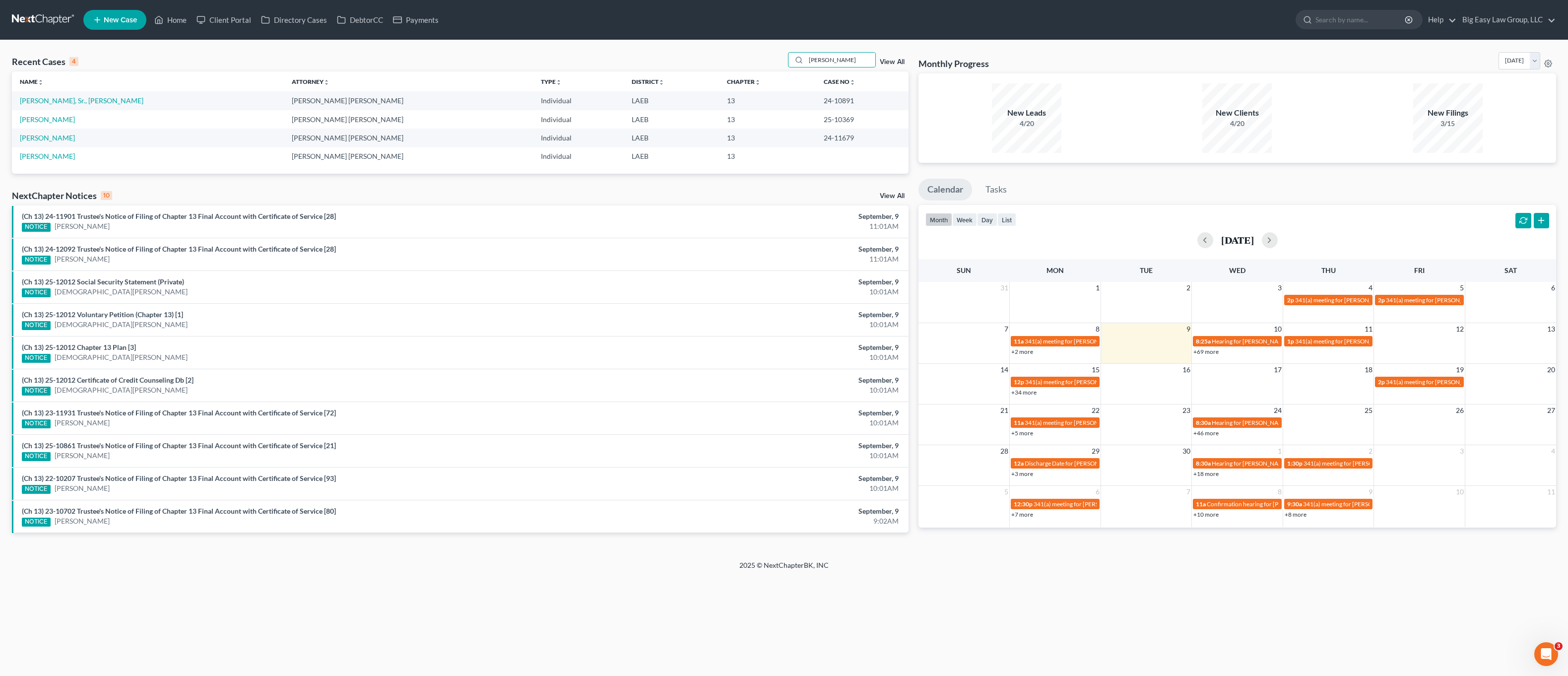
click at [845, 50] on div "Recent Cases 4 [PERSON_NAME] View All Name unfold_more expand_more expand_less …" at bounding box center [784, 300] width 1568 height 520
drag, startPoint x: 842, startPoint y: 54, endPoint x: 775, endPoint y: 45, distance: 67.6
click at [778, 43] on div "Recent Cases 4 [PERSON_NAME] View All Name unfold_more expand_more expand_less …" at bounding box center [784, 300] width 1568 height 520
type input "\"
type input "[PERSON_NAME]"
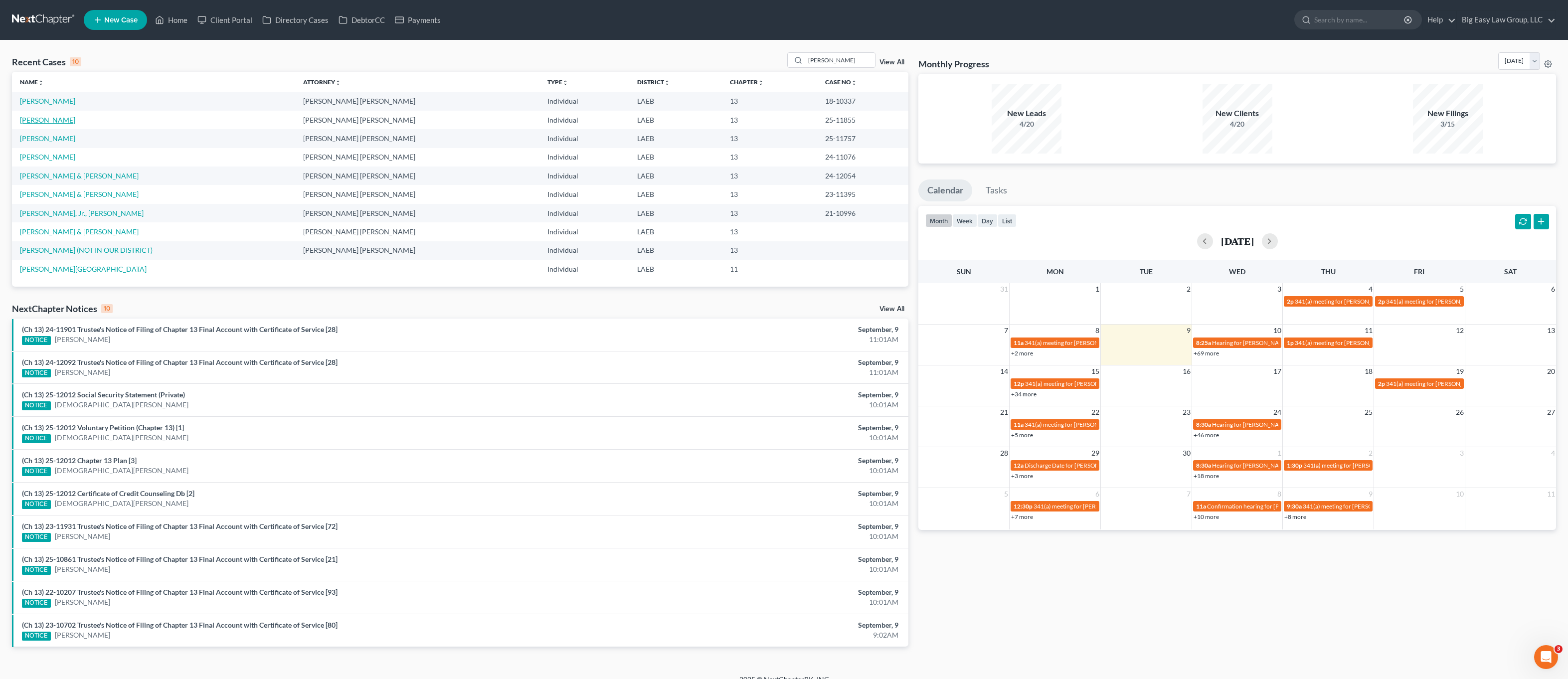
click at [58, 118] on link "[PERSON_NAME]" at bounding box center [48, 120] width 55 height 9
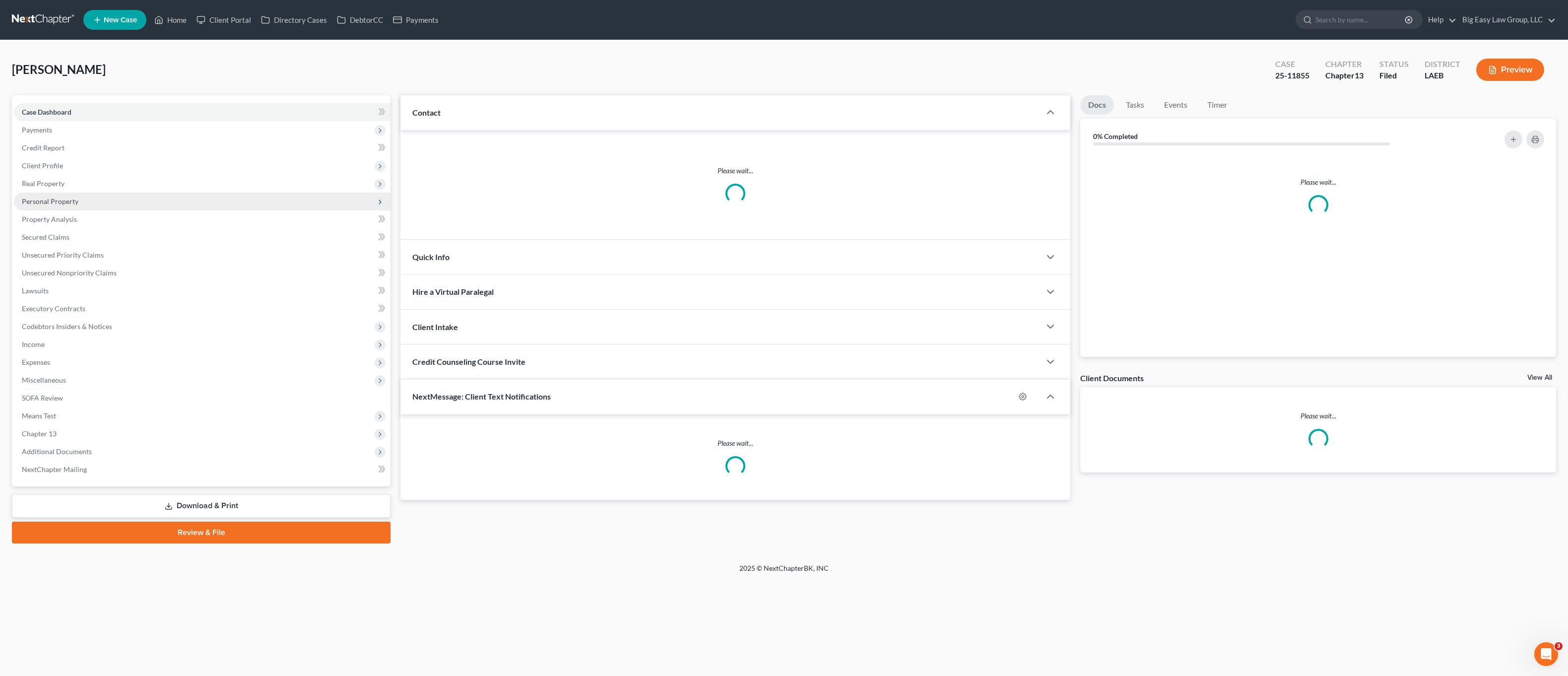
click at [52, 206] on span "Personal Property" at bounding box center [202, 201] width 376 height 18
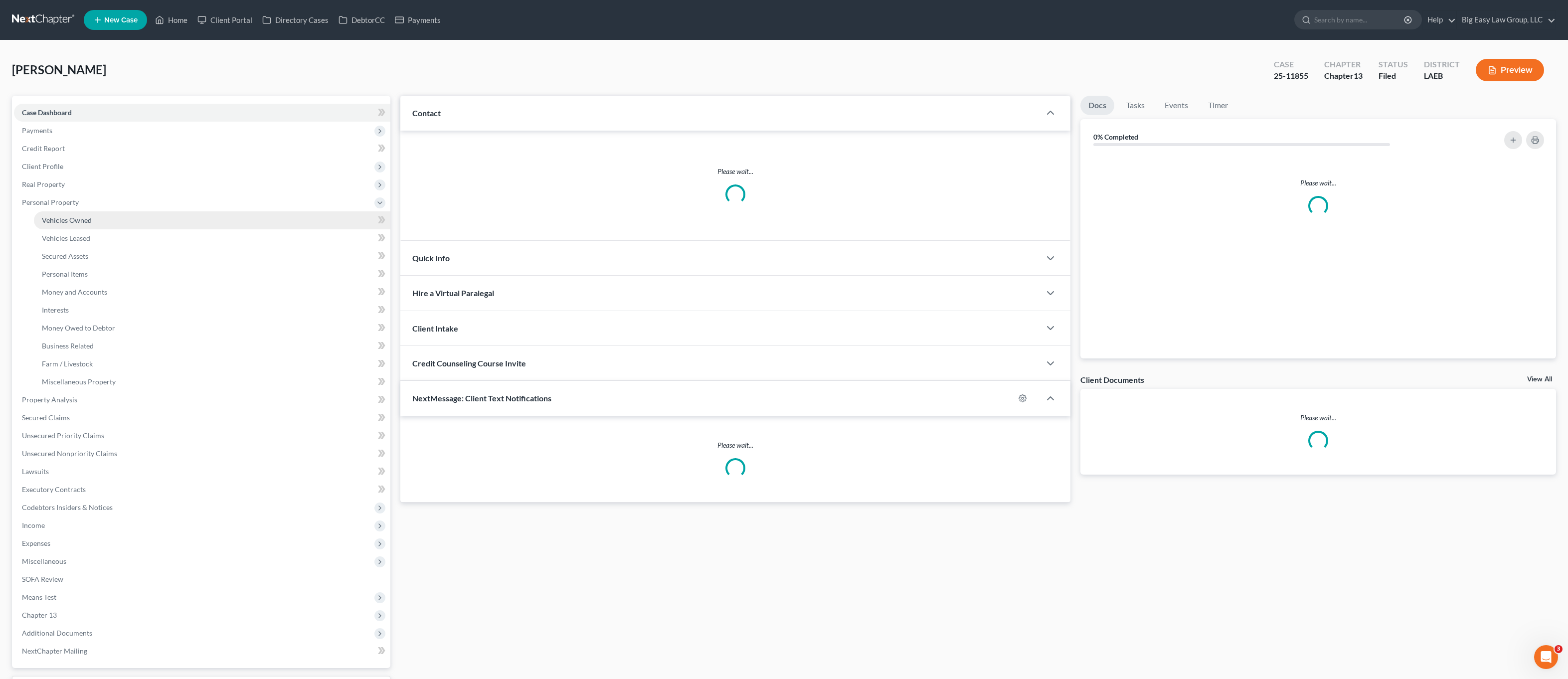
click at [58, 214] on link "Vehicles Owned" at bounding box center [212, 220] width 356 height 18
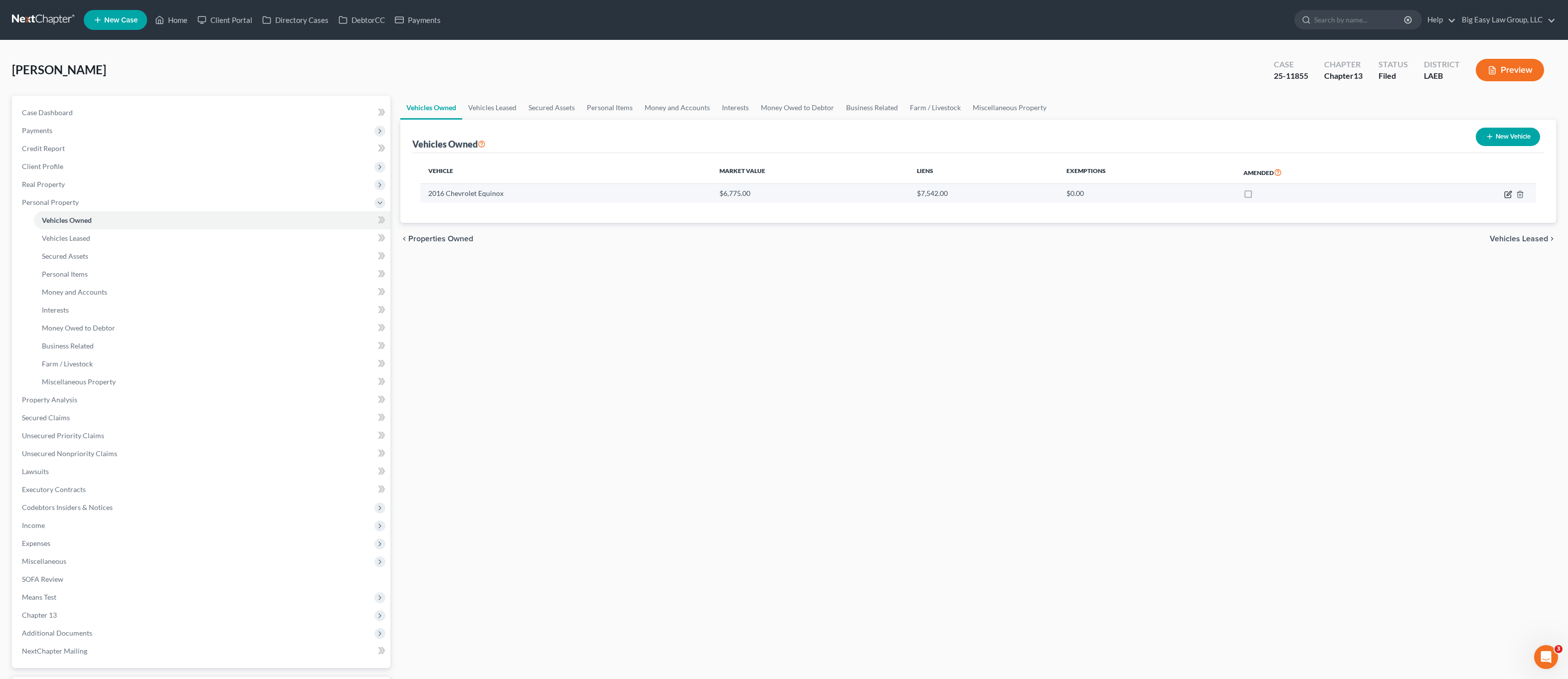
click at [1465, 192] on icon "button" at bounding box center [1508, 194] width 8 height 8
select select "0"
select select "10"
select select "0"
select select "19"
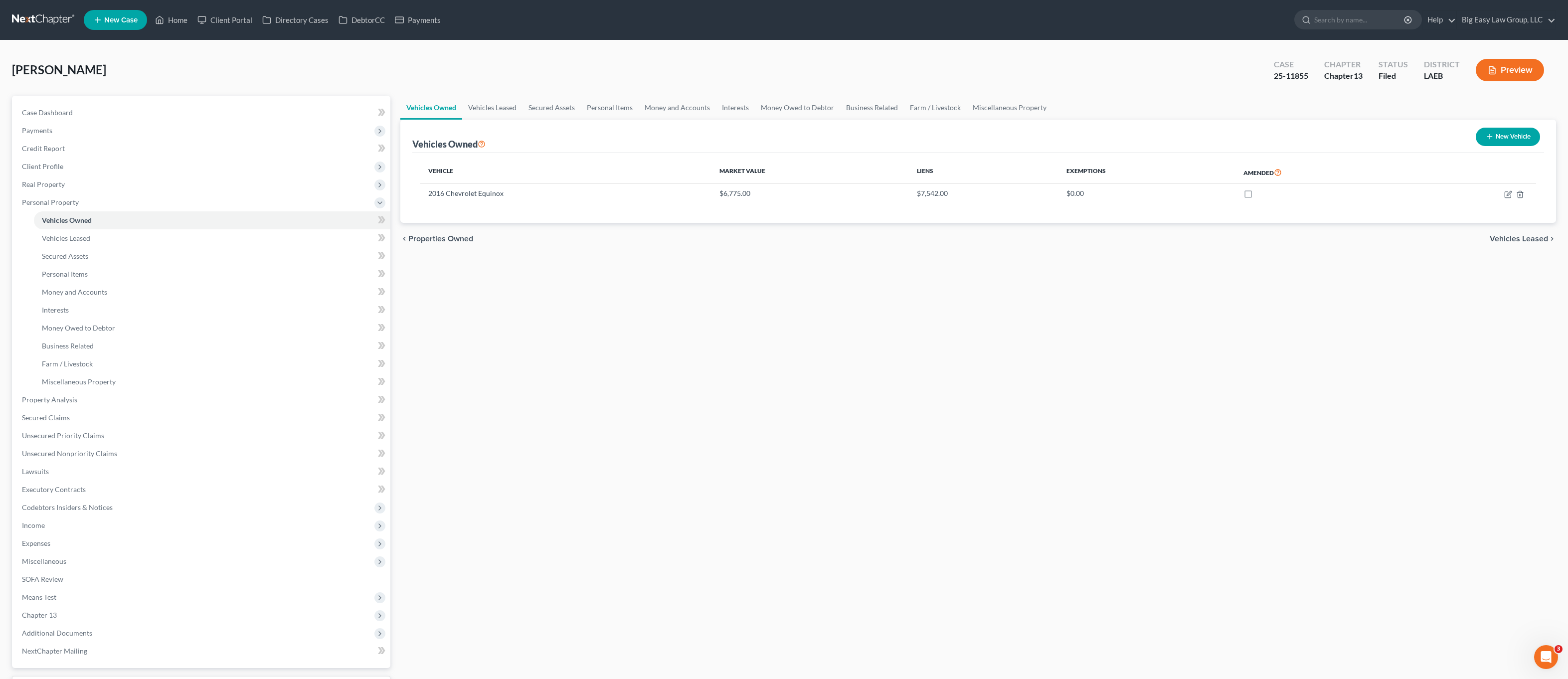
select select "0"
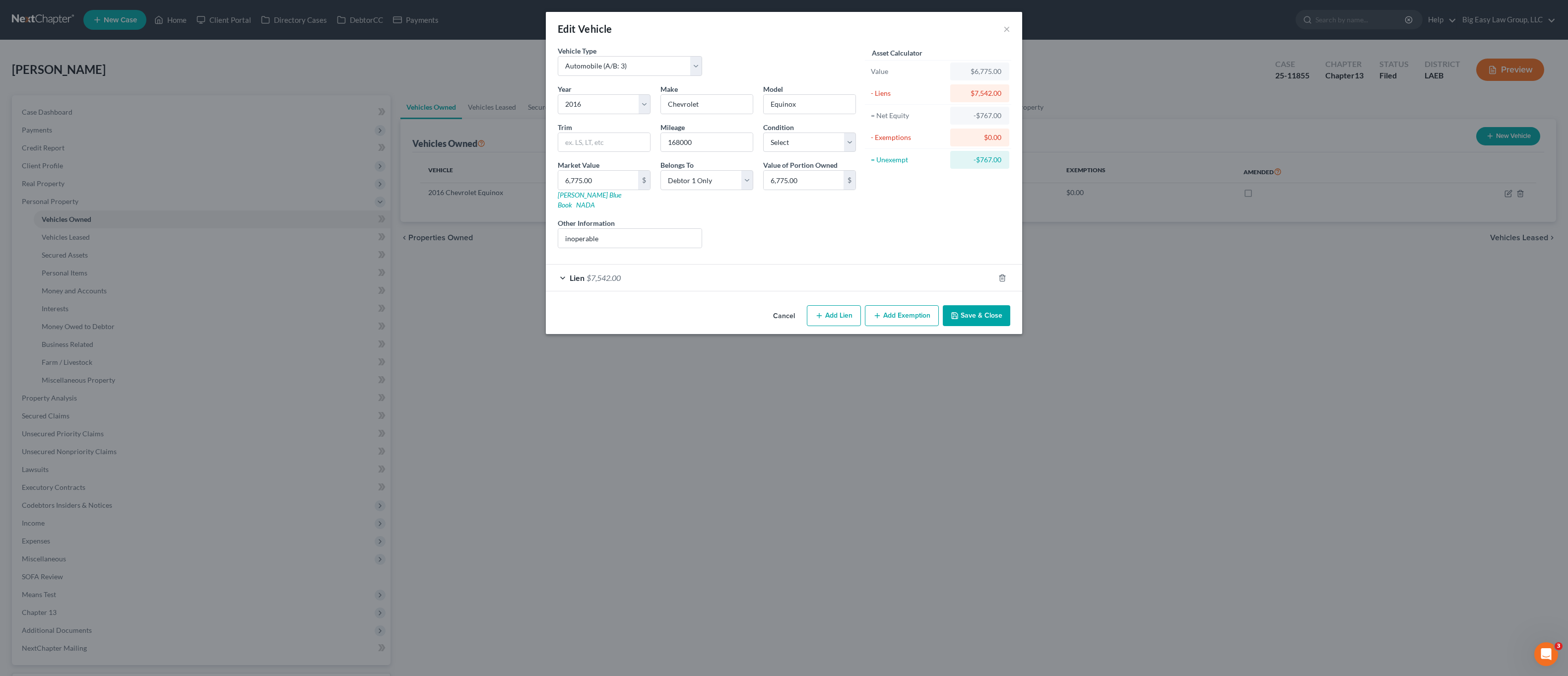
click at [645, 266] on div "Lien $7,542.00" at bounding box center [770, 277] width 449 height 26
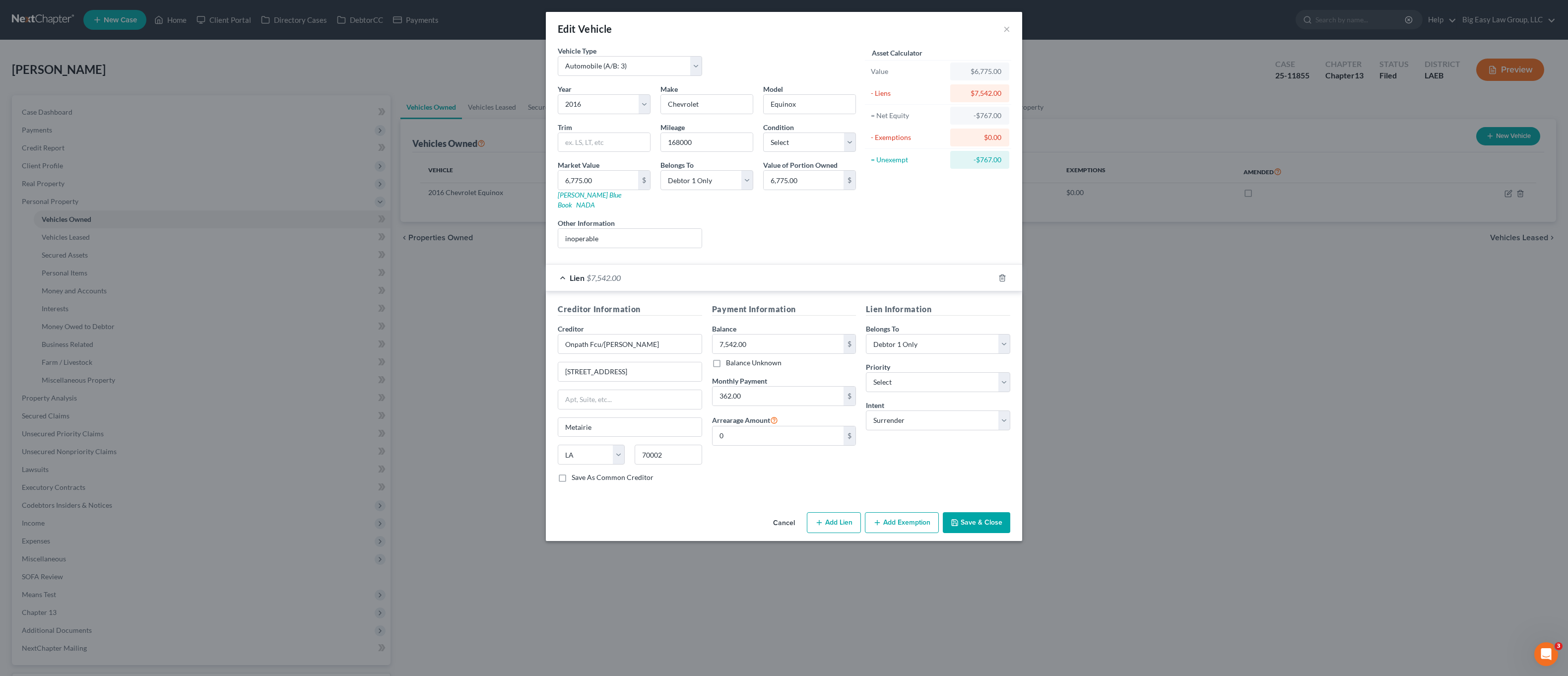
click at [980, 512] on button "Save & Close" at bounding box center [977, 523] width 68 height 21
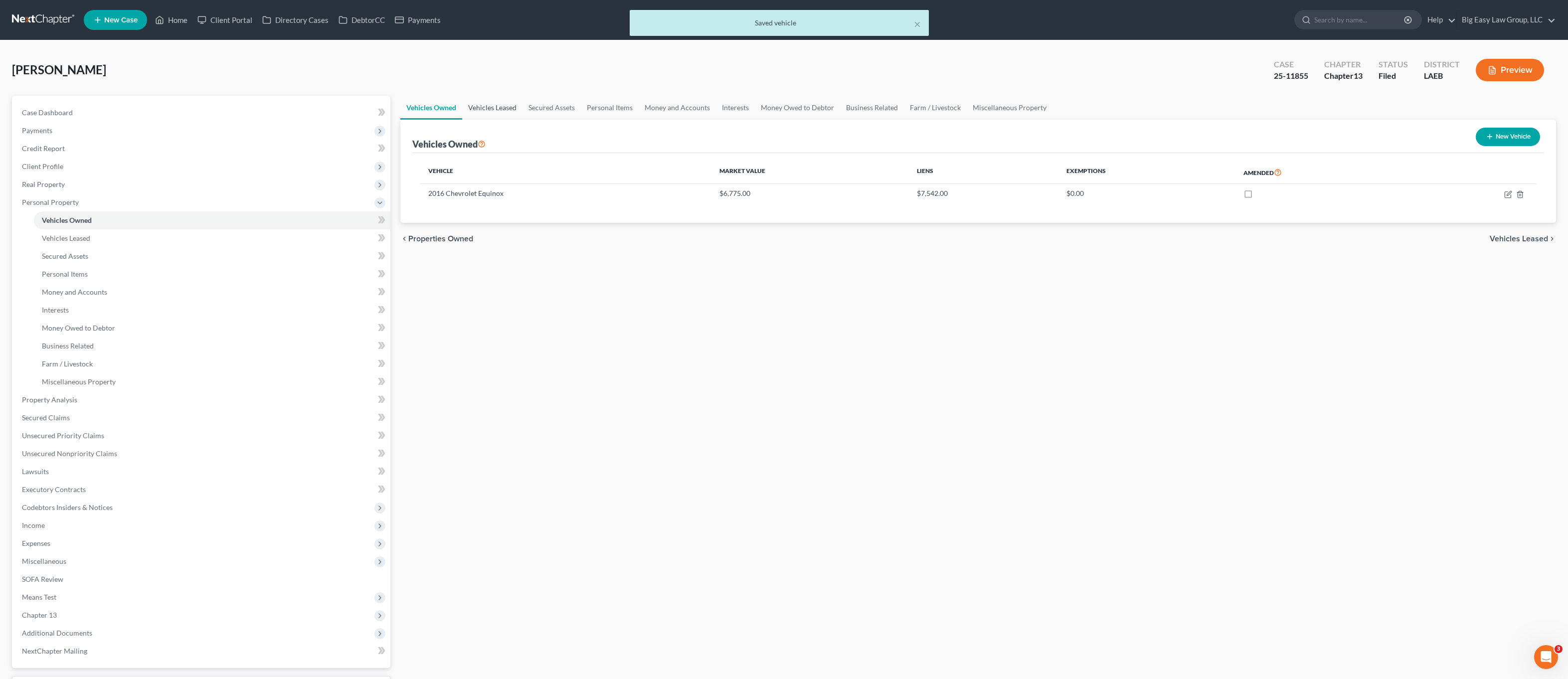
click at [488, 105] on link "Vehicles Leased" at bounding box center [492, 108] width 60 height 24
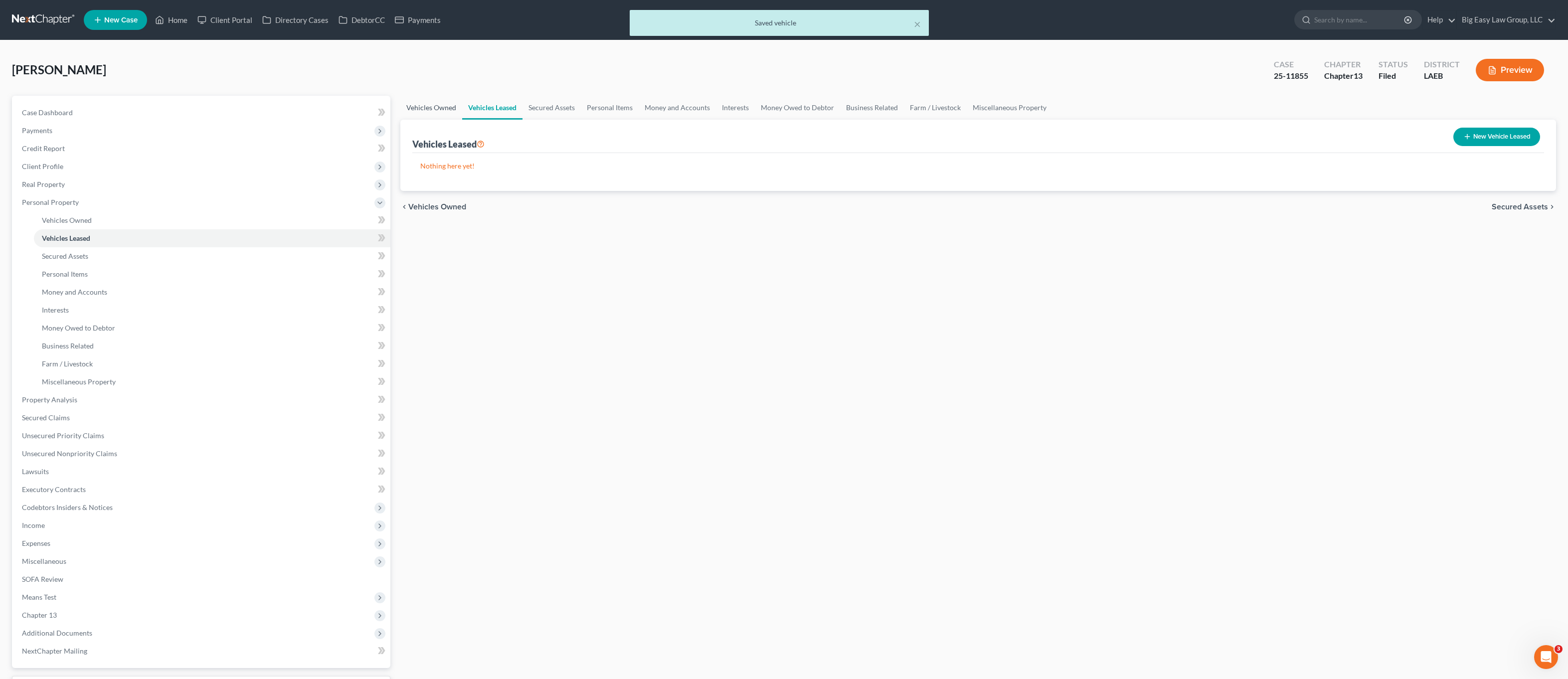
click at [439, 111] on link "Vehicles Owned" at bounding box center [431, 108] width 62 height 24
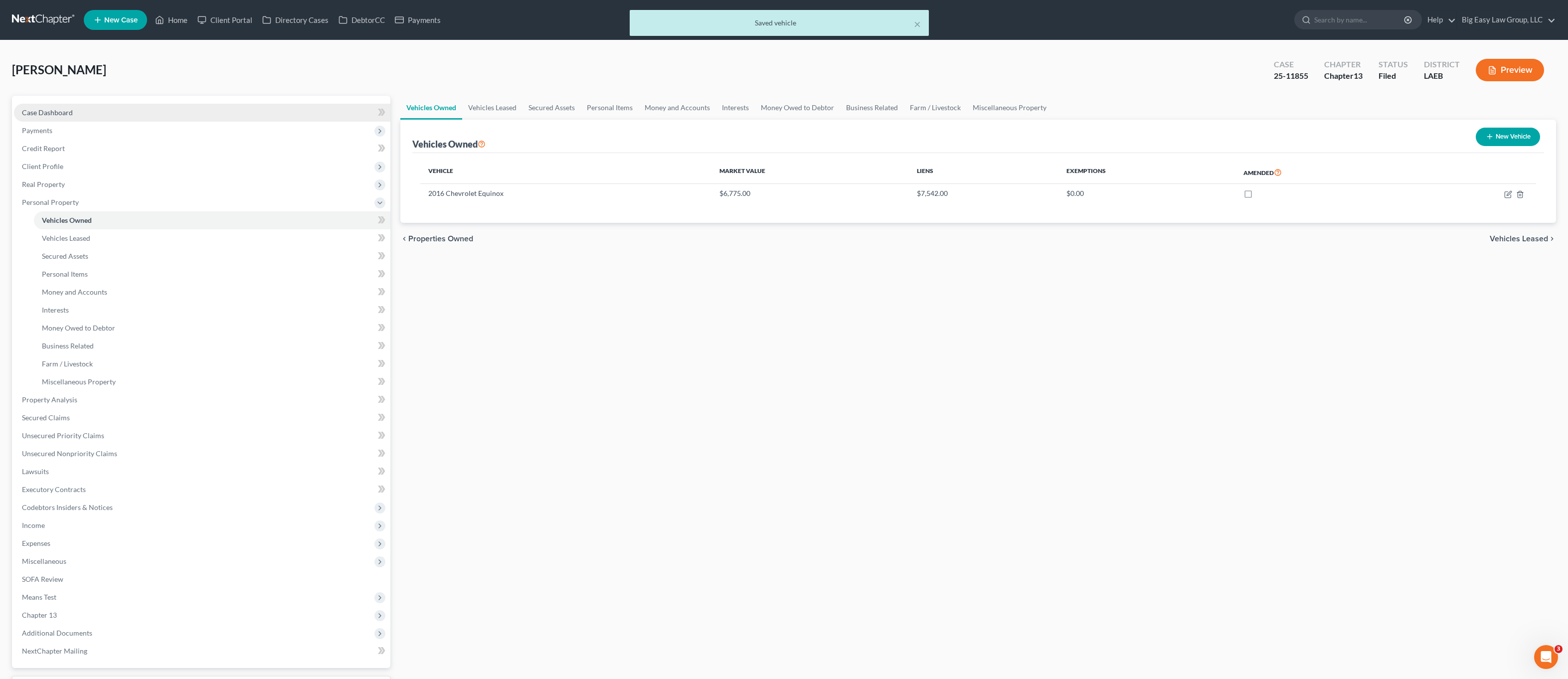
click at [66, 111] on span "Case Dashboard" at bounding box center [48, 112] width 51 height 9
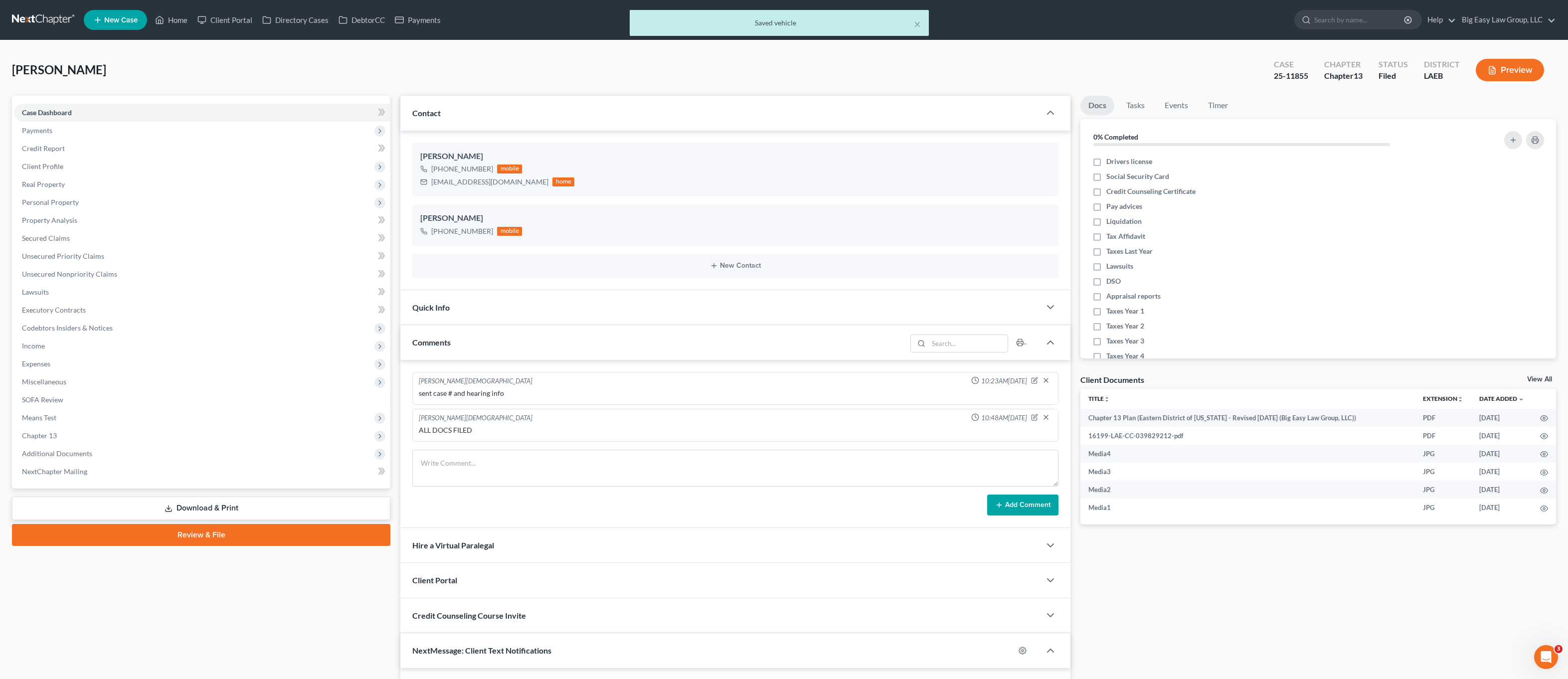
scroll to position [2725, 0]
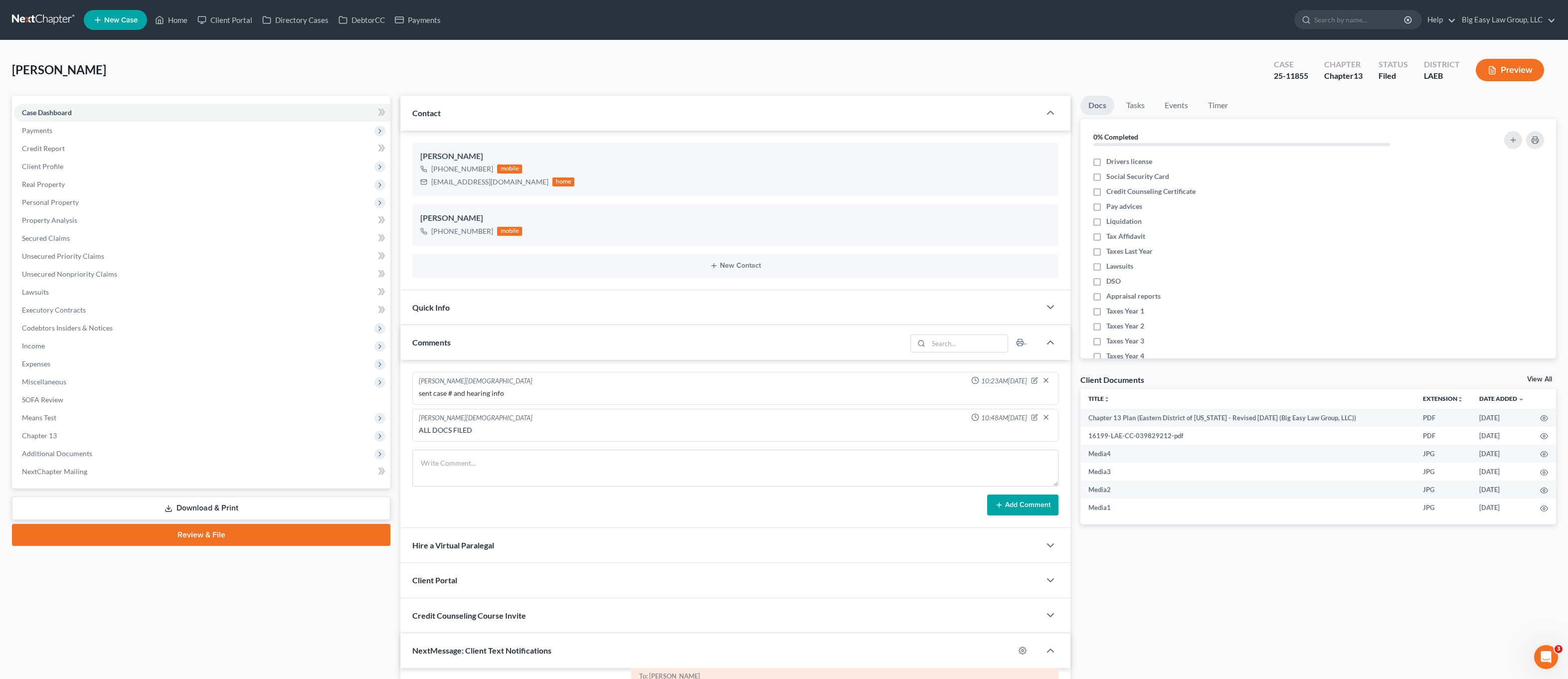
click at [466, 338] on div "Comments" at bounding box center [653, 342] width 506 height 34
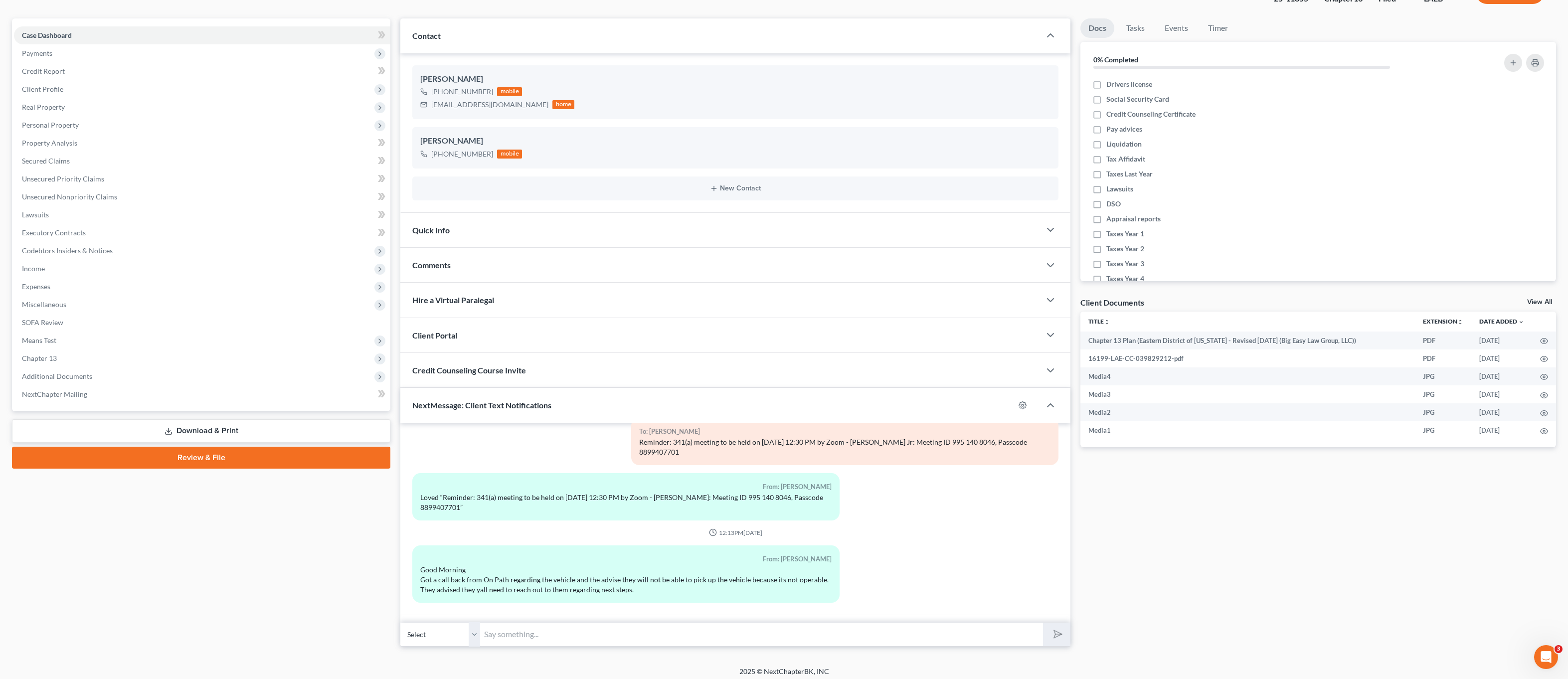
scroll to position [83, 0]
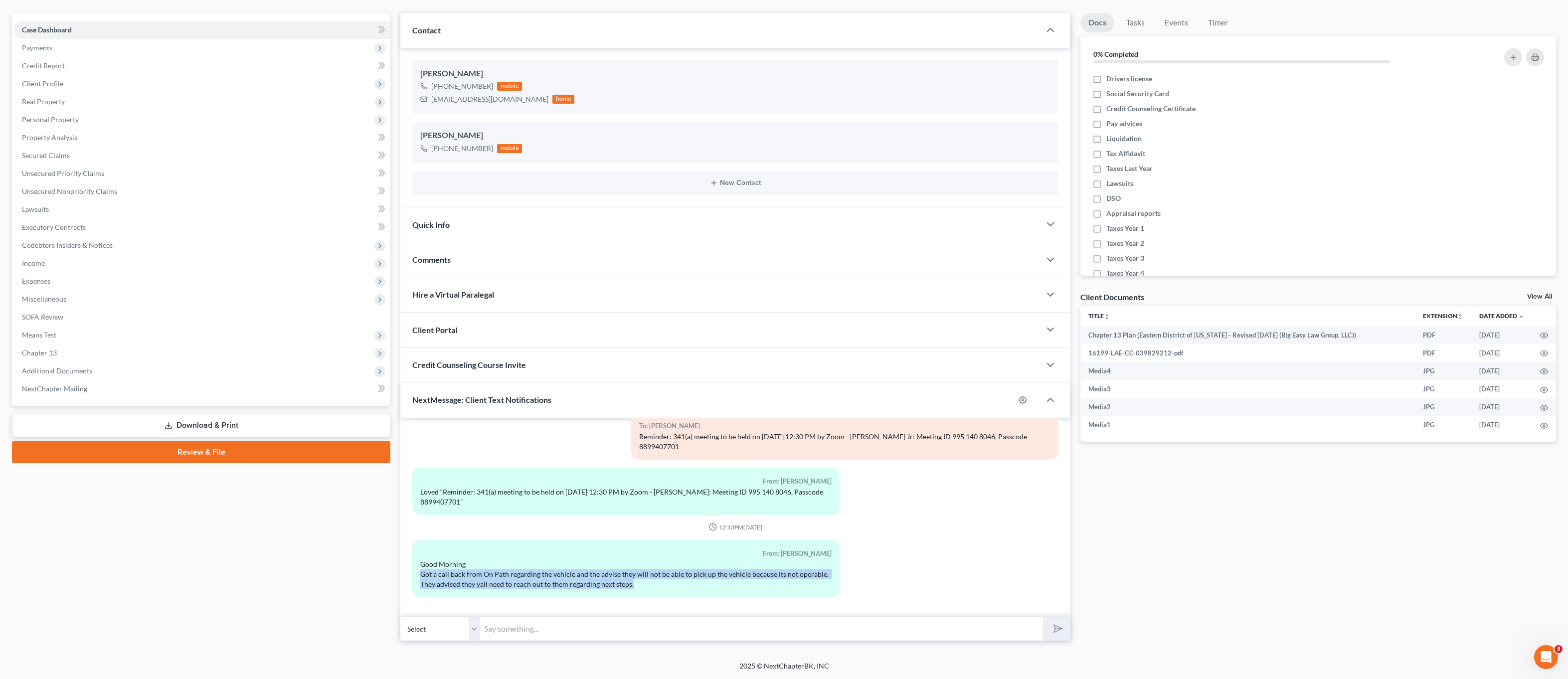
drag, startPoint x: 515, startPoint y: 584, endPoint x: 631, endPoint y: 583, distance: 116.0
click at [595, 592] on div "From: [PERSON_NAME] Good Morning Got a call back from On Path regarding the veh…" at bounding box center [626, 568] width 427 height 57
click at [631, 583] on div "Good Morning Got a call back from On Path regarding the vehicle and the advise …" at bounding box center [626, 574] width 412 height 30
drag, startPoint x: 625, startPoint y: 581, endPoint x: 477, endPoint y: 561, distance: 149.3
click at [477, 563] on div "Good Morning Got a call back from On Path regarding the vehicle and the advise …" at bounding box center [626, 574] width 412 height 30
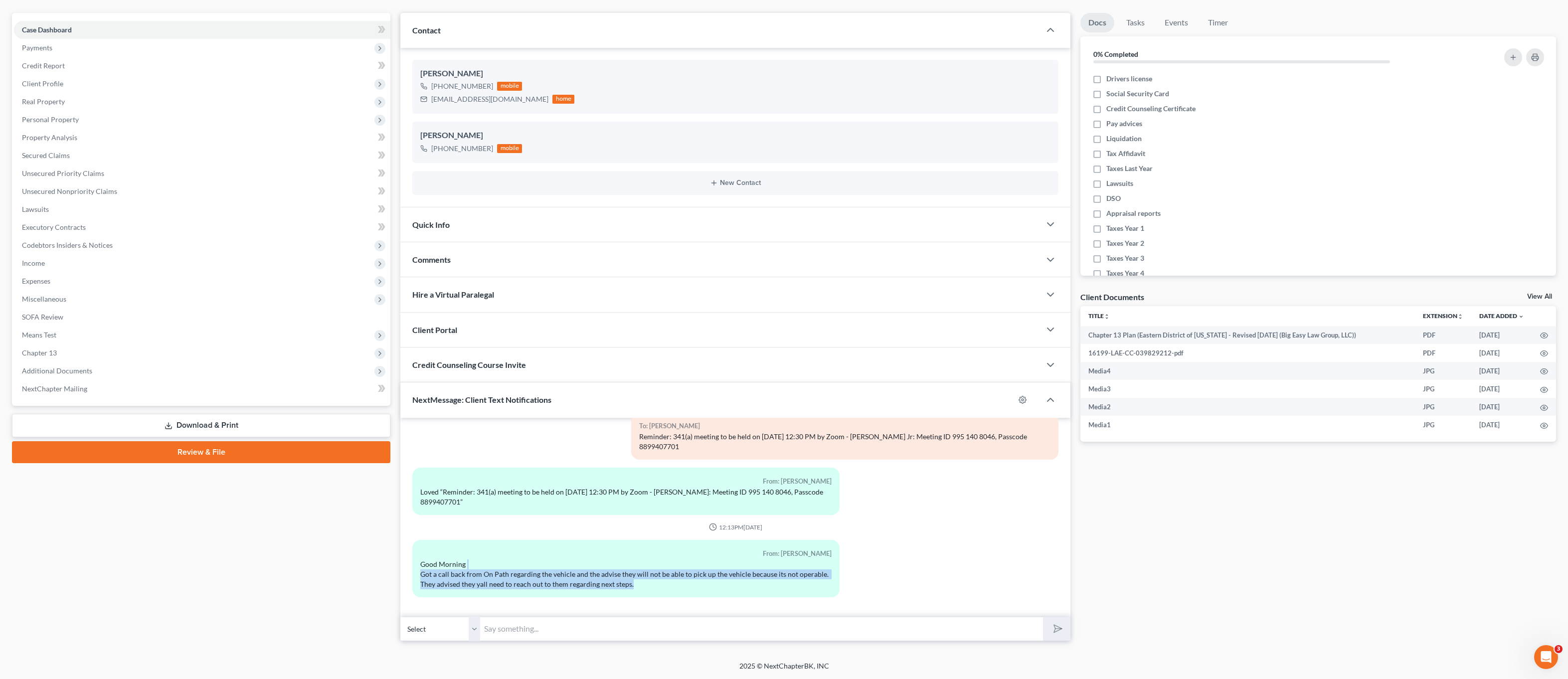
click at [477, 561] on div "Good Morning Got a call back from On Path regarding the vehicle and the advise …" at bounding box center [626, 574] width 412 height 30
drag, startPoint x: 419, startPoint y: 567, endPoint x: 654, endPoint y: 591, distance: 236.2
click at [644, 597] on div "From: [PERSON_NAME] Good Morning Got a call back from On Path regarding the veh…" at bounding box center [626, 573] width 437 height 65
click at [654, 591] on div "From: [PERSON_NAME] Good Morning Got a call back from On Path regarding the veh…" at bounding box center [626, 568] width 427 height 57
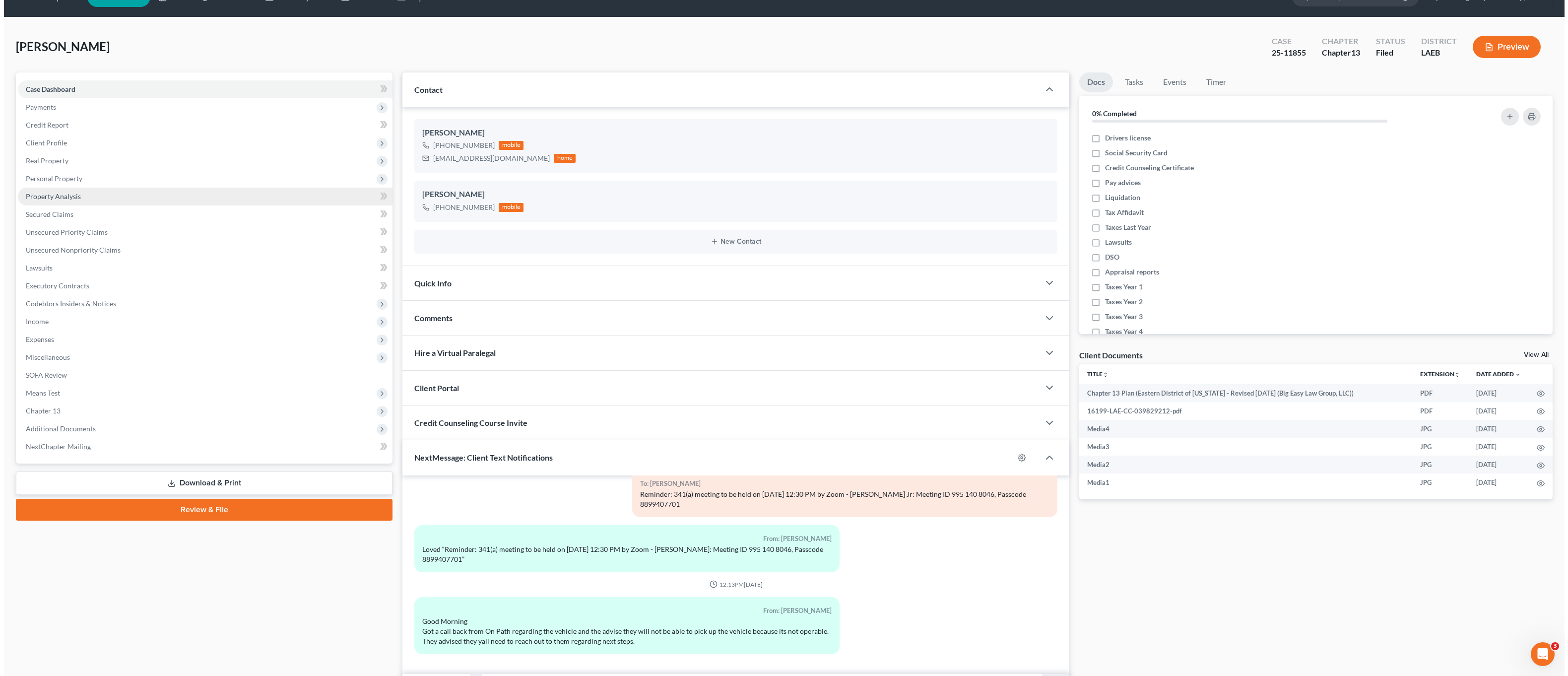
scroll to position [0, 0]
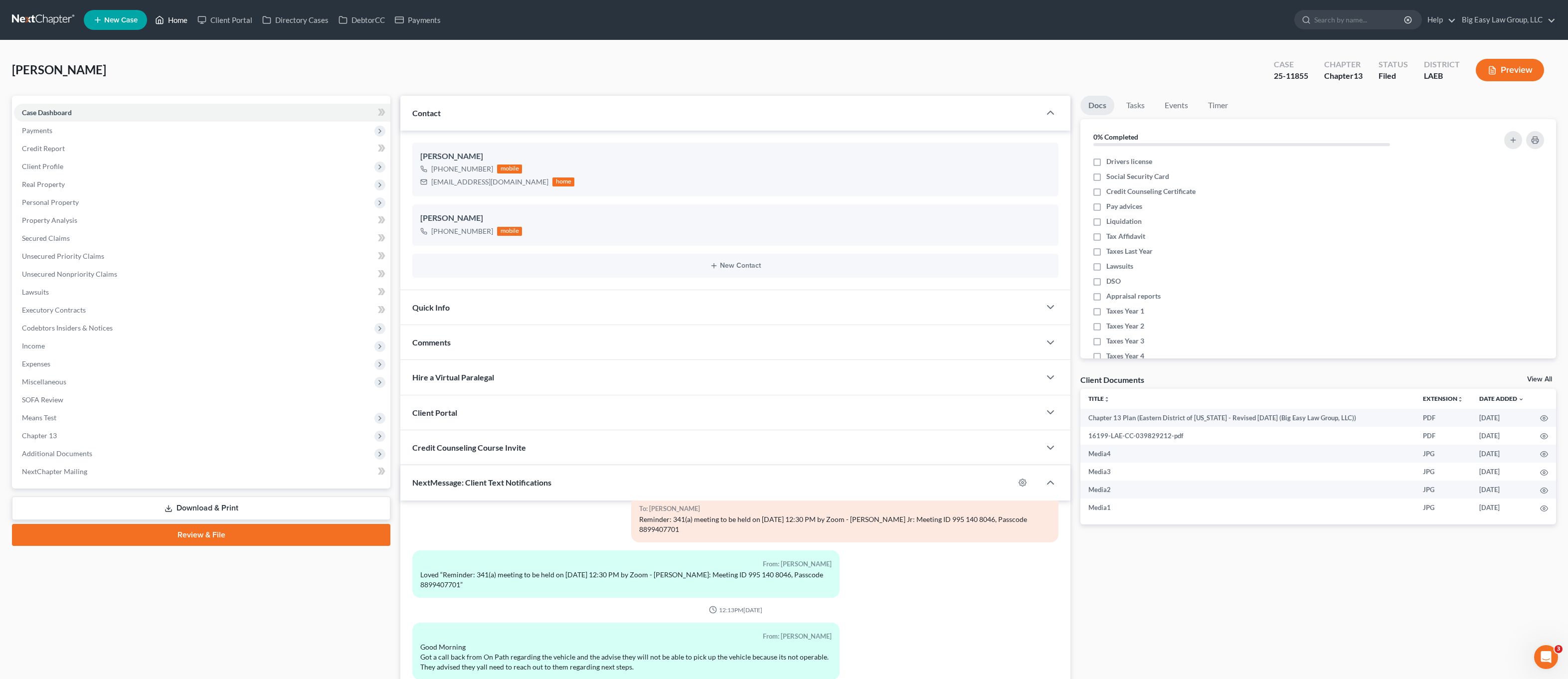
click at [180, 21] on link "Home" at bounding box center [171, 19] width 43 height 18
